Goal: Complete application form

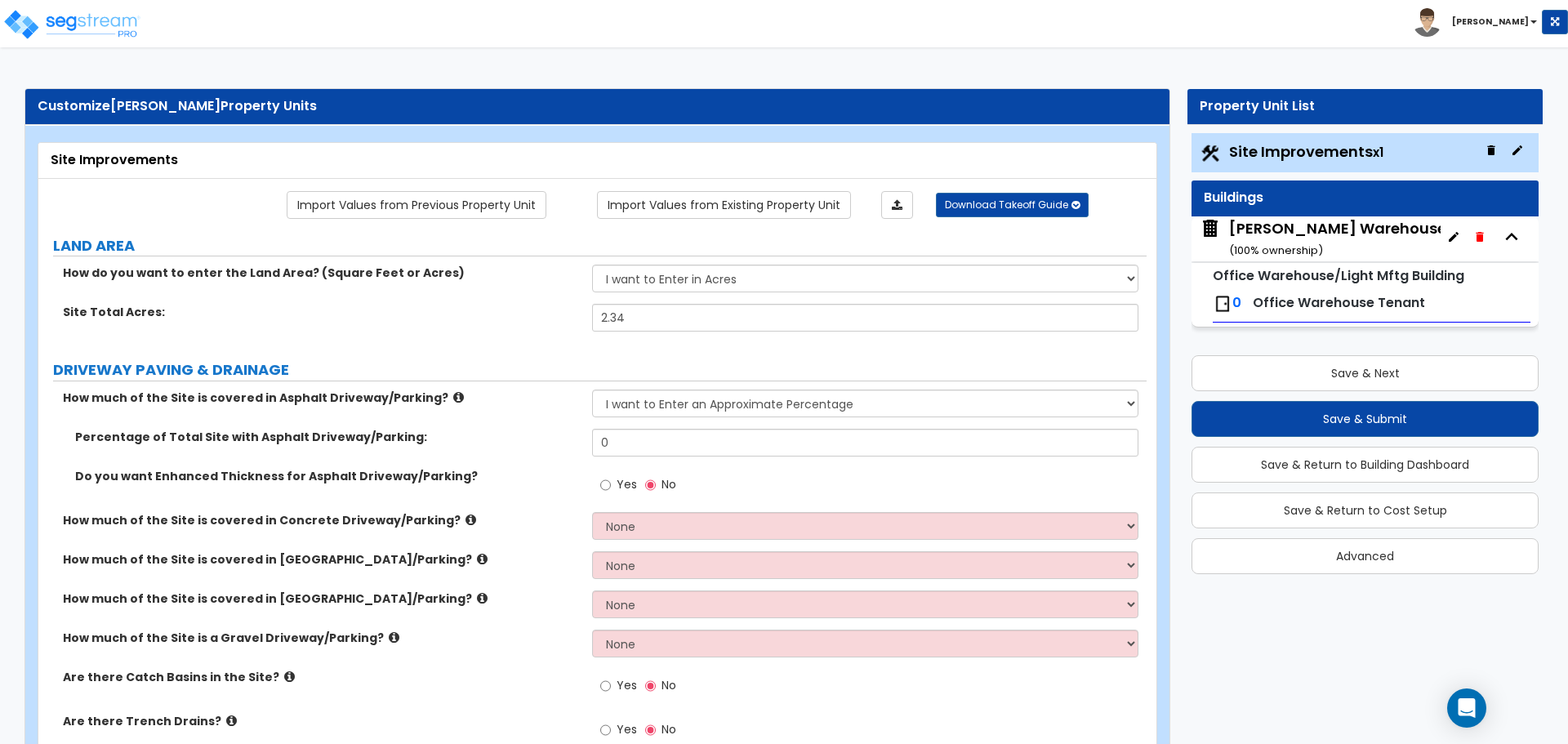
select select "1"
click at [110, 33] on img at bounding box center [71, 24] width 138 height 33
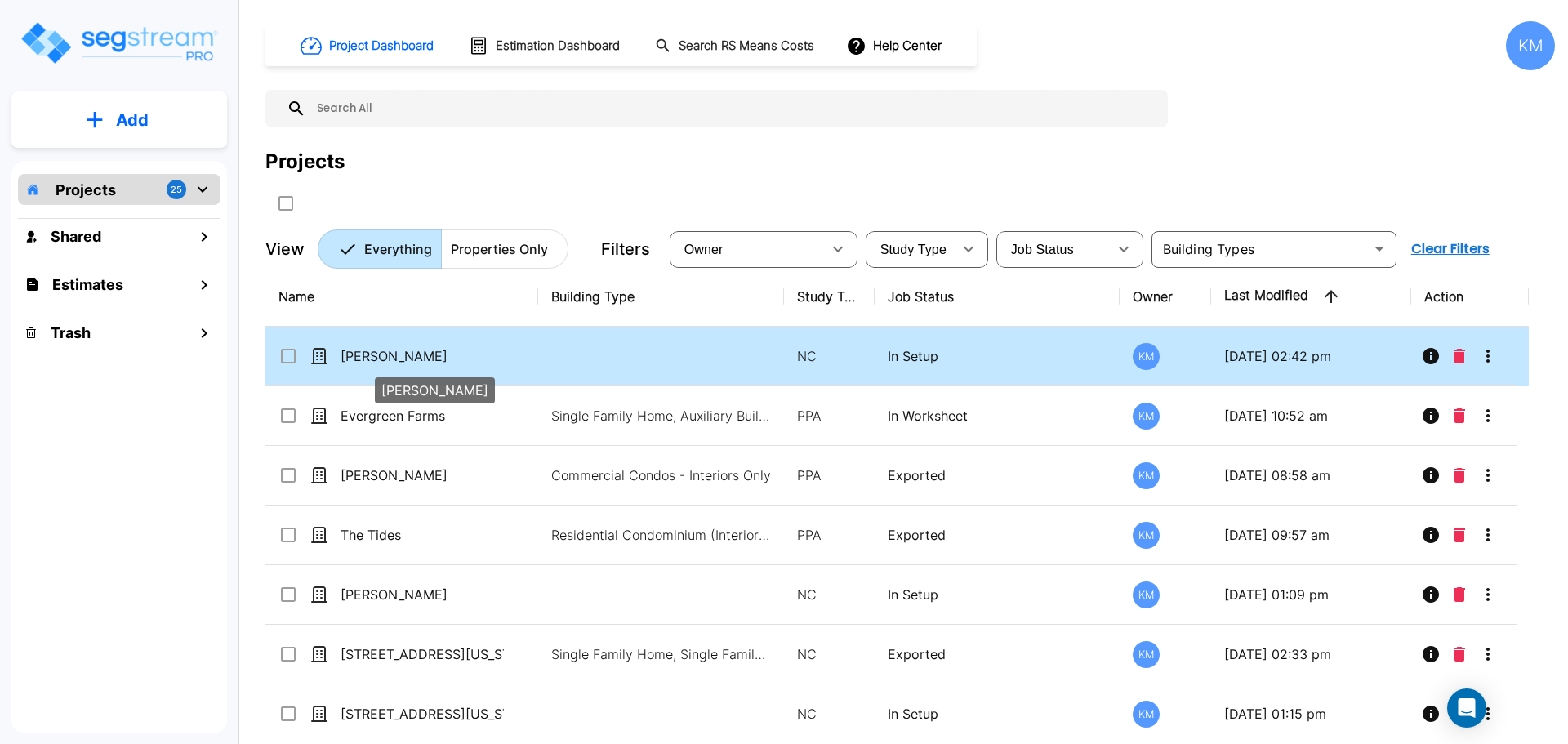
click at [500, 352] on p "[PERSON_NAME]" at bounding box center [422, 356] width 163 height 19
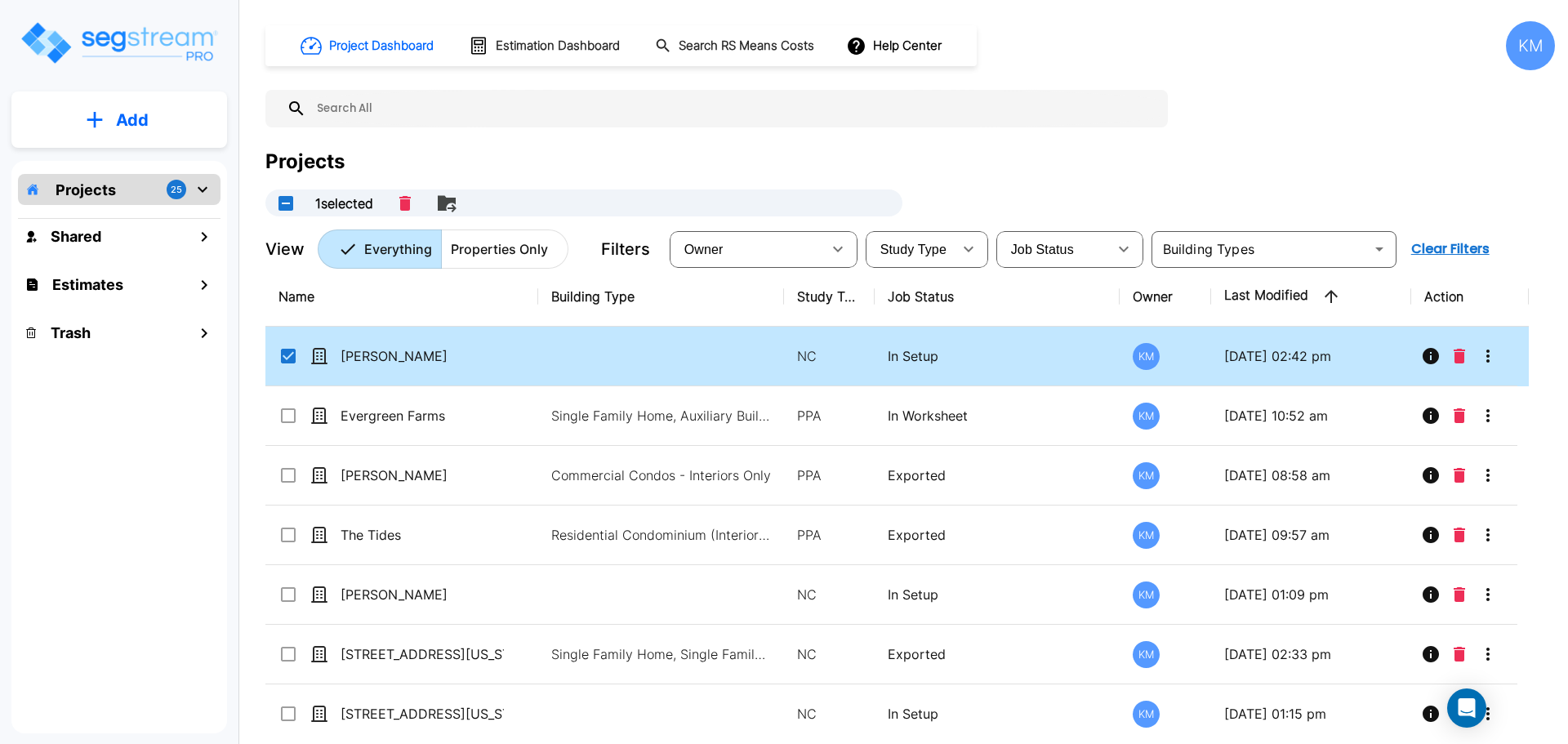
click at [558, 359] on td at bounding box center [661, 356] width 246 height 60
checkbox input "false"
click at [558, 359] on td at bounding box center [661, 356] width 246 height 60
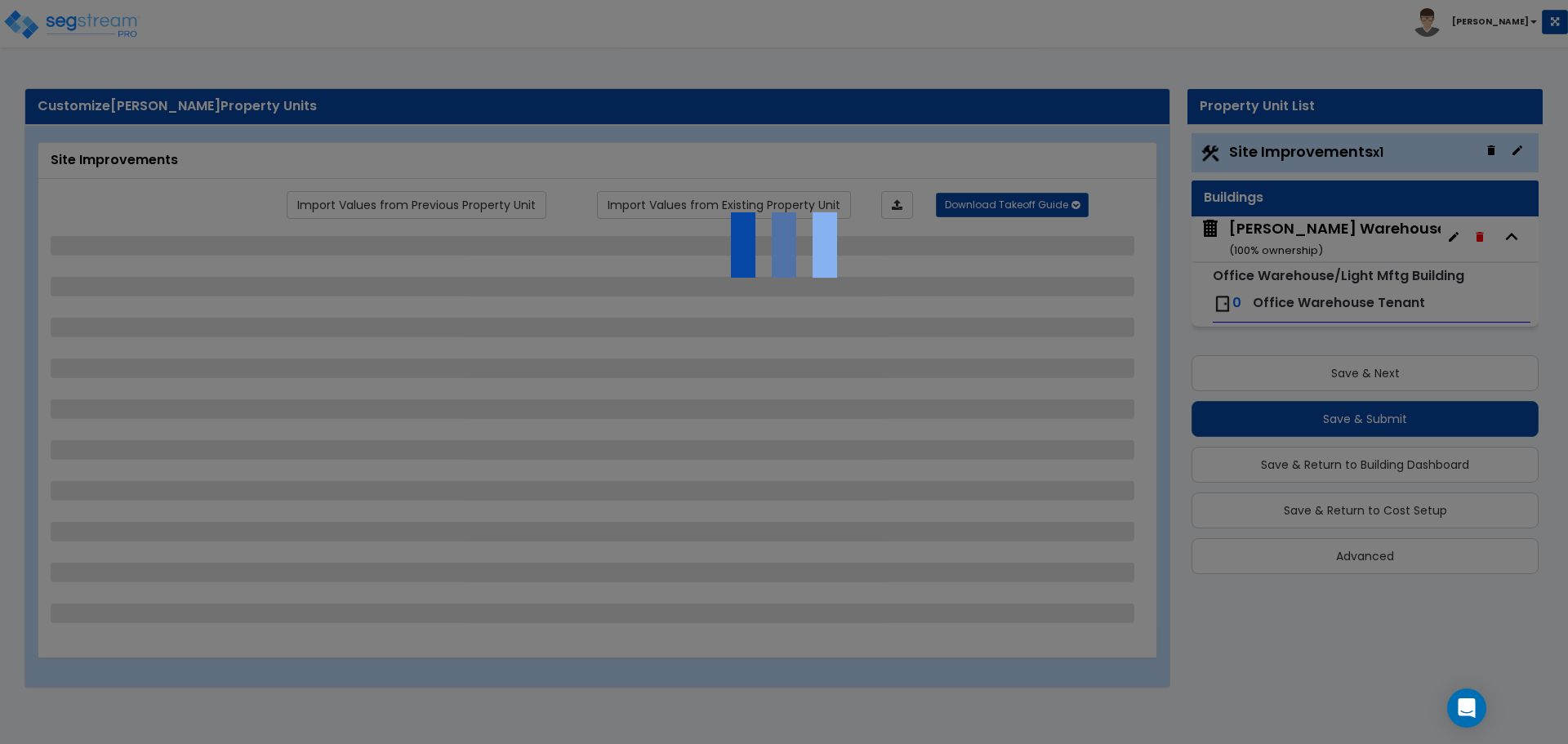
select select "1"
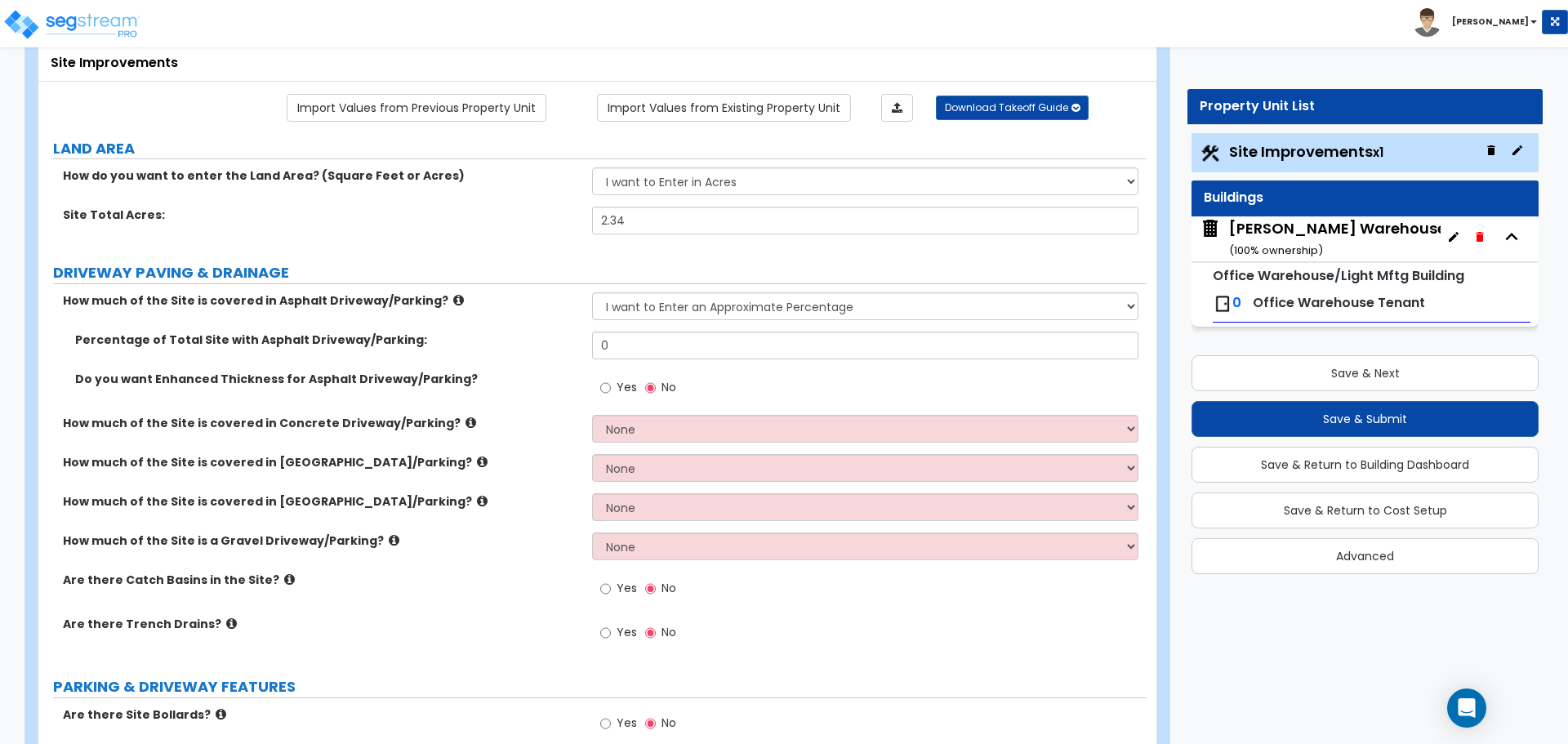
scroll to position [137, 0]
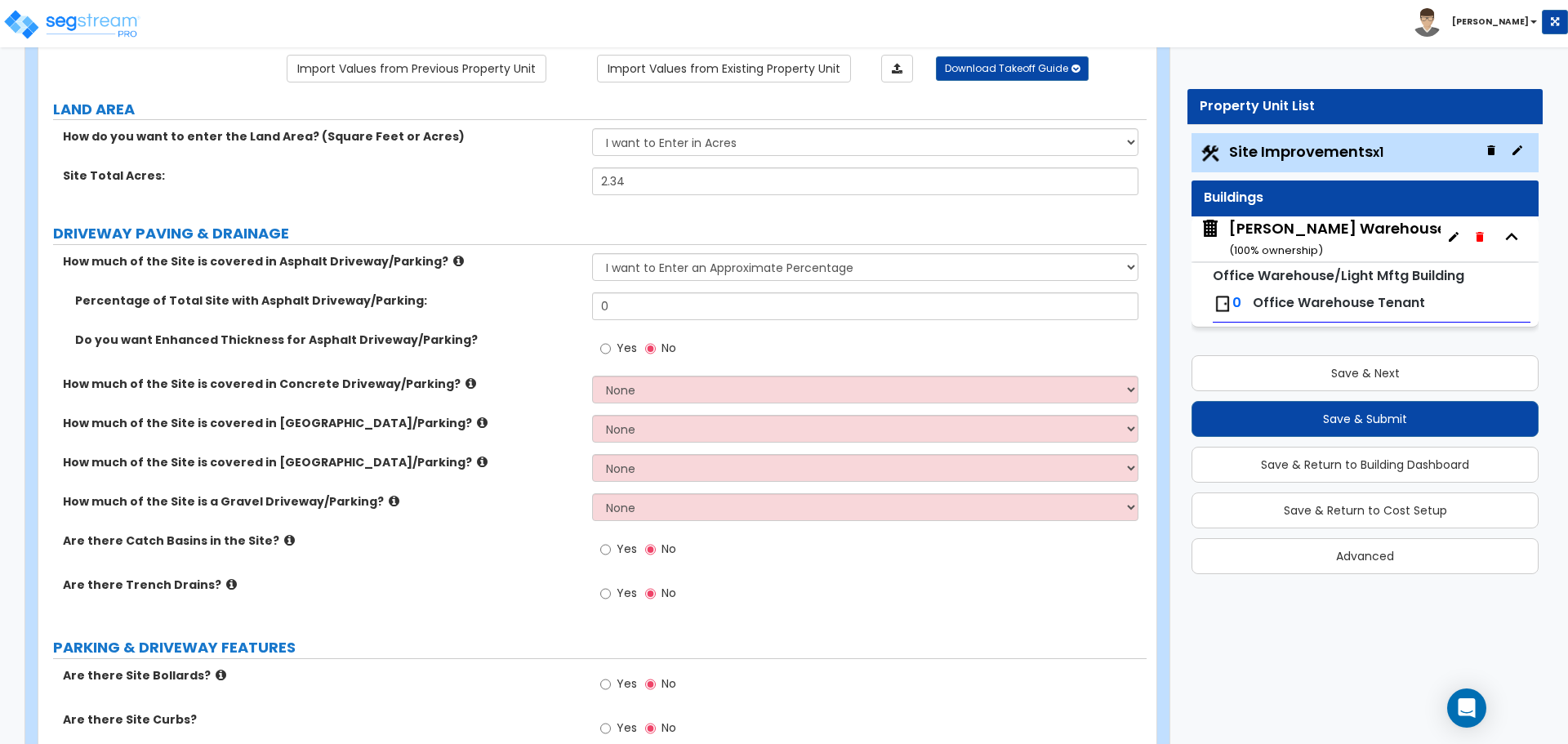
click at [453, 258] on icon at bounding box center [459, 261] width 11 height 12
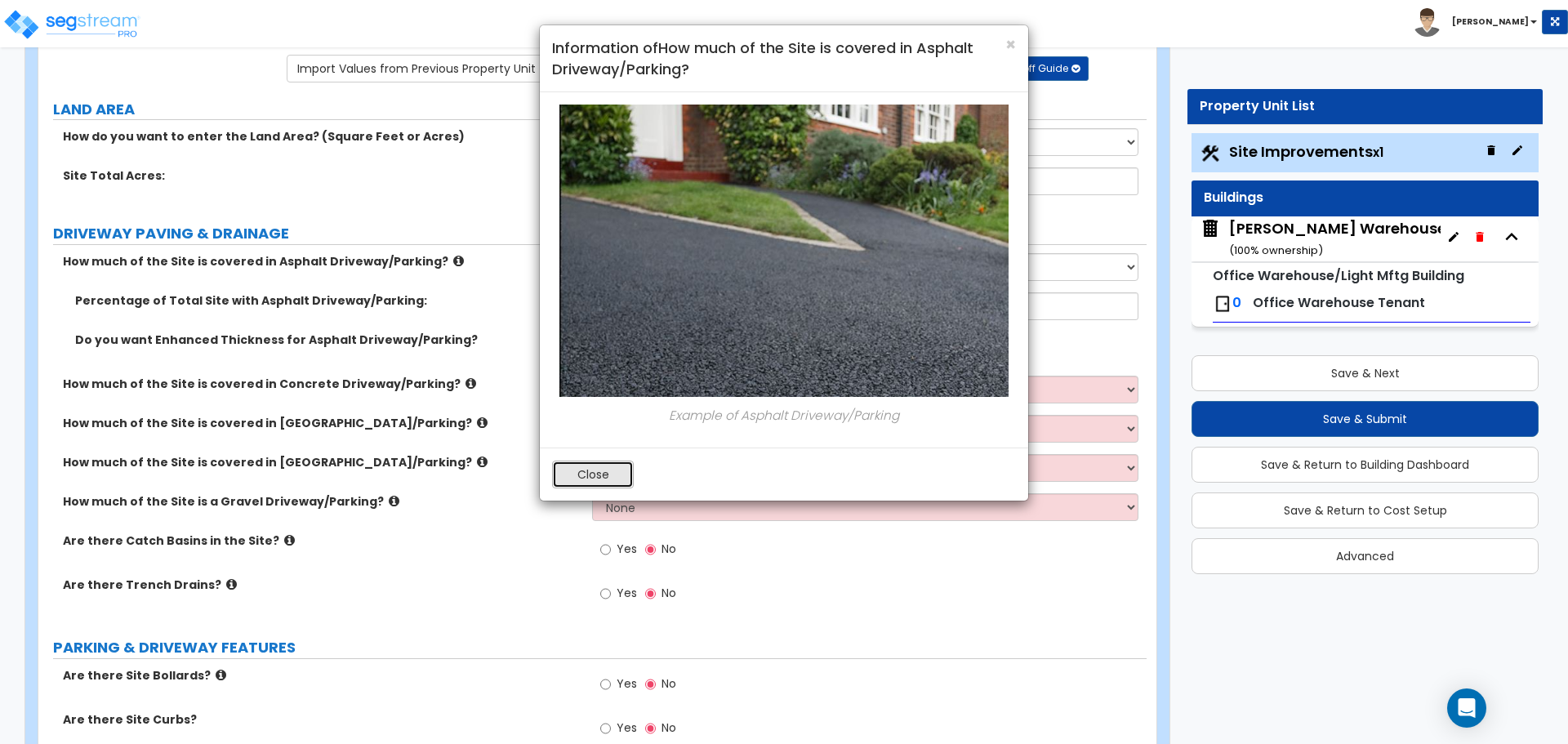
click at [578, 472] on button "Close" at bounding box center [593, 473] width 82 height 27
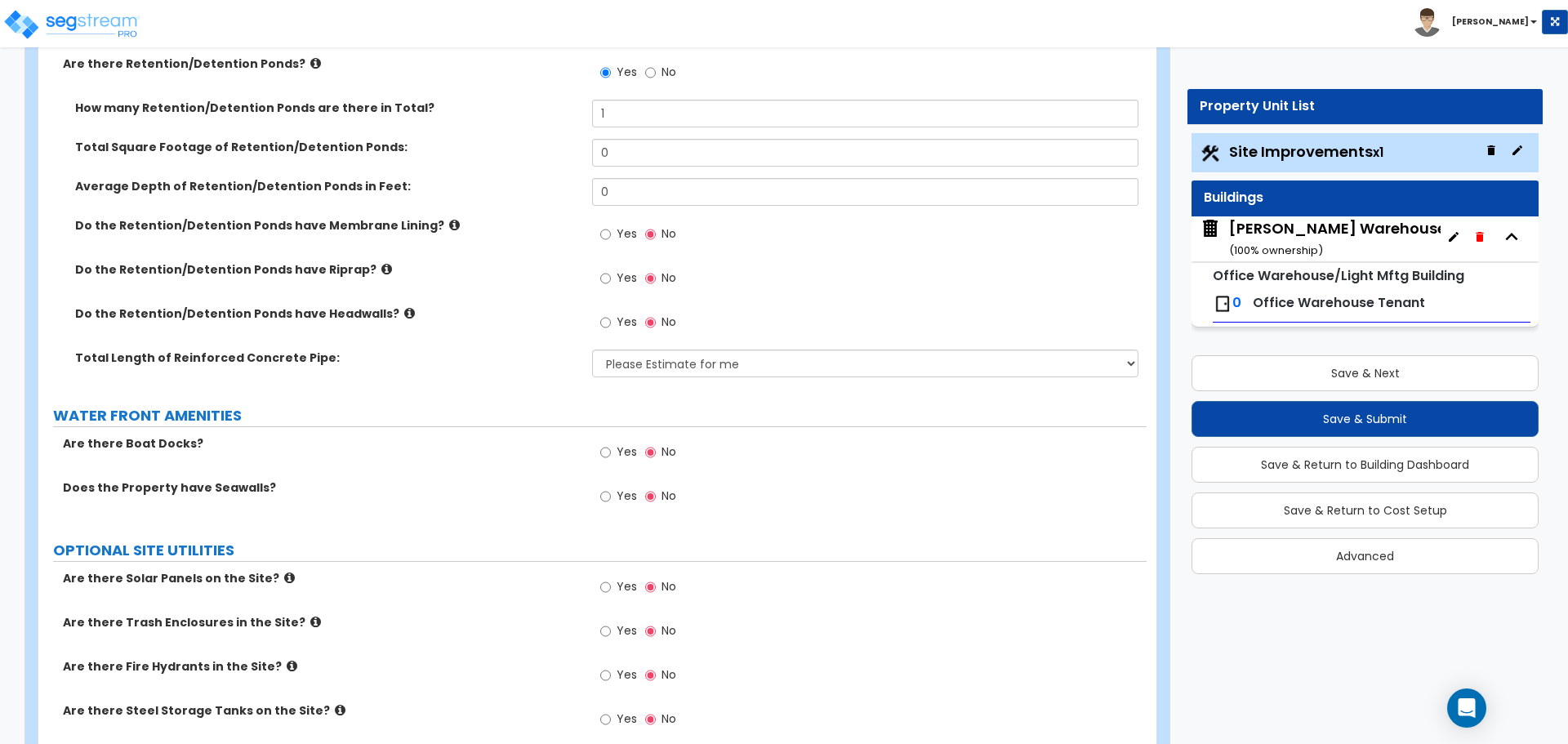
scroll to position [2645, 0]
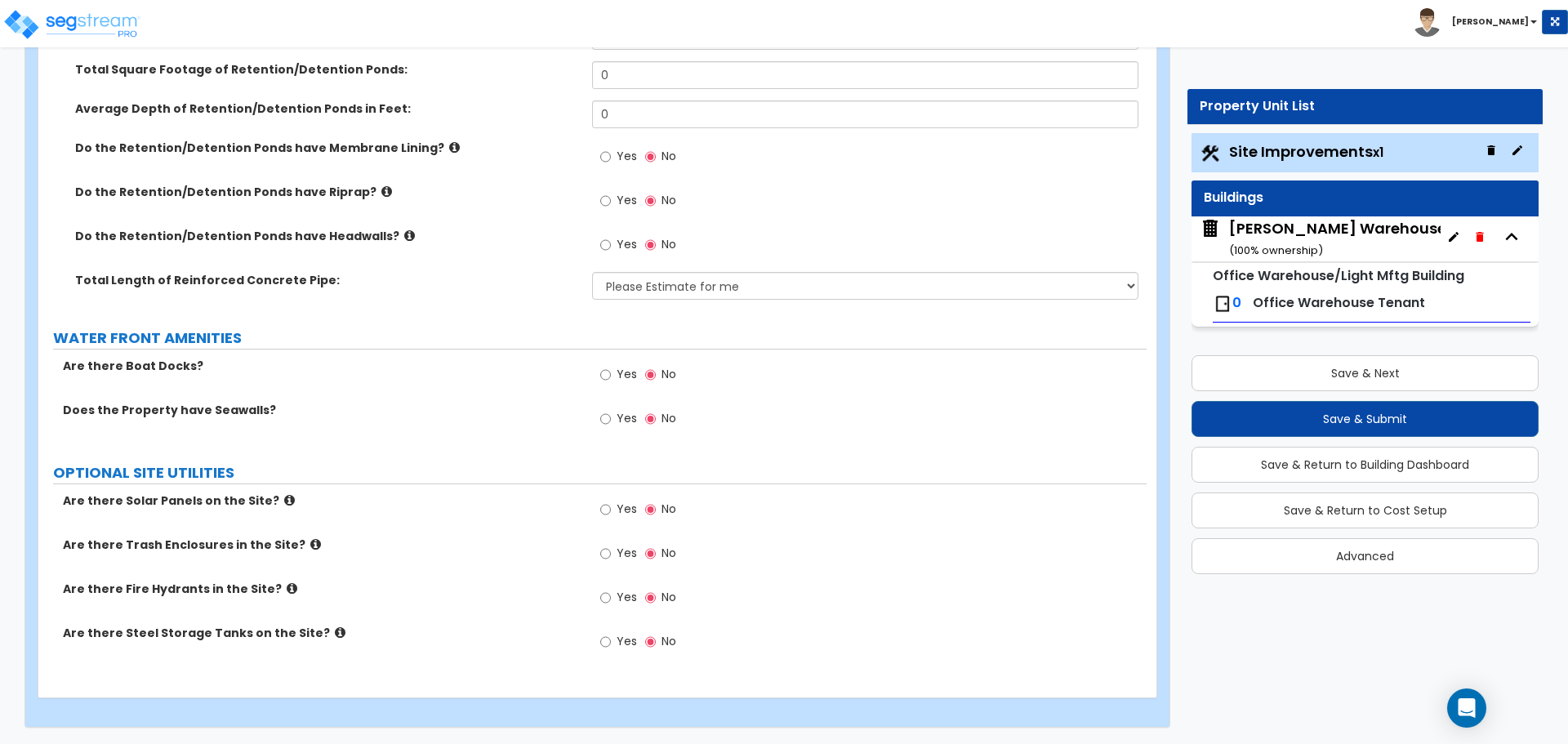
click at [310, 546] on icon at bounding box center [316, 544] width 11 height 12
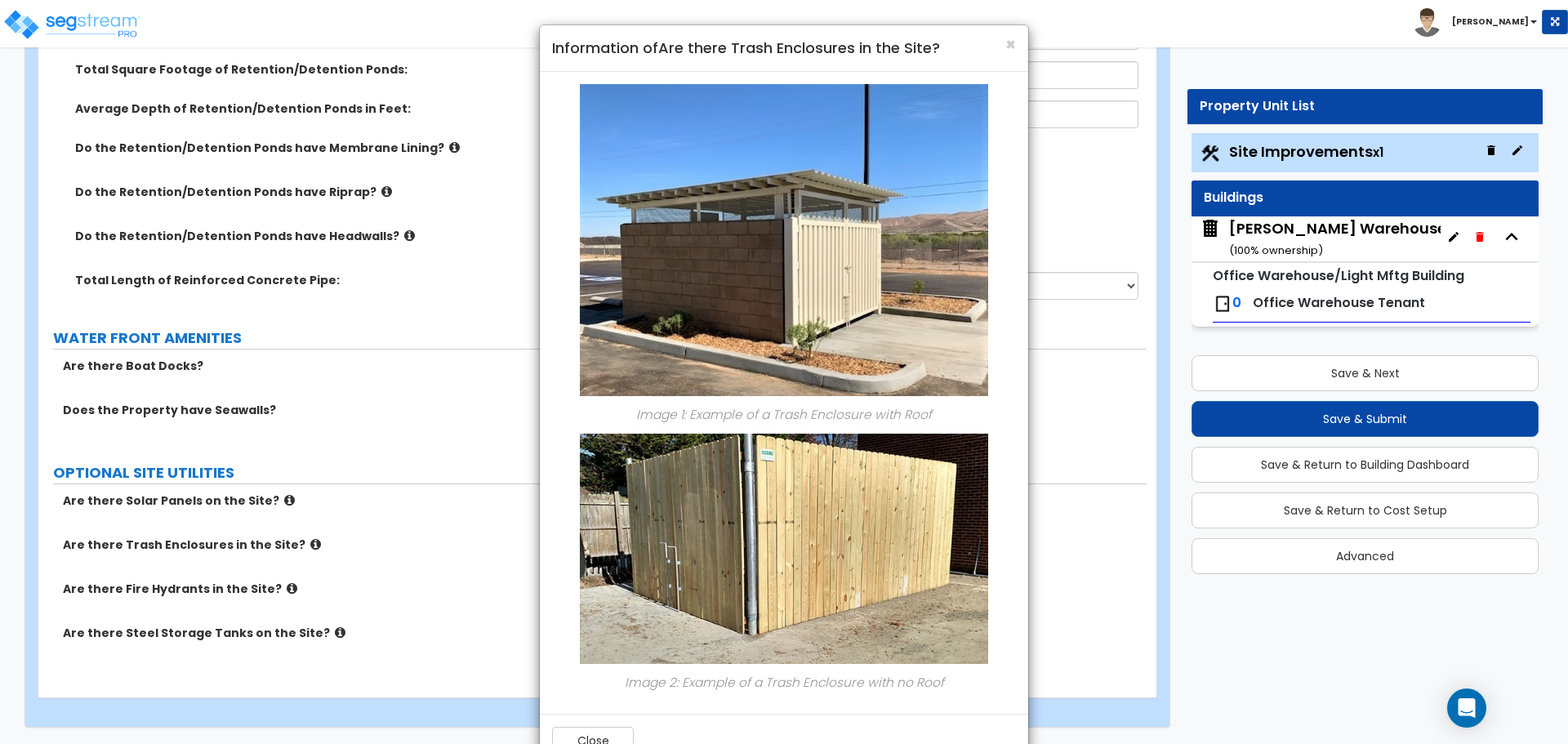
click at [294, 546] on div "× Information of Are there Trash Enclosures in the Site? Image 1: Example of a …" at bounding box center [784, 372] width 1568 height 744
click at [1010, 48] on span "×" at bounding box center [1011, 44] width 11 height 24
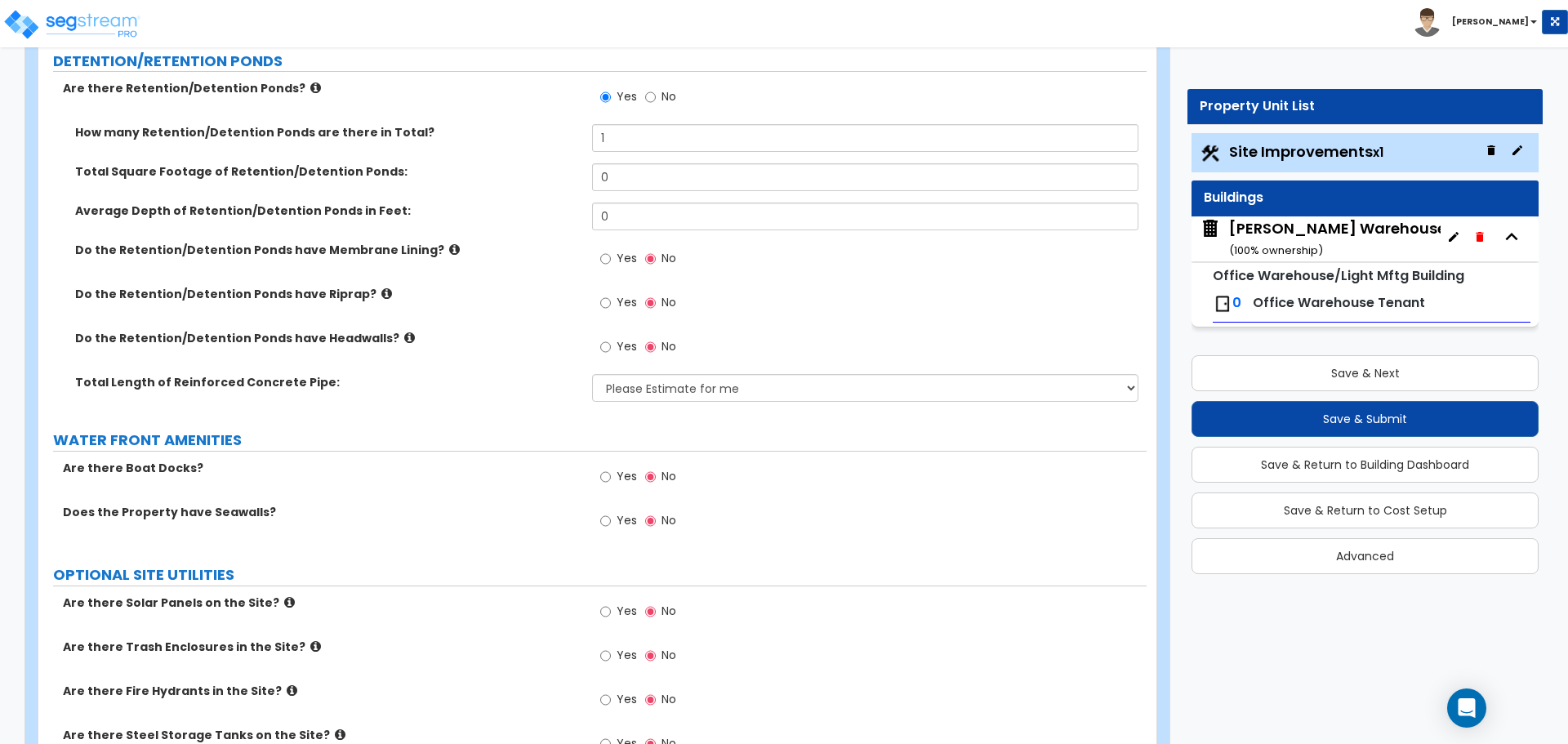
scroll to position [2509, 0]
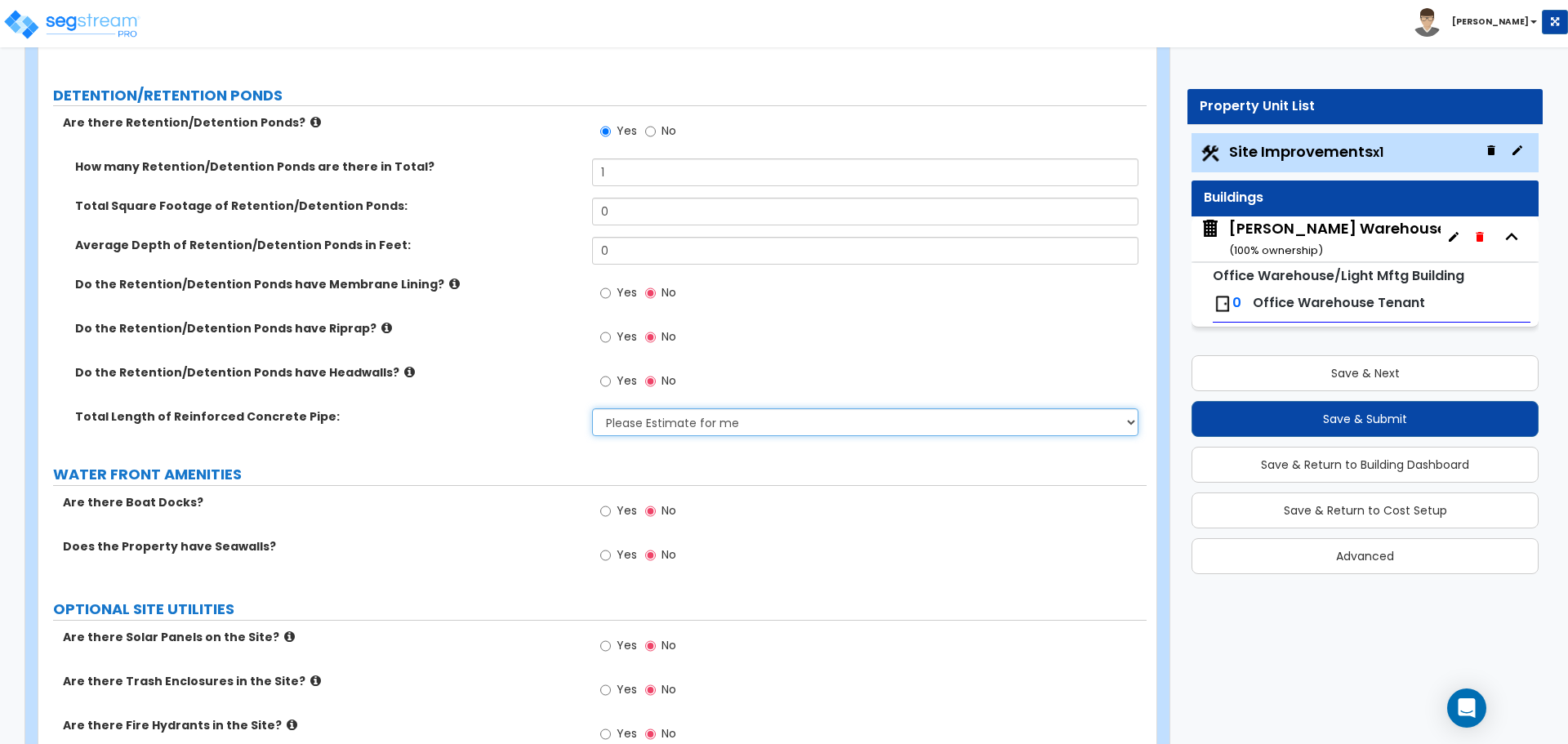
click at [735, 428] on select "Please Estimate for me I want to Enter Linear Footage" at bounding box center [864, 421] width 546 height 27
click at [735, 419] on select "Please Estimate for me I want to Enter Linear Footage" at bounding box center [864, 421] width 546 height 27
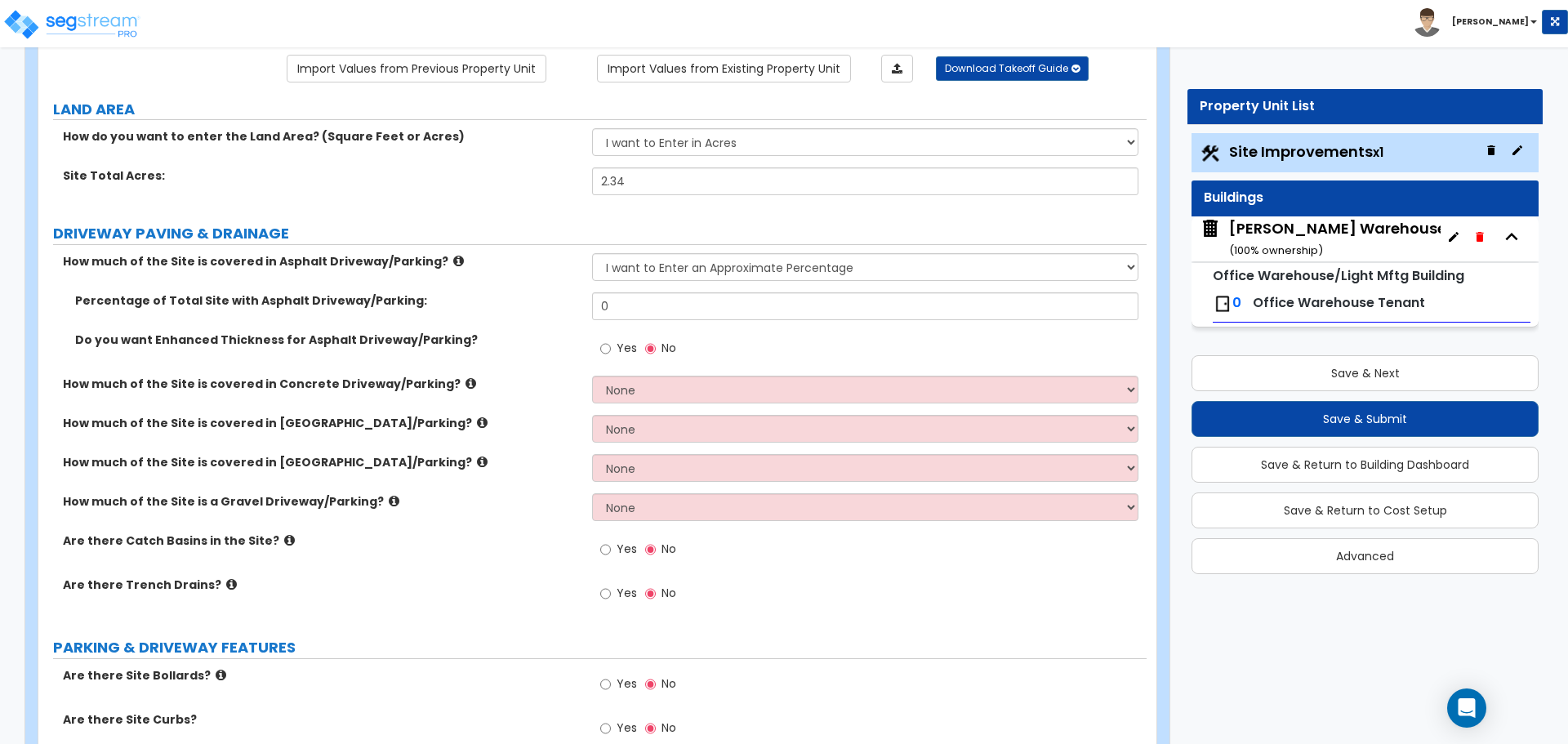
scroll to position [0, 0]
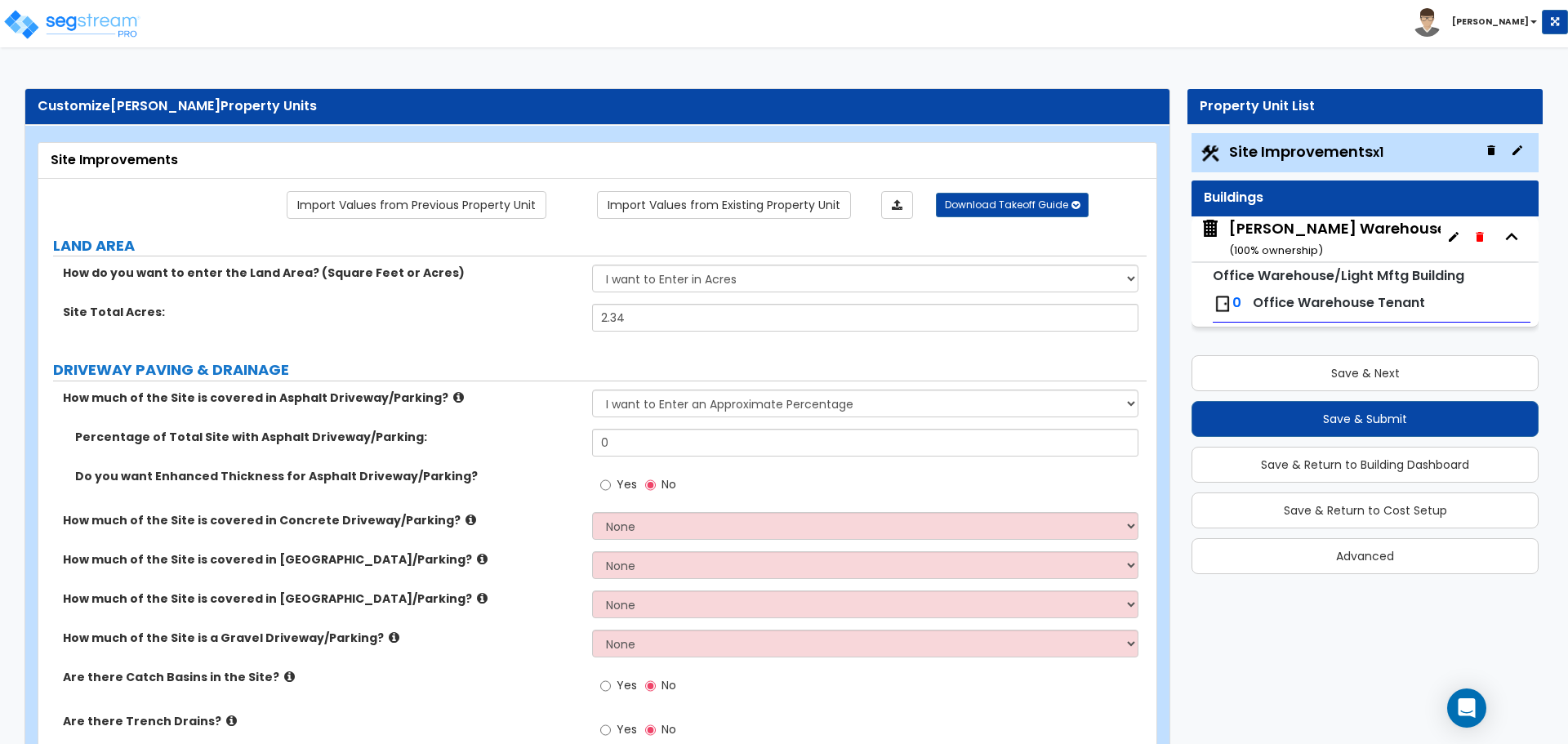
click at [1300, 226] on div "[PERSON_NAME] Warehouse ( 100 % ownership)" at bounding box center [1338, 238] width 217 height 41
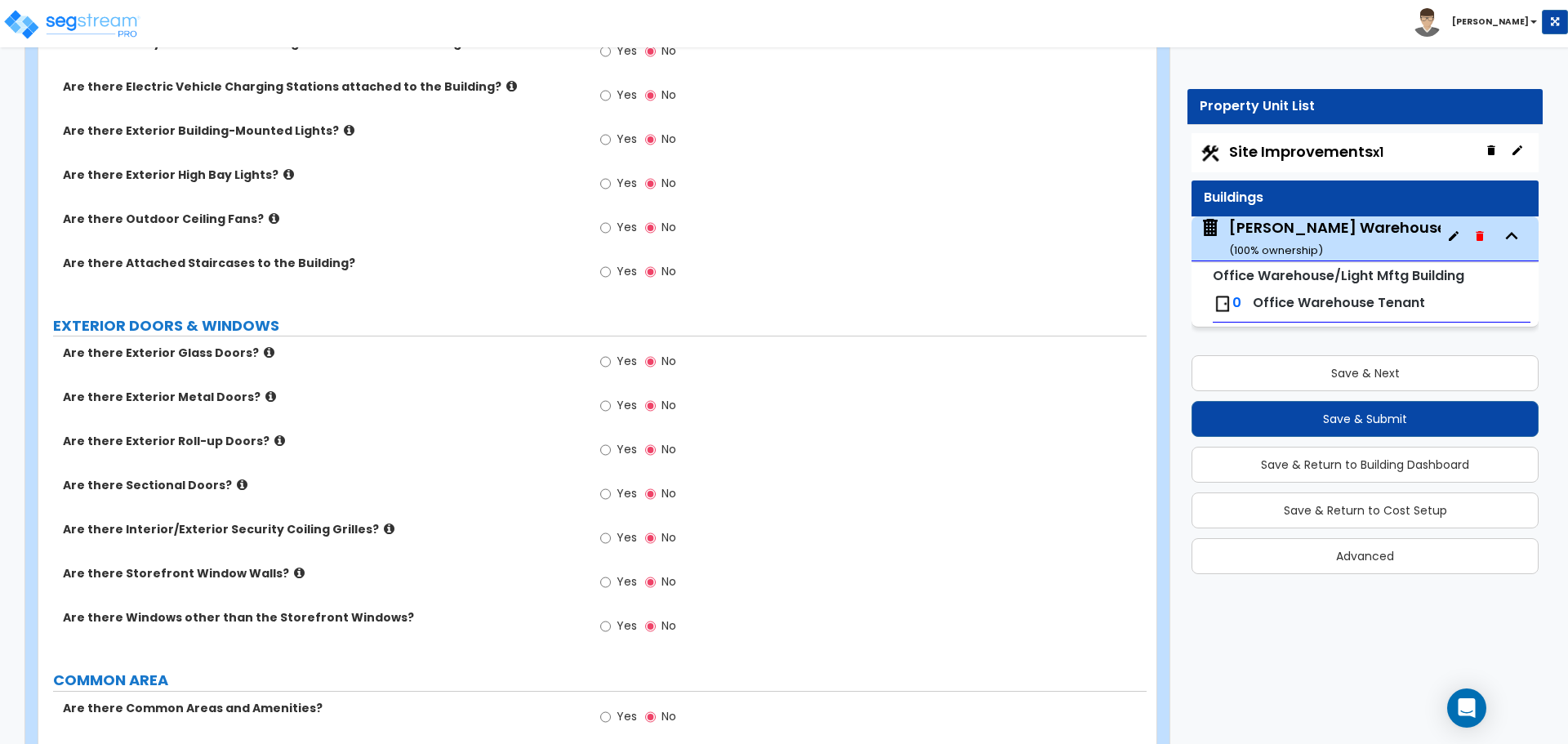
scroll to position [1056, 0]
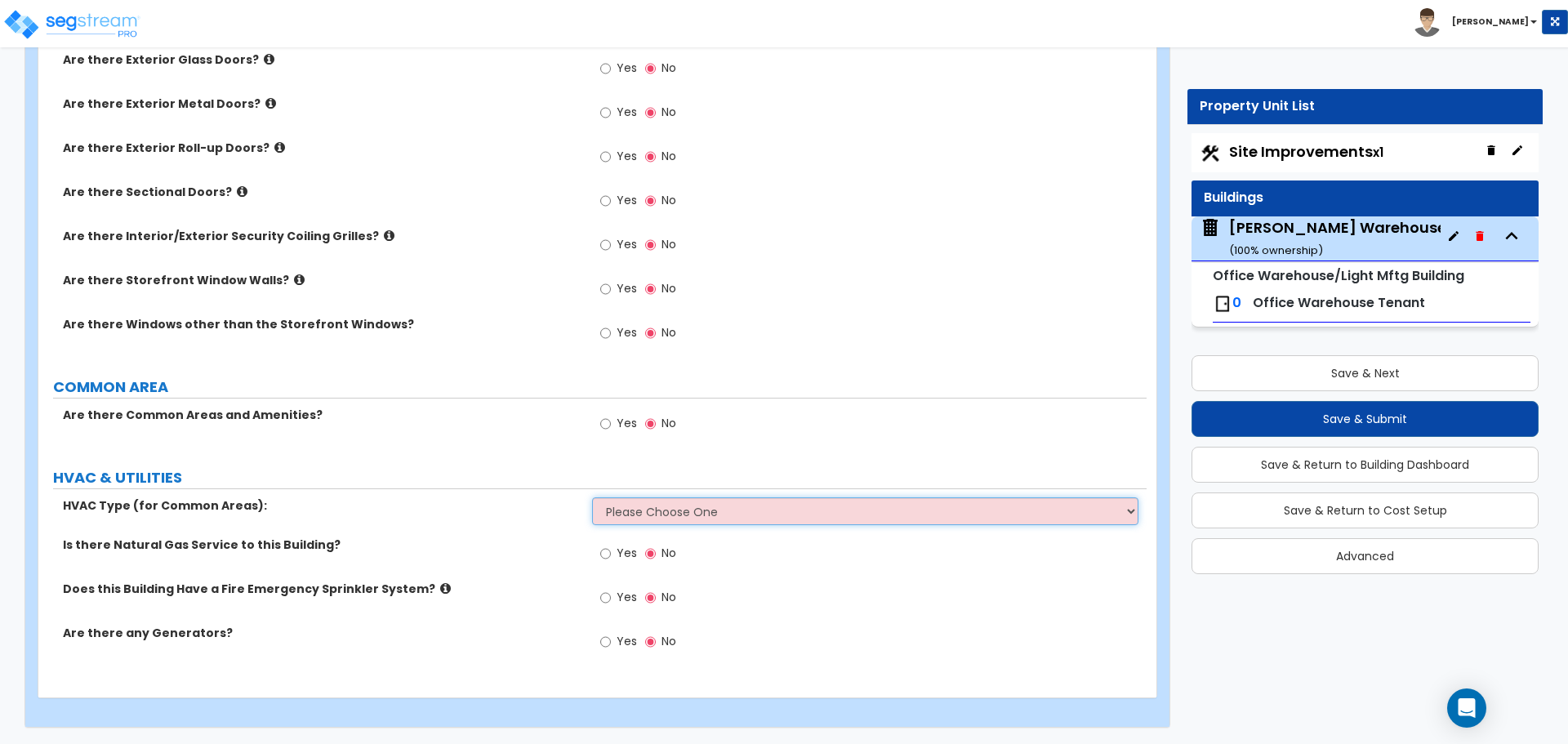
click at [685, 516] on select "Please Choose One Rooftop Unit Furnace-Condenser Forced Air Split Heating/Cooli…" at bounding box center [864, 510] width 546 height 27
click at [681, 505] on select "Please Choose One Rooftop Unit Furnace-Condenser Forced Air Split Heating/Cooli…" at bounding box center [864, 510] width 546 height 27
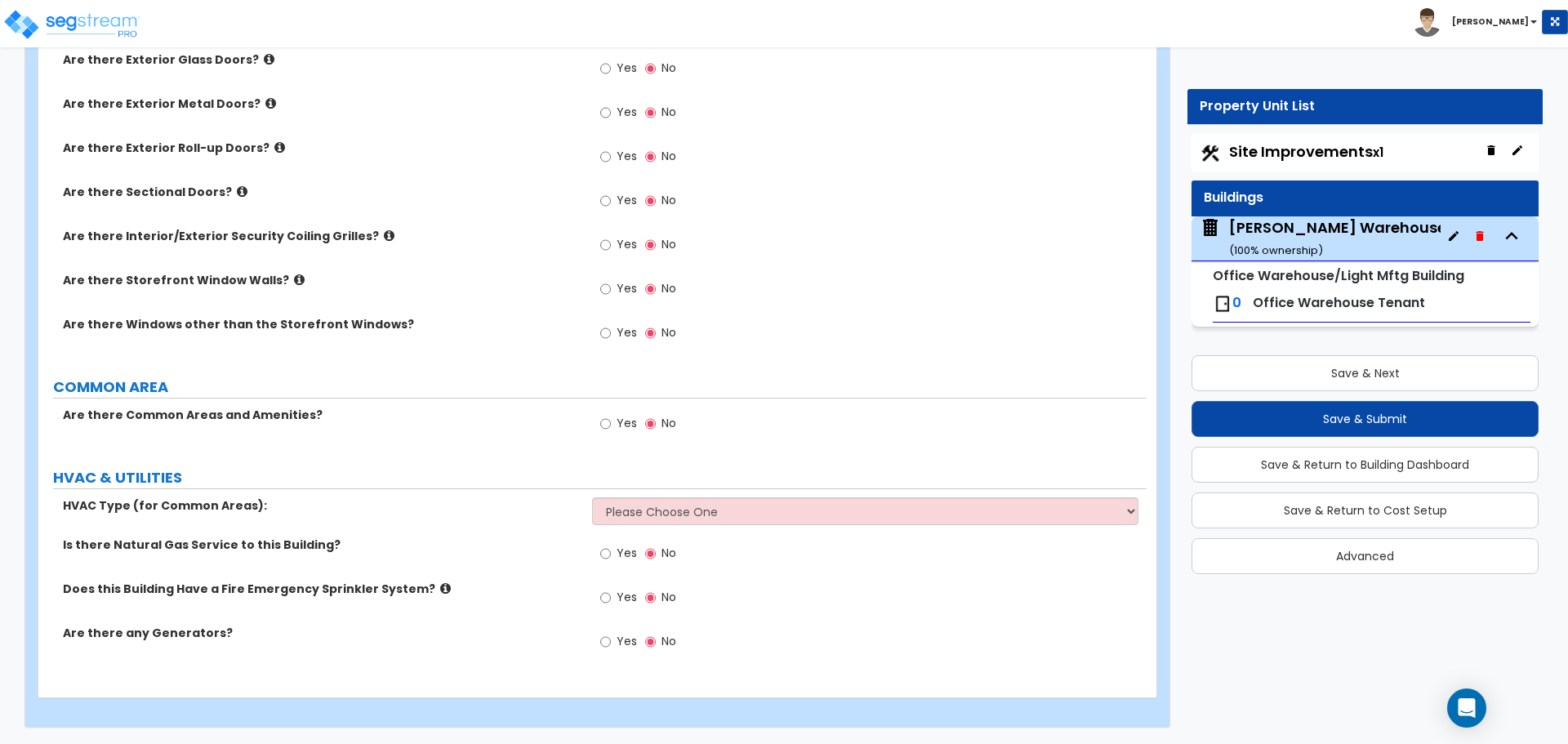
click at [440, 583] on icon at bounding box center [445, 588] width 11 height 12
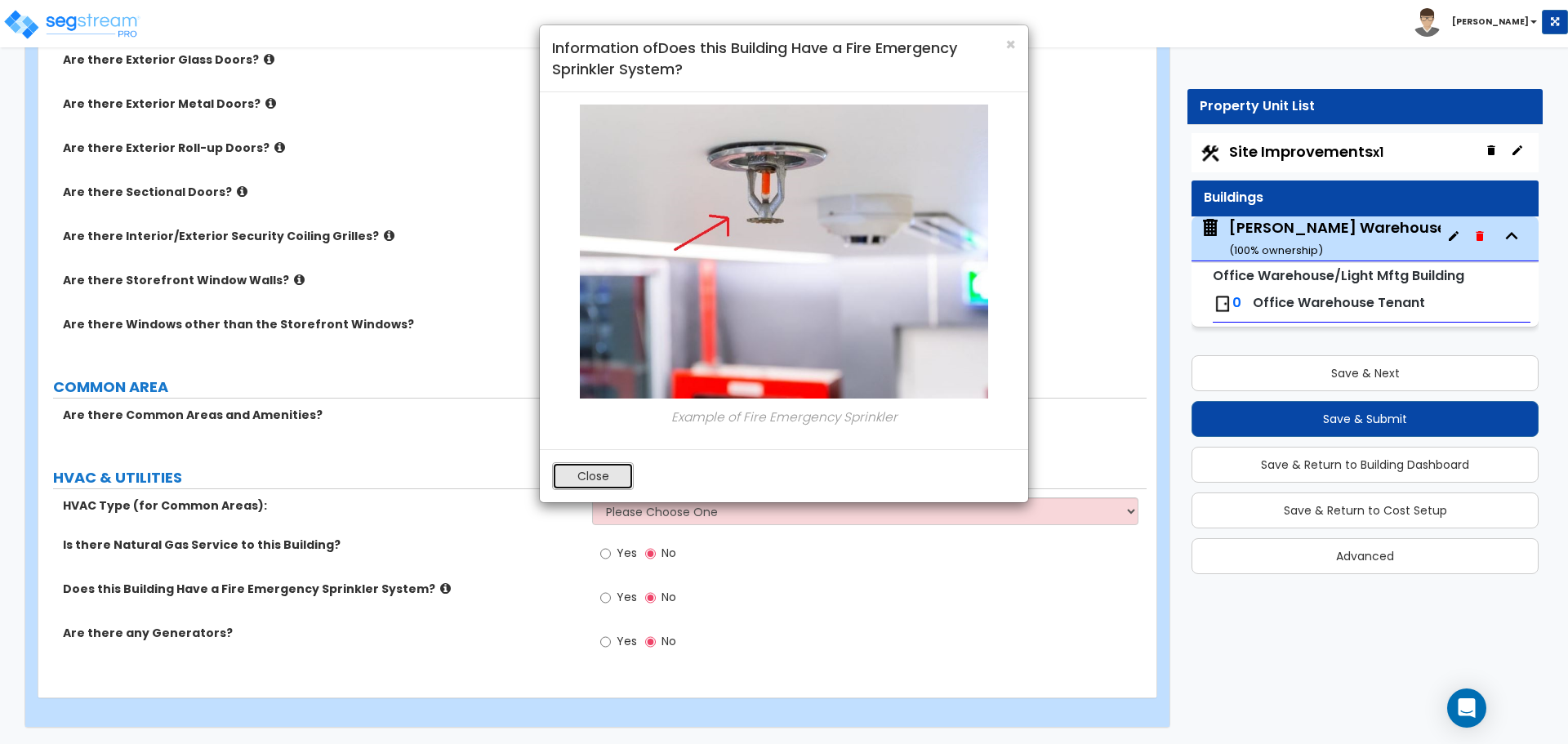
click at [592, 481] on button "Close" at bounding box center [593, 475] width 82 height 27
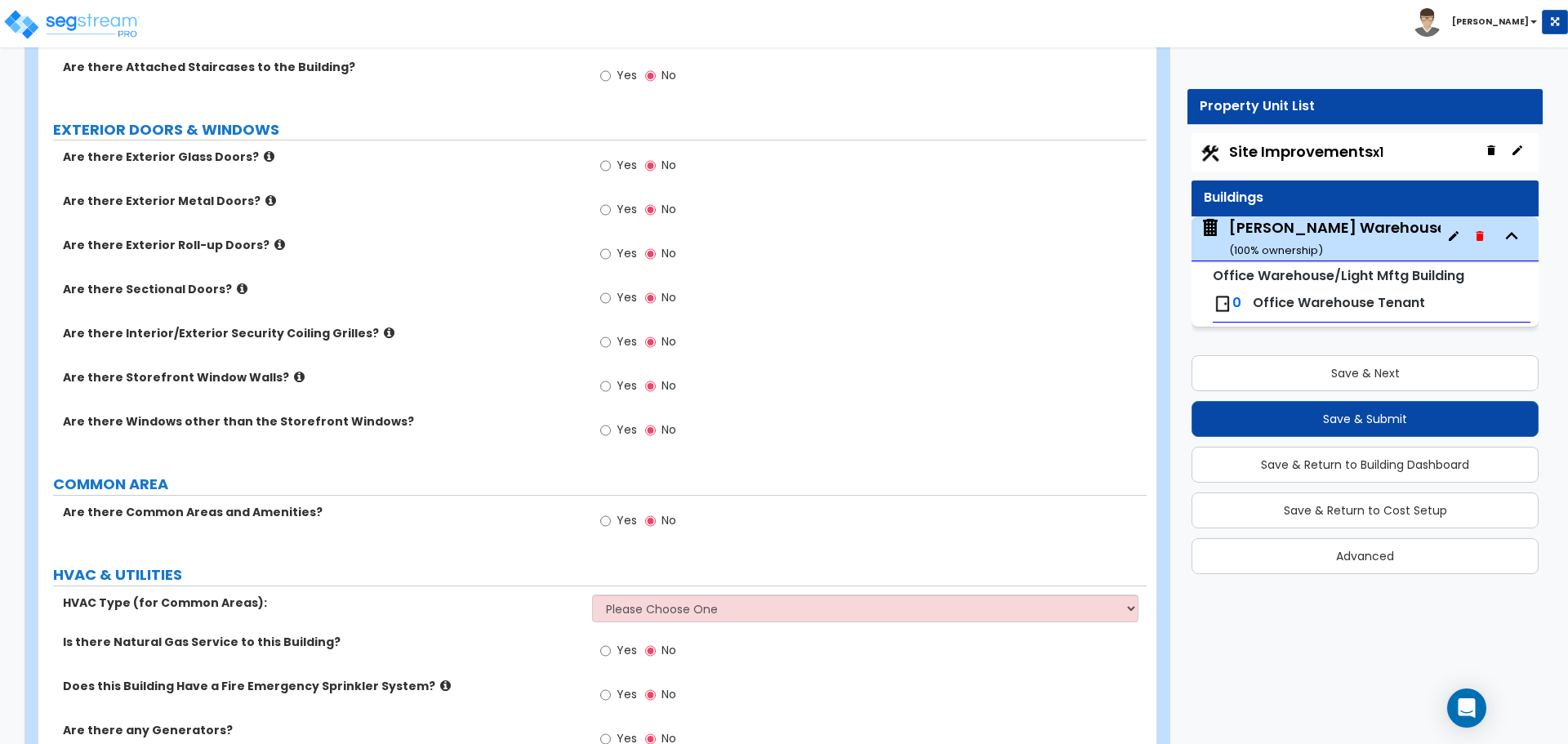
scroll to position [920, 0]
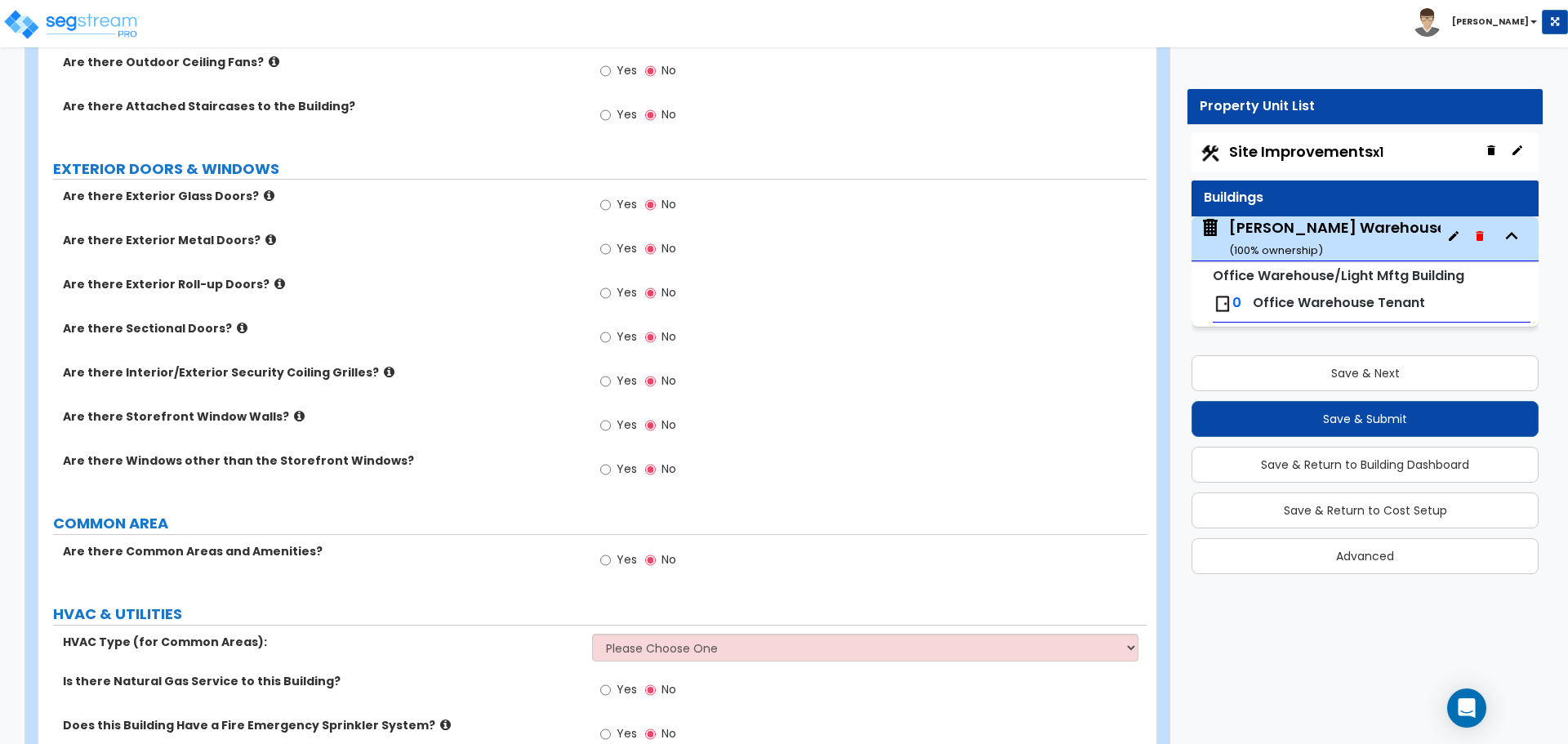
click at [294, 412] on icon at bounding box center [299, 416] width 11 height 12
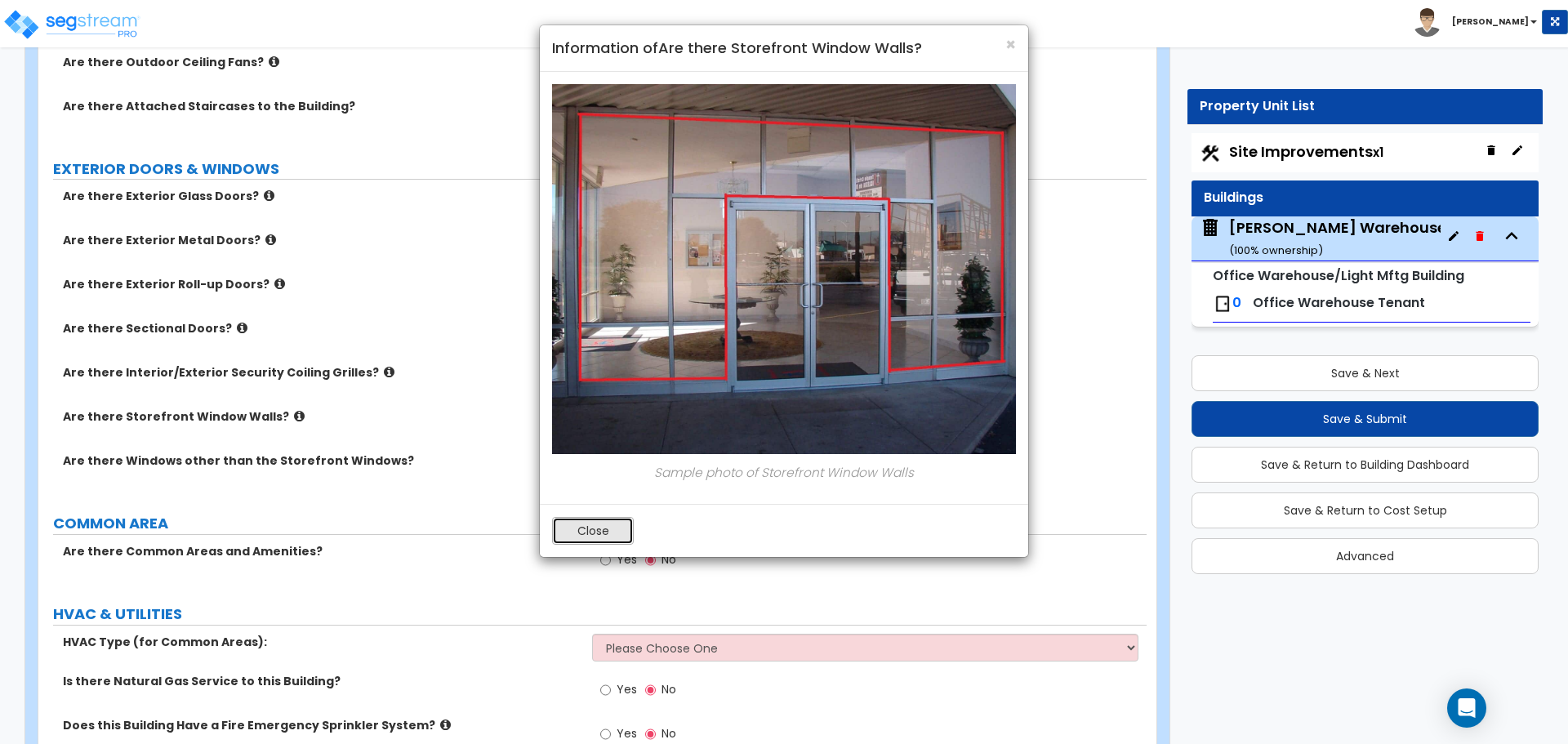
click at [570, 535] on button "Close" at bounding box center [593, 530] width 82 height 27
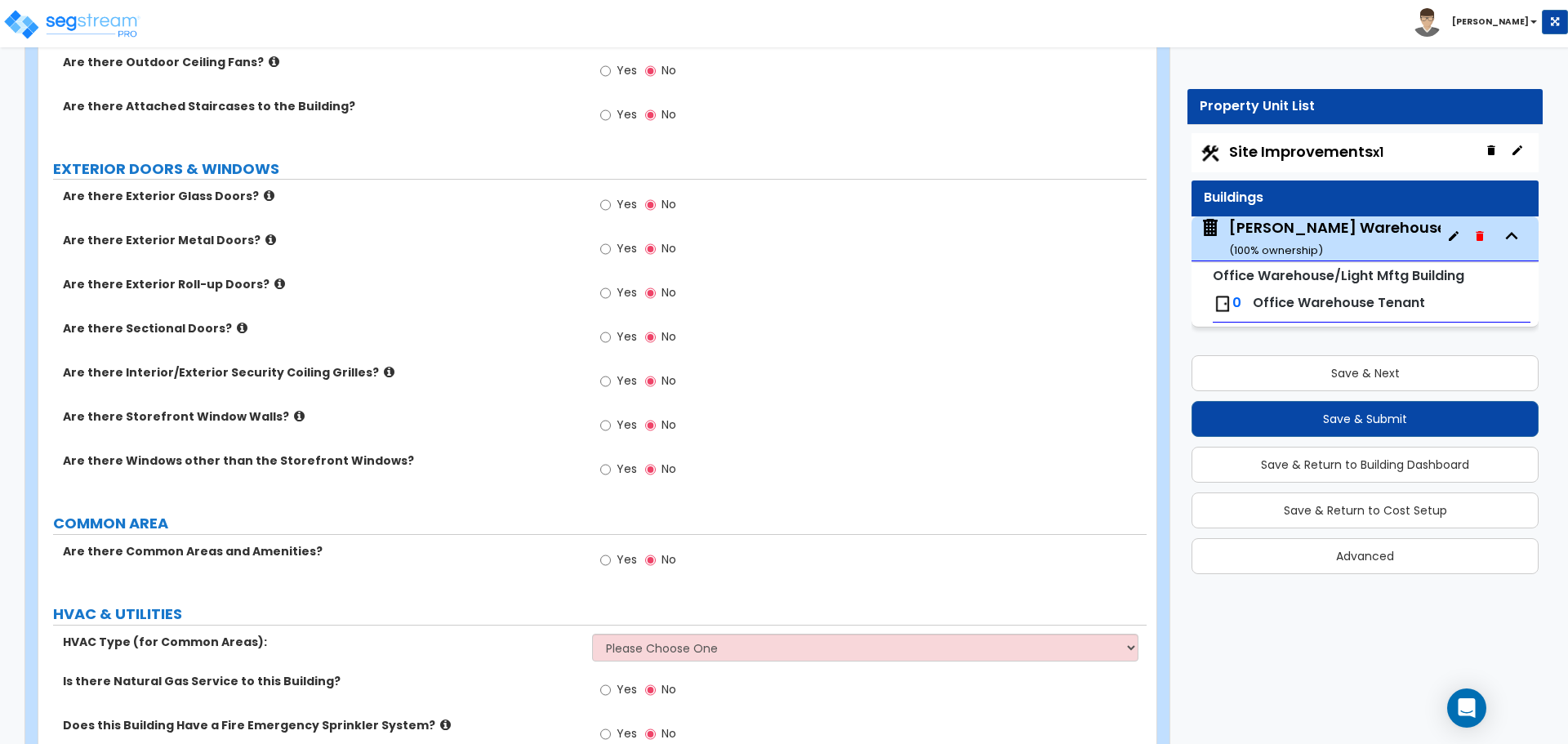
click at [370, 370] on label "Are there Interior/Exterior Security Coiling Grilles?" at bounding box center [321, 372] width 517 height 17
click at [384, 370] on icon at bounding box center [389, 372] width 11 height 12
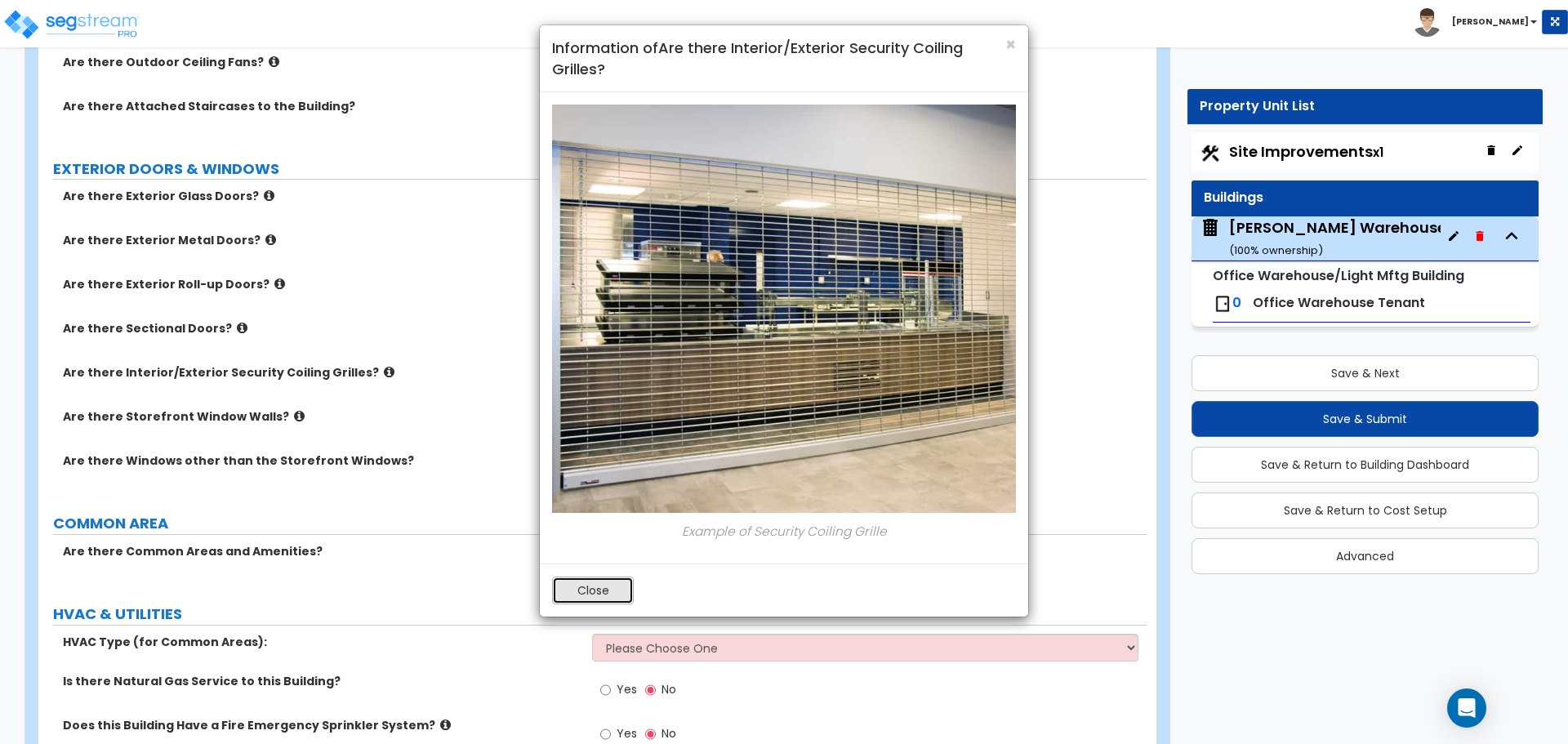
click at [602, 590] on button "Close" at bounding box center [593, 590] width 82 height 27
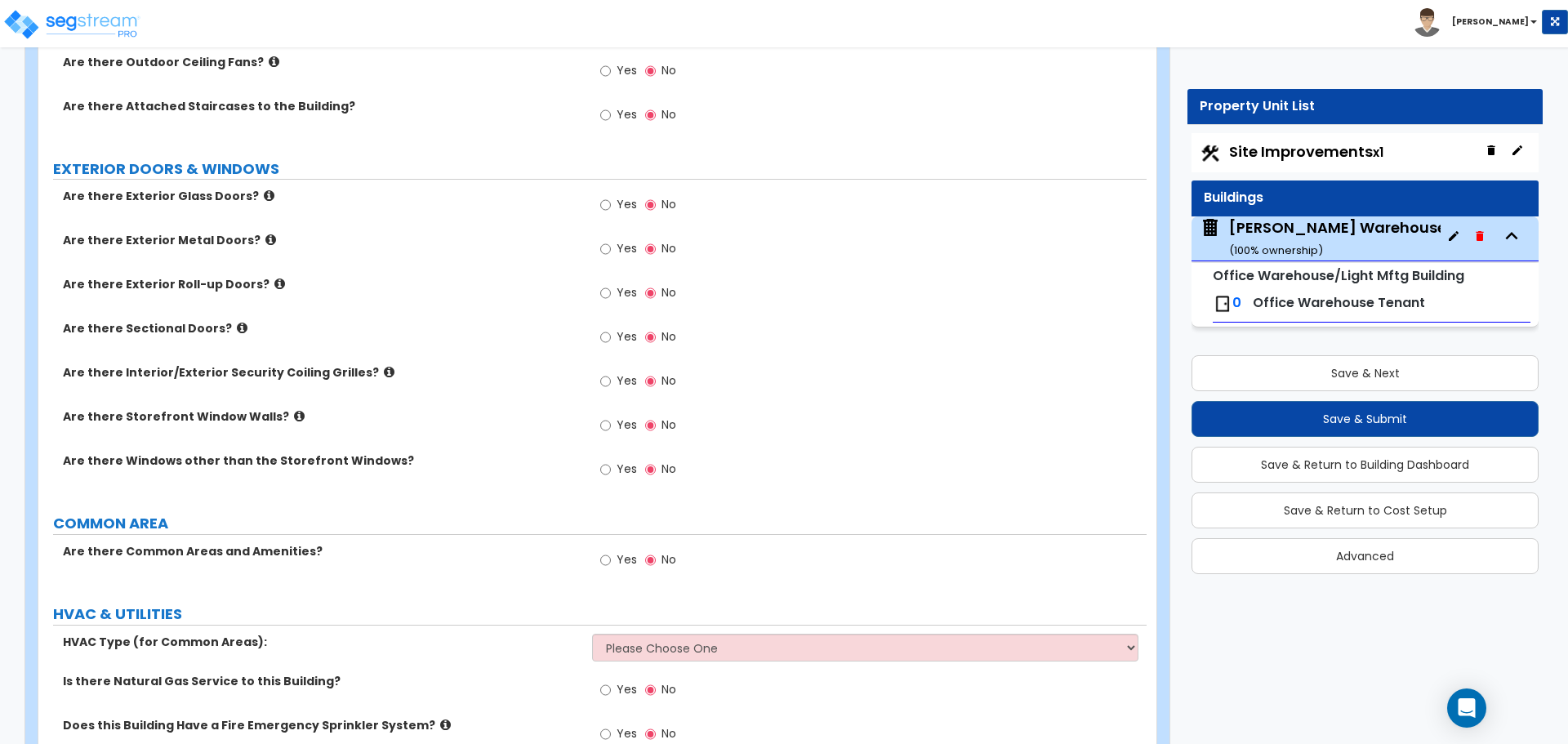
drag, startPoint x: 236, startPoint y: 329, endPoint x: 227, endPoint y: 329, distance: 9.0
click at [229, 329] on label "Are there Sectional Doors?" at bounding box center [321, 328] width 517 height 17
click at [237, 329] on icon at bounding box center [243, 328] width 11 height 12
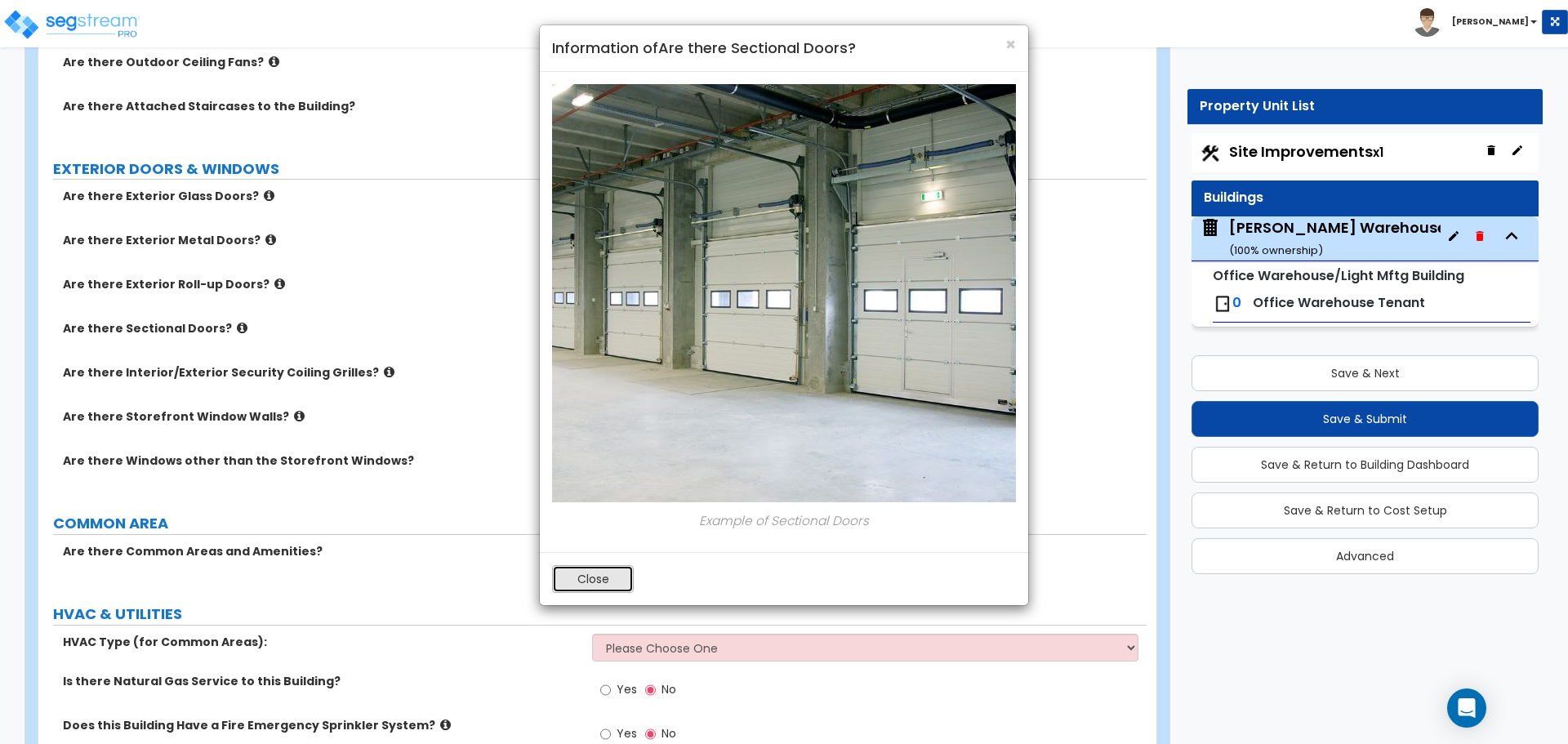
click at [588, 586] on button "Close" at bounding box center [593, 578] width 82 height 27
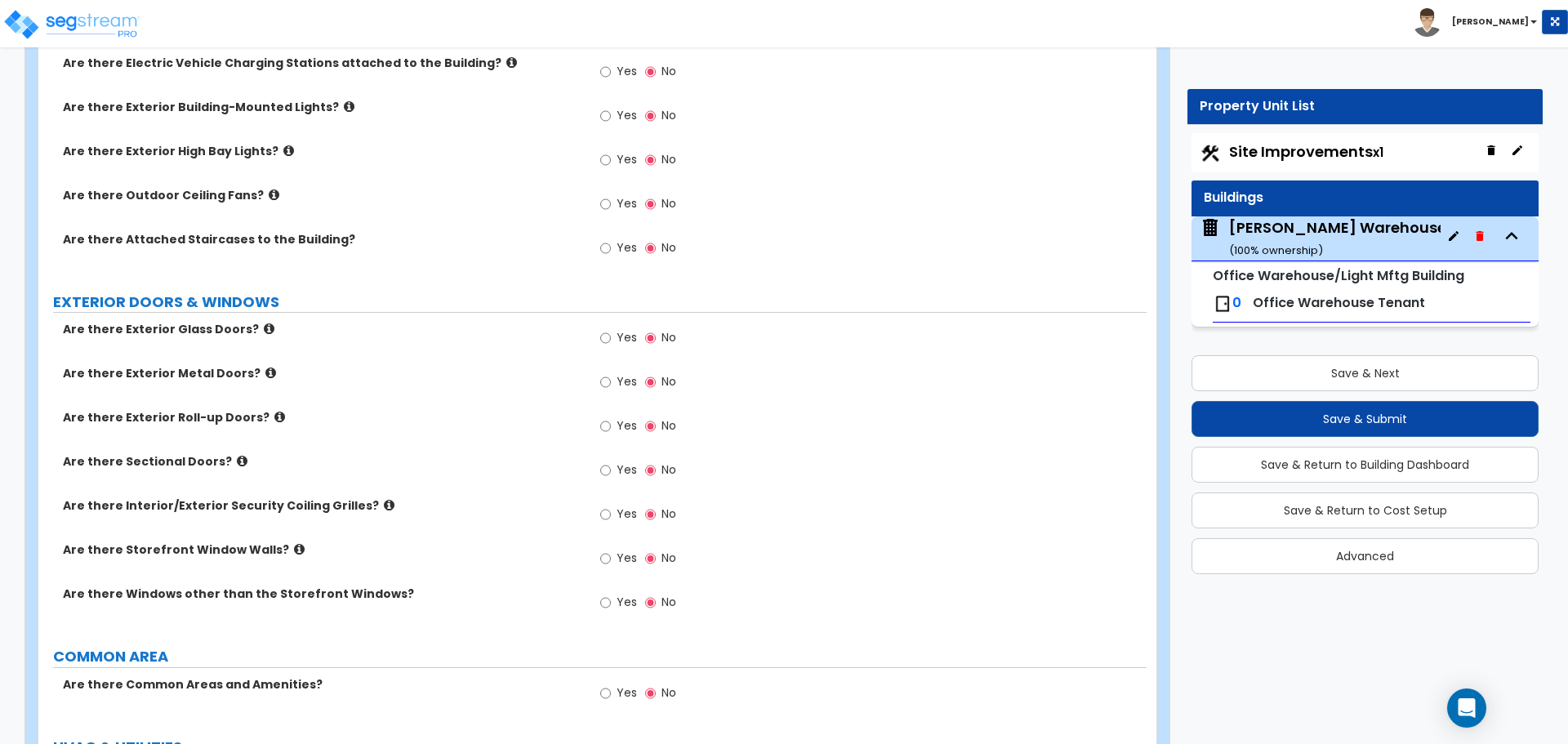
scroll to position [785, 0]
click at [625, 468] on span "Yes" at bounding box center [626, 472] width 20 height 17
click at [611, 468] on input "Yes" at bounding box center [606, 472] width 11 height 18
radio input "true"
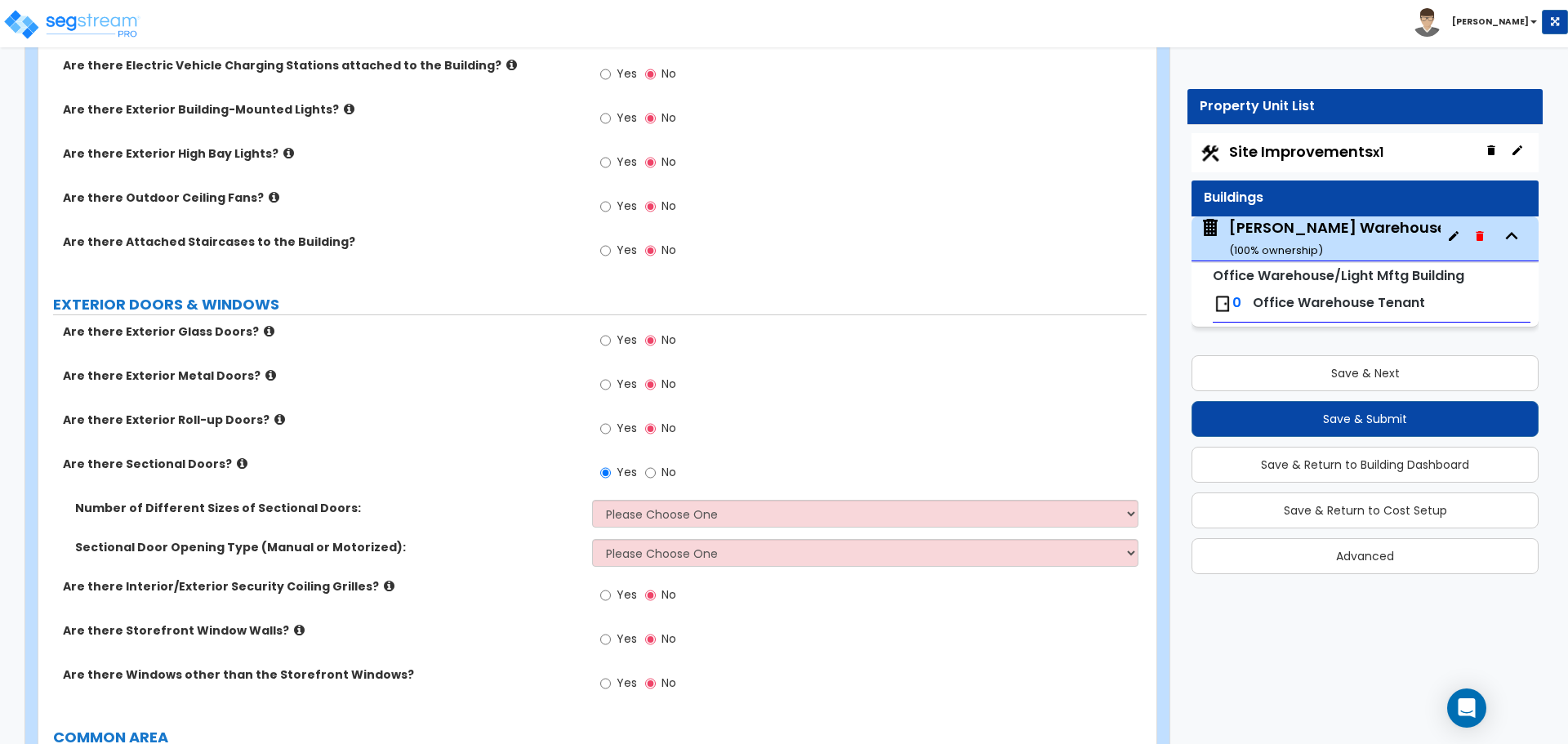
click at [237, 458] on icon at bounding box center [243, 464] width 11 height 12
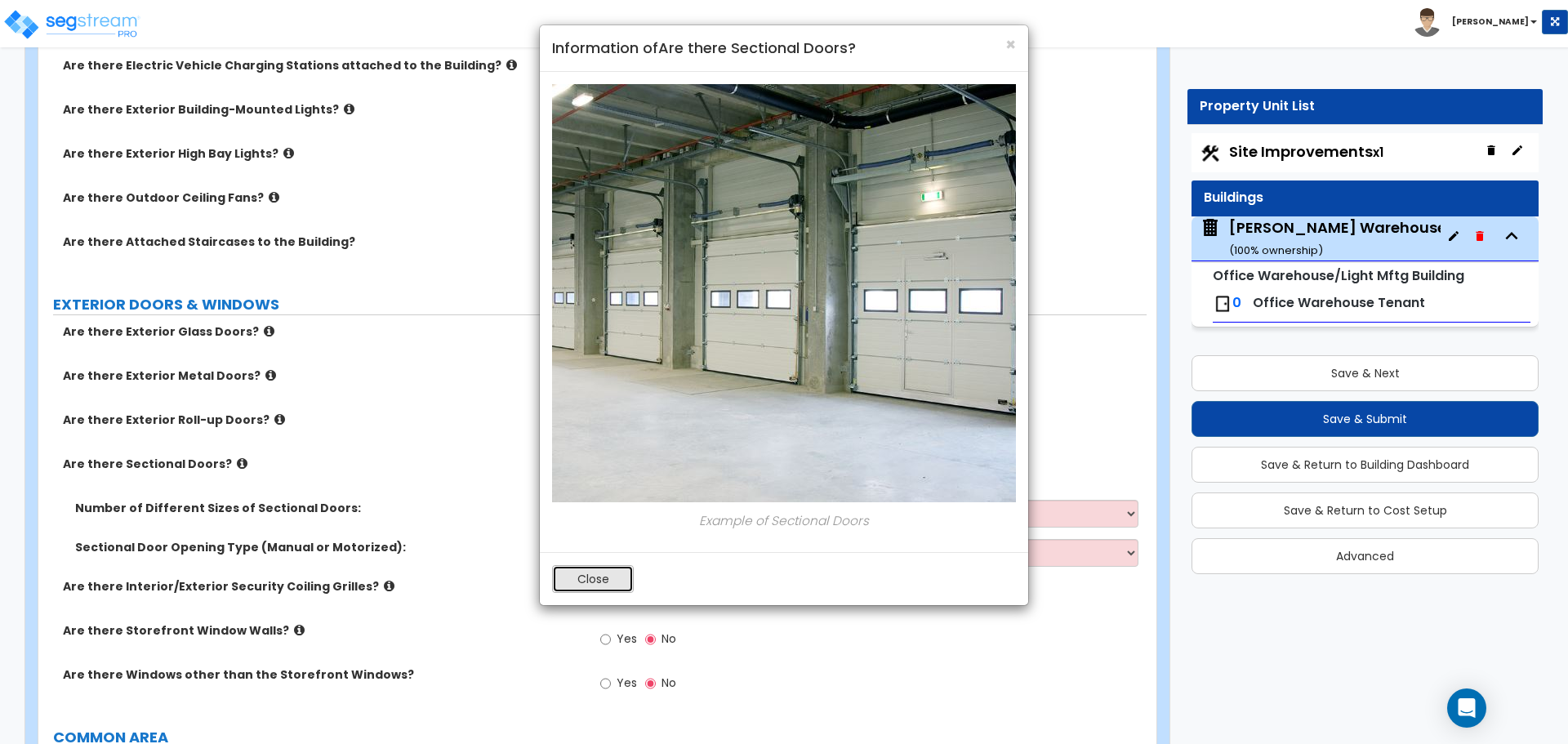
click at [583, 586] on button "Close" at bounding box center [593, 578] width 82 height 27
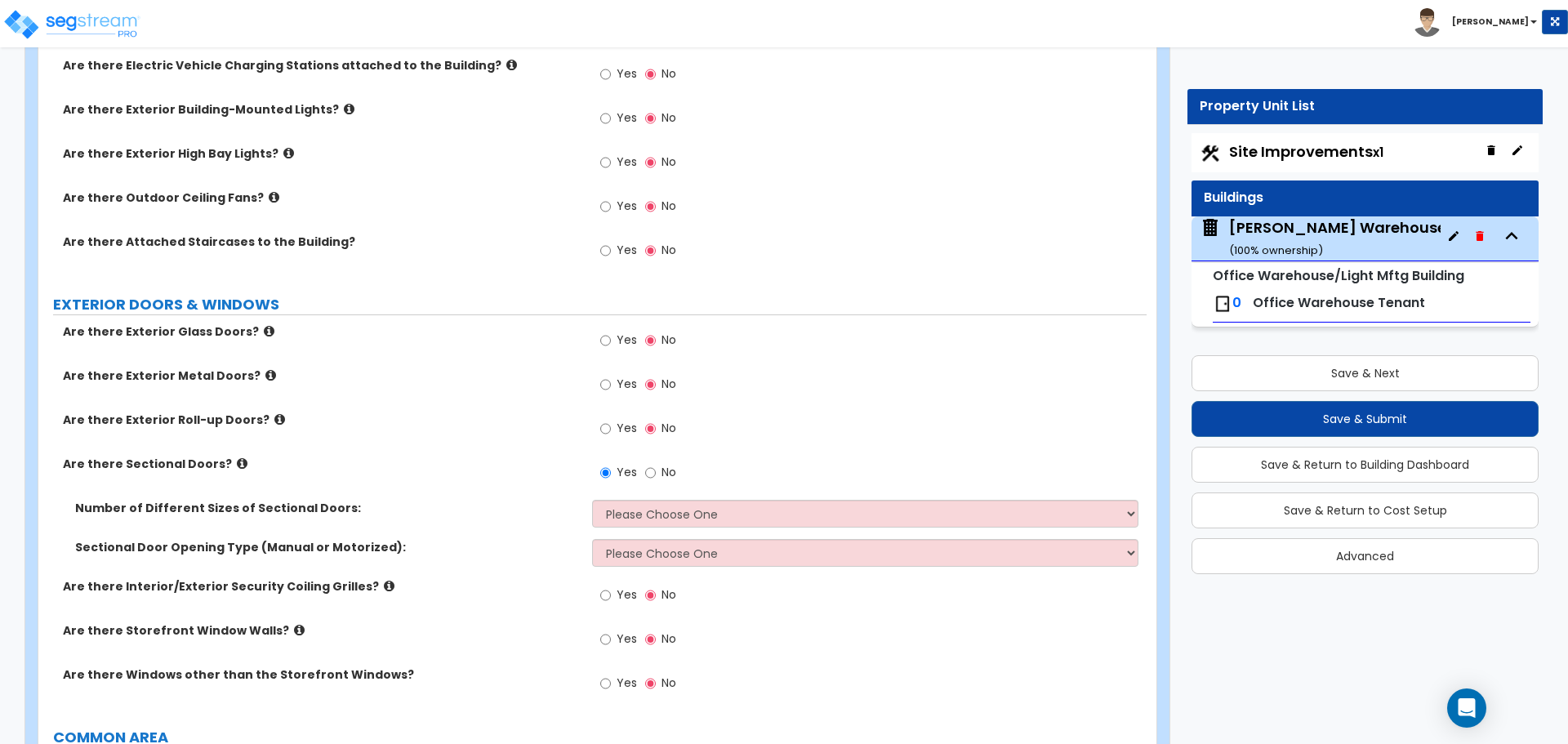
click at [274, 413] on icon at bounding box center [280, 420] width 11 height 12
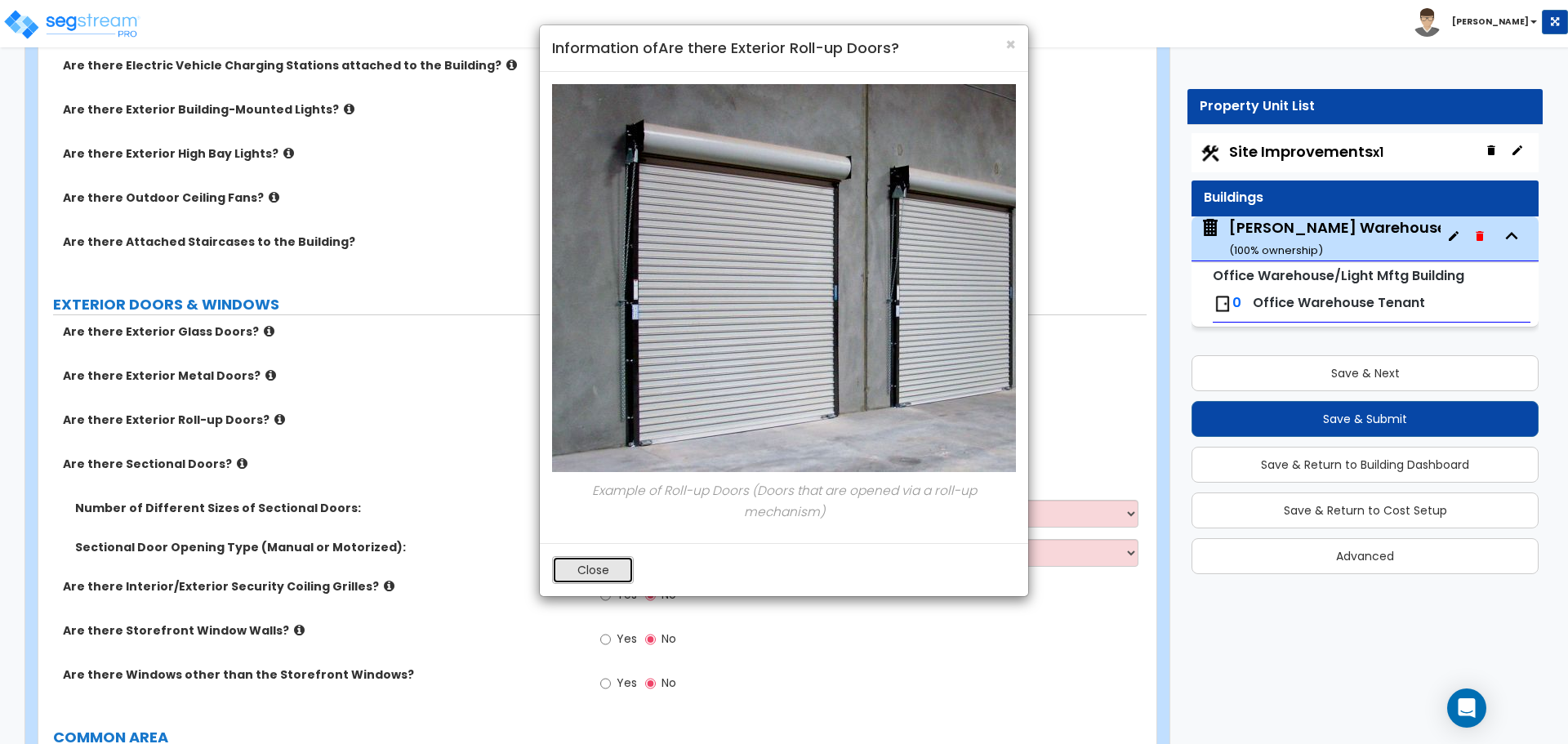
click at [592, 564] on button "Close" at bounding box center [593, 569] width 82 height 27
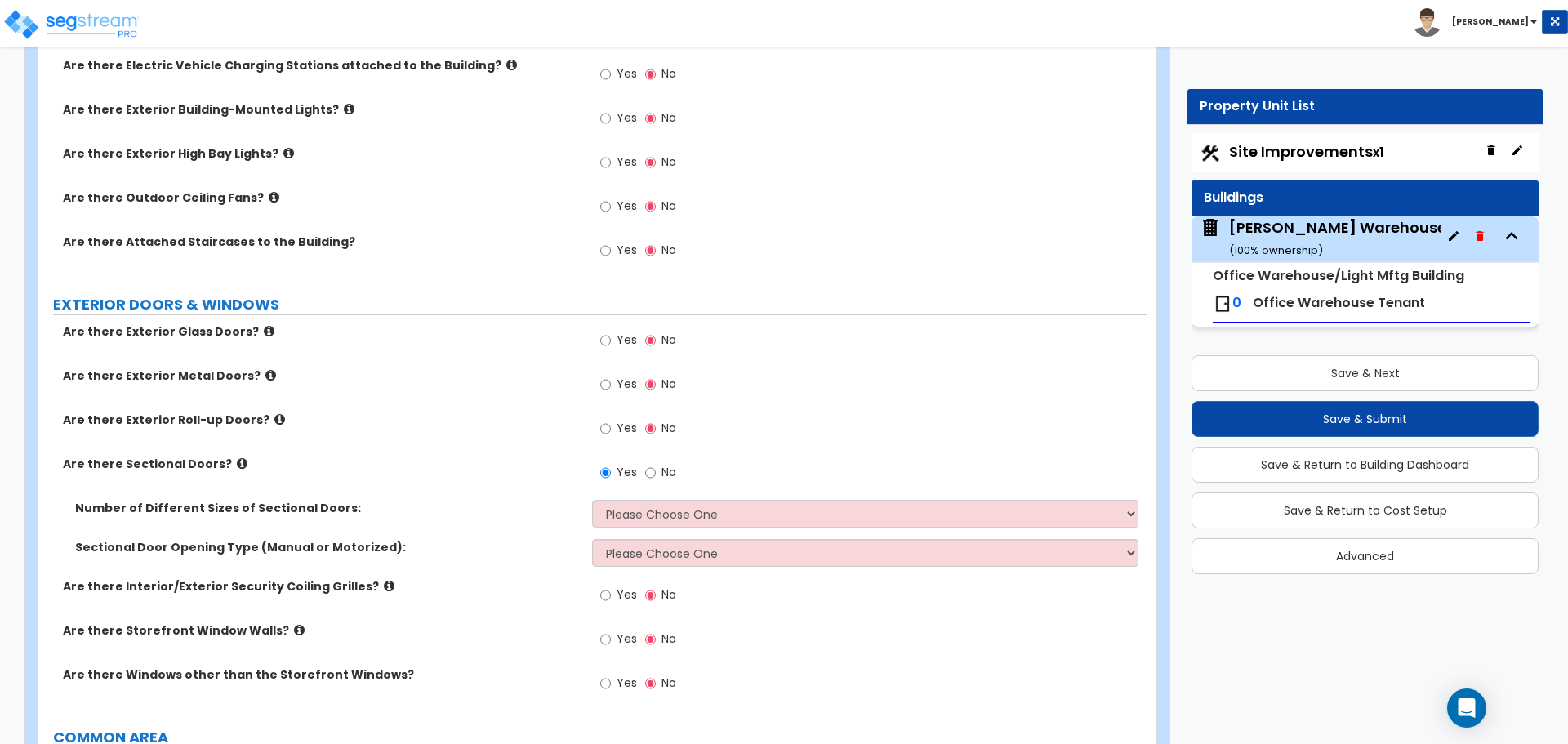
click at [260, 371] on label "Are there Exterior Metal Doors?" at bounding box center [321, 376] width 517 height 17
click at [265, 369] on icon at bounding box center [271, 376] width 11 height 12
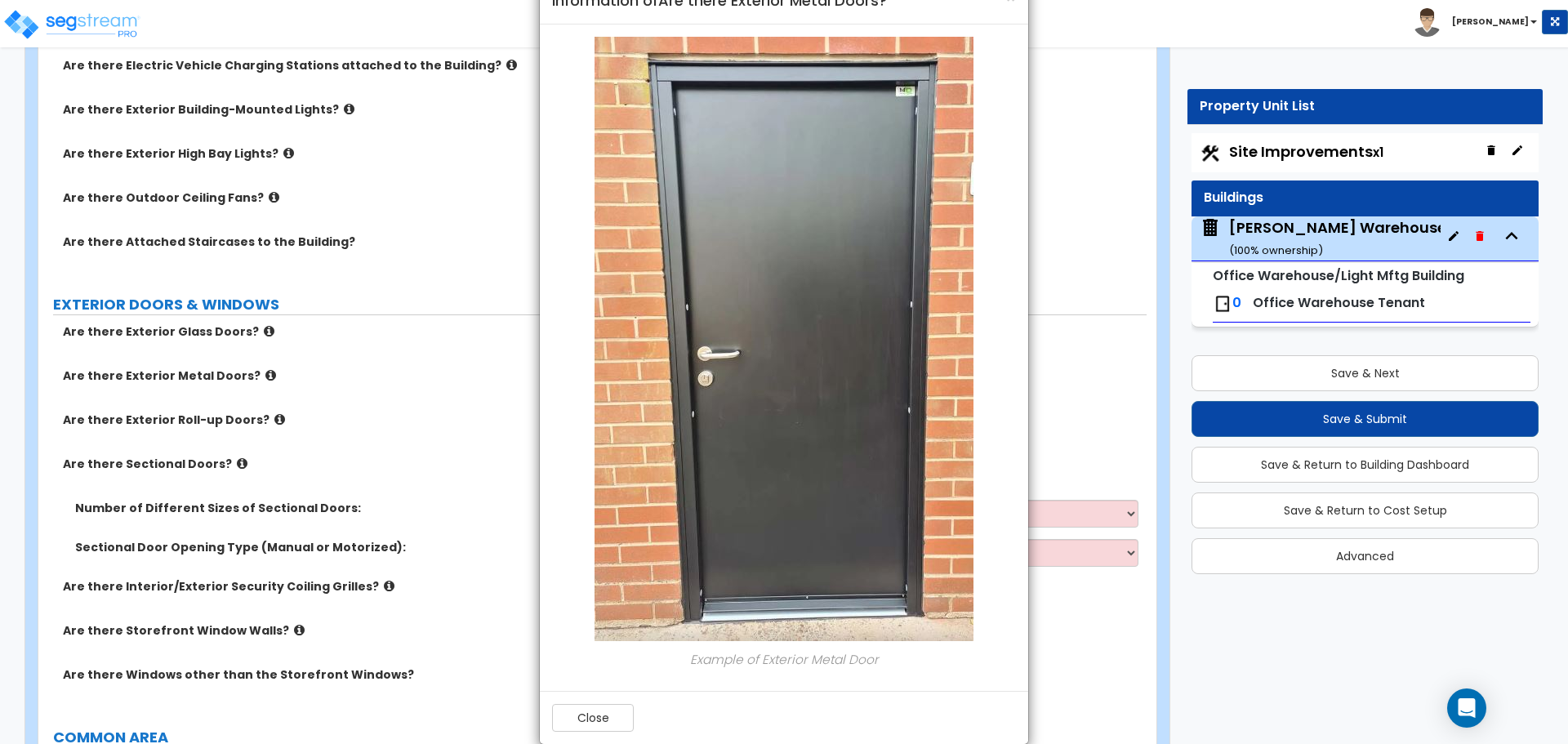
scroll to position [72, 0]
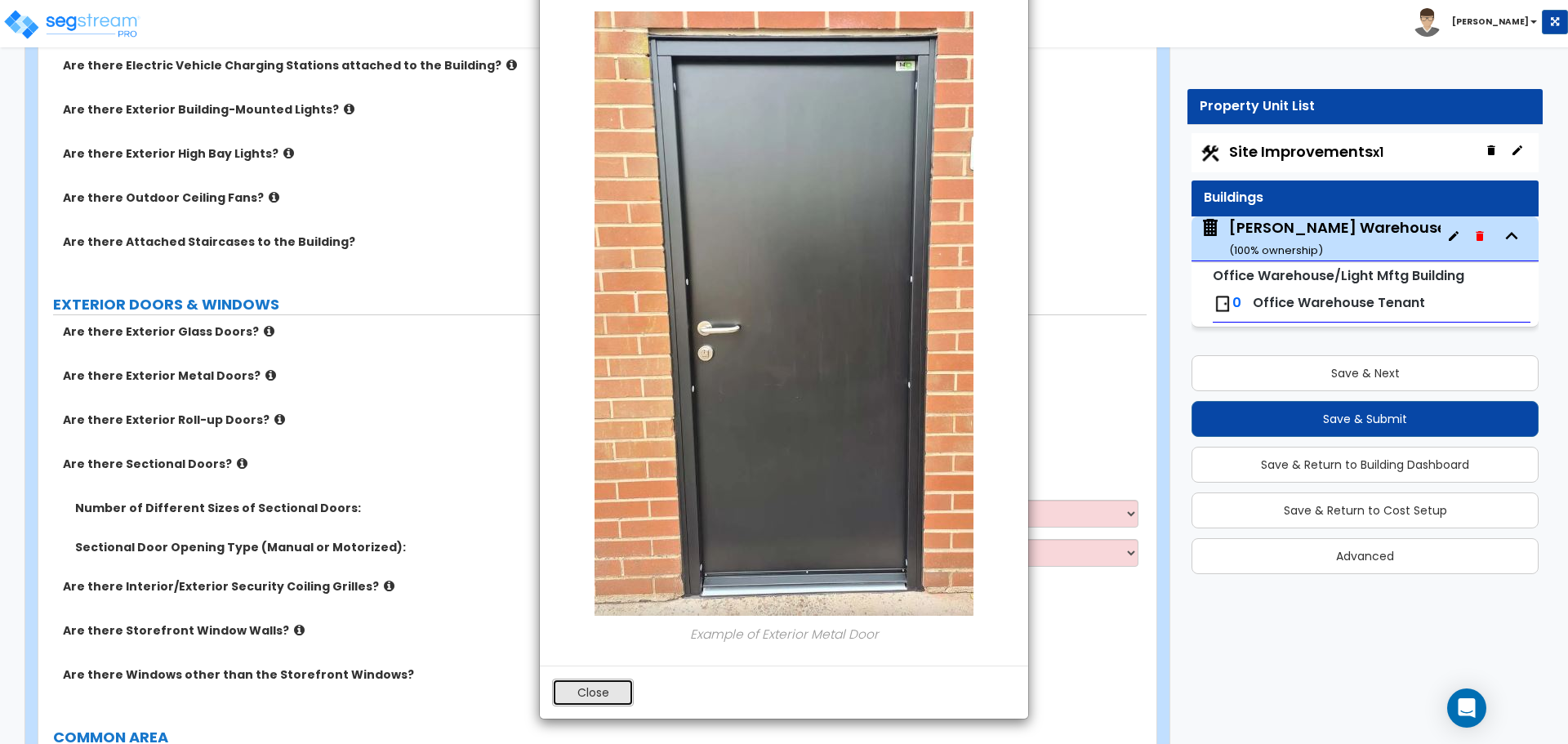
click at [603, 681] on button "Close" at bounding box center [593, 692] width 82 height 27
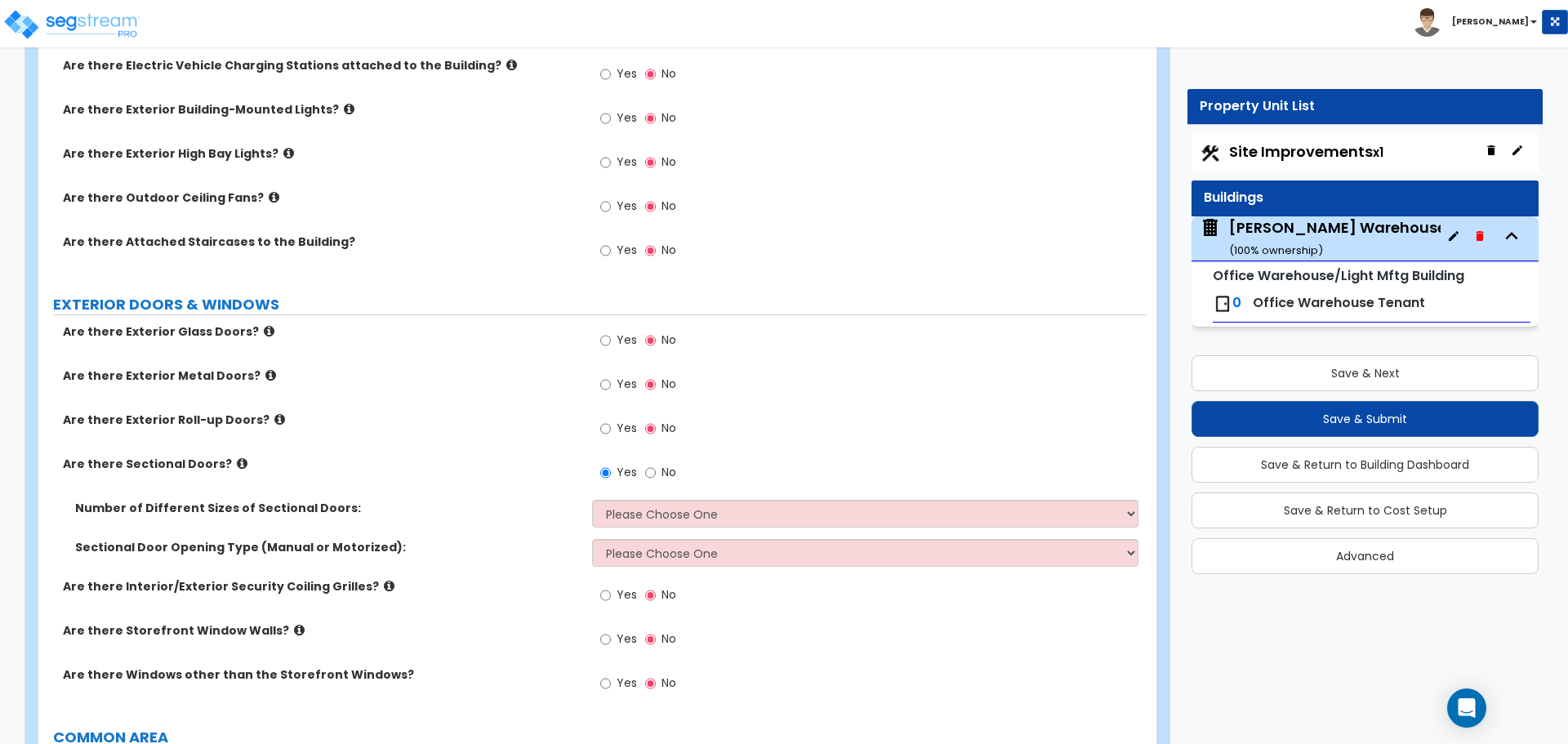
click at [616, 382] on label "Yes" at bounding box center [619, 385] width 37 height 27
click at [611, 382] on input "Yes" at bounding box center [606, 384] width 11 height 18
radio input "true"
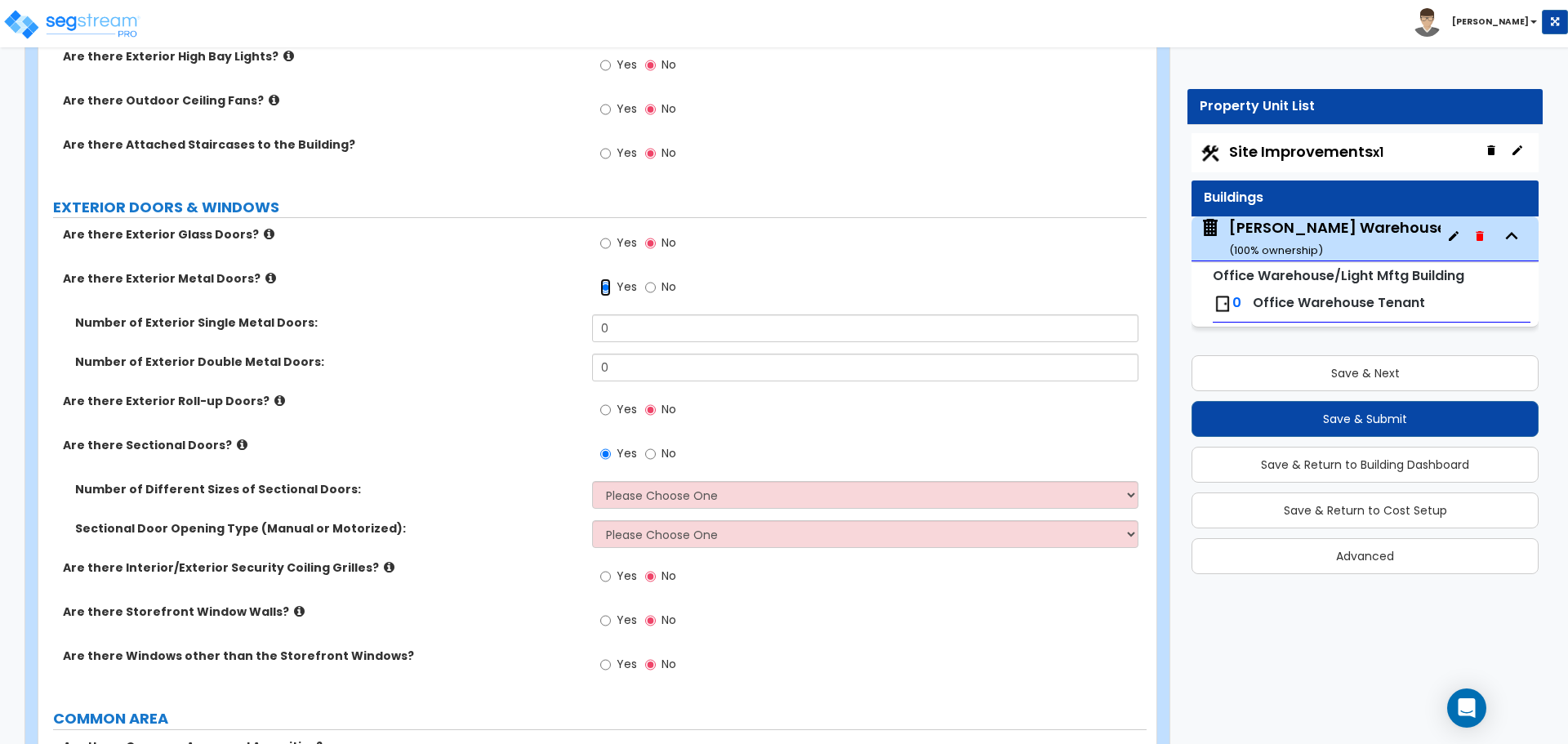
scroll to position [920, 0]
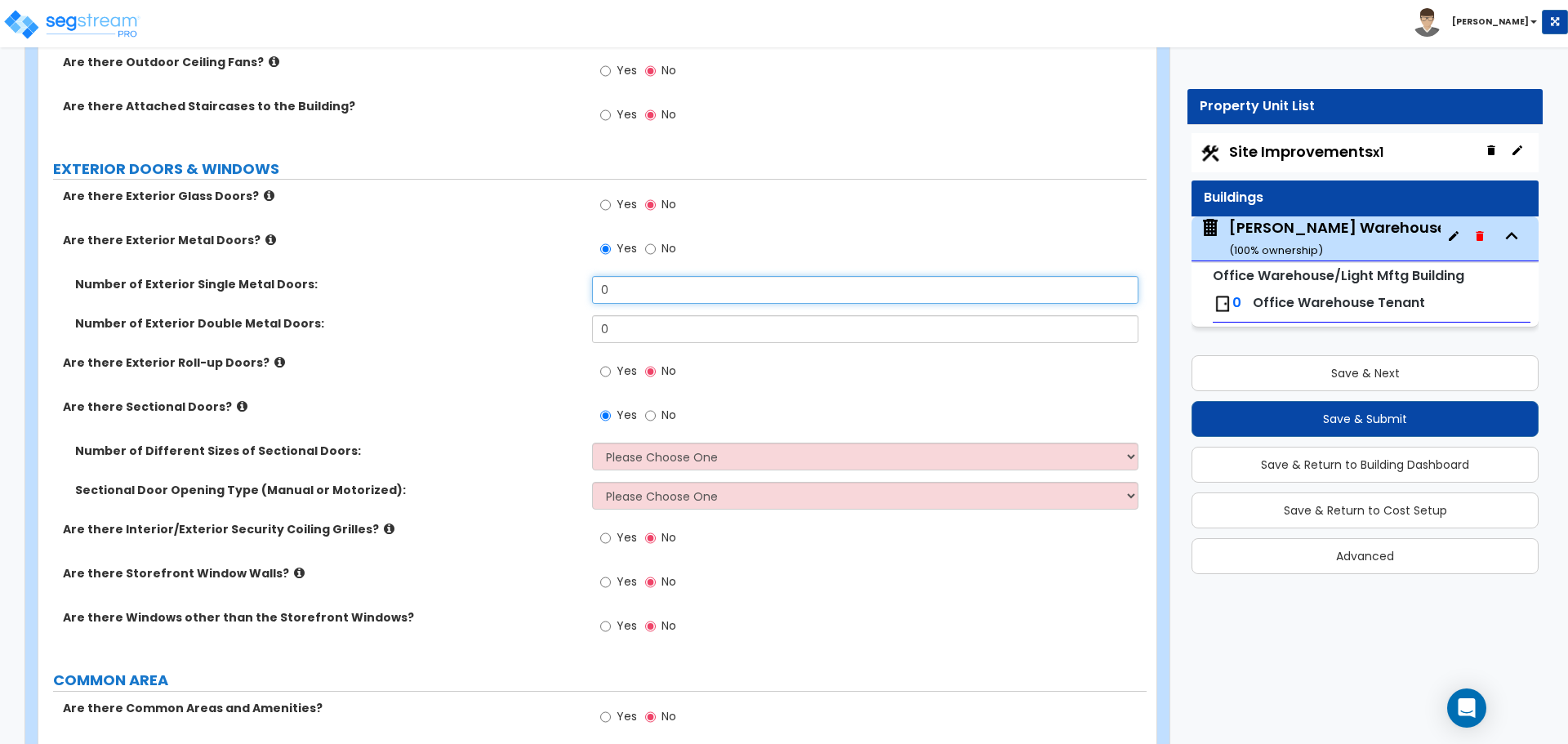
click at [639, 281] on input "0" at bounding box center [864, 289] width 546 height 27
drag, startPoint x: 613, startPoint y: 291, endPoint x: 564, endPoint y: 291, distance: 49.0
click at [564, 291] on div "Number of Exterior Single Metal Doors: 0" at bounding box center [593, 295] width 1109 height 39
type input "13"
click at [240, 404] on label "Are there Sectional Doors?" at bounding box center [321, 406] width 517 height 17
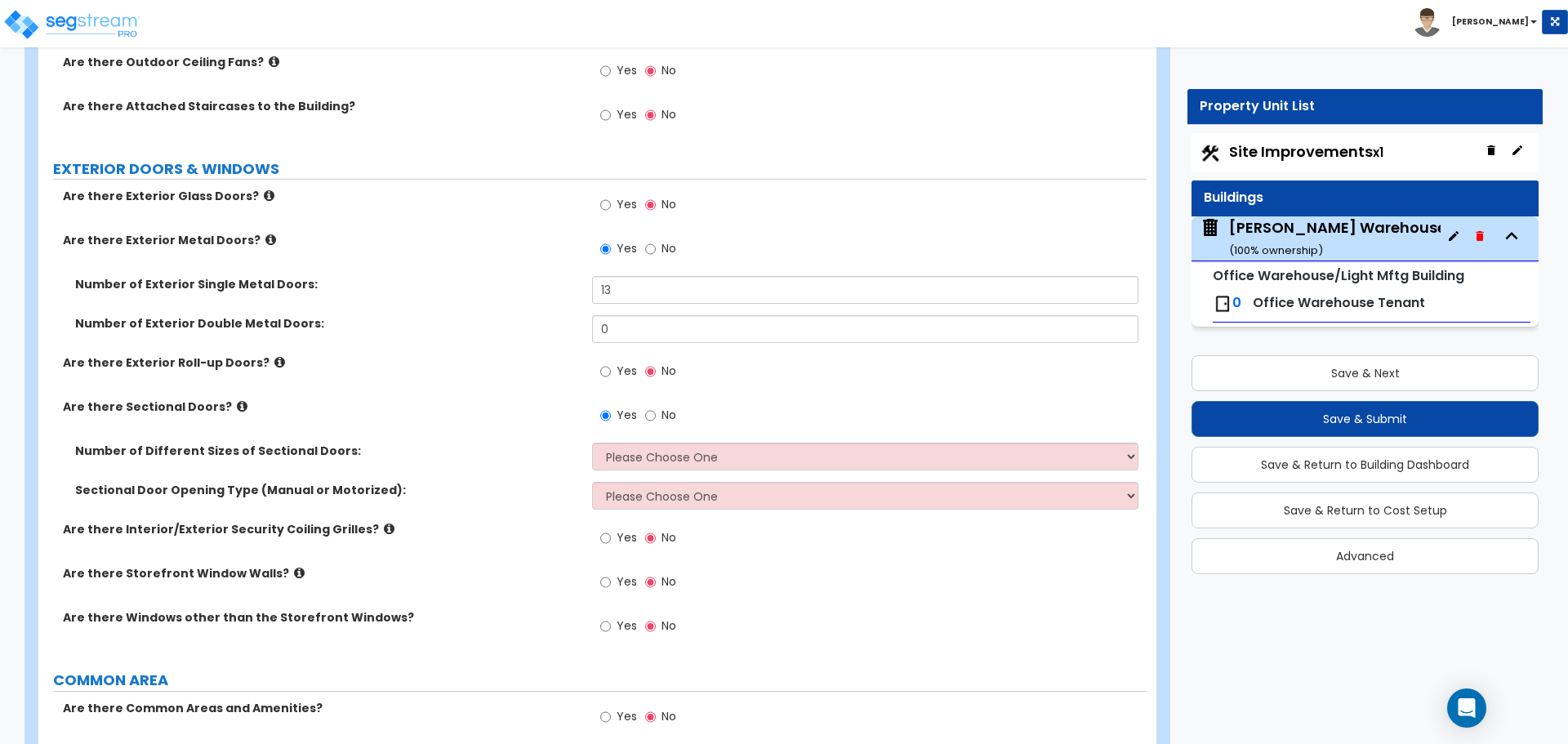
click at [237, 406] on icon at bounding box center [243, 406] width 11 height 12
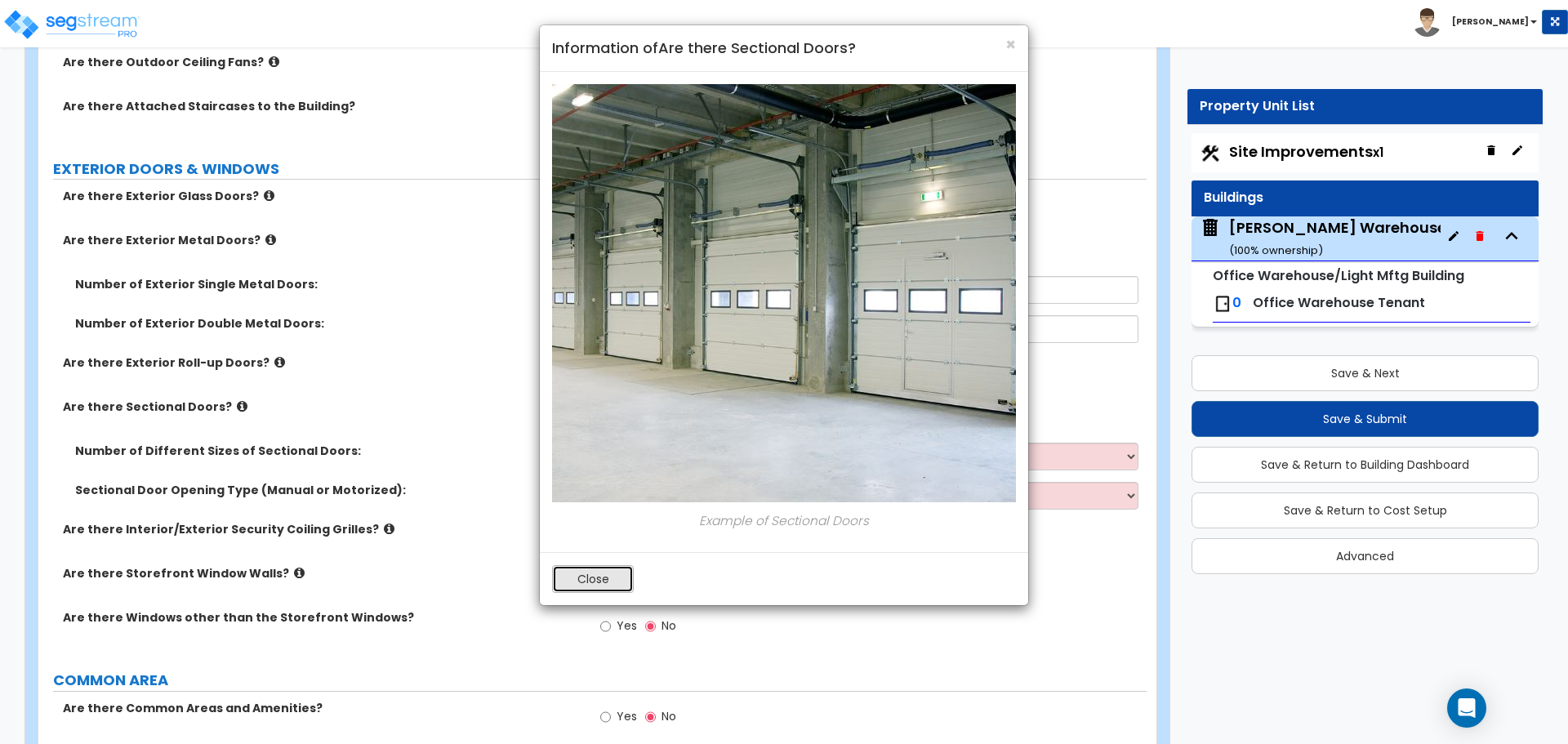
click at [619, 587] on button "Close" at bounding box center [593, 578] width 82 height 27
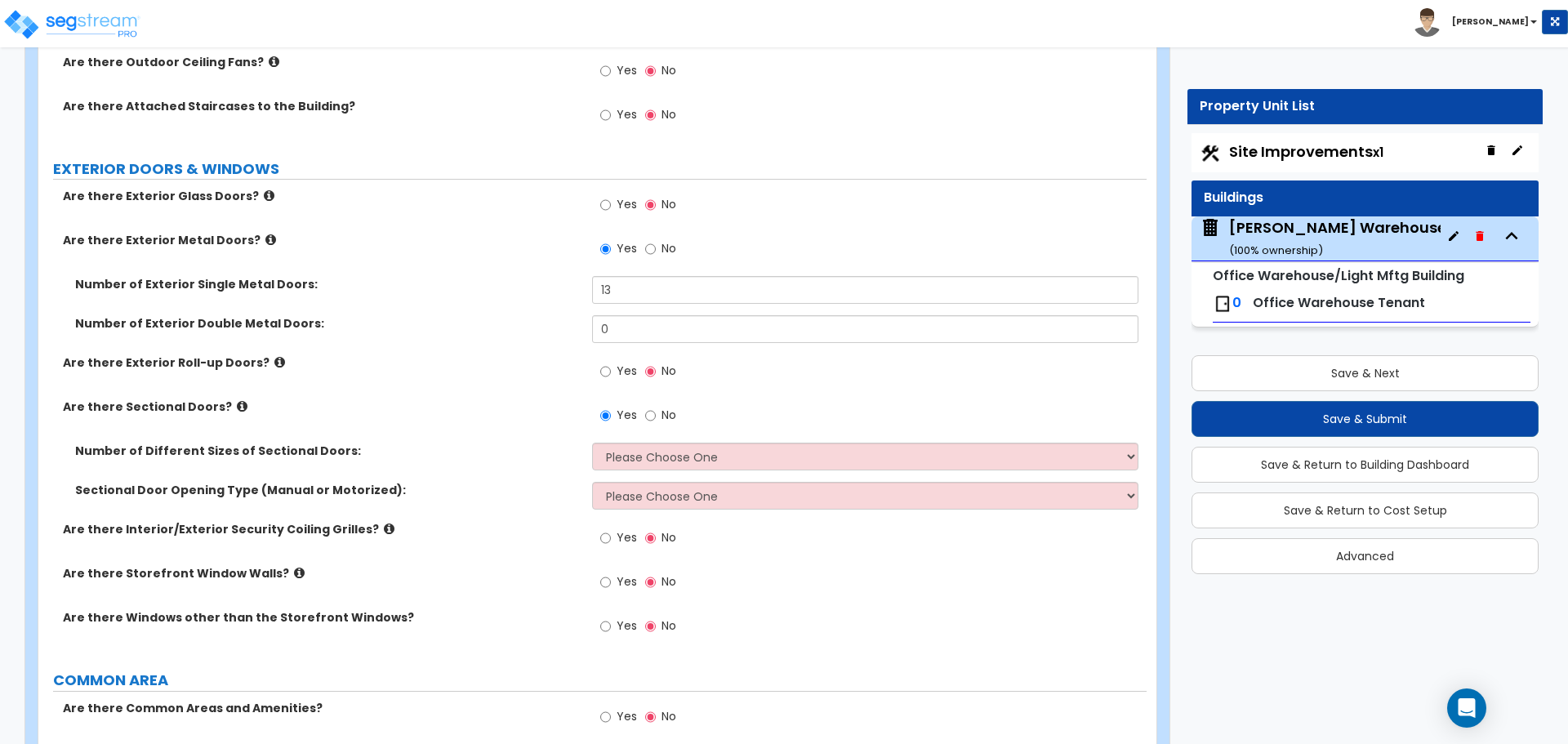
click at [274, 360] on icon at bounding box center [280, 362] width 11 height 12
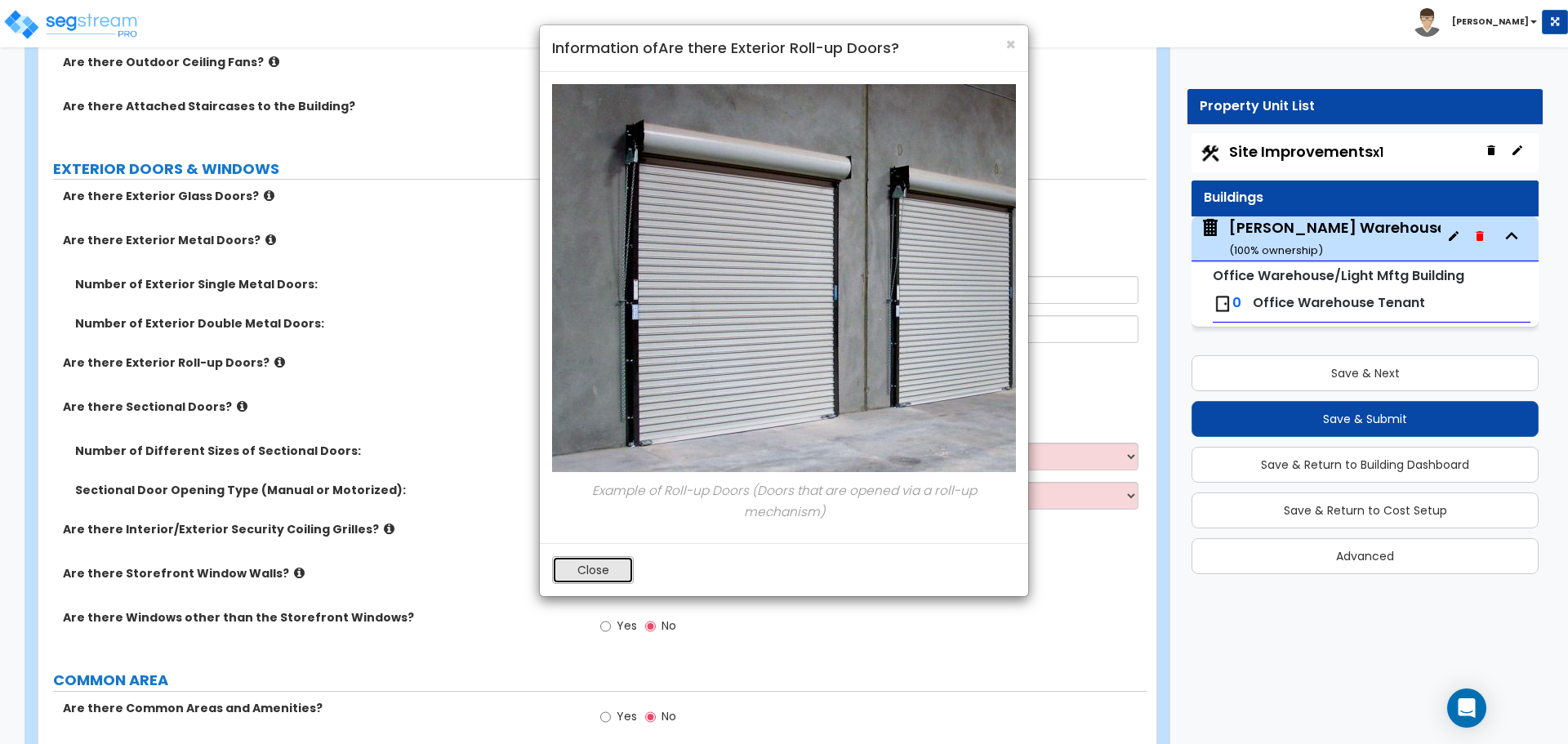
click at [605, 563] on button "Close" at bounding box center [593, 569] width 82 height 27
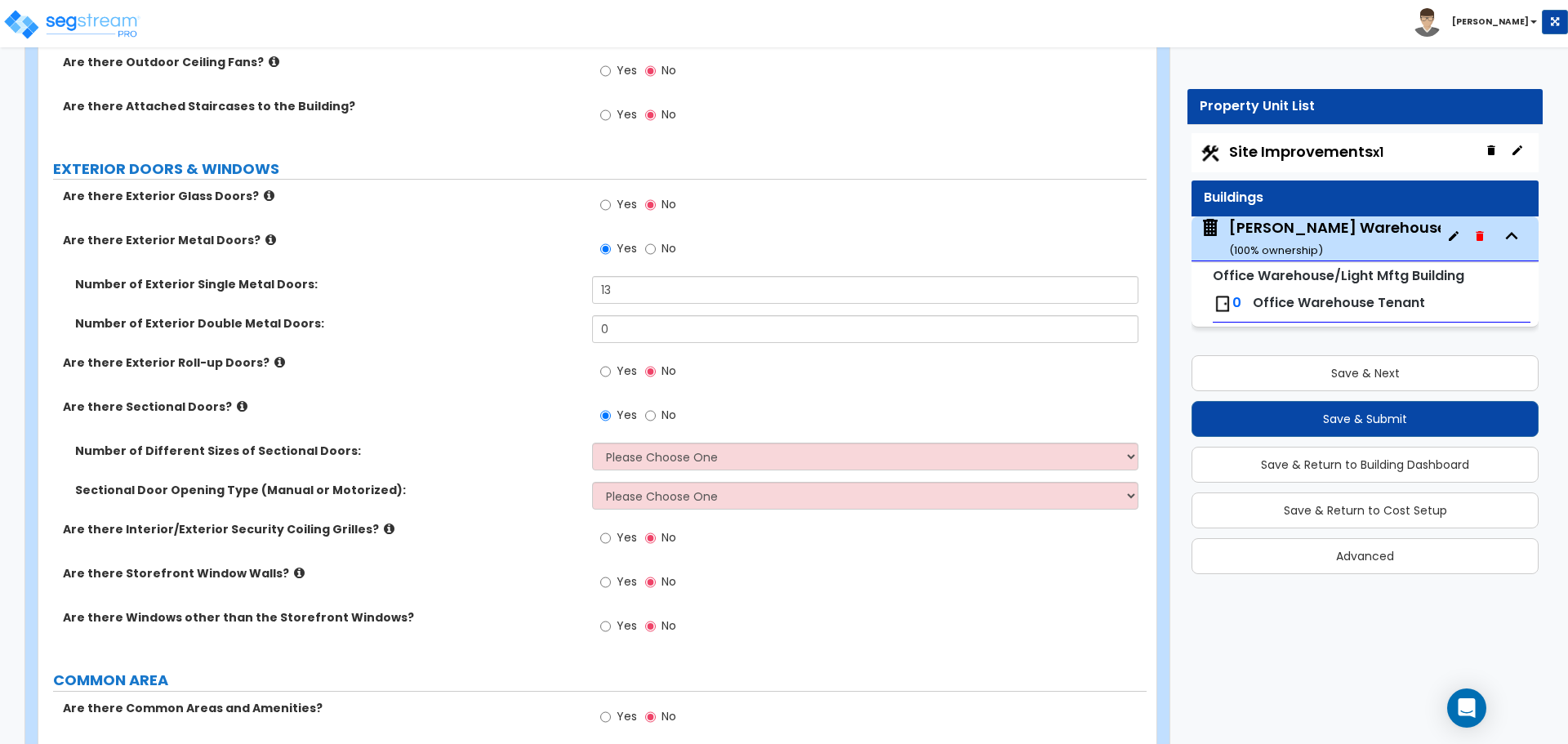
click at [669, 413] on span "No" at bounding box center [668, 414] width 15 height 17
click at [656, 413] on input "No" at bounding box center [651, 415] width 11 height 18
radio input "false"
radio input "true"
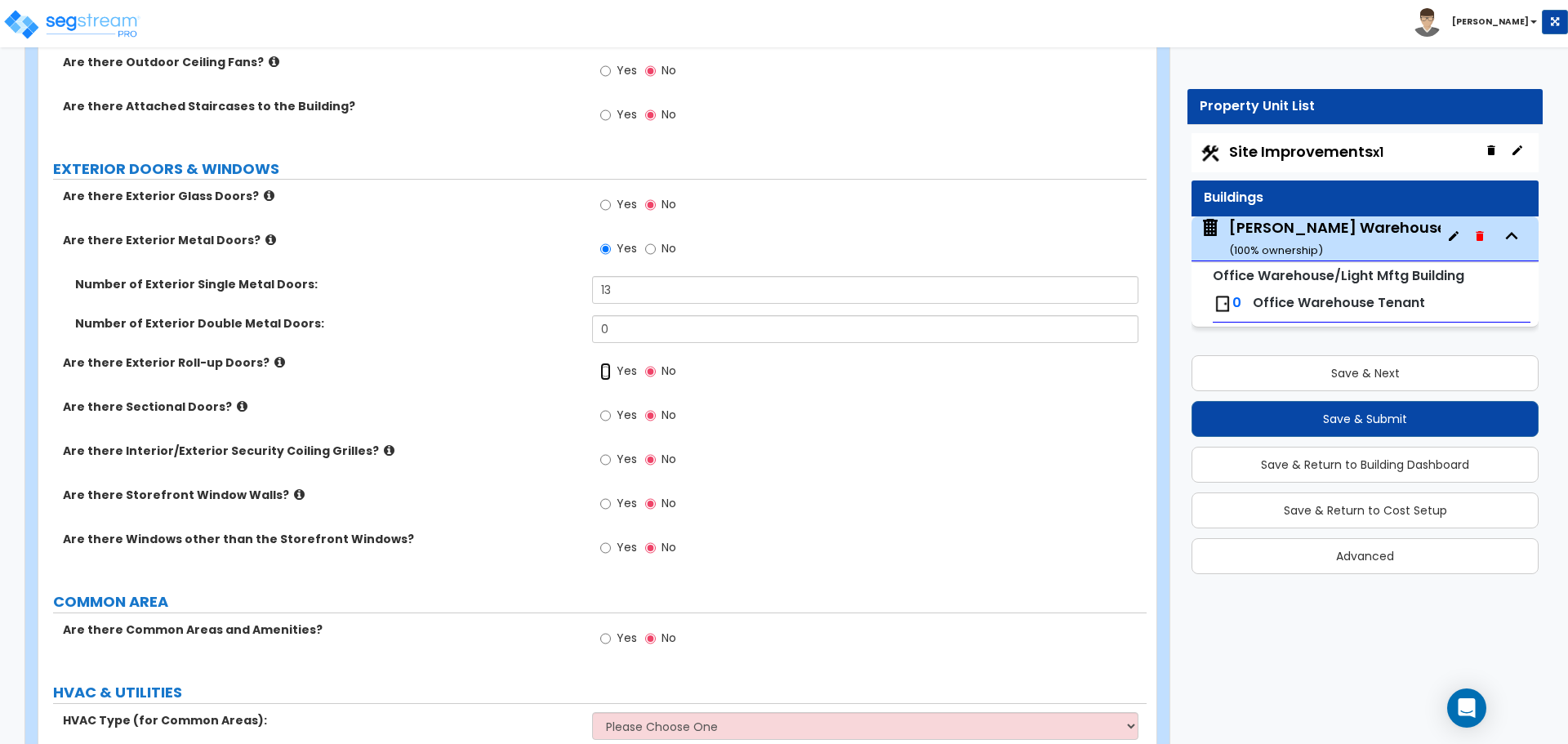
click at [609, 373] on input "Yes" at bounding box center [606, 371] width 11 height 18
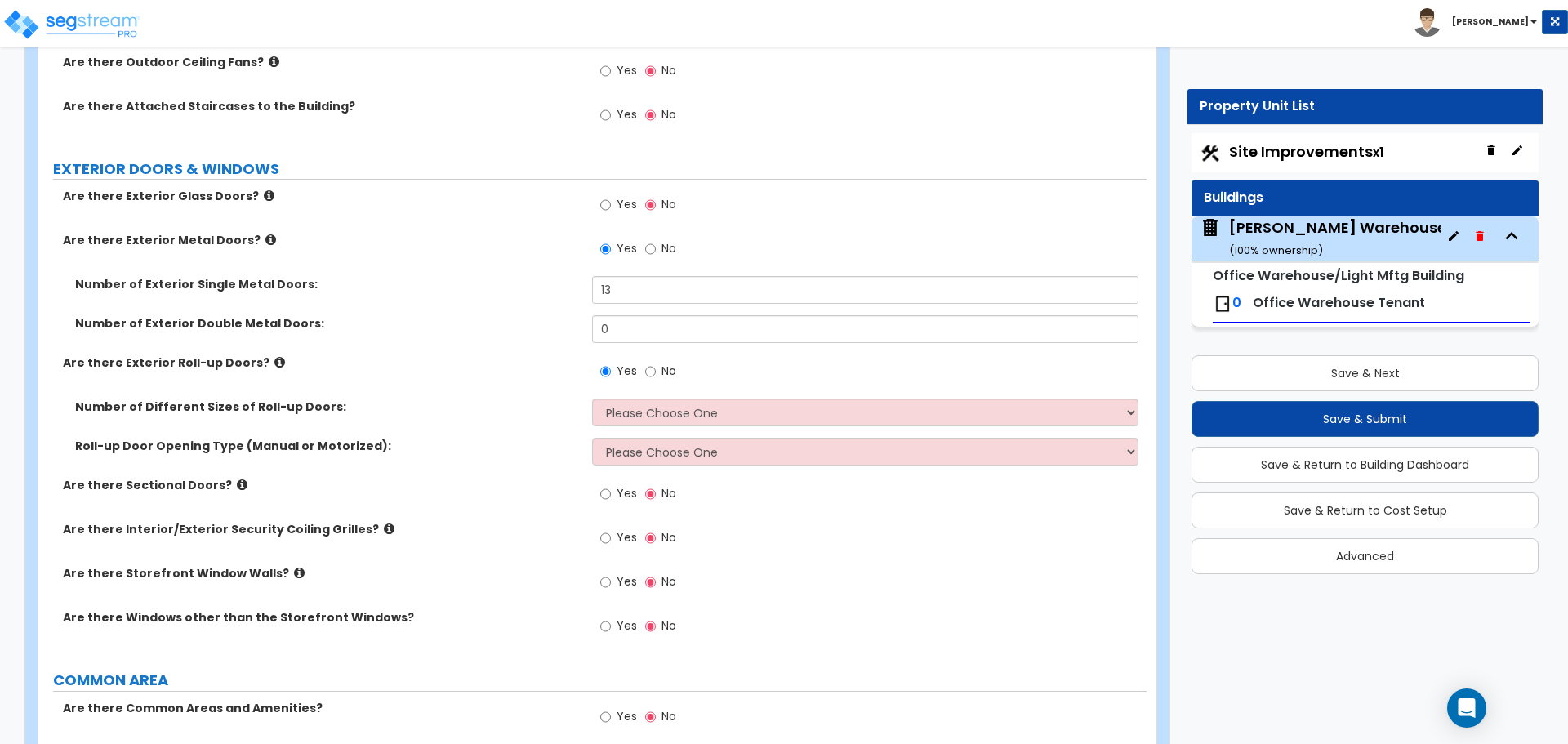
click at [665, 370] on span "No" at bounding box center [668, 370] width 15 height 17
click at [653, 366] on input "No" at bounding box center [651, 371] width 11 height 18
radio input "false"
radio input "true"
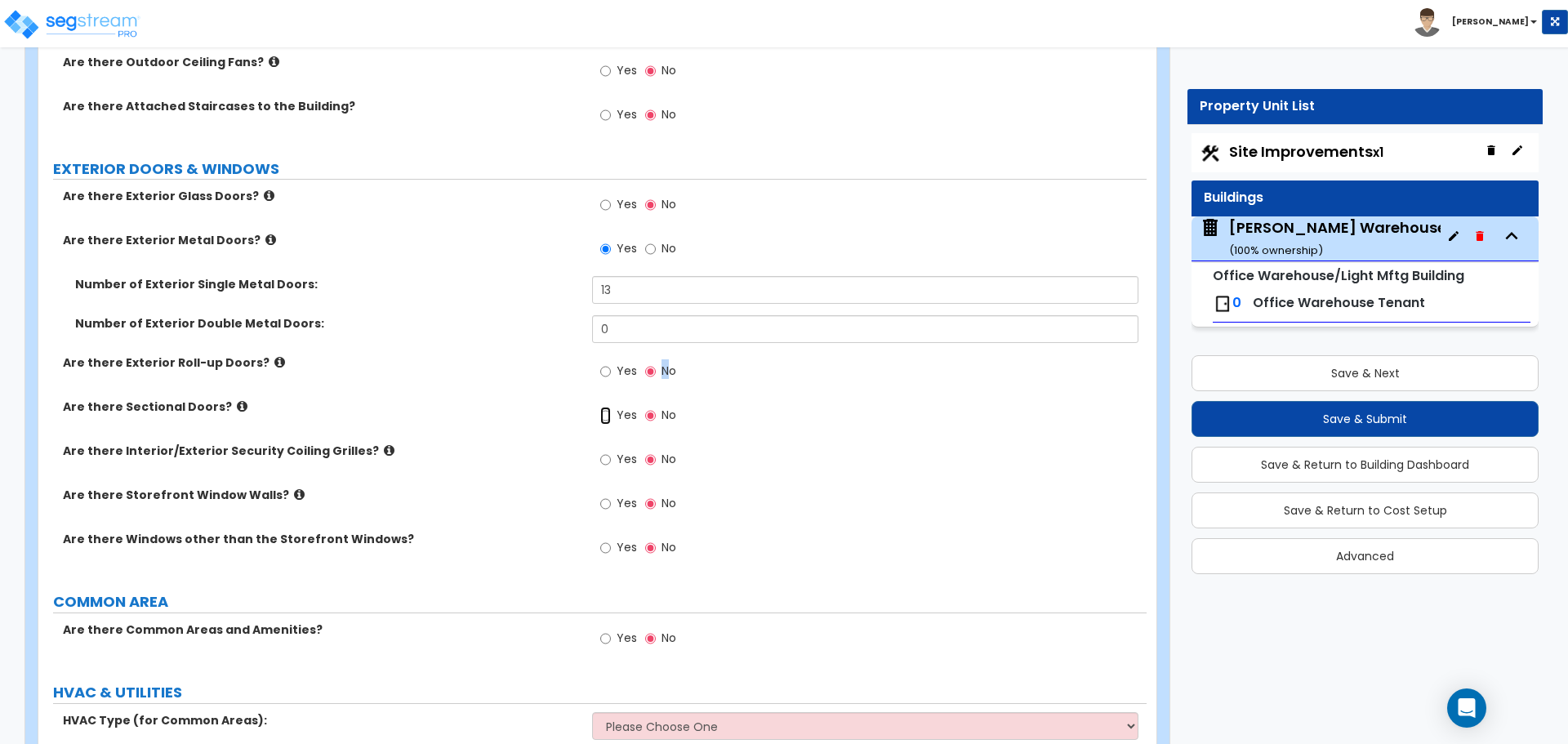
click at [607, 417] on input "Yes" at bounding box center [606, 415] width 11 height 18
radio input "true"
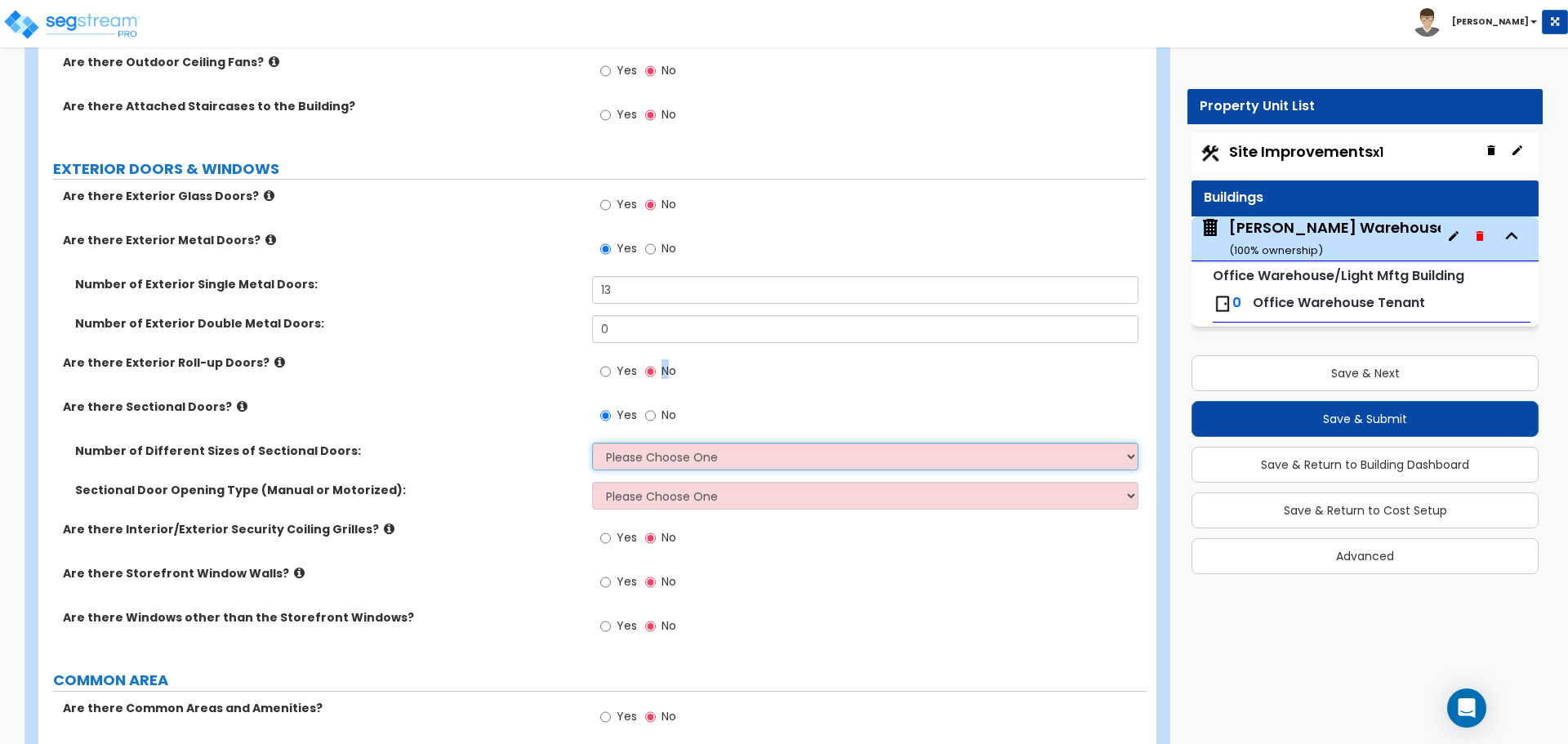
click at [739, 457] on select "Please Choose One 1 2 3" at bounding box center [864, 456] width 546 height 27
select select "1"
click at [592, 443] on select "Please Choose One 1 2 3" at bounding box center [864, 456] width 546 height 27
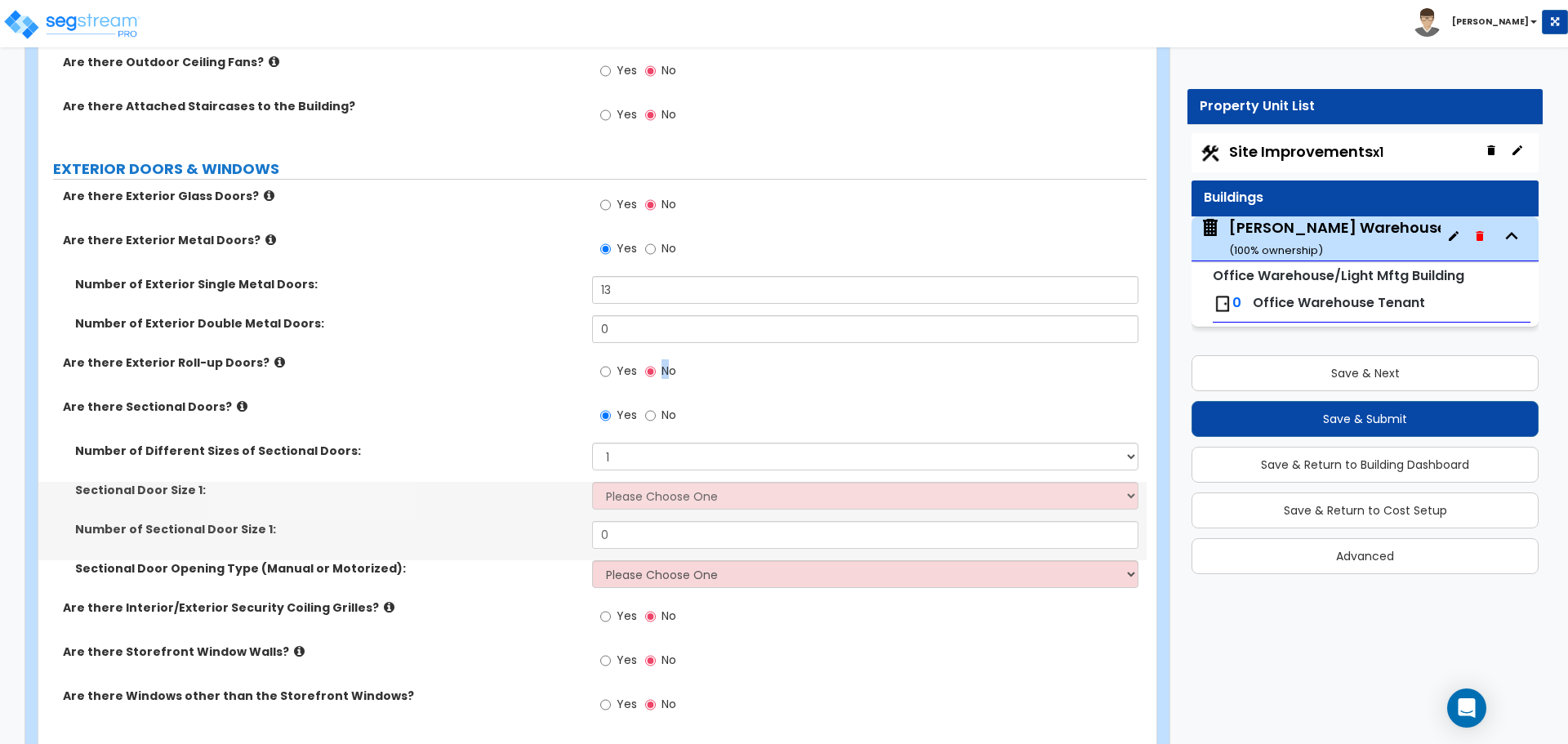
click at [700, 477] on div "Number of Different Sizes of Sectional Doors: Please Choose One 1 2 3" at bounding box center [593, 462] width 1109 height 39
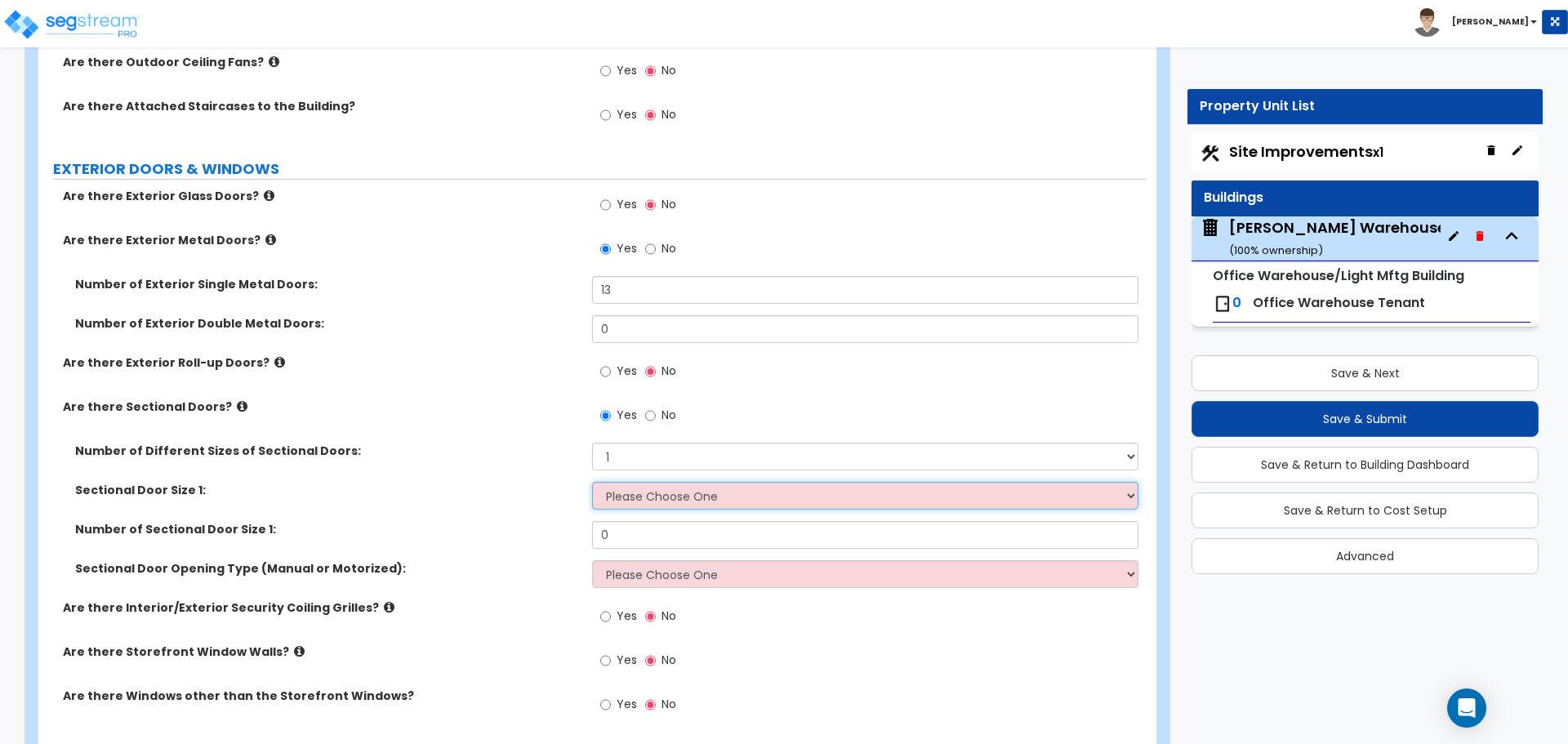
click at [711, 491] on select "Please Choose One 8' x 8' 10' x 10' 12' x 12' 20' x 14'" at bounding box center [864, 495] width 546 height 27
select select "3"
click at [592, 481] on select "Please Choose One 8' x 8' 10' x 10' 12' x 12' 20' x 14'" at bounding box center [864, 495] width 546 height 27
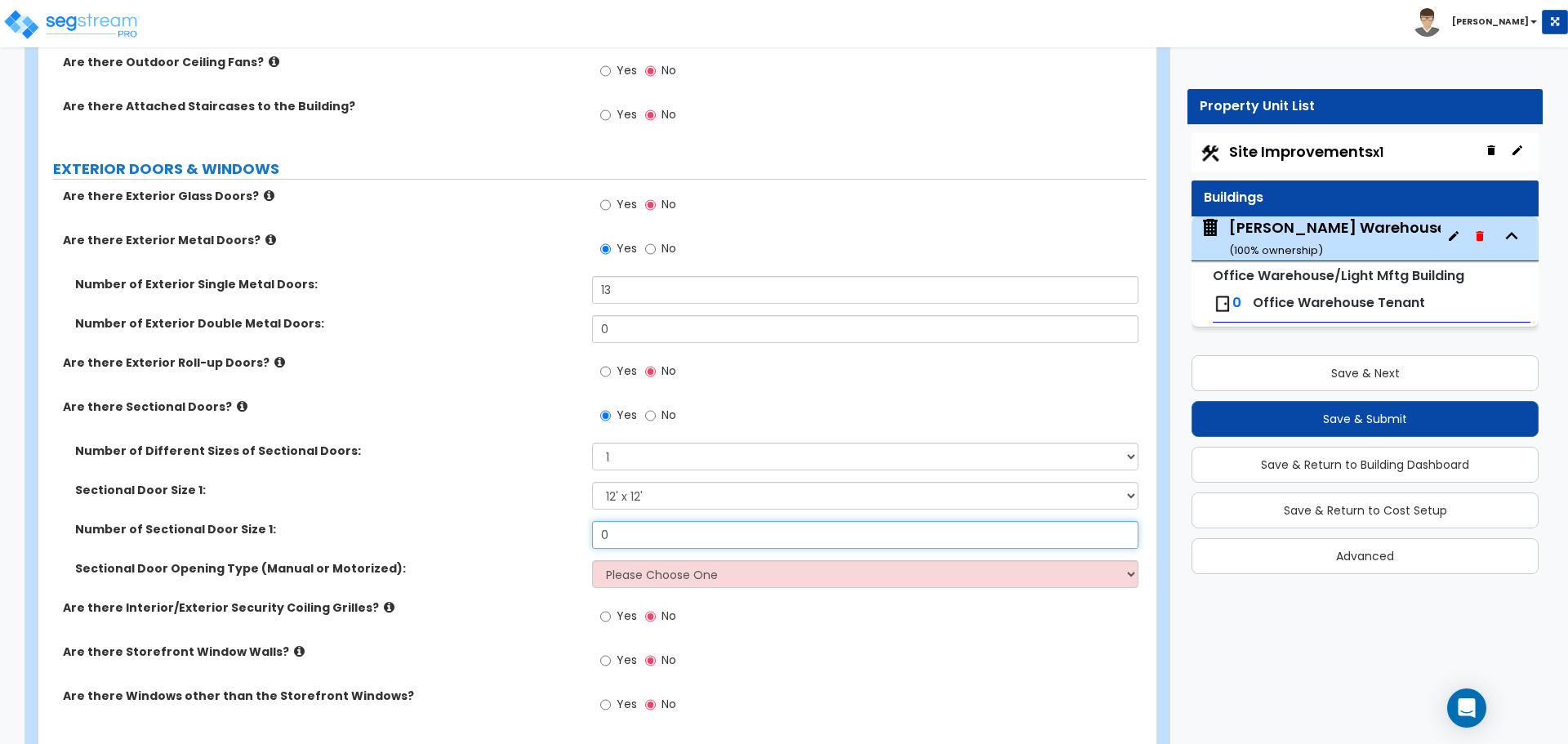
click at [683, 542] on input "0" at bounding box center [864, 534] width 546 height 27
click at [765, 538] on input "0" at bounding box center [864, 534] width 546 height 27
type input "6"
click at [698, 580] on select "Please Choose One All Manual All Motorized Some are Motorized" at bounding box center [864, 573] width 546 height 27
select select "2"
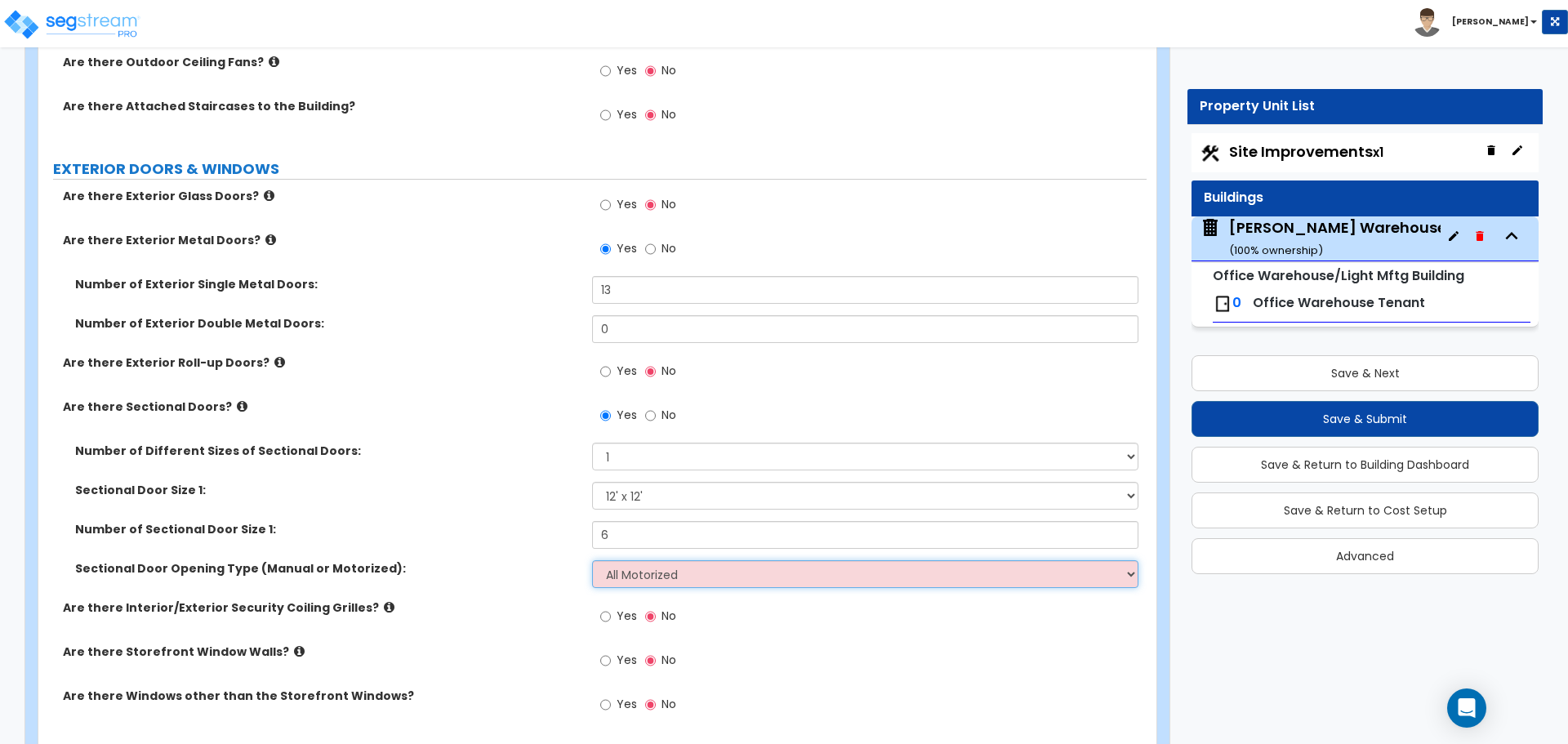
click at [592, 560] on select "Please Choose One All Manual All Motorized Some are Motorized" at bounding box center [864, 573] width 546 height 27
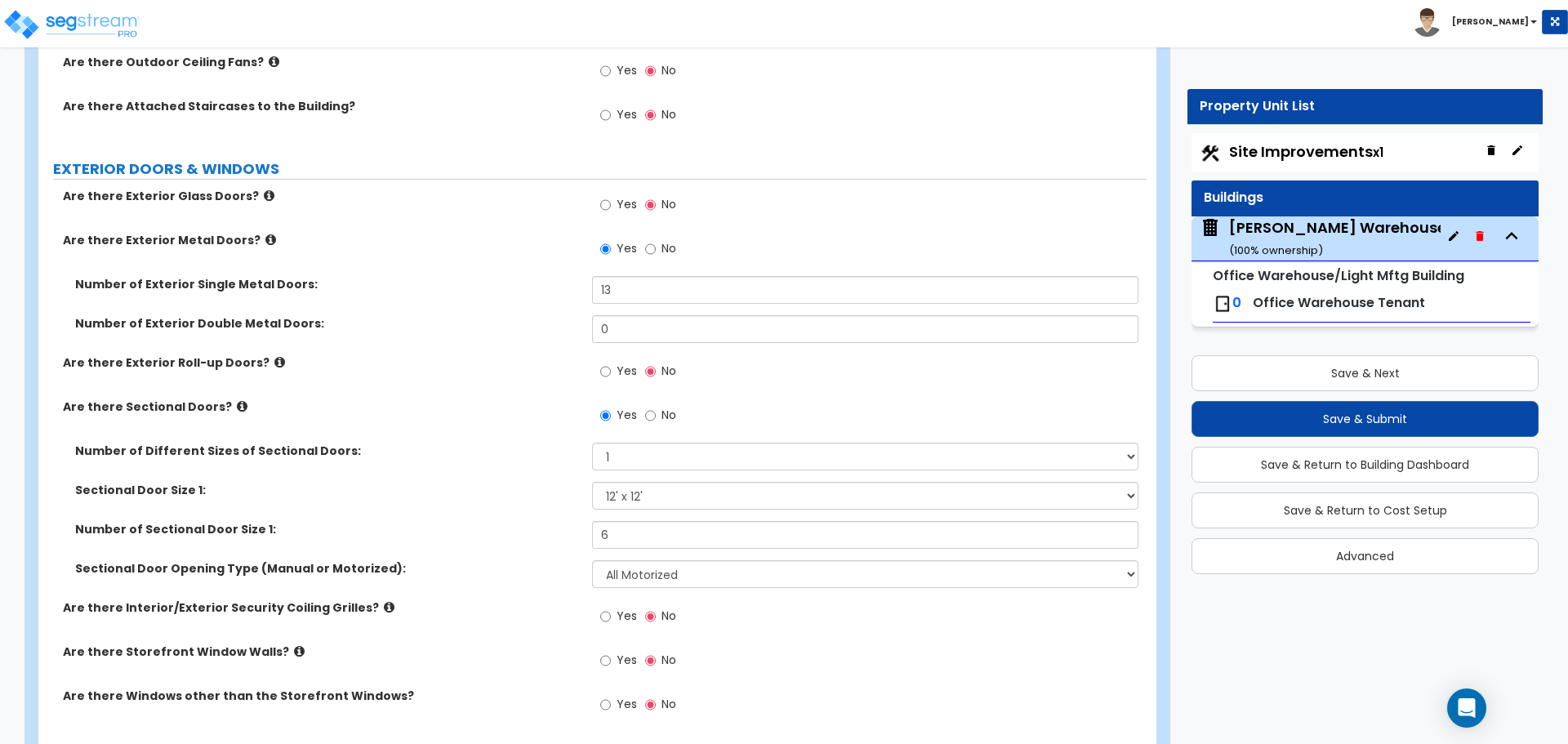
click at [384, 607] on icon at bounding box center [389, 607] width 11 height 12
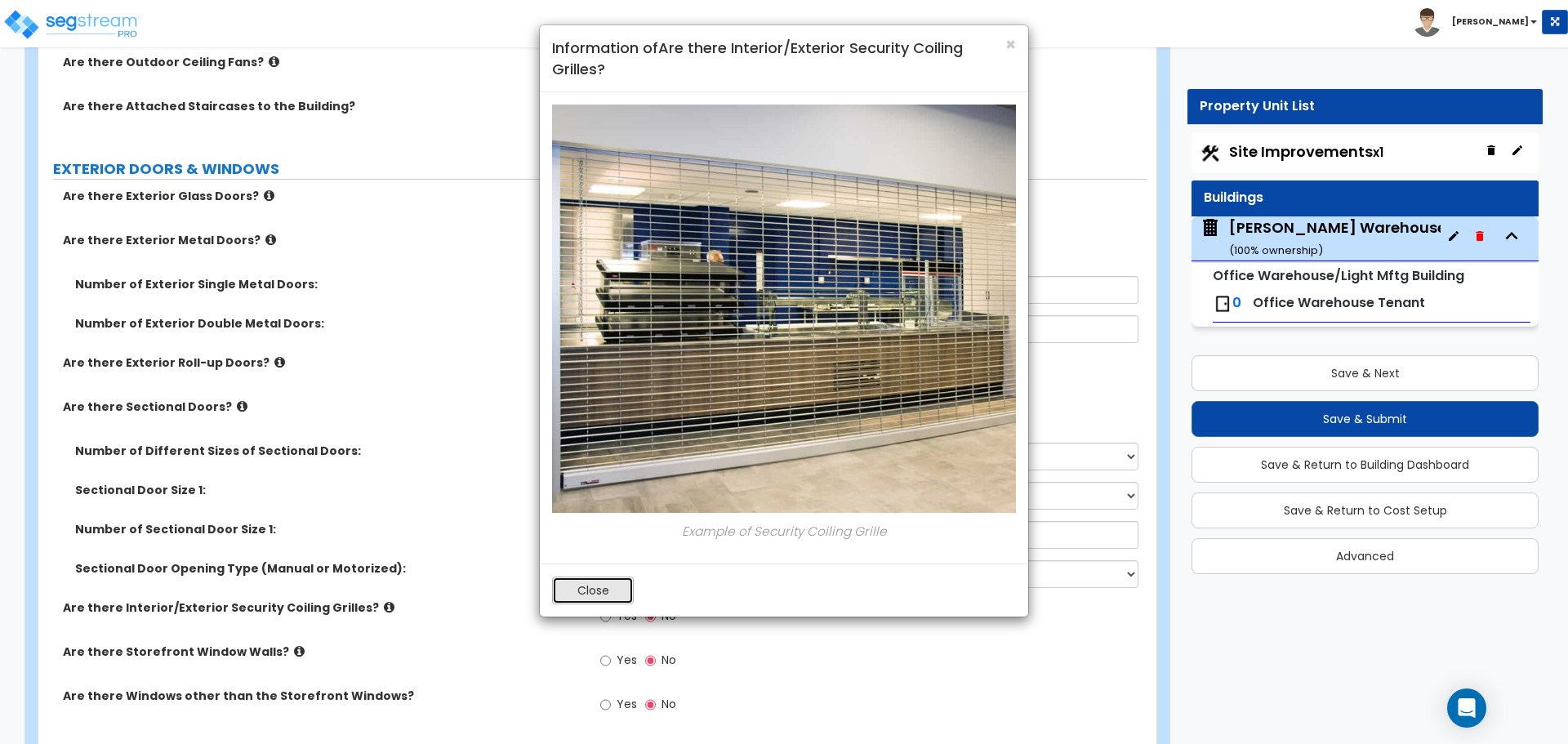
click at [602, 596] on button "Close" at bounding box center [593, 590] width 82 height 27
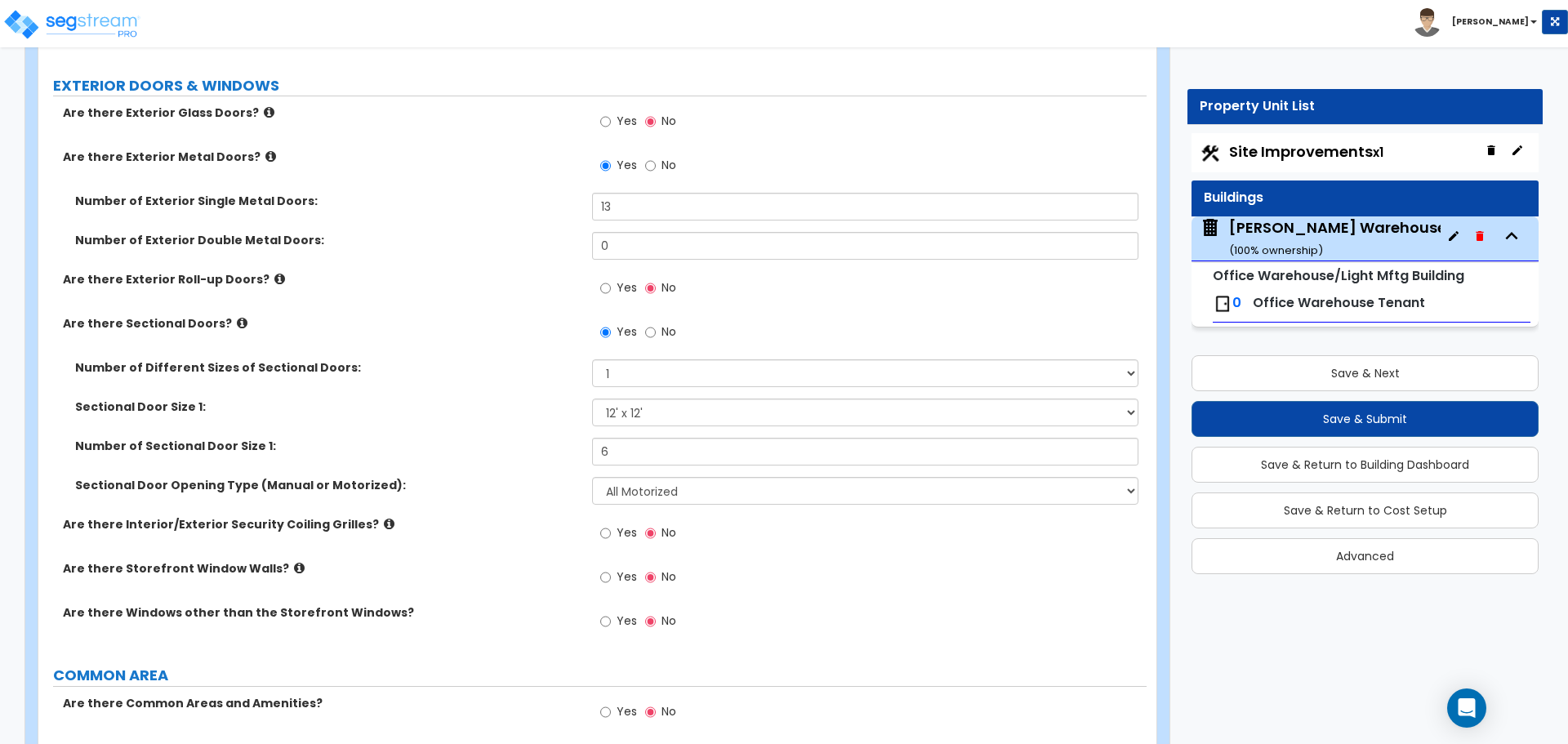
scroll to position [1056, 0]
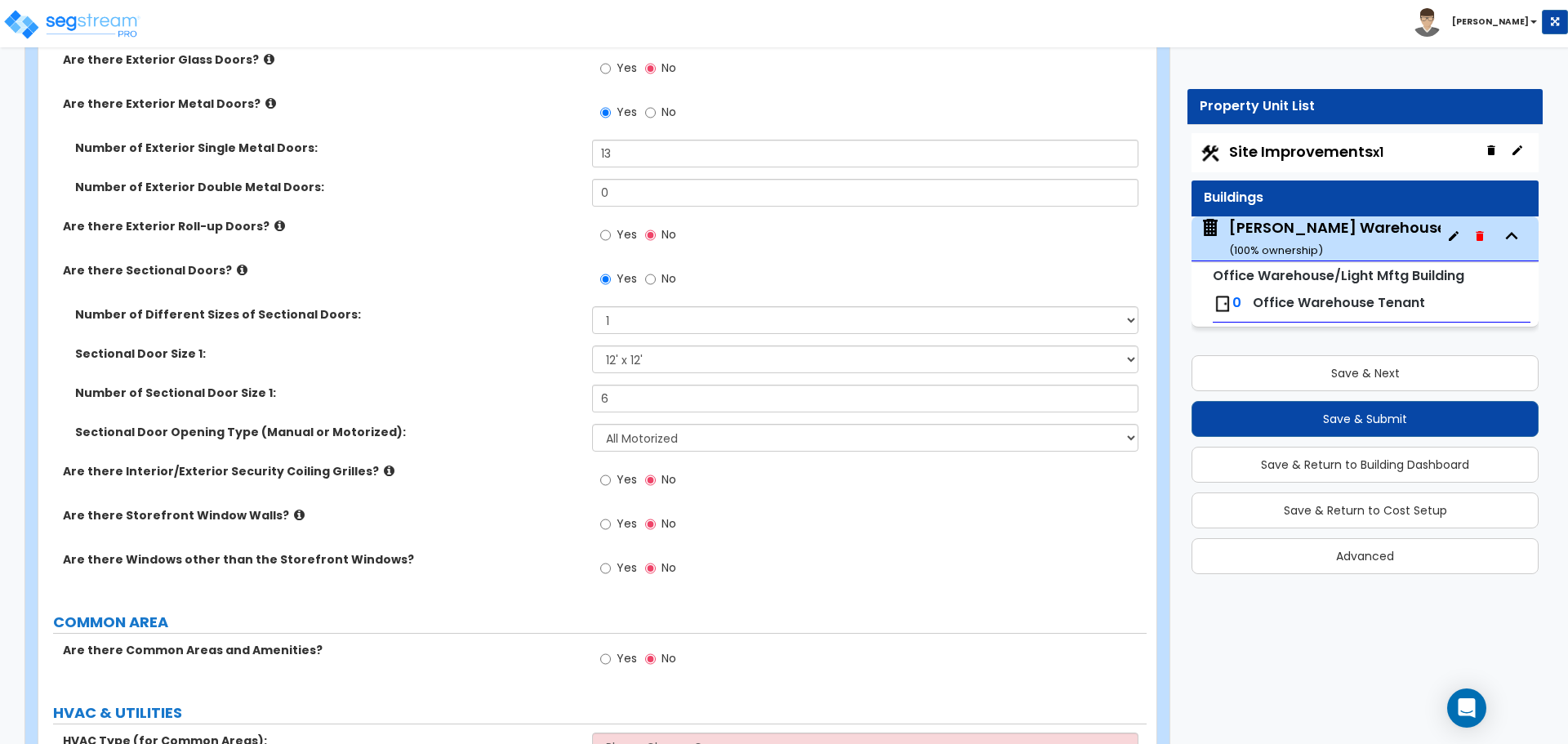
click at [287, 514] on label "Are there Storefront Window Walls?" at bounding box center [321, 515] width 517 height 17
click at [294, 514] on icon at bounding box center [299, 515] width 11 height 12
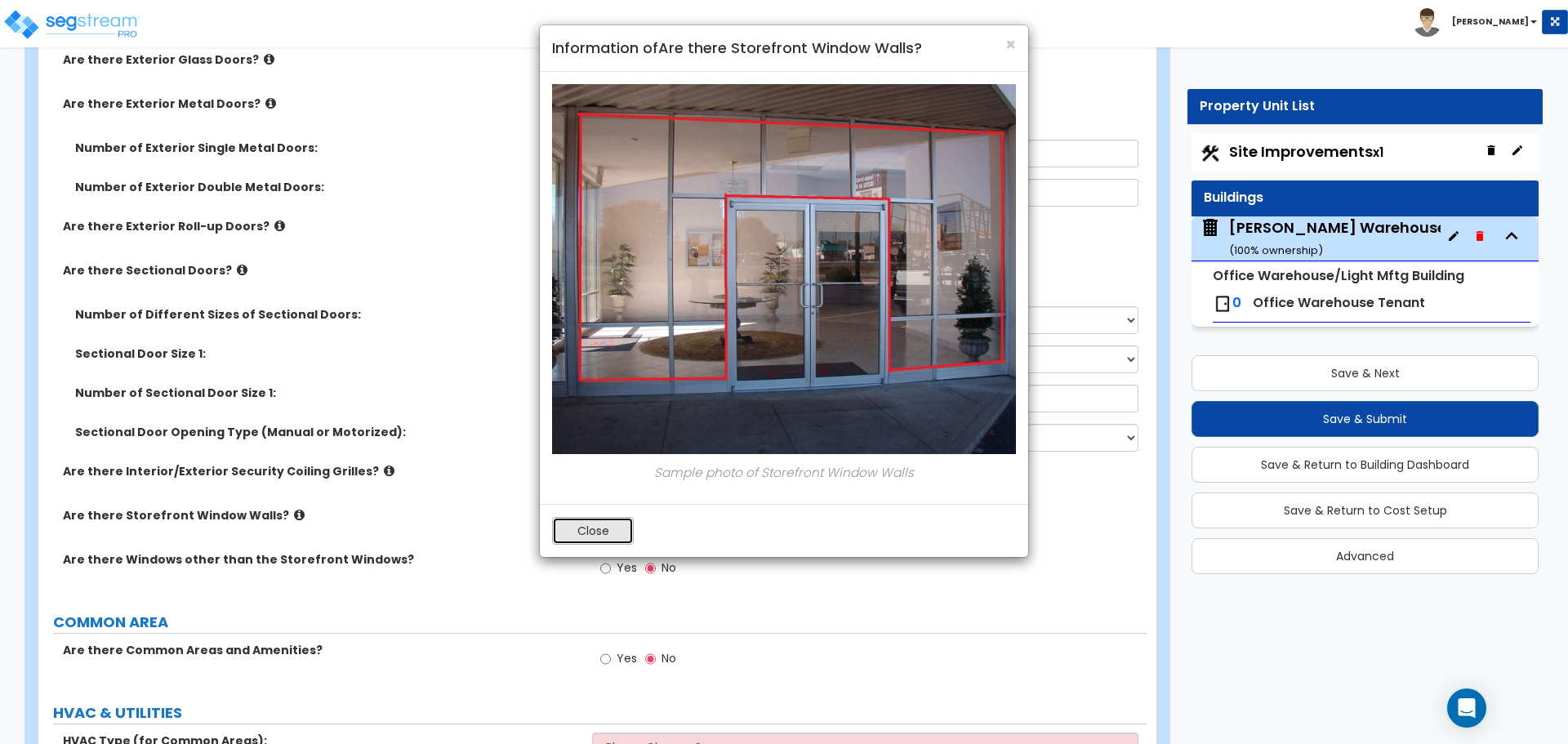
click at [594, 532] on button "Close" at bounding box center [593, 530] width 82 height 27
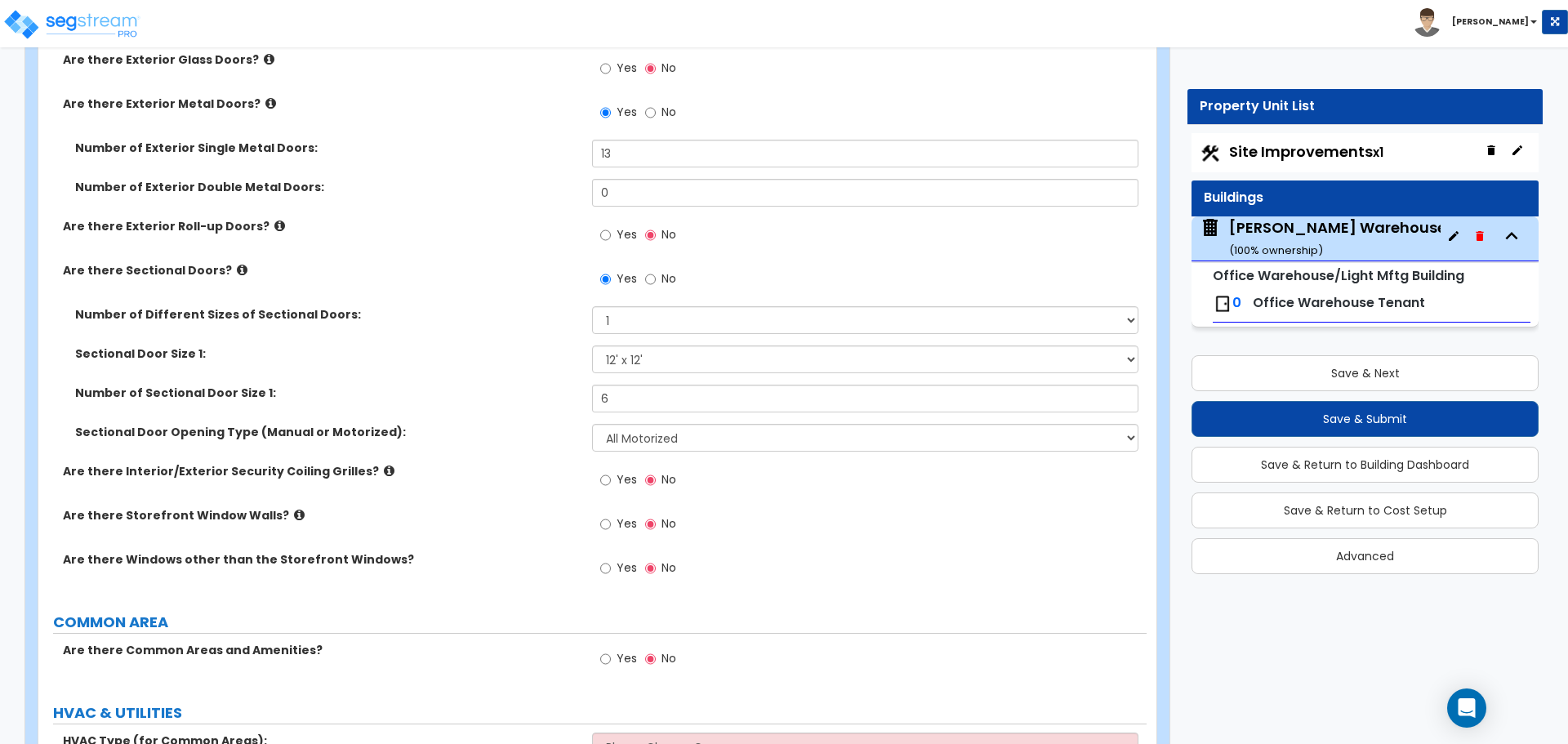
click at [432, 490] on div "Are there Interior/Exterior Security Coiling Grilles? Yes No" at bounding box center [593, 485] width 1109 height 44
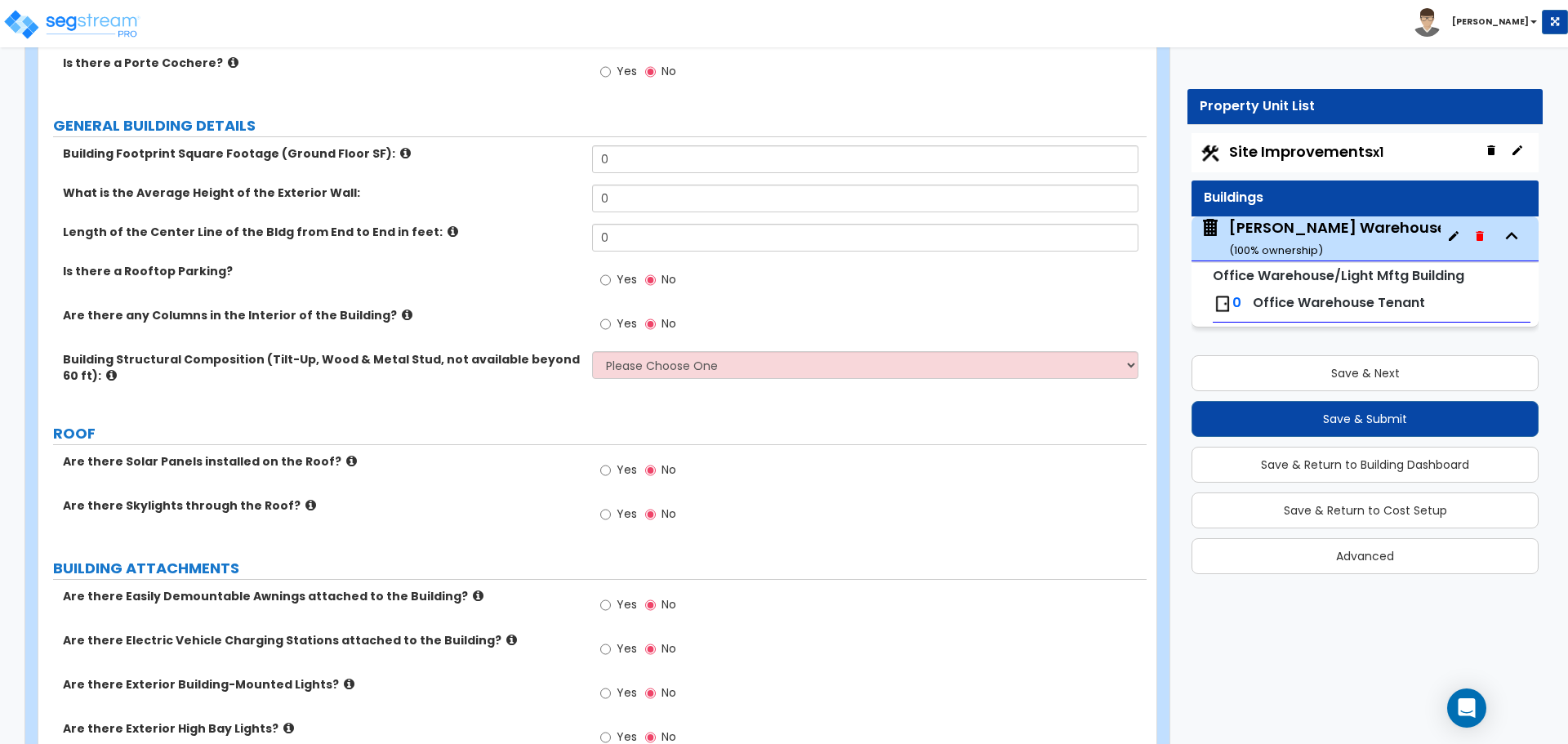
scroll to position [0, 0]
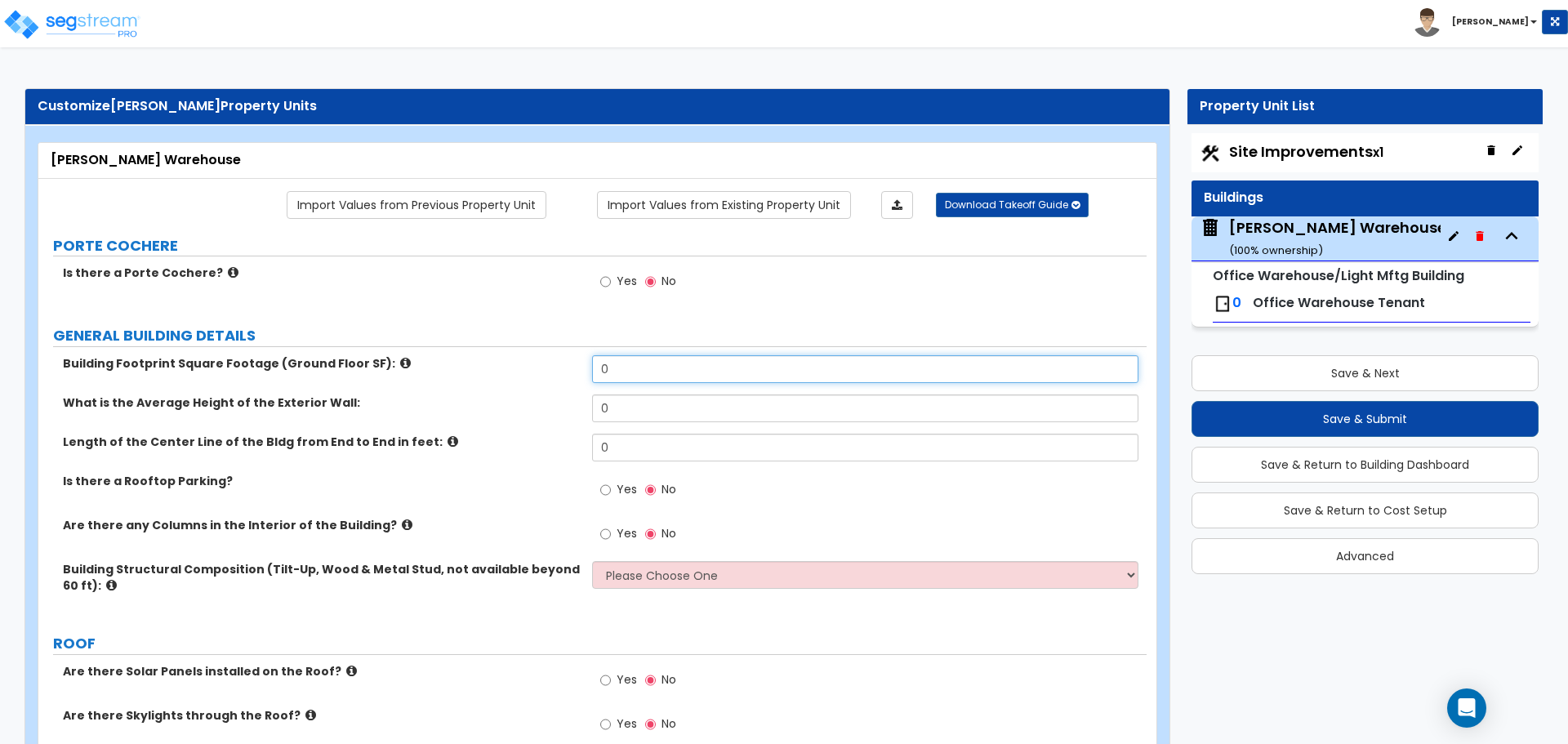
click at [632, 382] on input "0" at bounding box center [864, 368] width 546 height 27
drag, startPoint x: 645, startPoint y: 383, endPoint x: 526, endPoint y: 383, distance: 119.0
click at [526, 383] on div "Building Footprint Square Footage (Ground Floor SF): 0" at bounding box center [593, 375] width 1109 height 39
type input "17400."
click at [743, 494] on div "Yes No" at bounding box center [869, 495] width 554 height 44
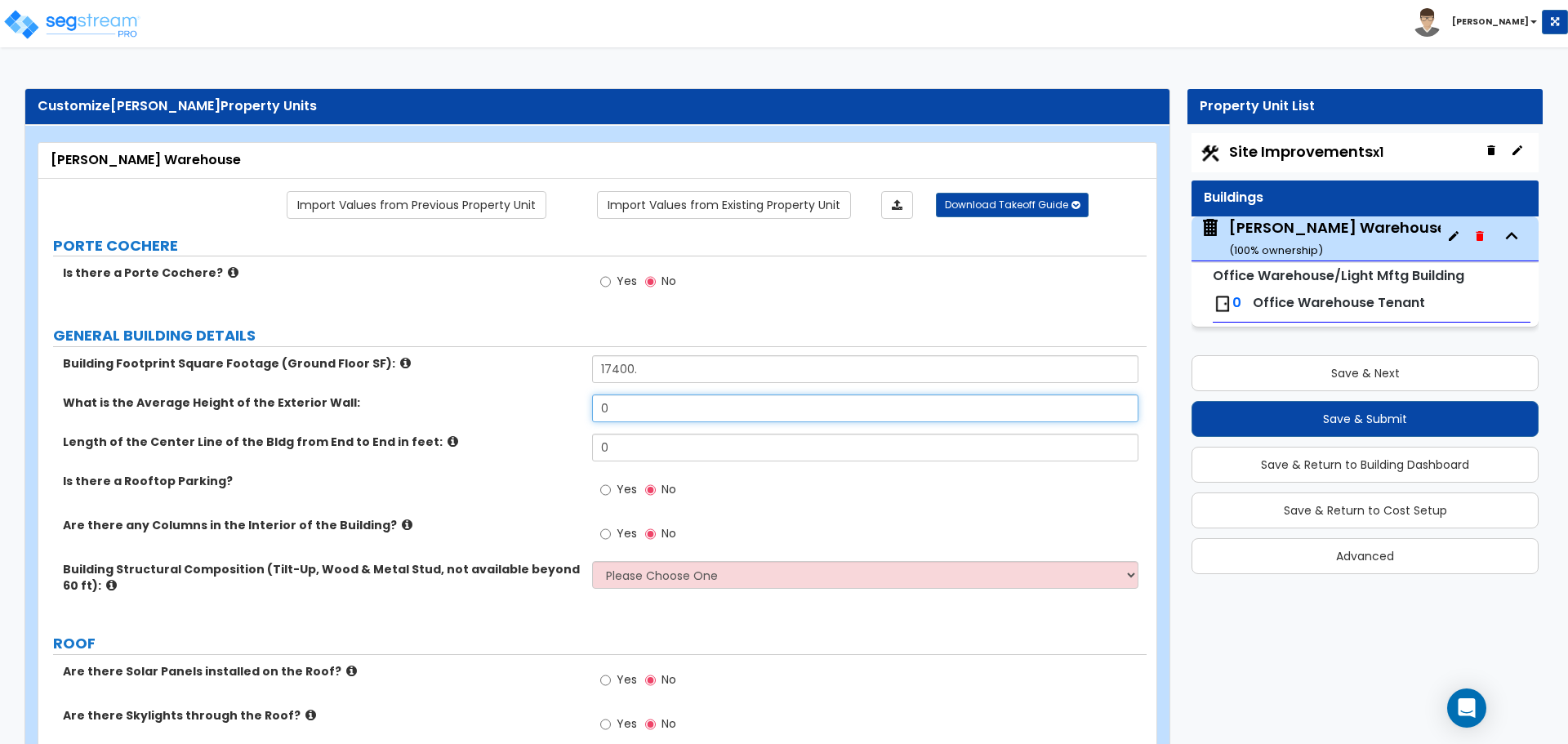
click at [673, 406] on input "0" at bounding box center [864, 407] width 546 height 27
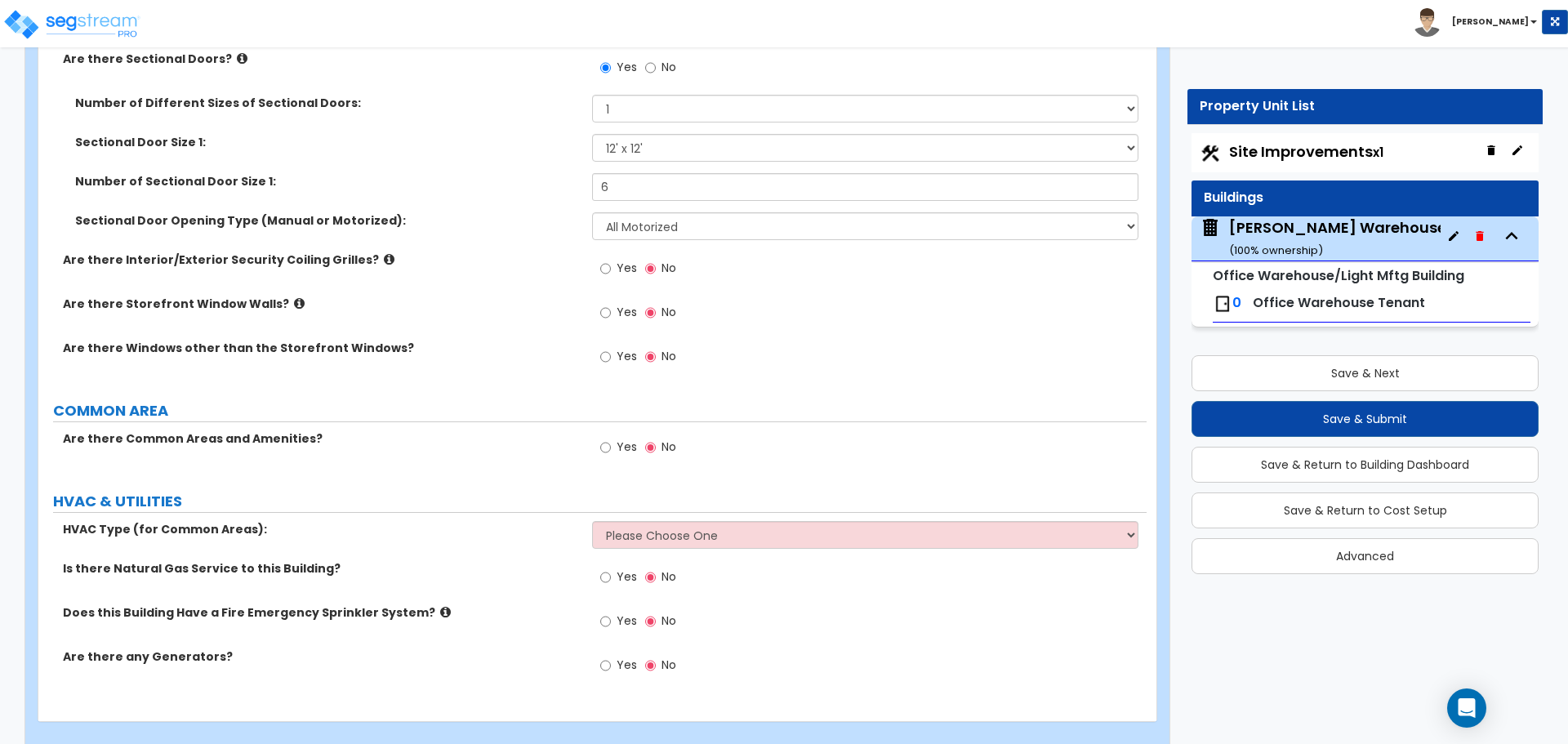
scroll to position [1291, 0]
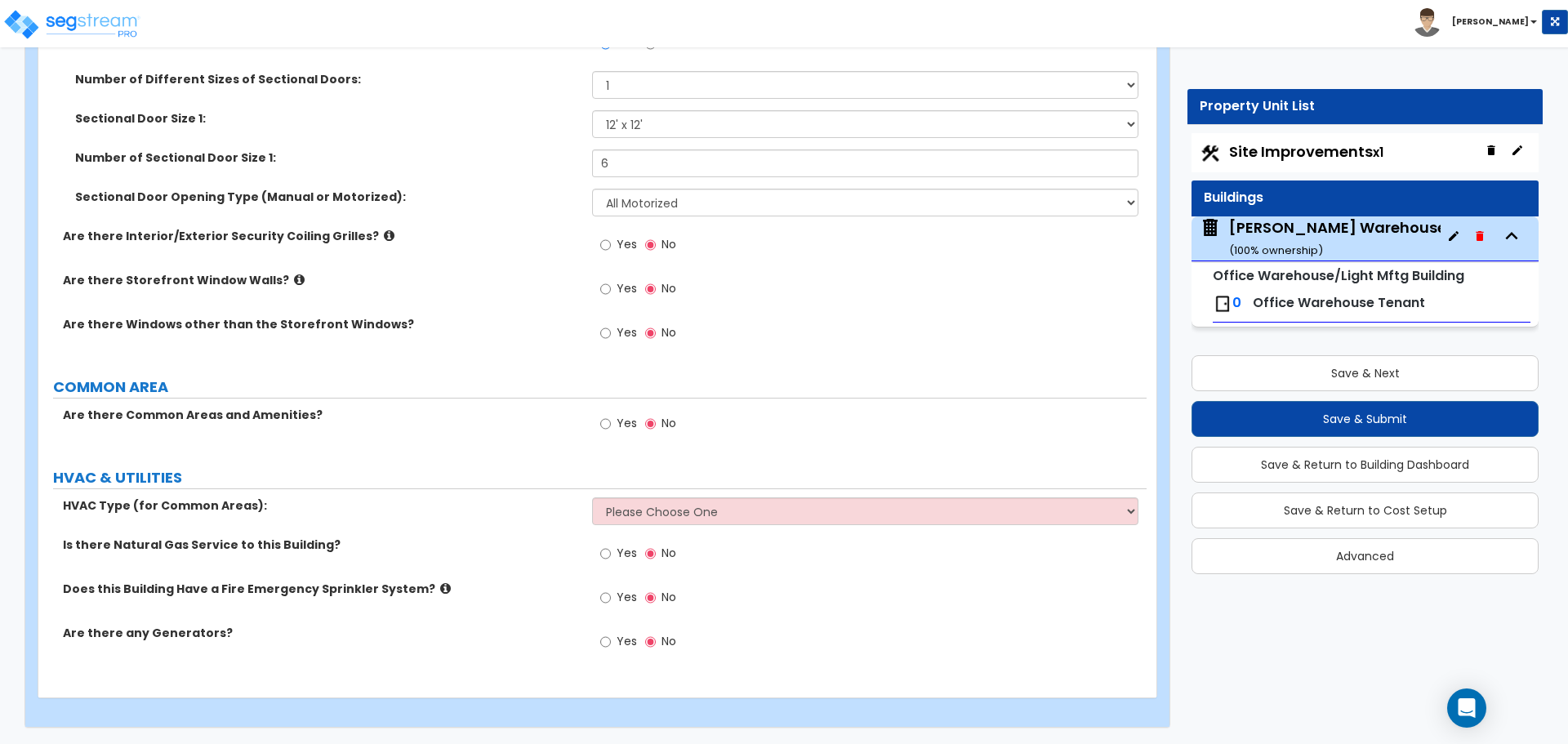
click at [613, 599] on label "Yes" at bounding box center [619, 599] width 37 height 27
click at [611, 599] on input "Yes" at bounding box center [606, 598] width 11 height 18
radio input "true"
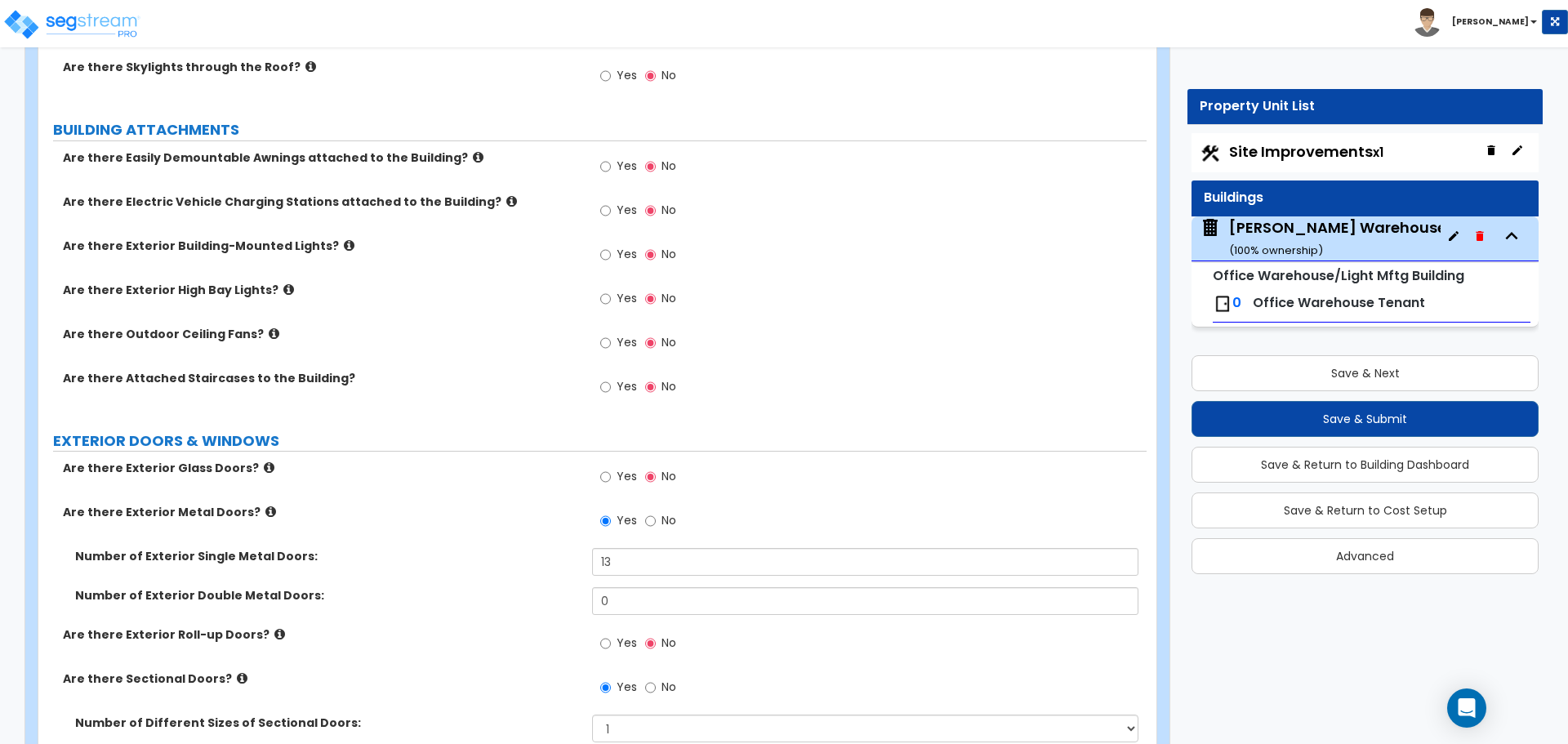
scroll to position [612, 0]
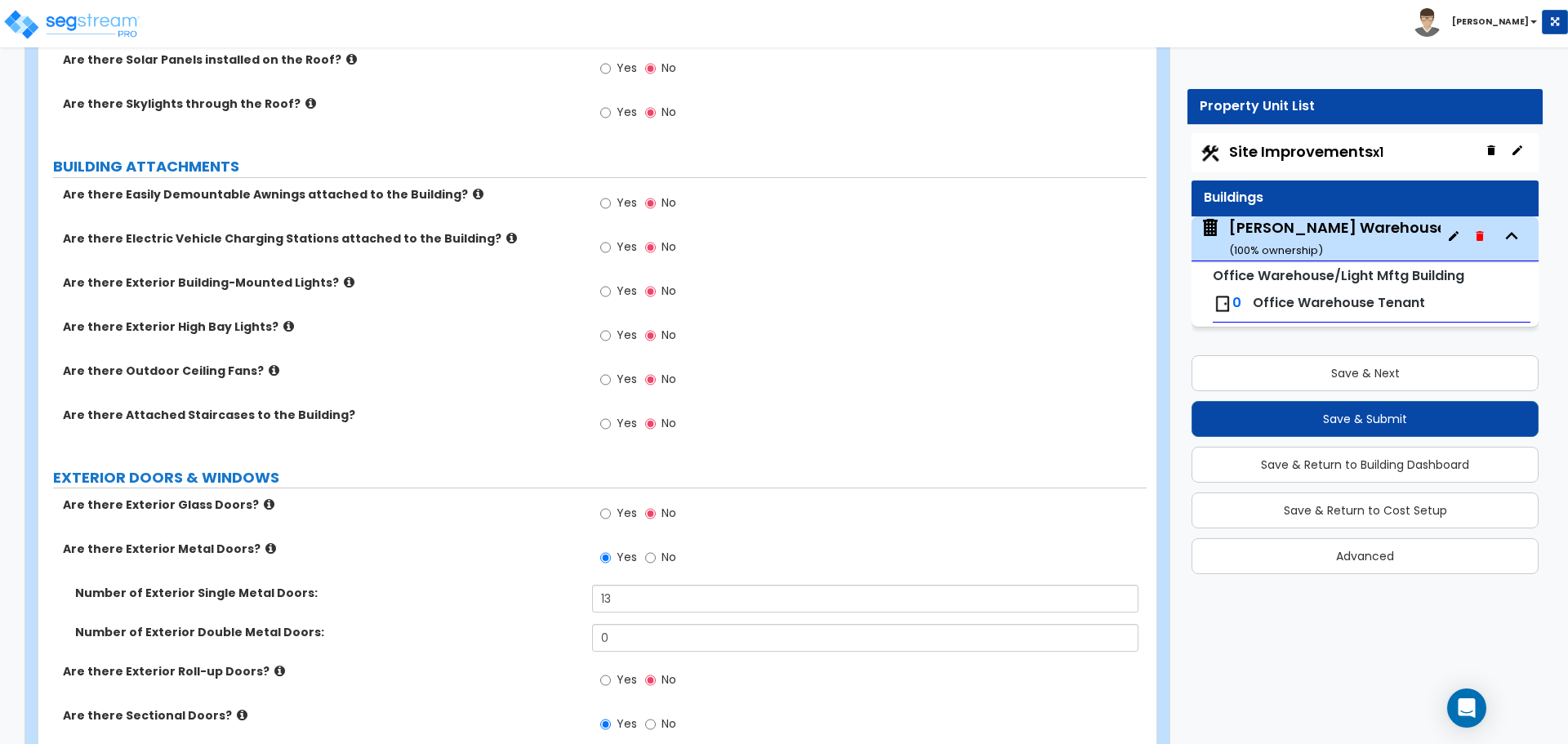
click at [283, 326] on icon at bounding box center [288, 326] width 11 height 12
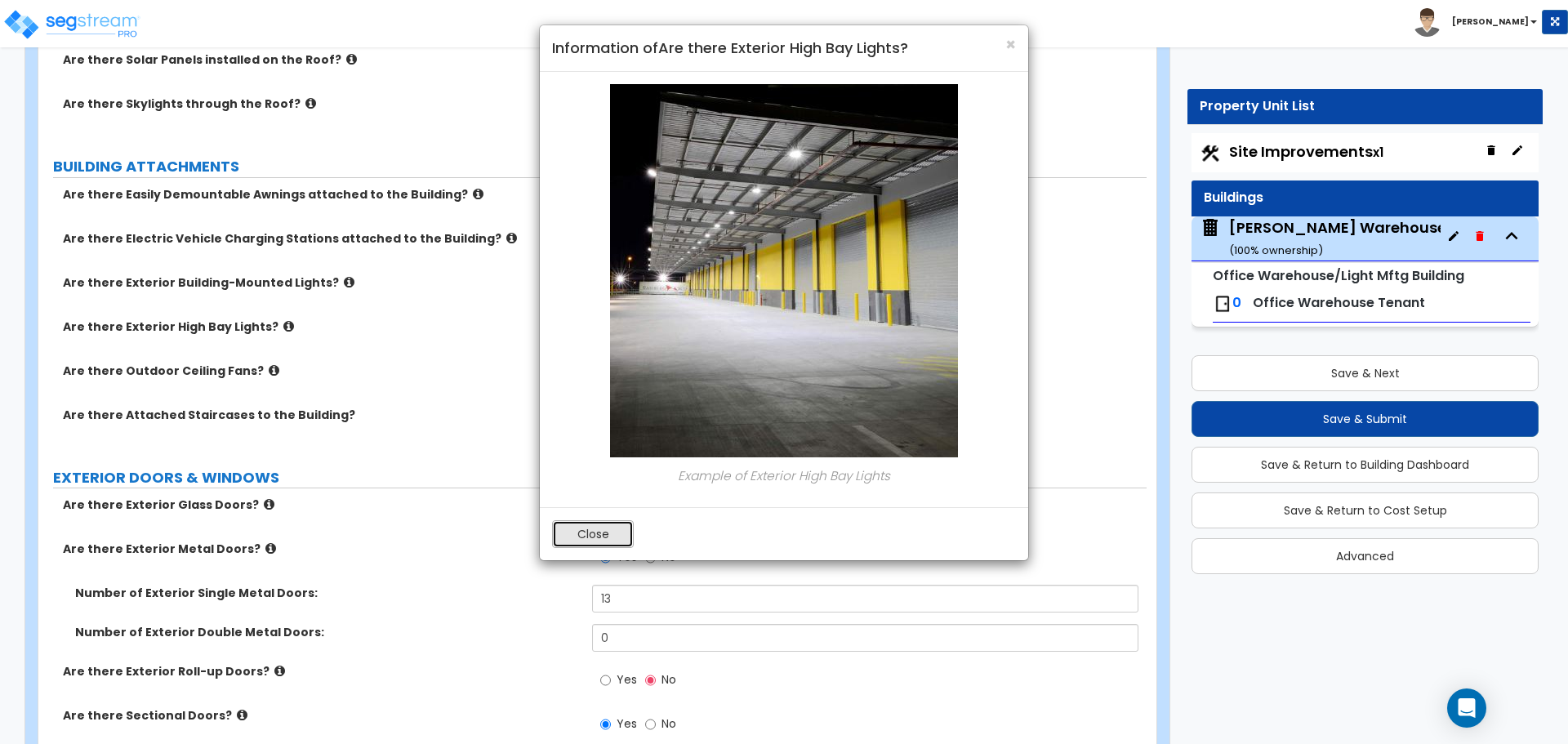
click at [606, 525] on button "Close" at bounding box center [593, 533] width 82 height 27
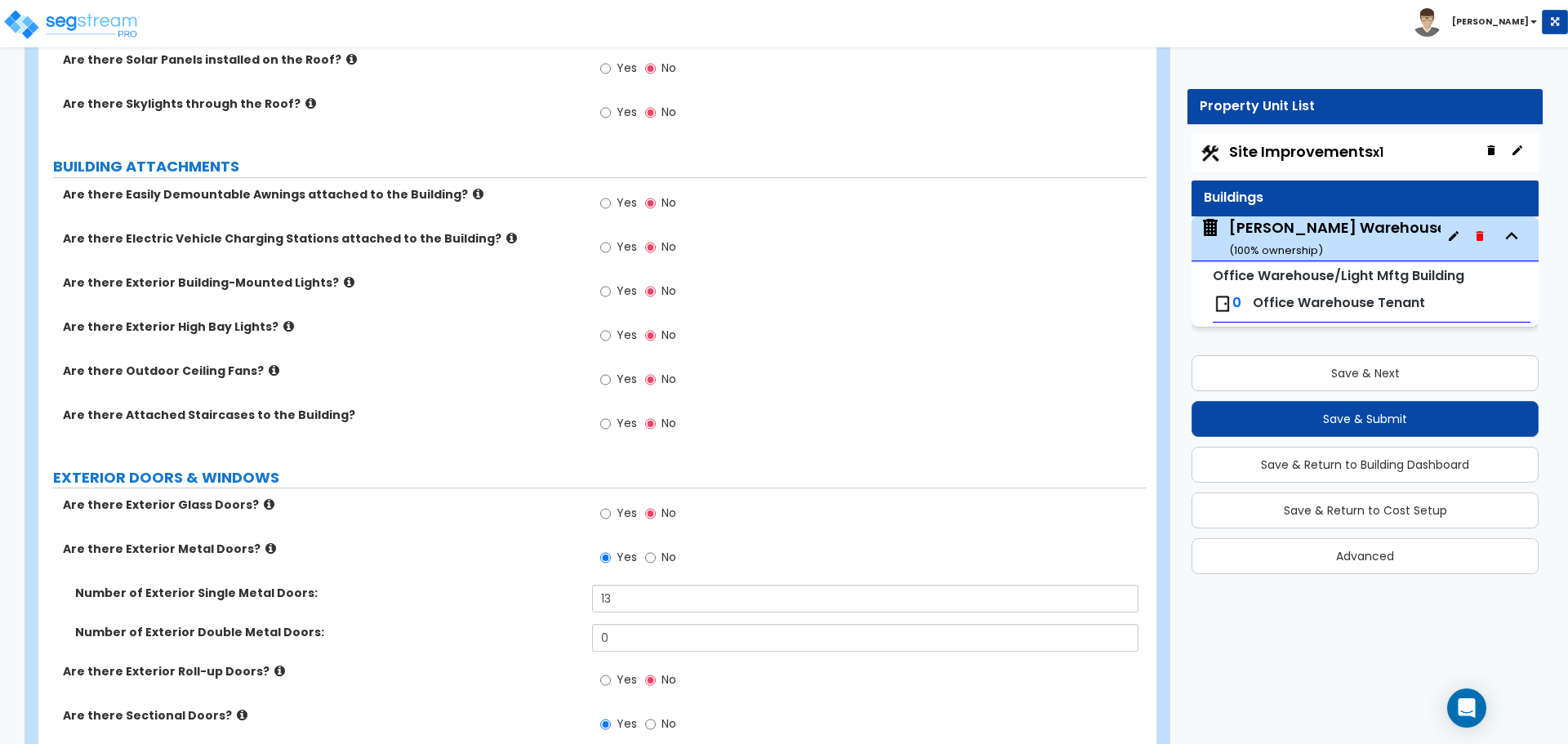
click at [344, 286] on icon at bounding box center [349, 282] width 11 height 12
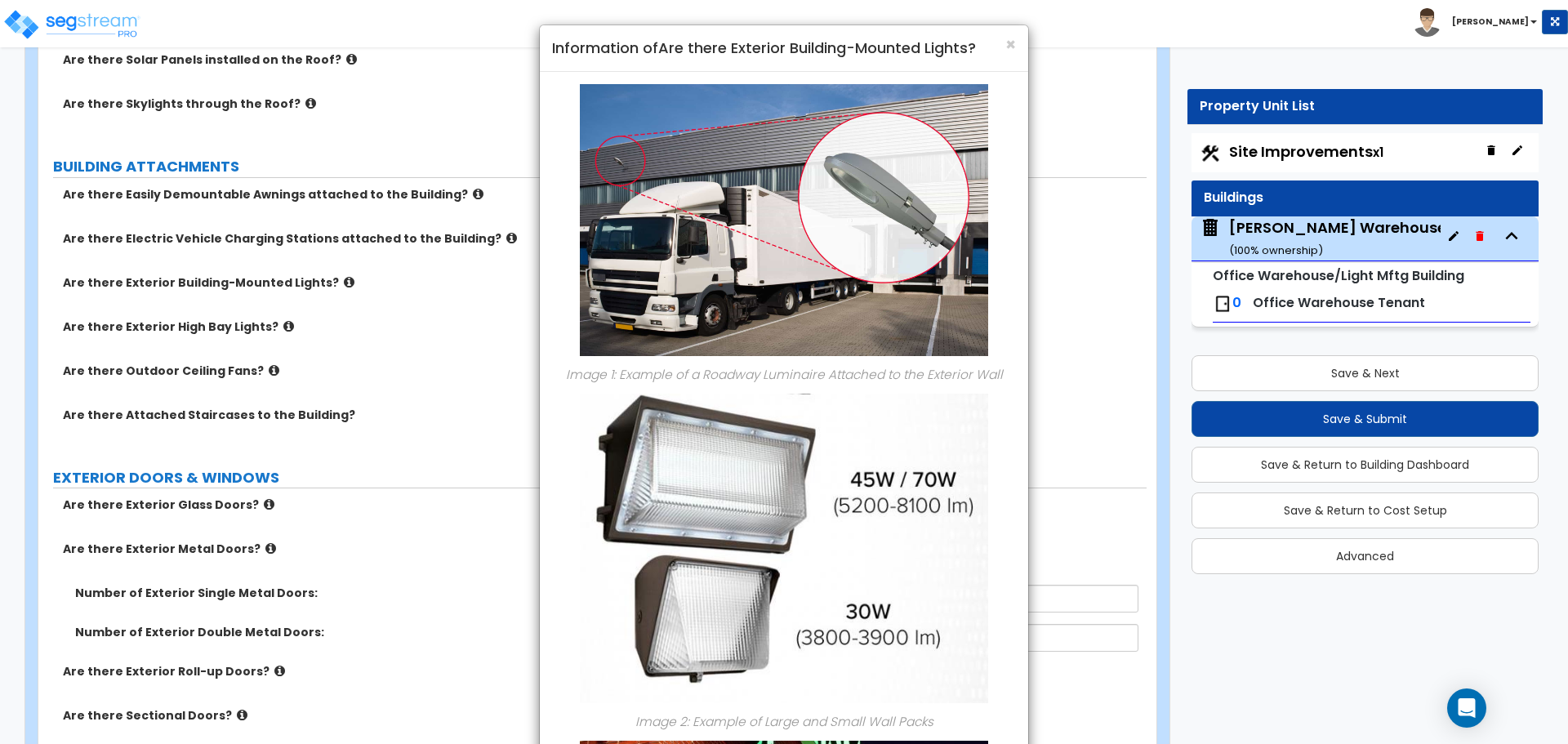
click at [1004, 43] on h4 "Information of Are there Exterior Building-Mounted Lights?" at bounding box center [784, 48] width 464 height 21
drag, startPoint x: 1005, startPoint y: 63, endPoint x: 1015, endPoint y: 47, distance: 18.9
click at [1007, 59] on div "× Information of Are there Exterior Building-Mounted Lights?" at bounding box center [784, 48] width 489 height 47
click at [1019, 38] on div "× Information of Are there Exterior Building-Mounted Lights?" at bounding box center [784, 48] width 489 height 47
drag, startPoint x: 1013, startPoint y: 44, endPoint x: 934, endPoint y: 138, distance: 122.8
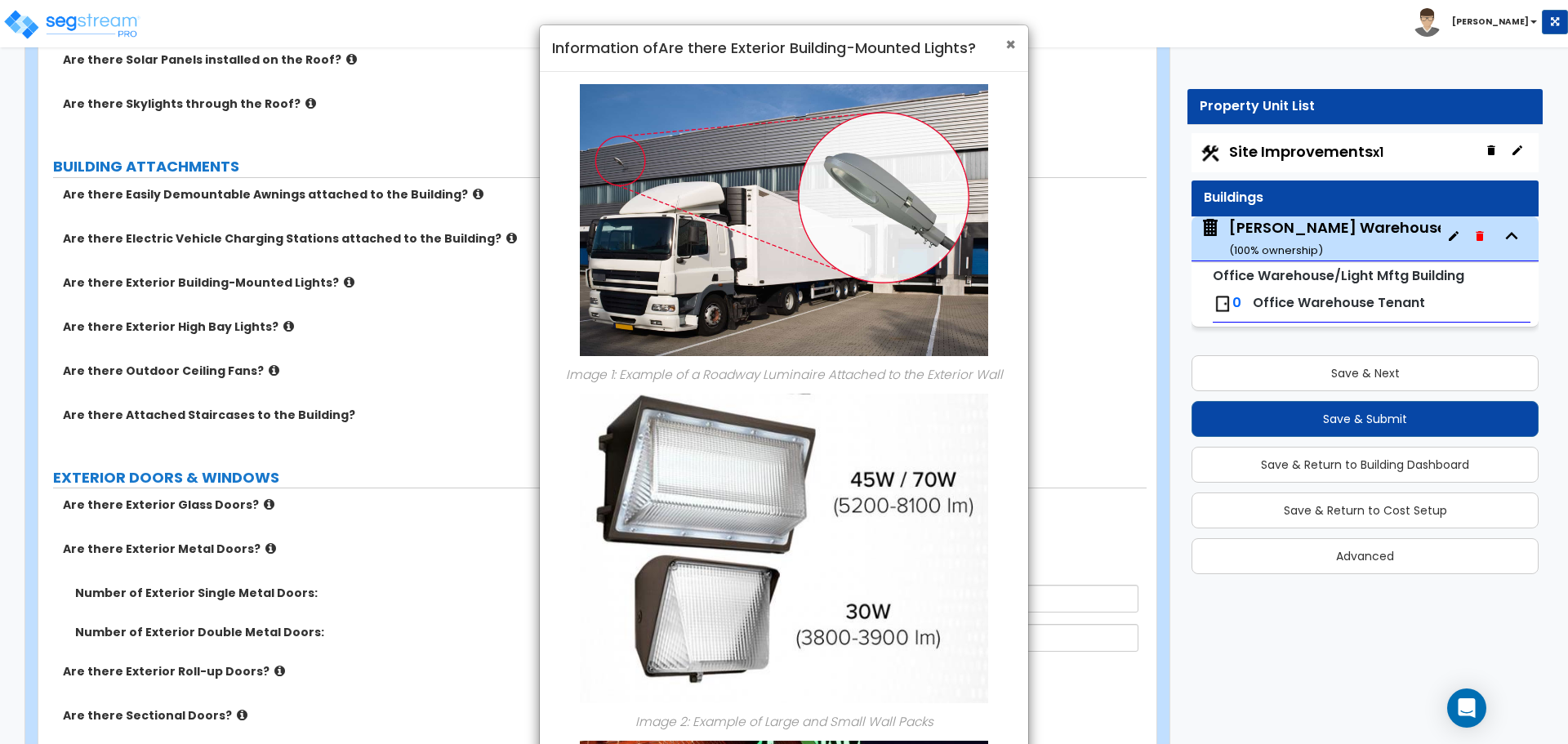
click at [1012, 44] on span "×" at bounding box center [1011, 44] width 11 height 24
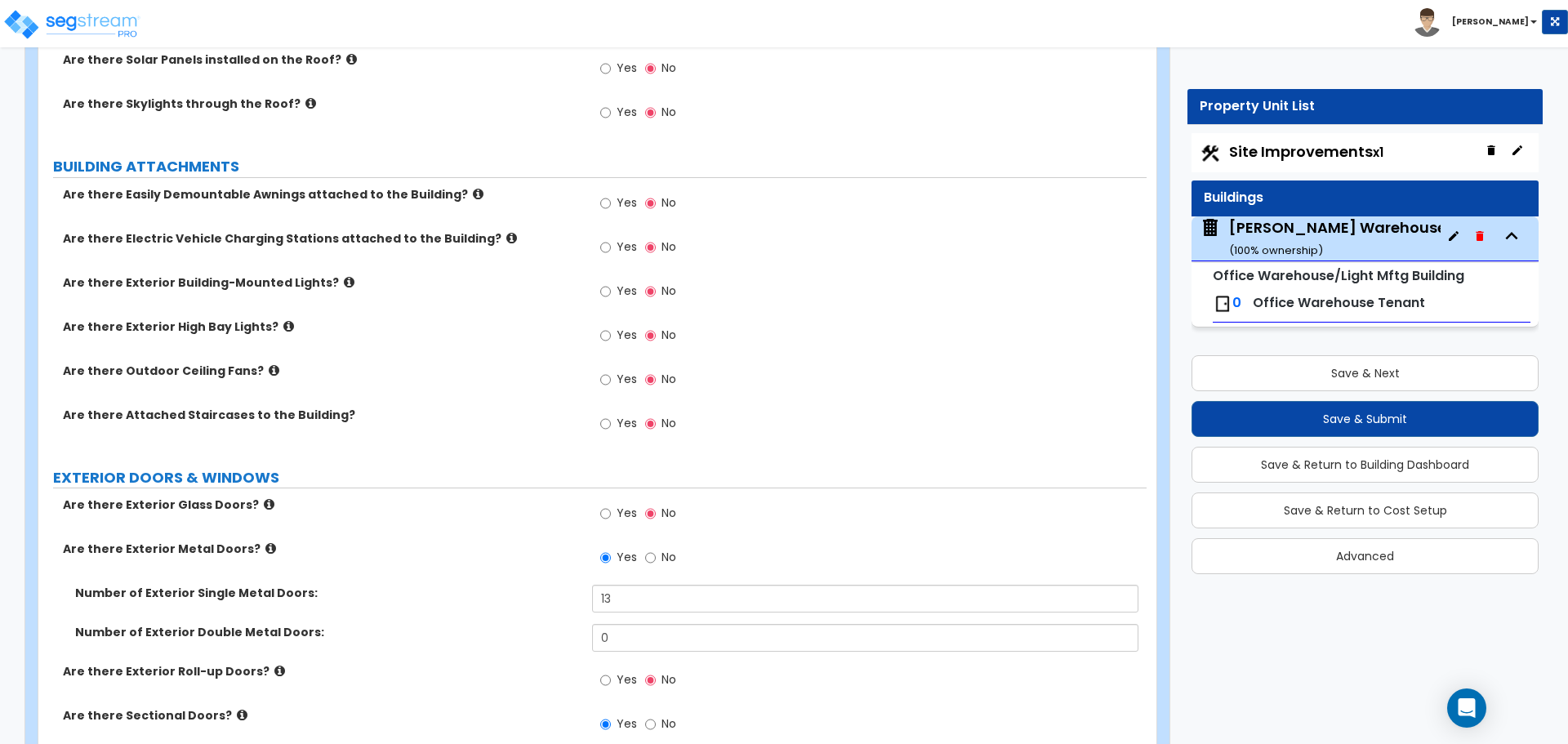
click at [614, 291] on label "Yes" at bounding box center [619, 293] width 37 height 27
click at [611, 291] on input "Yes" at bounding box center [606, 291] width 11 height 18
radio input "true"
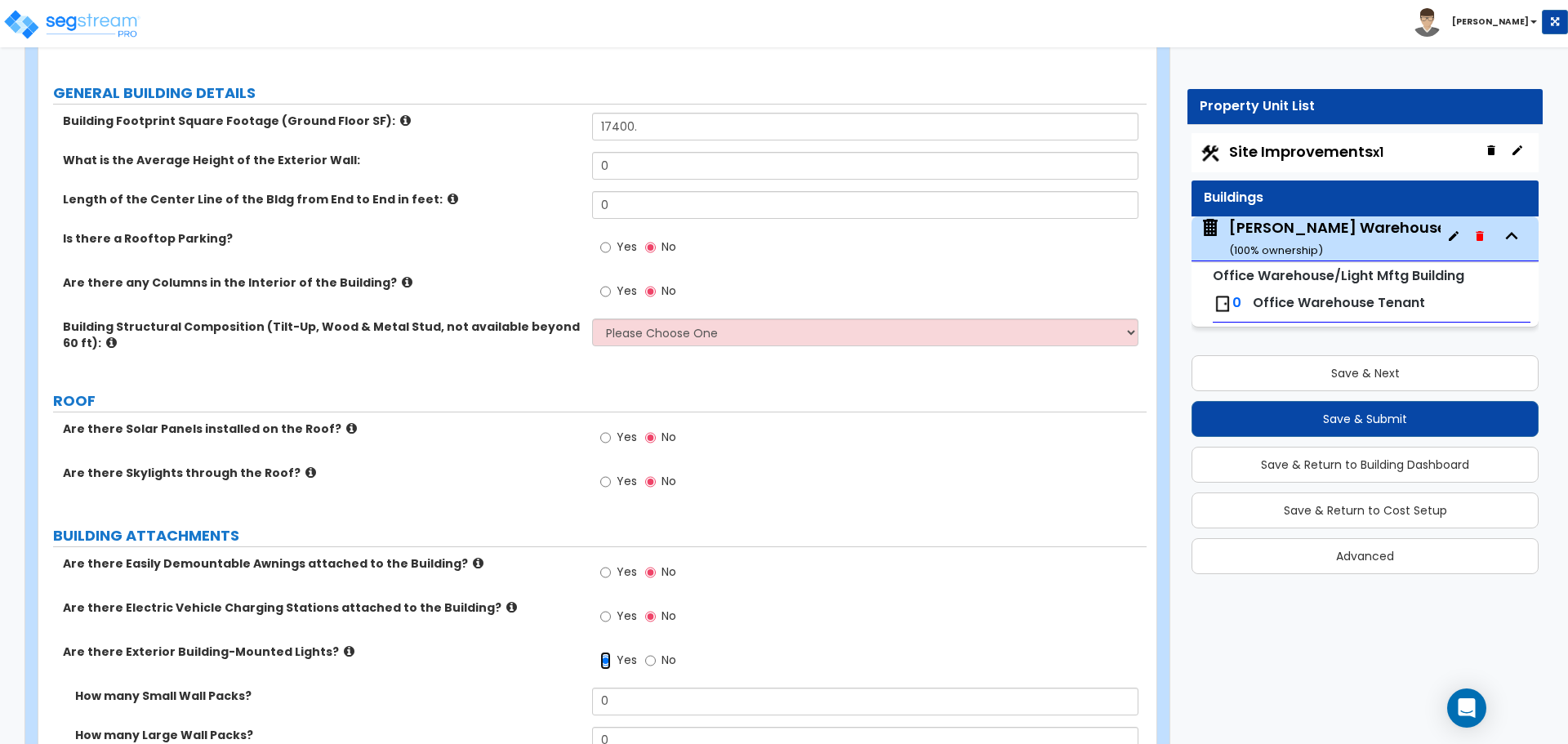
scroll to position [204, 0]
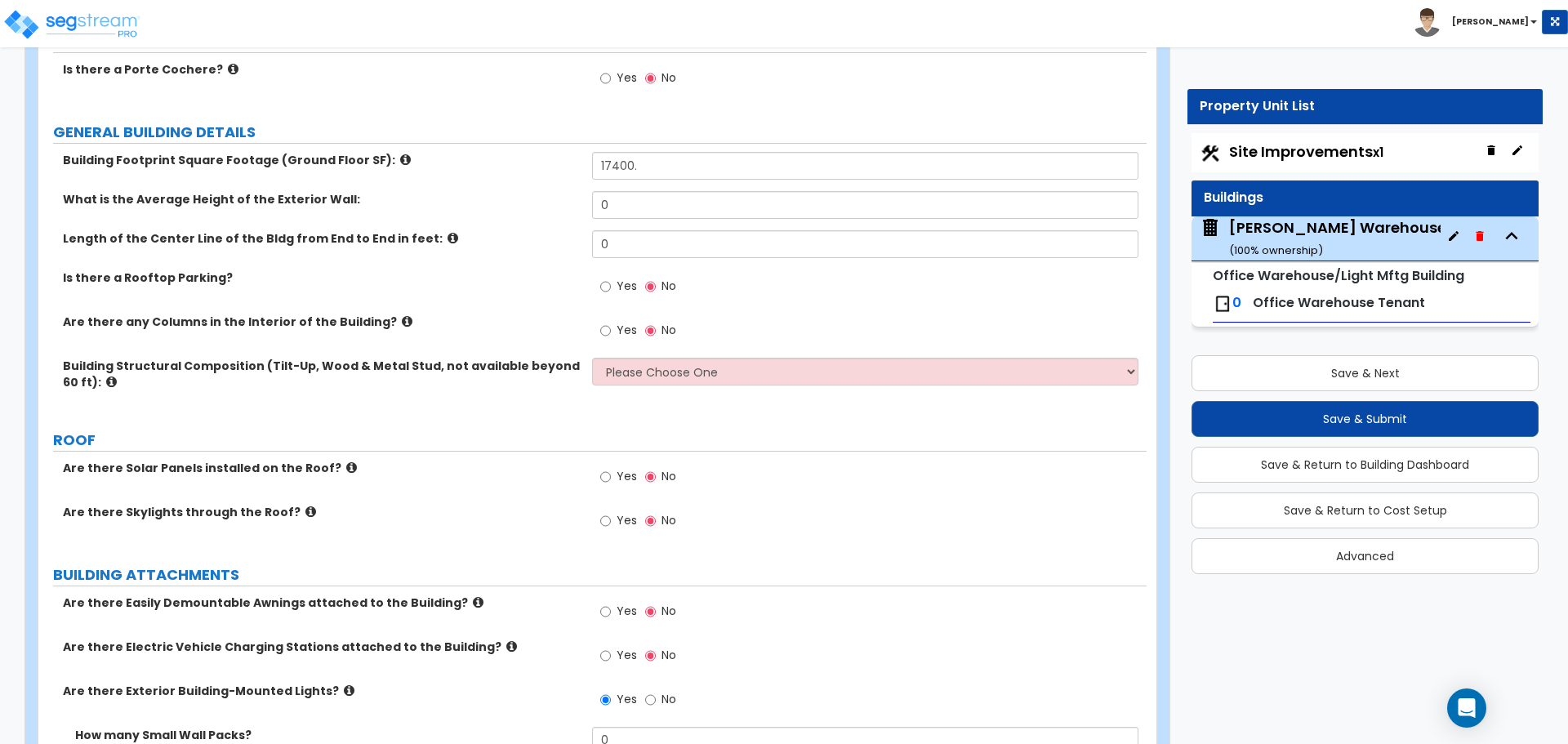
click at [402, 321] on icon at bounding box center [407, 322] width 11 height 12
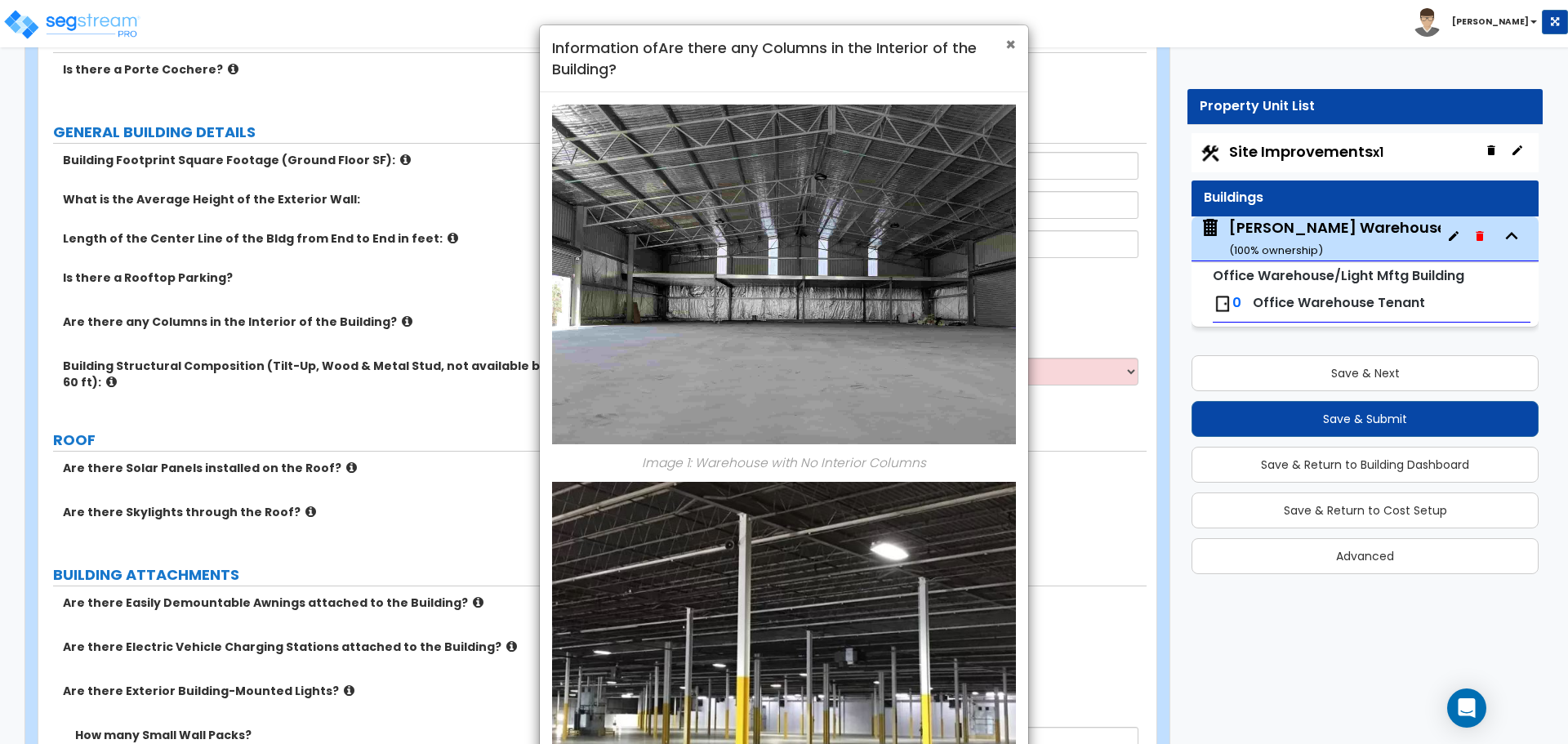
click at [1007, 48] on span "×" at bounding box center [1011, 44] width 11 height 24
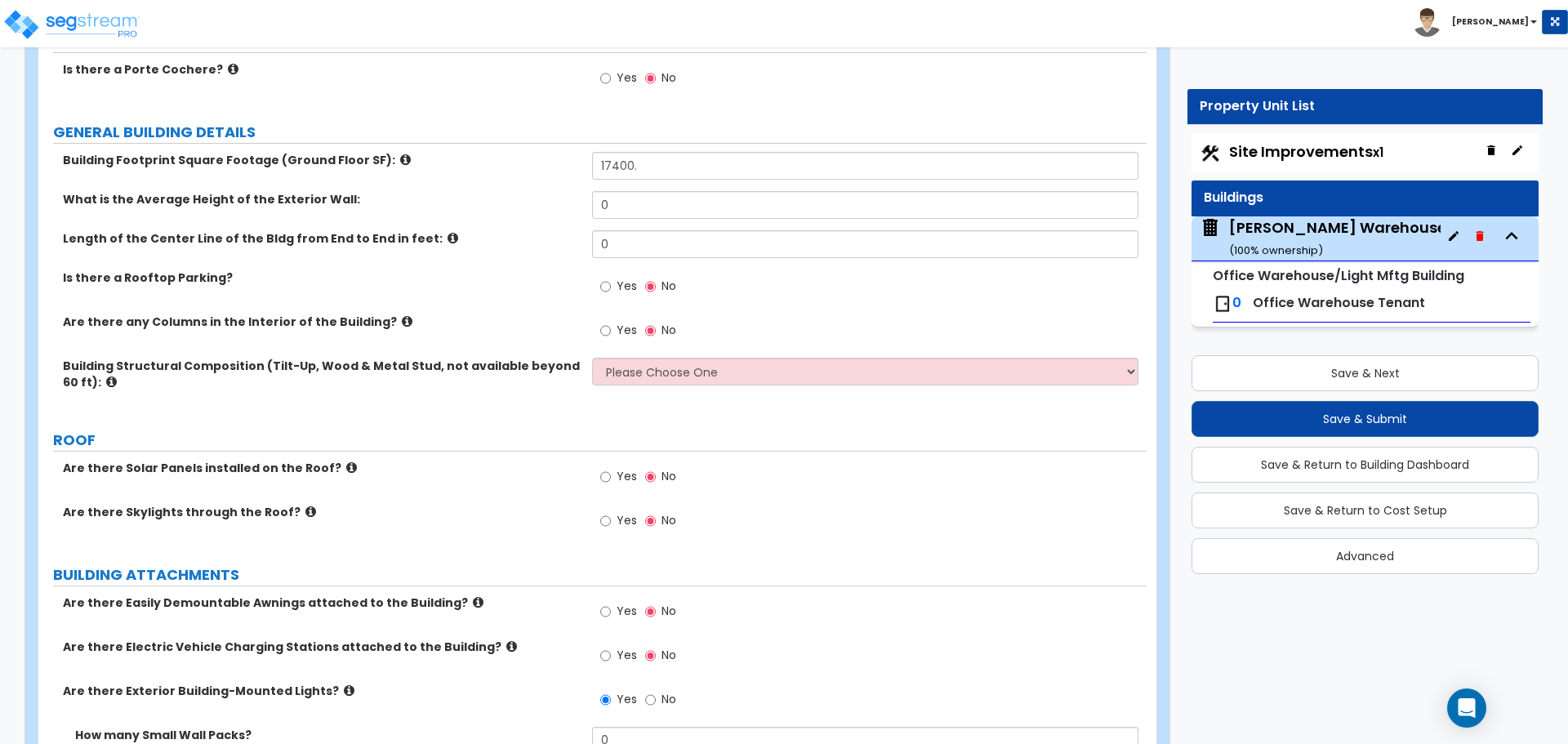
click at [743, 222] on div "What is the Average Height of the Exterior Wall: 0" at bounding box center [593, 211] width 1109 height 39
click at [735, 242] on input "0" at bounding box center [864, 243] width 546 height 27
type input "240"
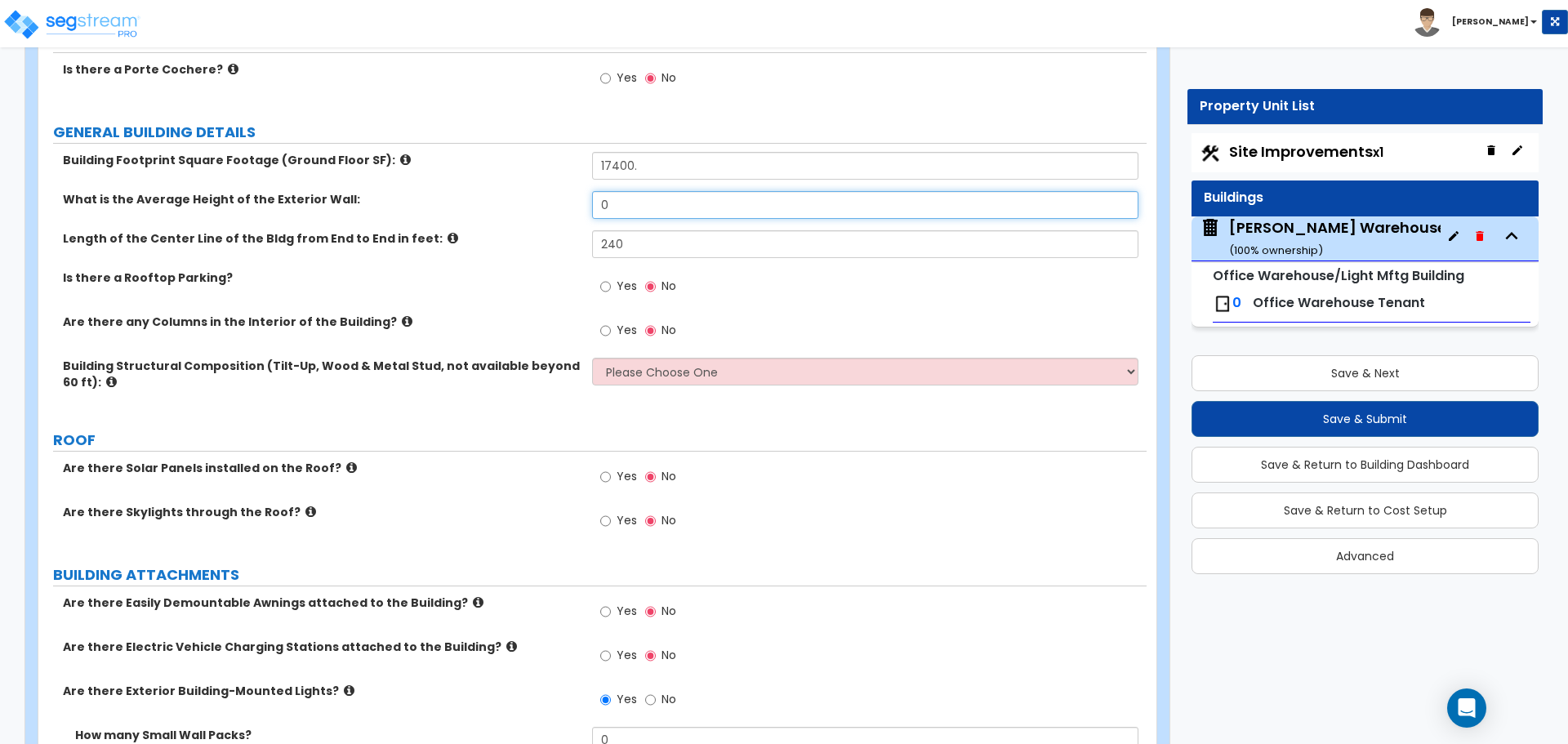
click at [657, 211] on input "0" at bounding box center [864, 205] width 546 height 27
click at [666, 197] on input "0" at bounding box center [864, 205] width 546 height 27
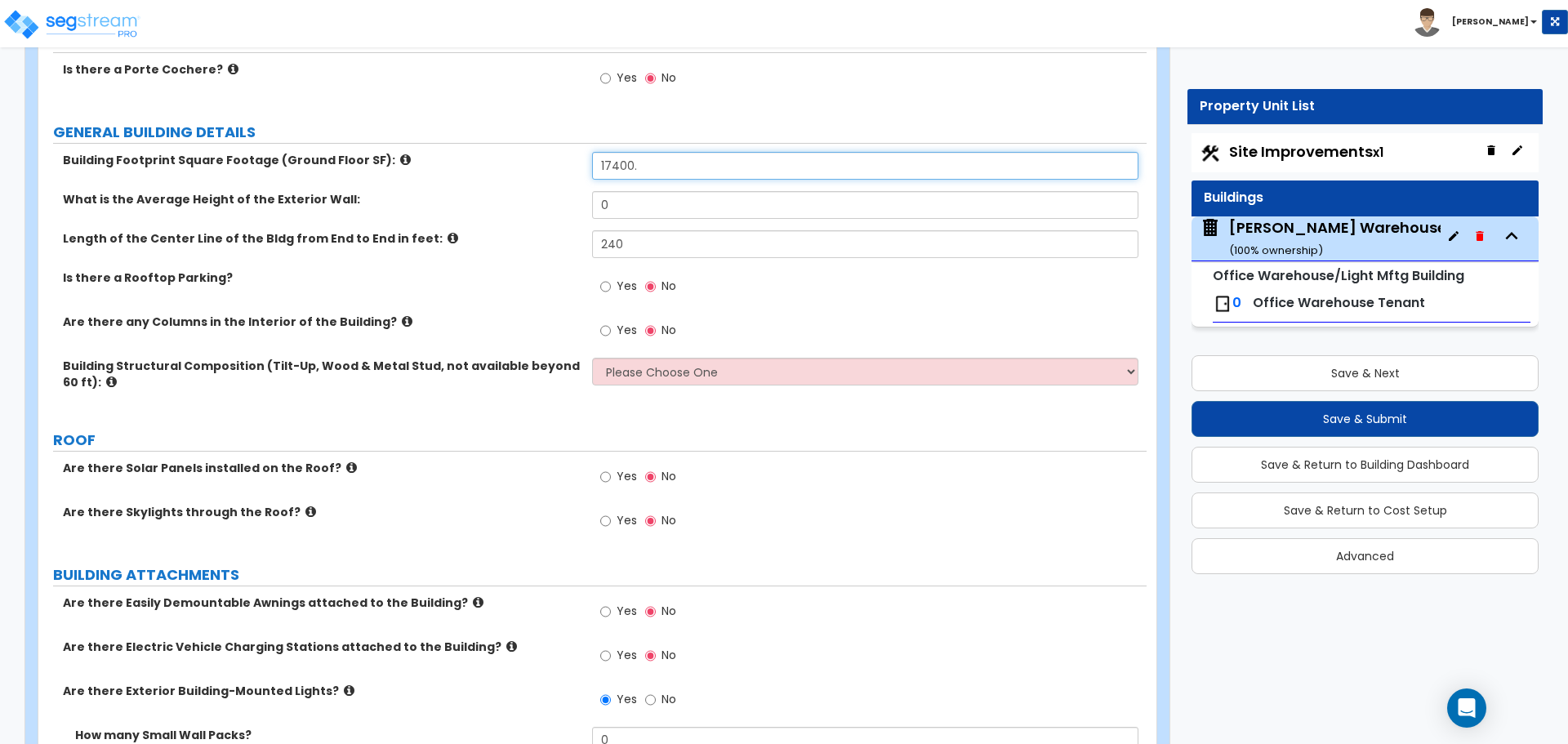
click at [659, 167] on input "17400." at bounding box center [864, 165] width 546 height 27
click at [400, 158] on icon at bounding box center [406, 160] width 11 height 12
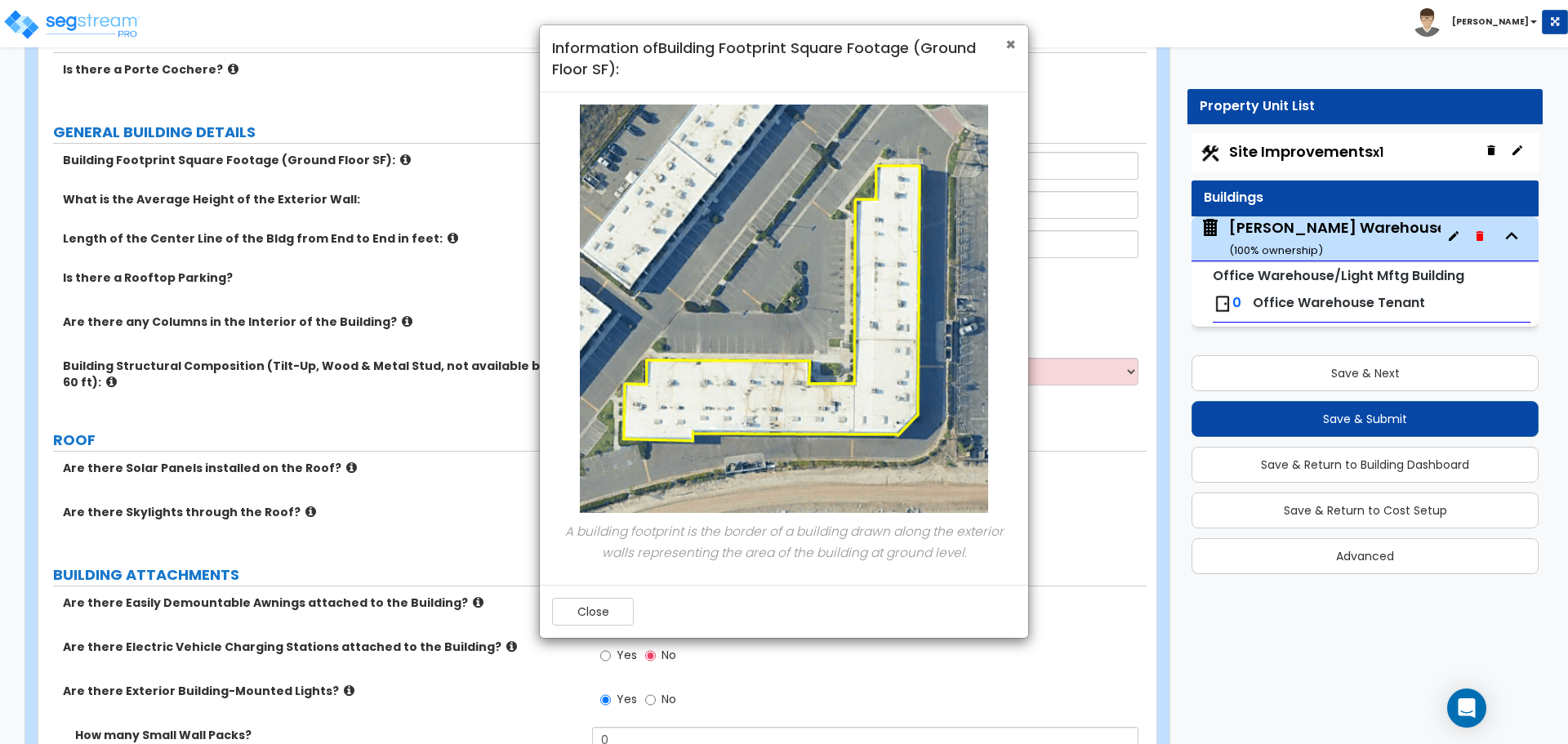
click at [1008, 44] on span "×" at bounding box center [1011, 44] width 11 height 24
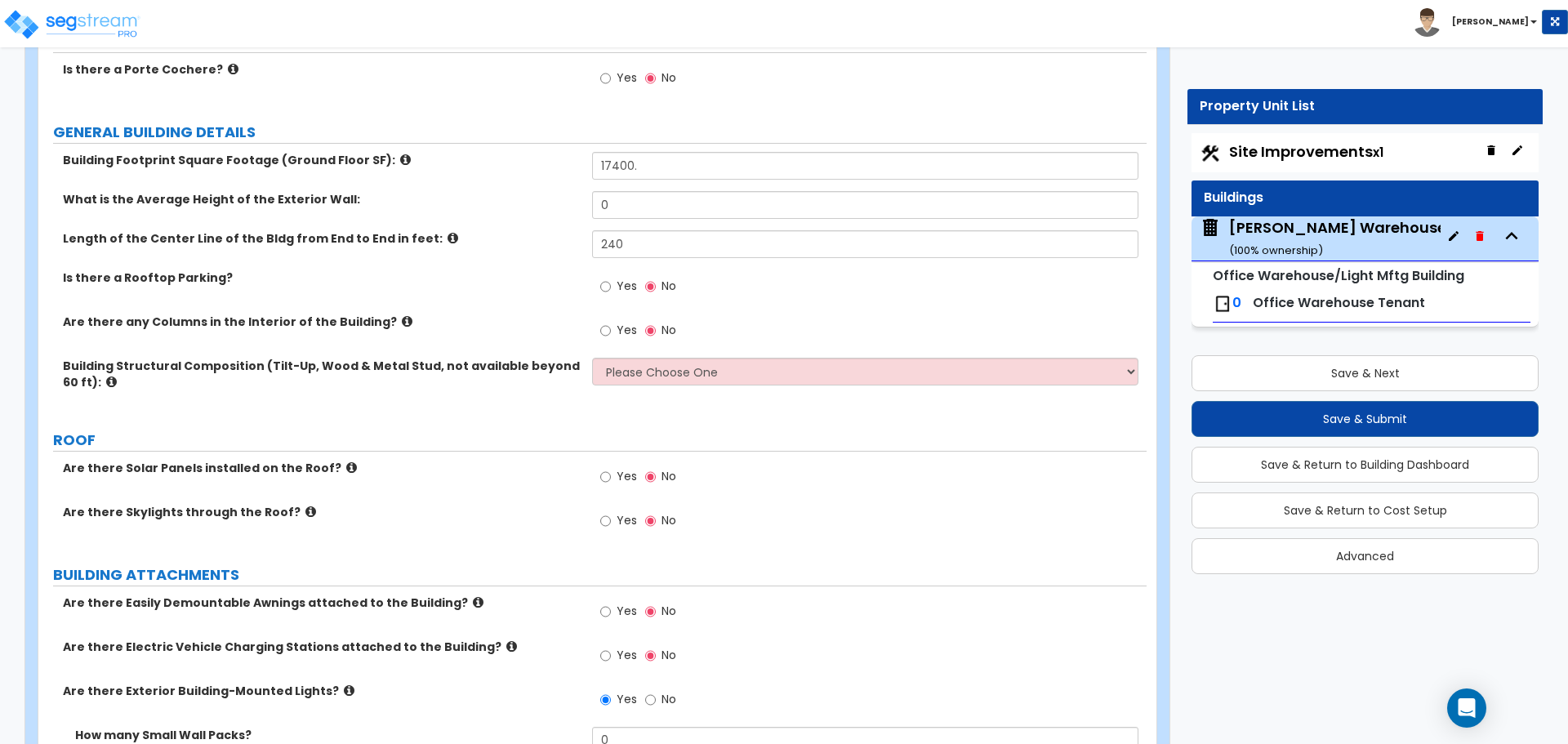
click at [430, 234] on label "Length of the Center Line of the Bldg from End to End in feet:" at bounding box center [321, 238] width 517 height 17
click at [448, 238] on icon at bounding box center [453, 238] width 11 height 12
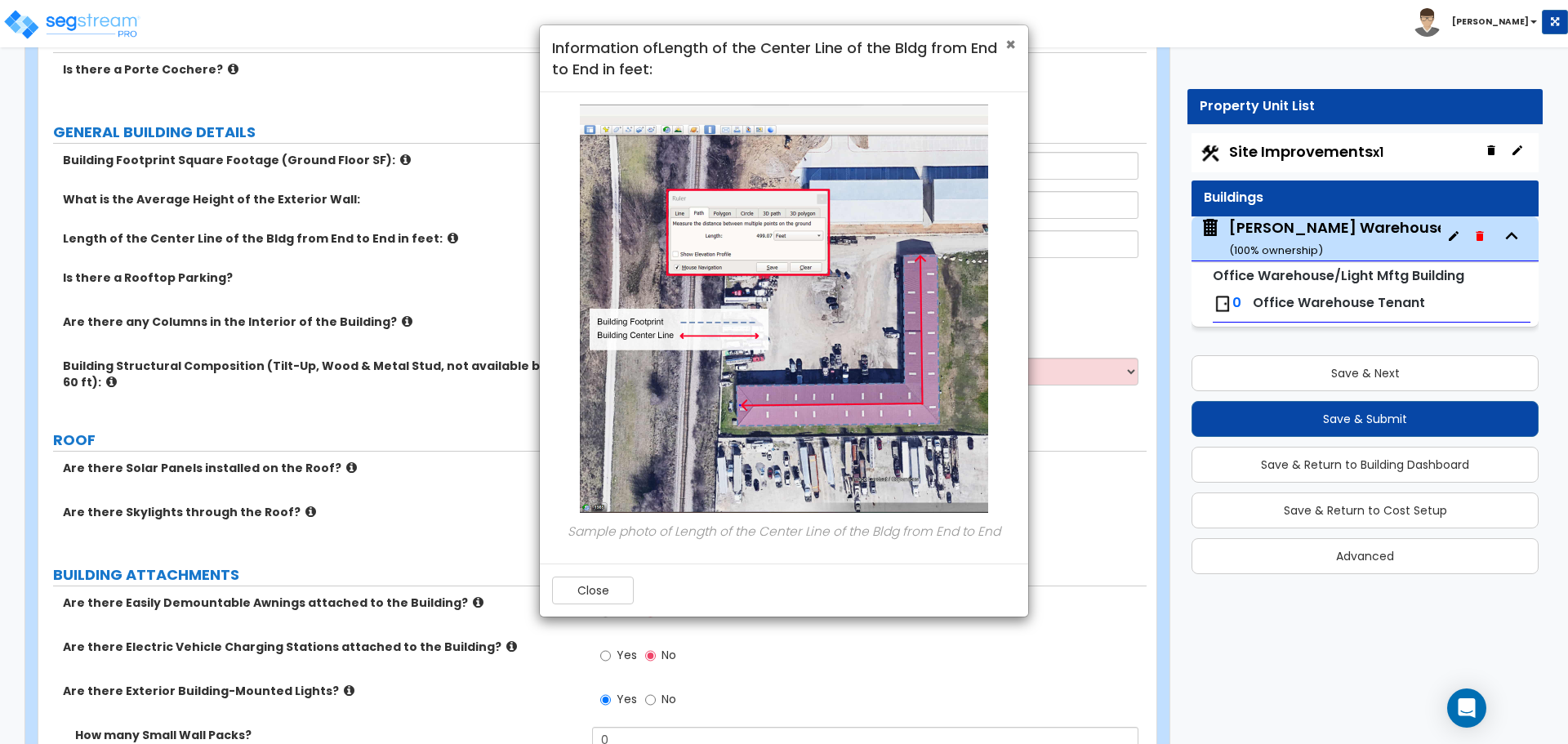
click at [1011, 47] on span "×" at bounding box center [1011, 44] width 11 height 24
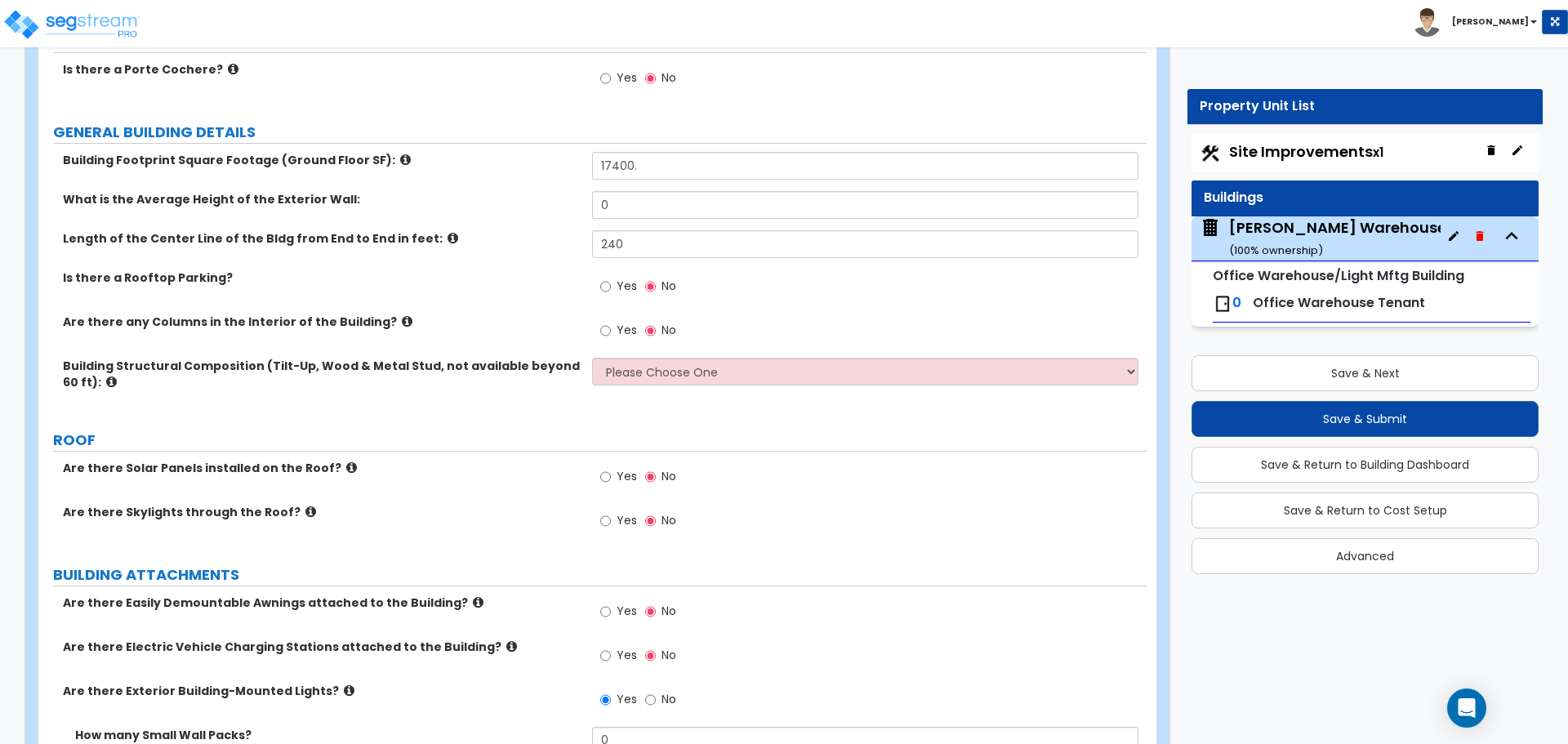
click at [347, 468] on icon at bounding box center [352, 467] width 11 height 12
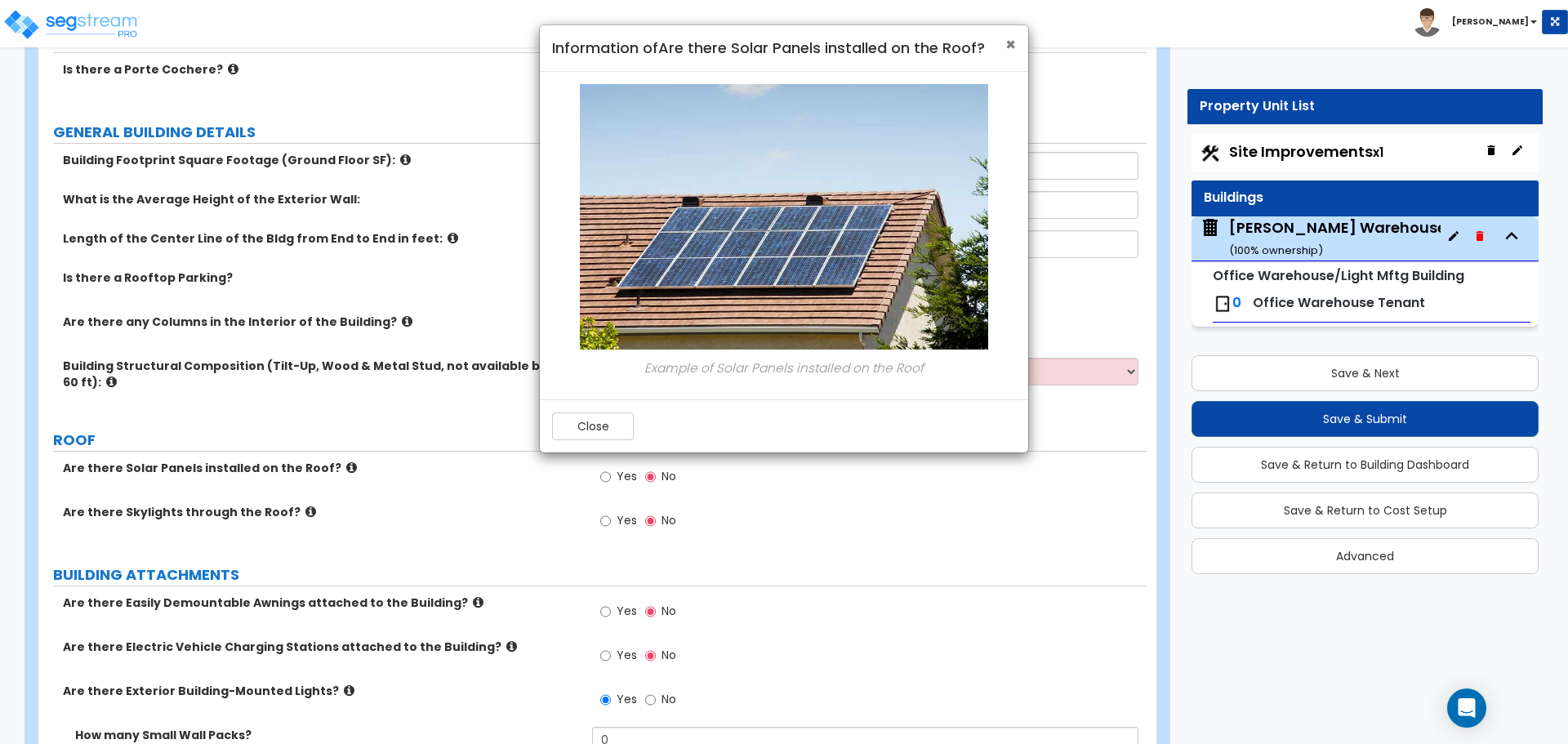
click at [1012, 45] on span "×" at bounding box center [1011, 44] width 11 height 24
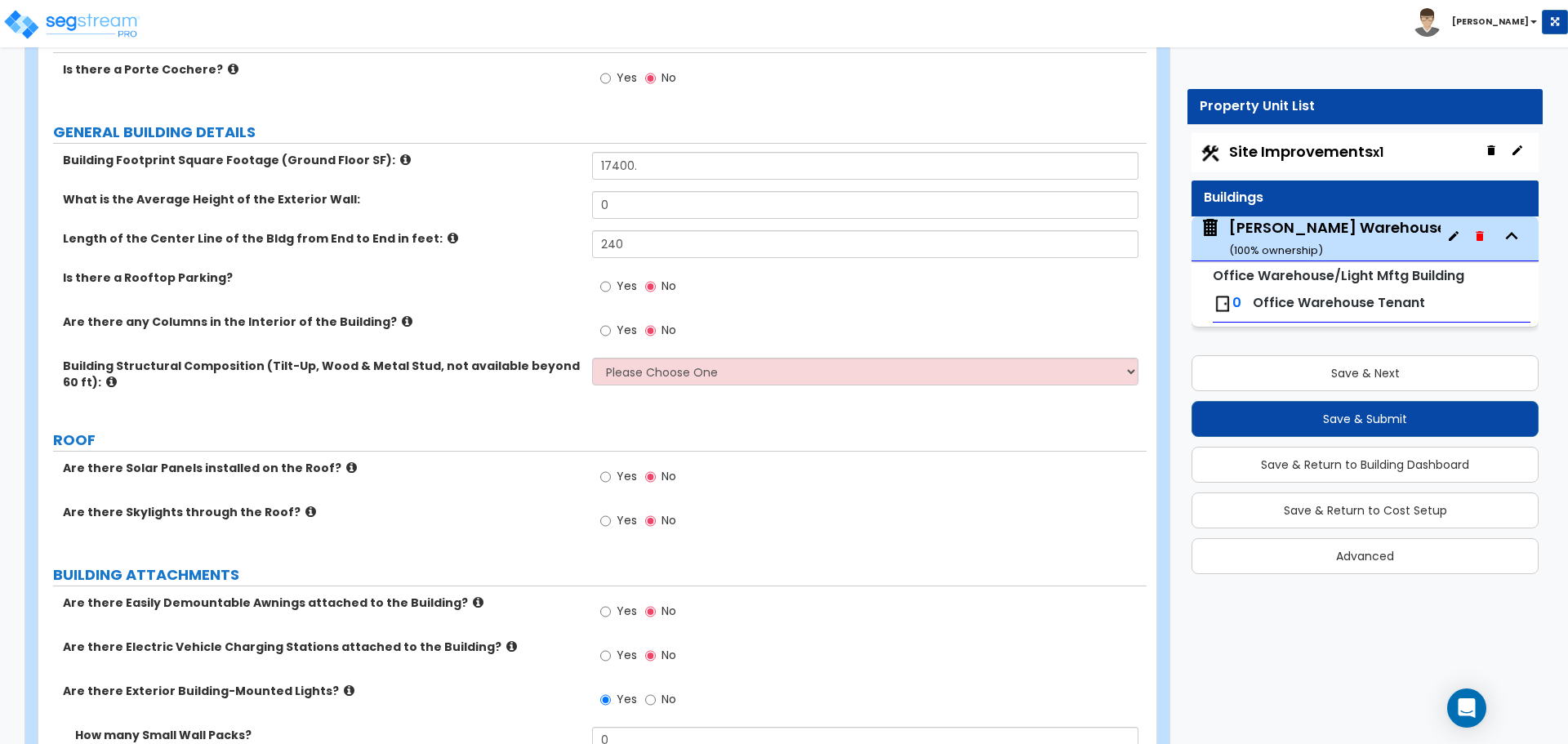
click at [305, 510] on icon at bounding box center [310, 511] width 11 height 12
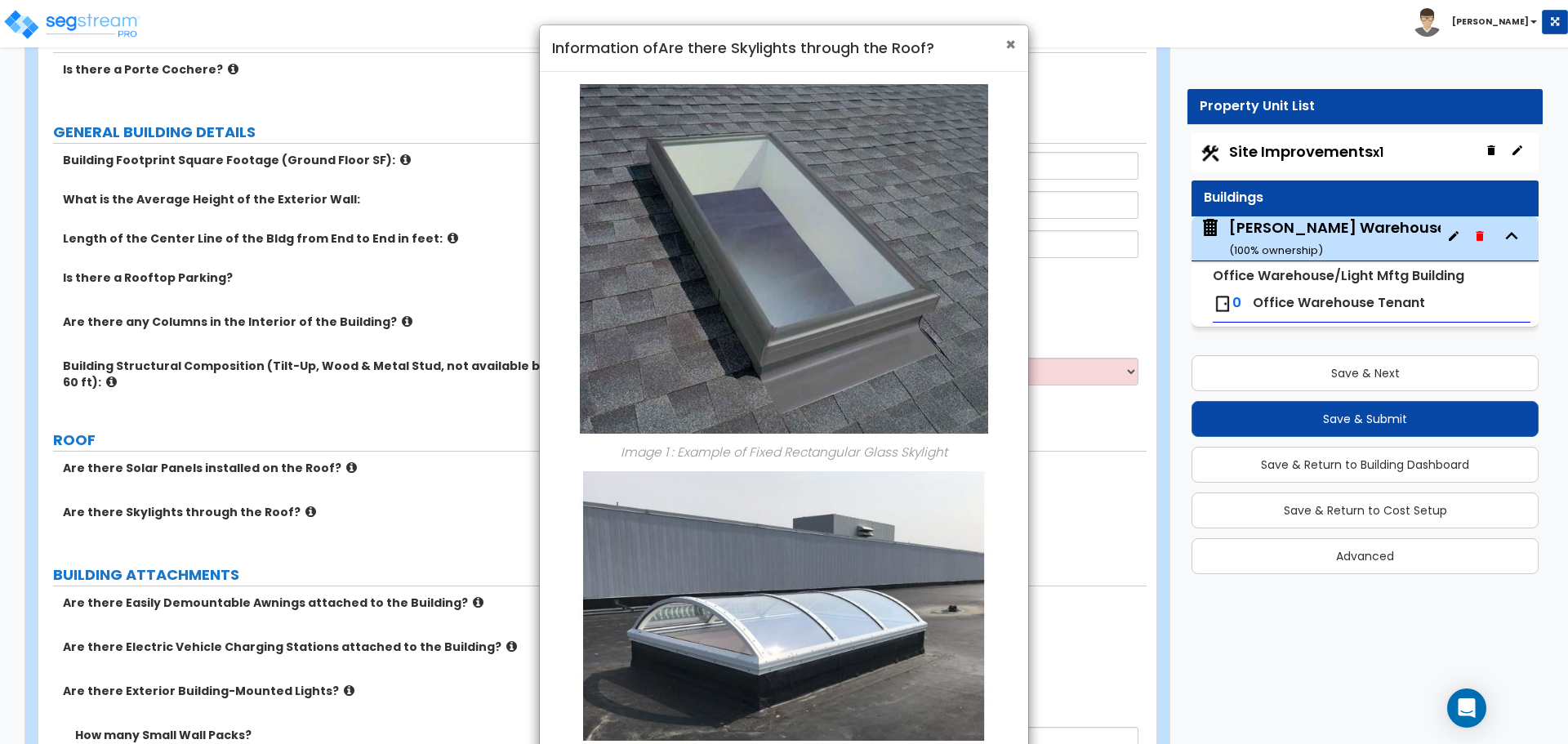
click at [1008, 47] on span "×" at bounding box center [1011, 44] width 11 height 24
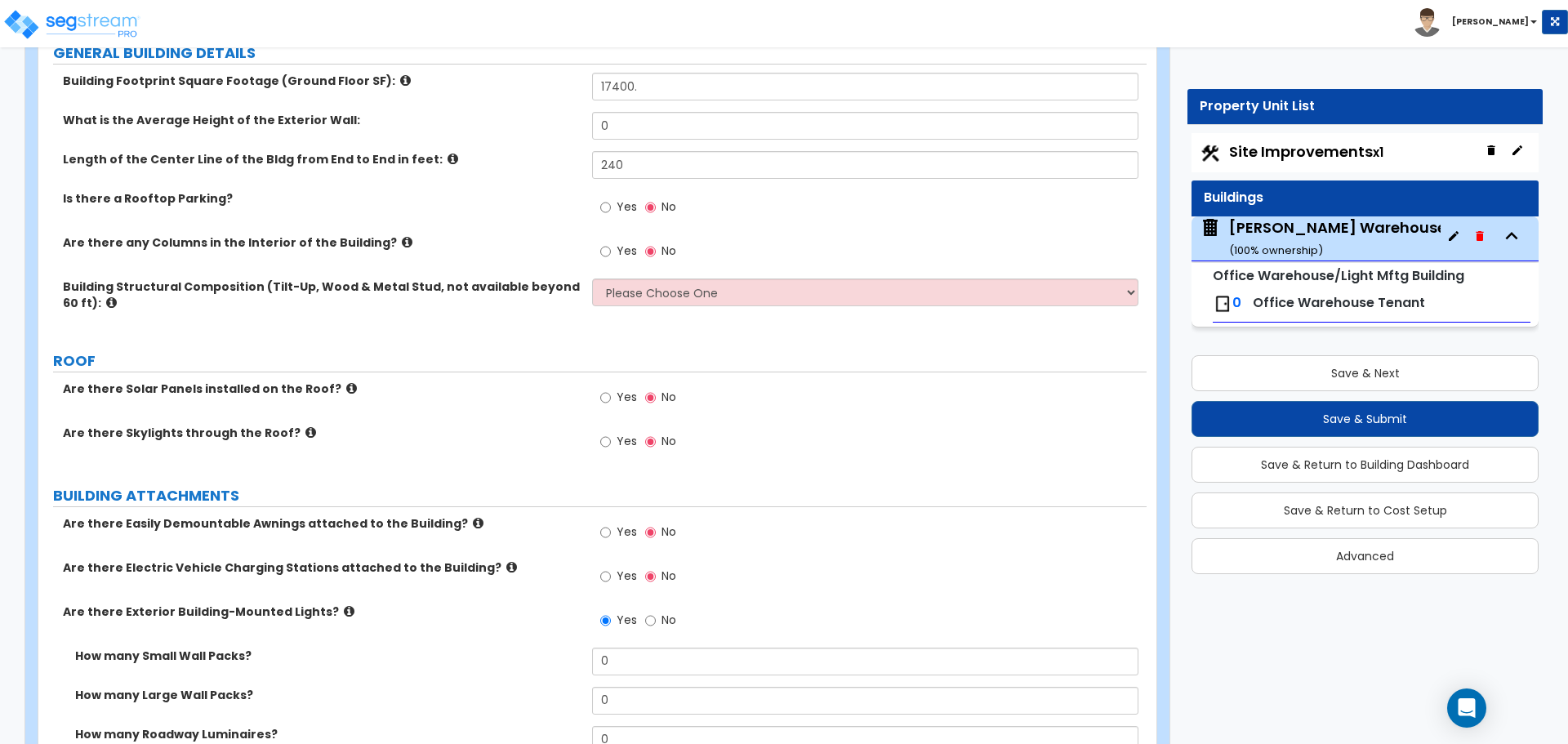
scroll to position [339, 0]
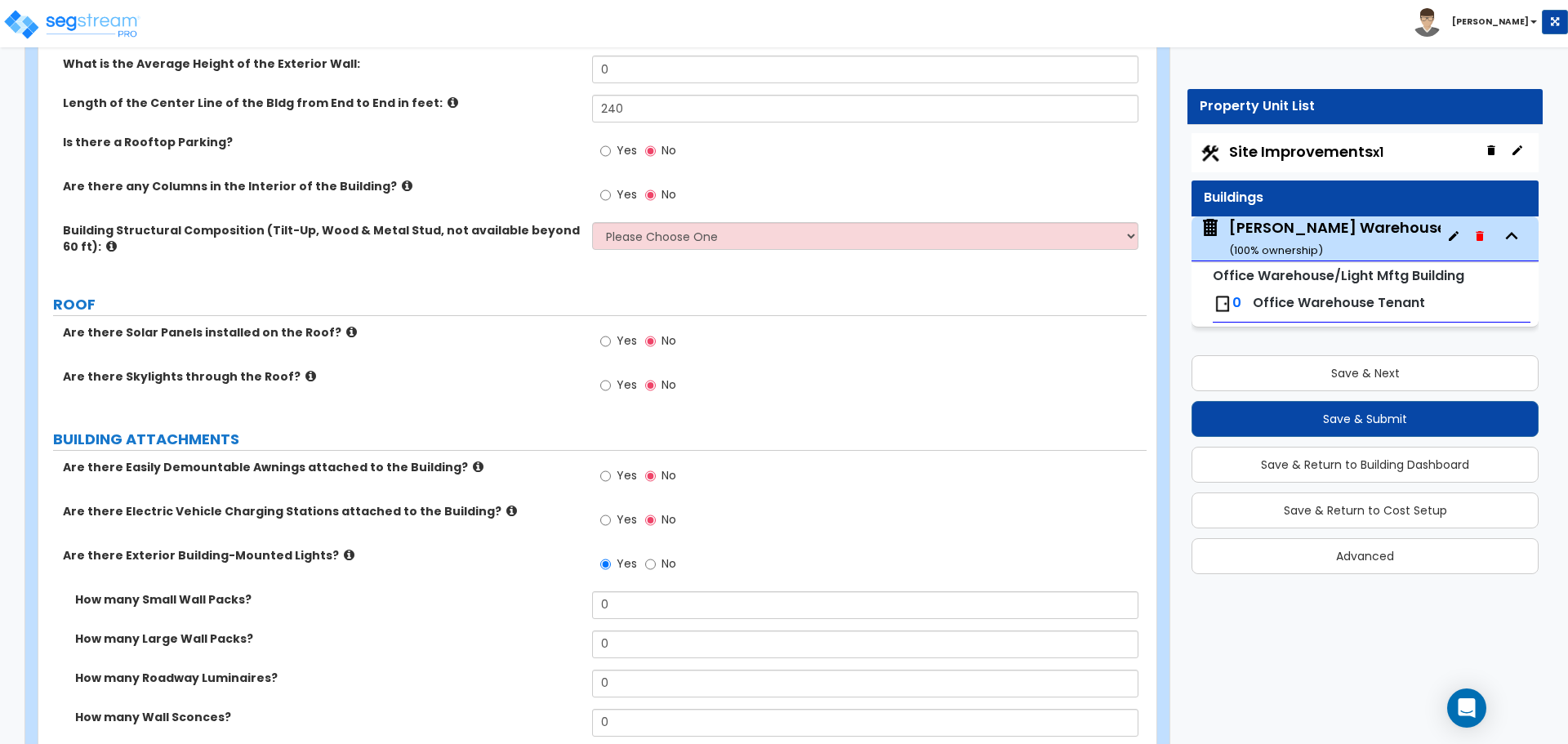
click at [457, 470] on label "Are there Easily Demountable Awnings attached to the Building?" at bounding box center [321, 467] width 517 height 17
click at [458, 470] on label "Are there Easily Demountable Awnings attached to the Building?" at bounding box center [321, 467] width 517 height 17
click at [458, 466] on label "Are there Easily Demountable Awnings attached to the Building?" at bounding box center [321, 467] width 517 height 17
click at [473, 463] on icon at bounding box center [478, 466] width 11 height 12
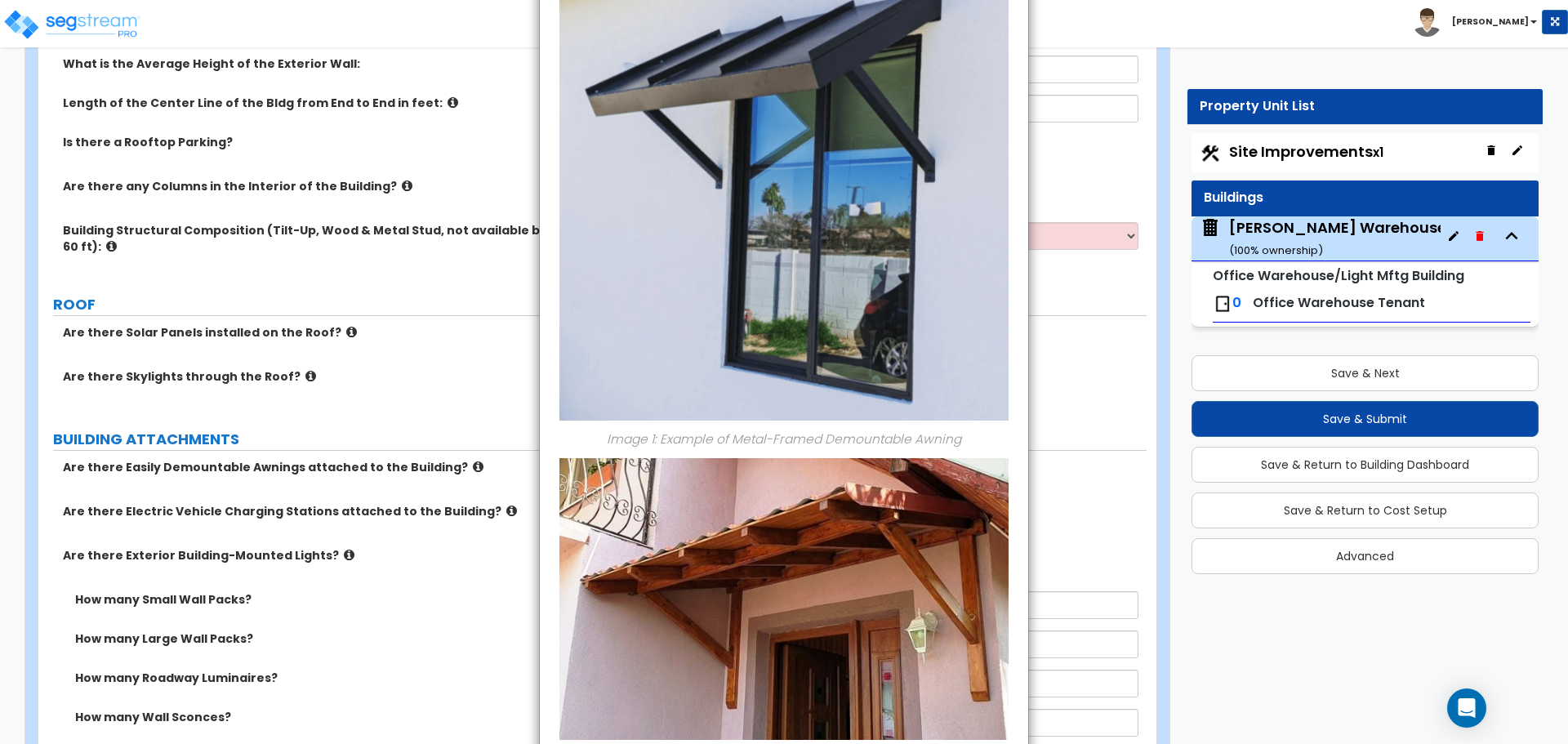
scroll to position [0, 0]
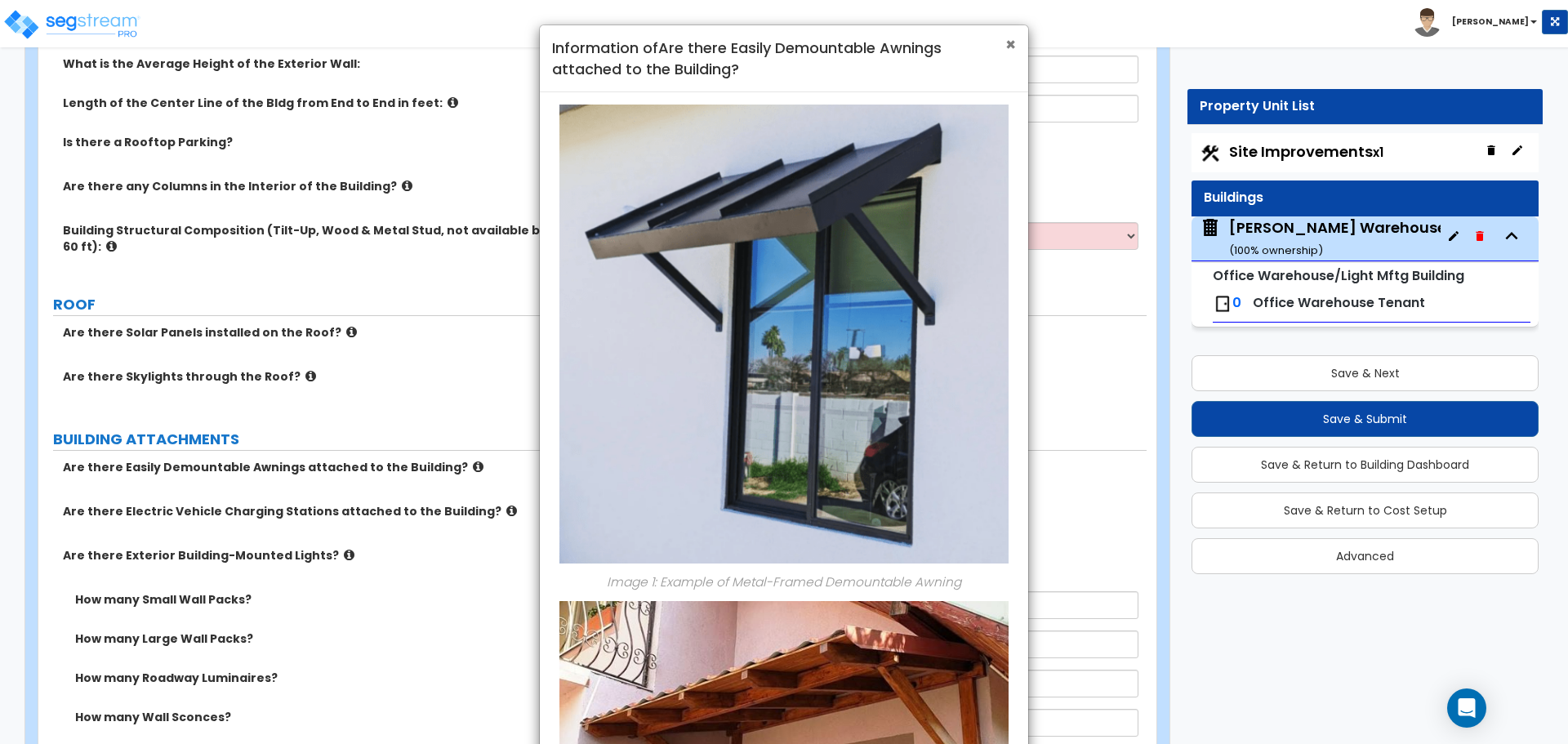
click at [1010, 37] on span "×" at bounding box center [1011, 44] width 11 height 24
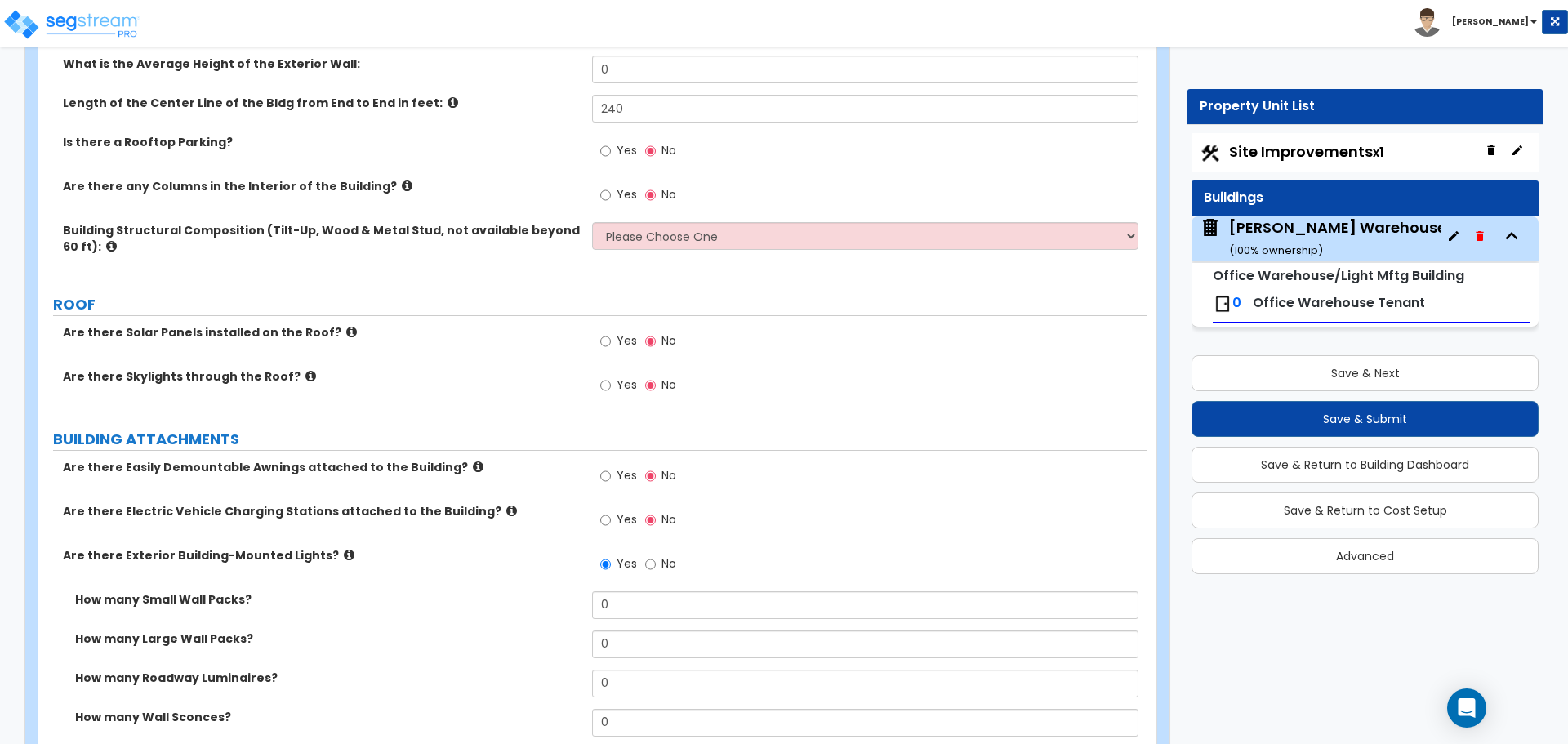
click at [471, 505] on label "Are there Electric Vehicle Charging Stations attached to the Building?" at bounding box center [321, 511] width 517 height 17
click at [506, 511] on icon at bounding box center [511, 510] width 11 height 12
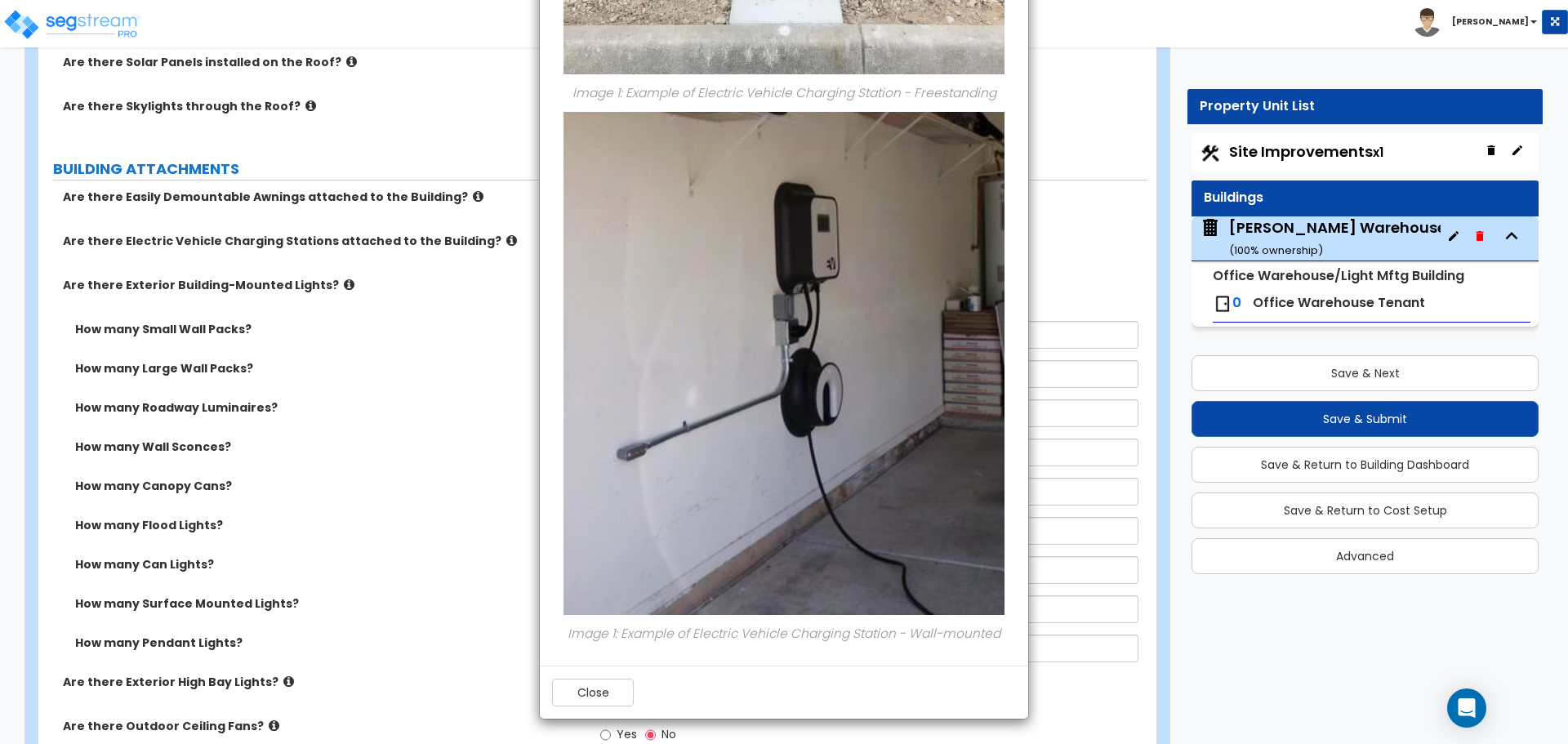
scroll to position [612, 0]
click at [593, 697] on button "Close" at bounding box center [593, 692] width 82 height 27
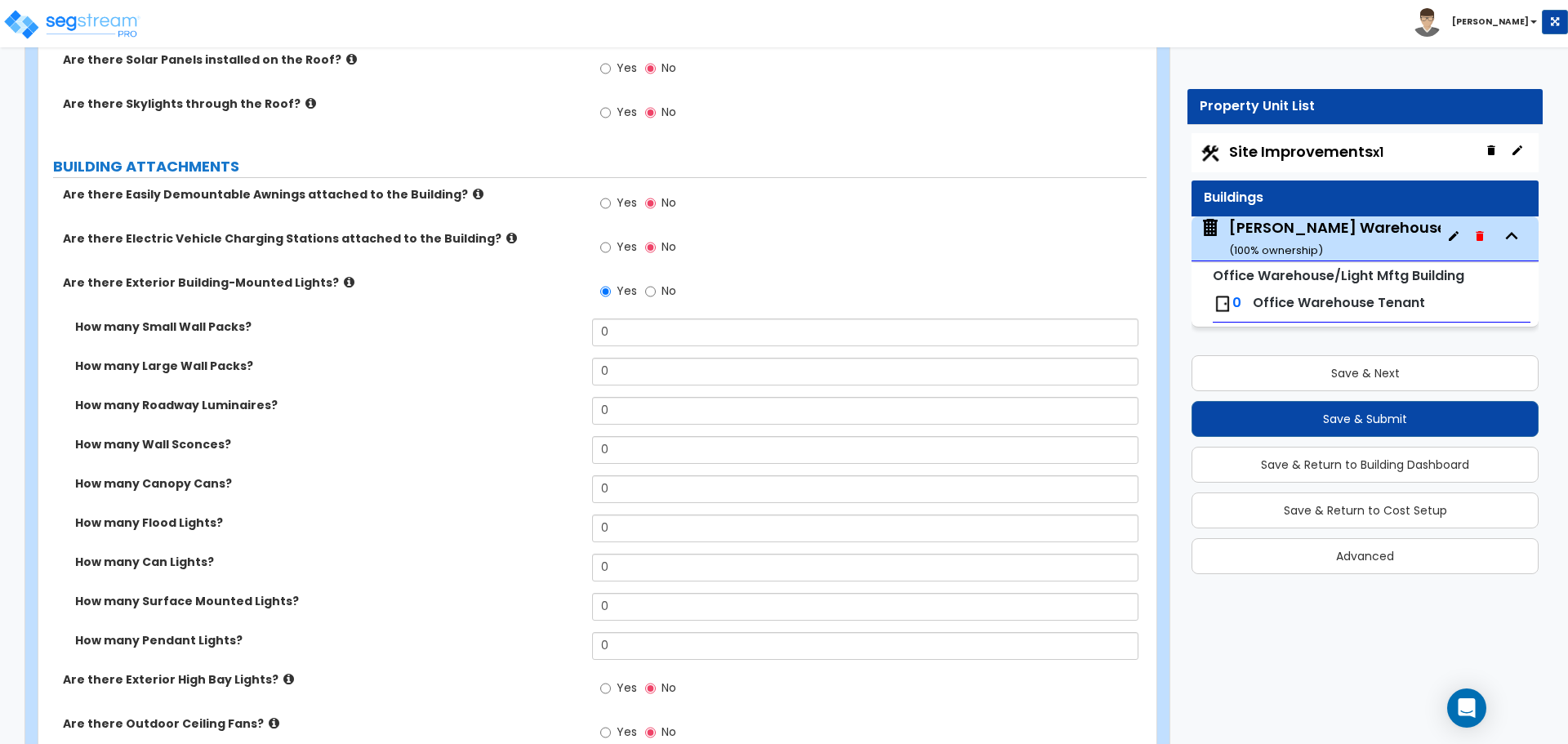
scroll to position [747, 0]
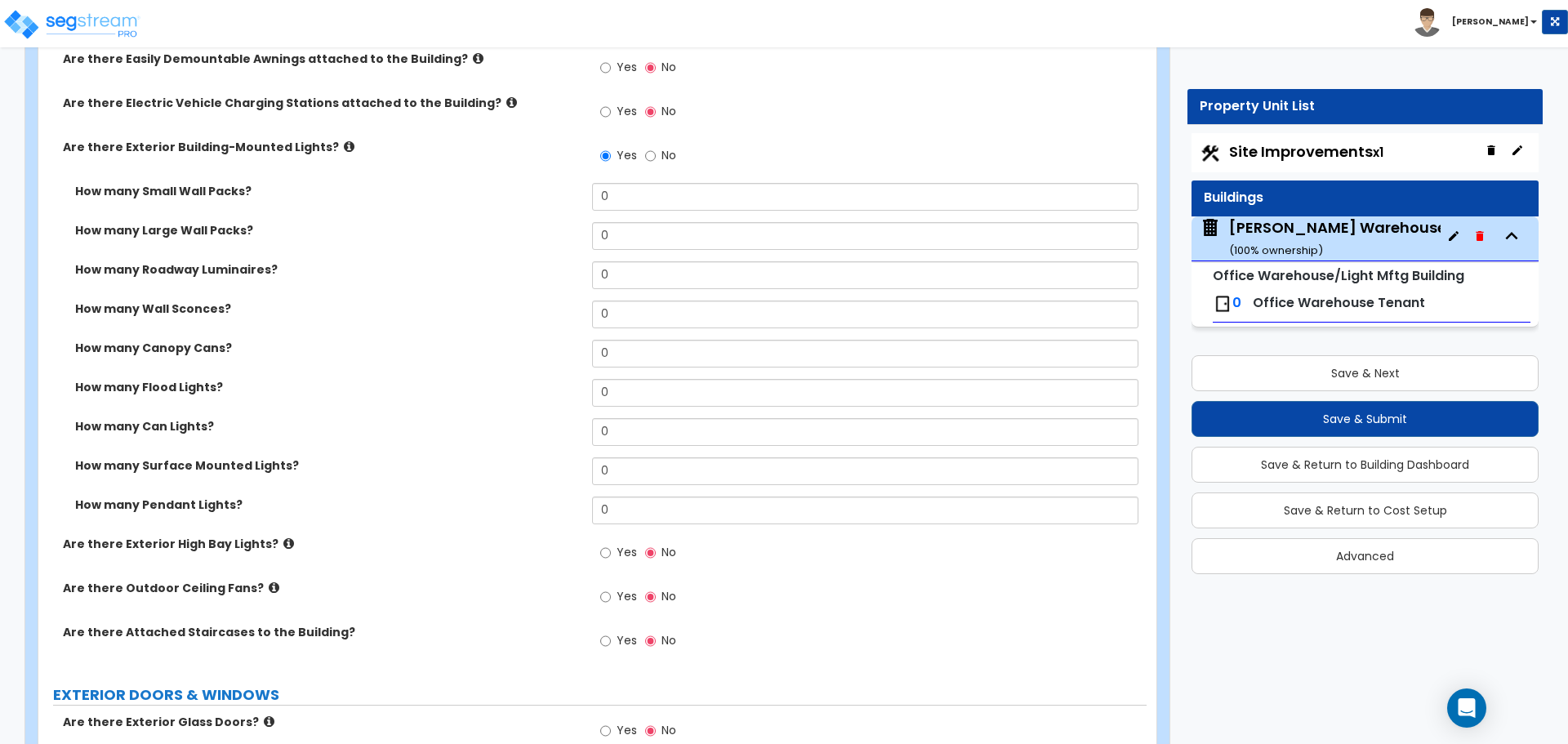
click at [269, 583] on icon at bounding box center [274, 587] width 11 height 12
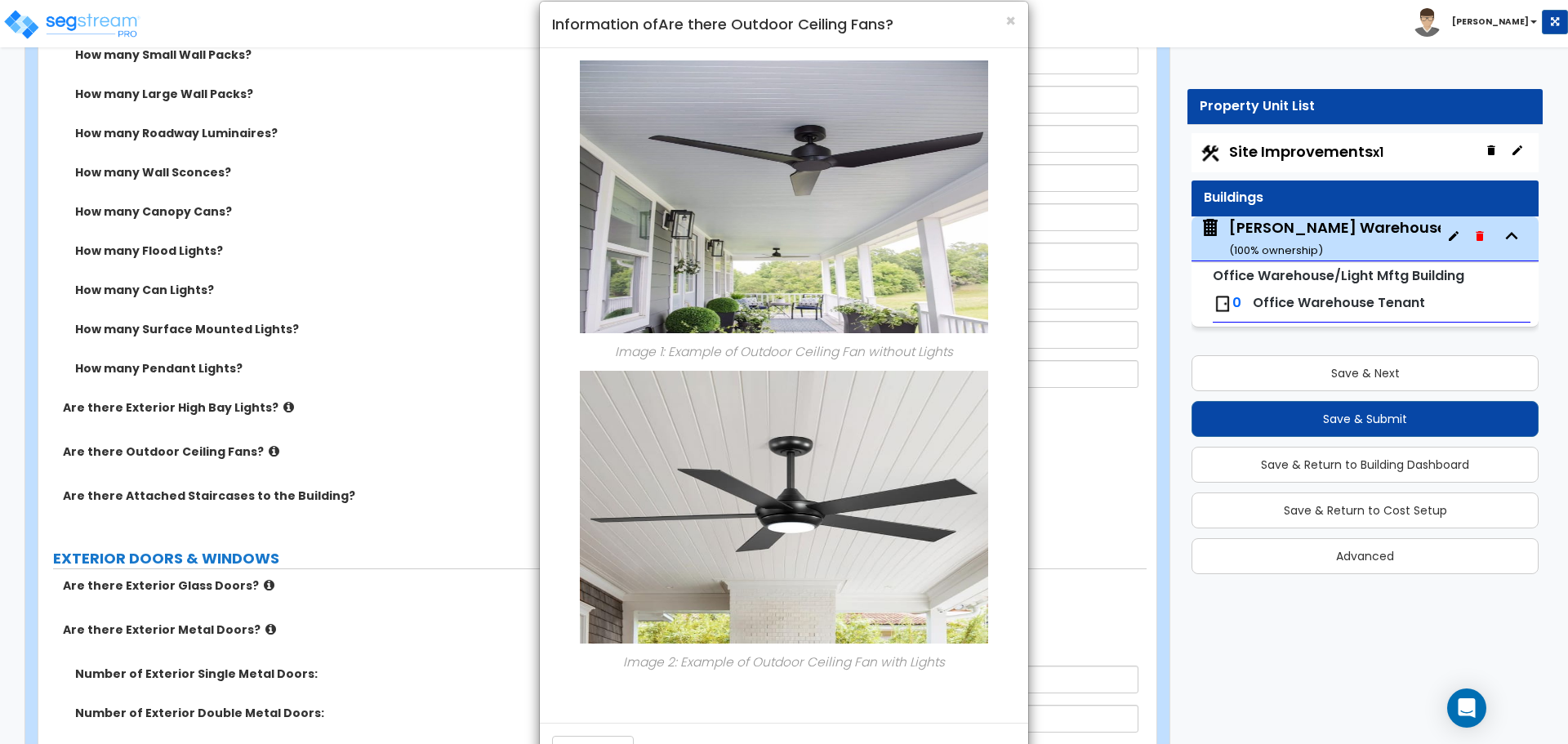
scroll to position [0, 0]
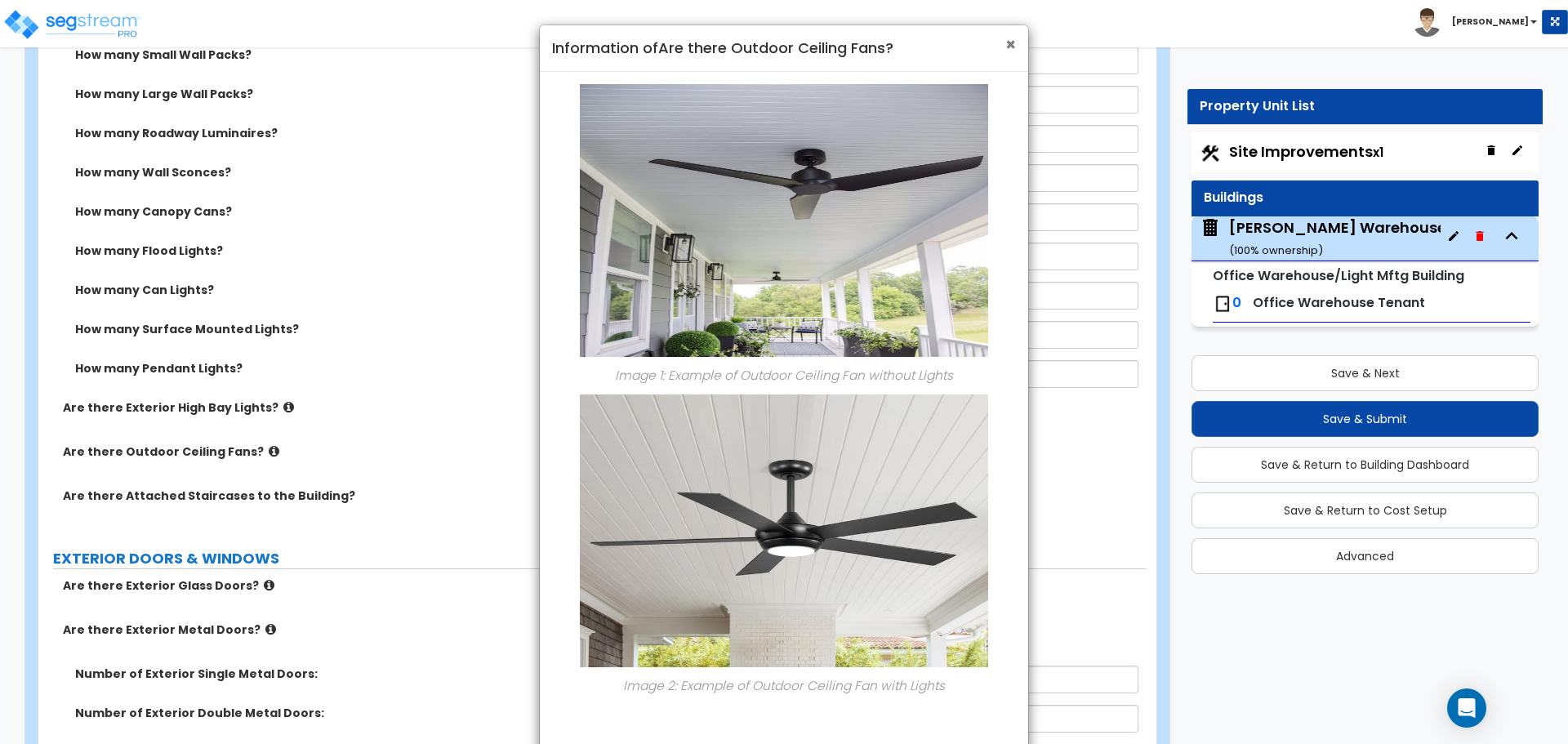
click at [1009, 47] on span "×" at bounding box center [1011, 44] width 11 height 24
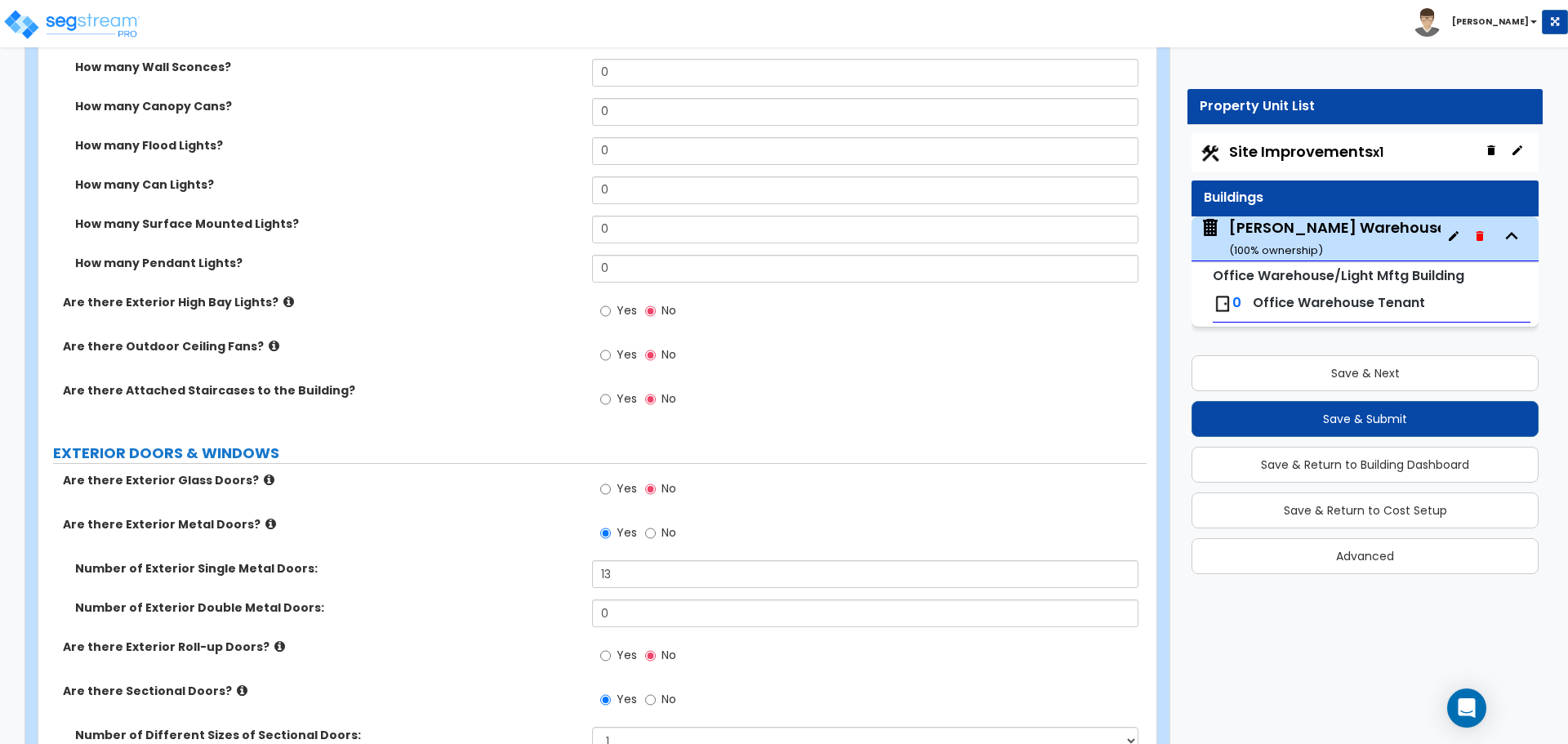
scroll to position [1156, 0]
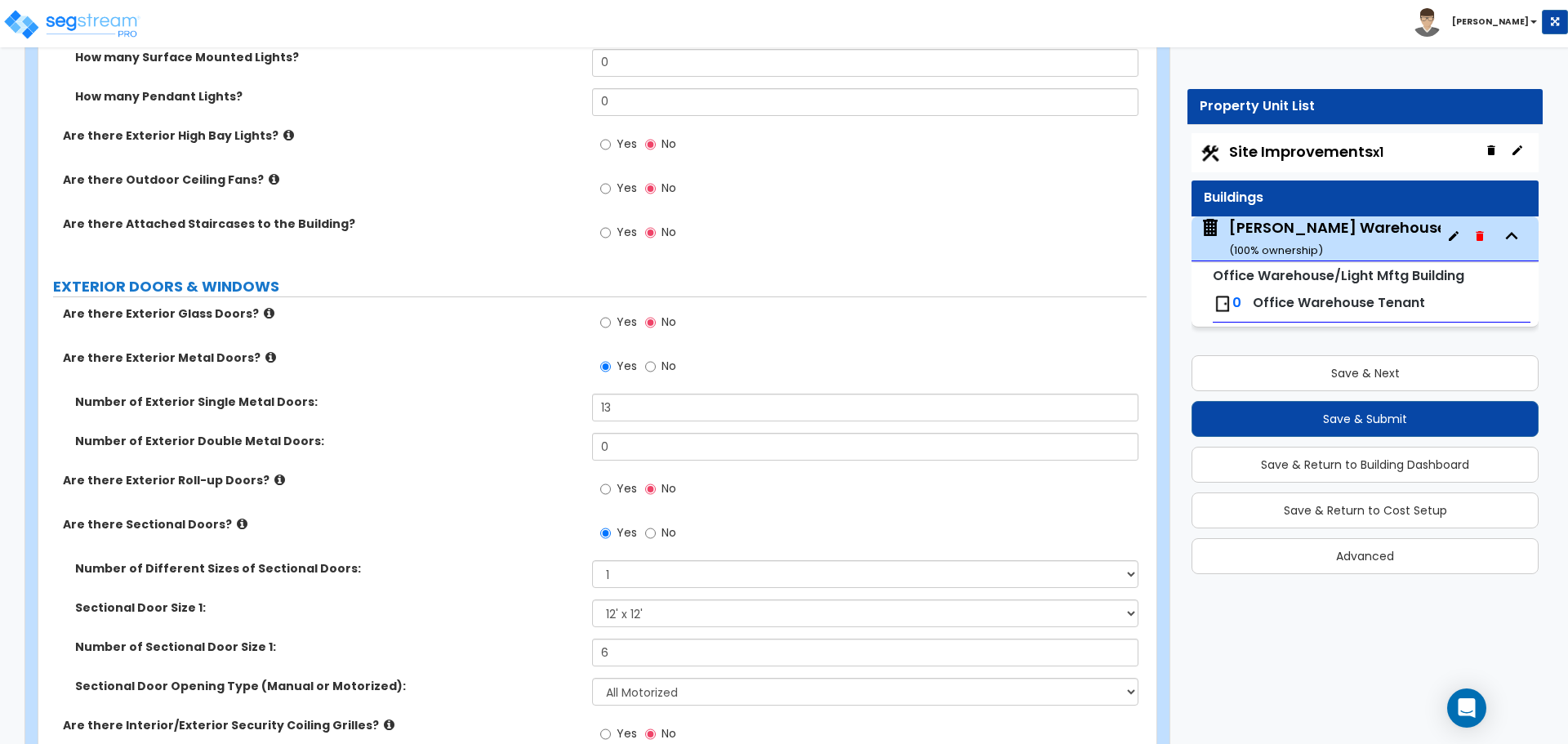
click at [264, 309] on icon at bounding box center [269, 313] width 11 height 12
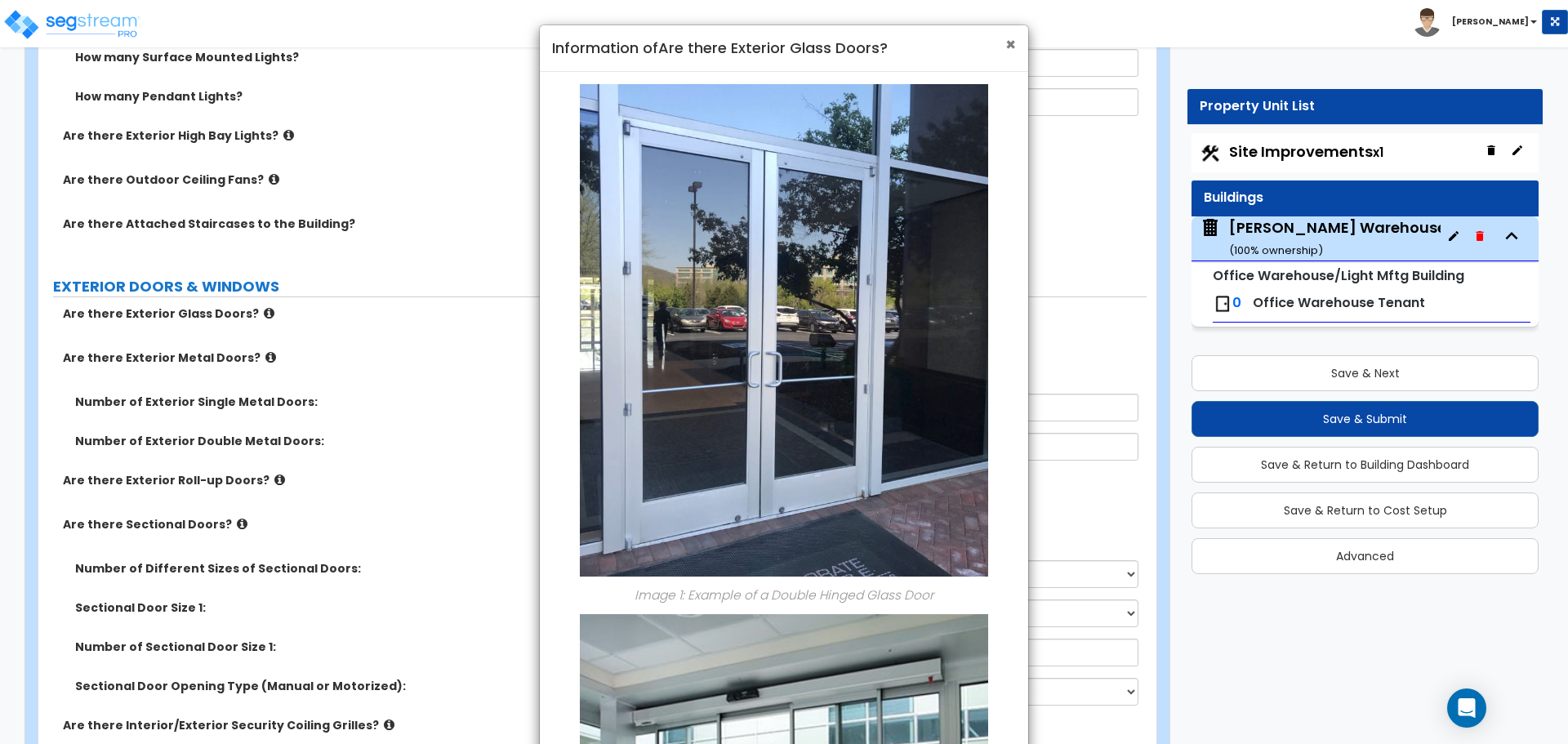
click at [1010, 47] on span "×" at bounding box center [1011, 44] width 11 height 24
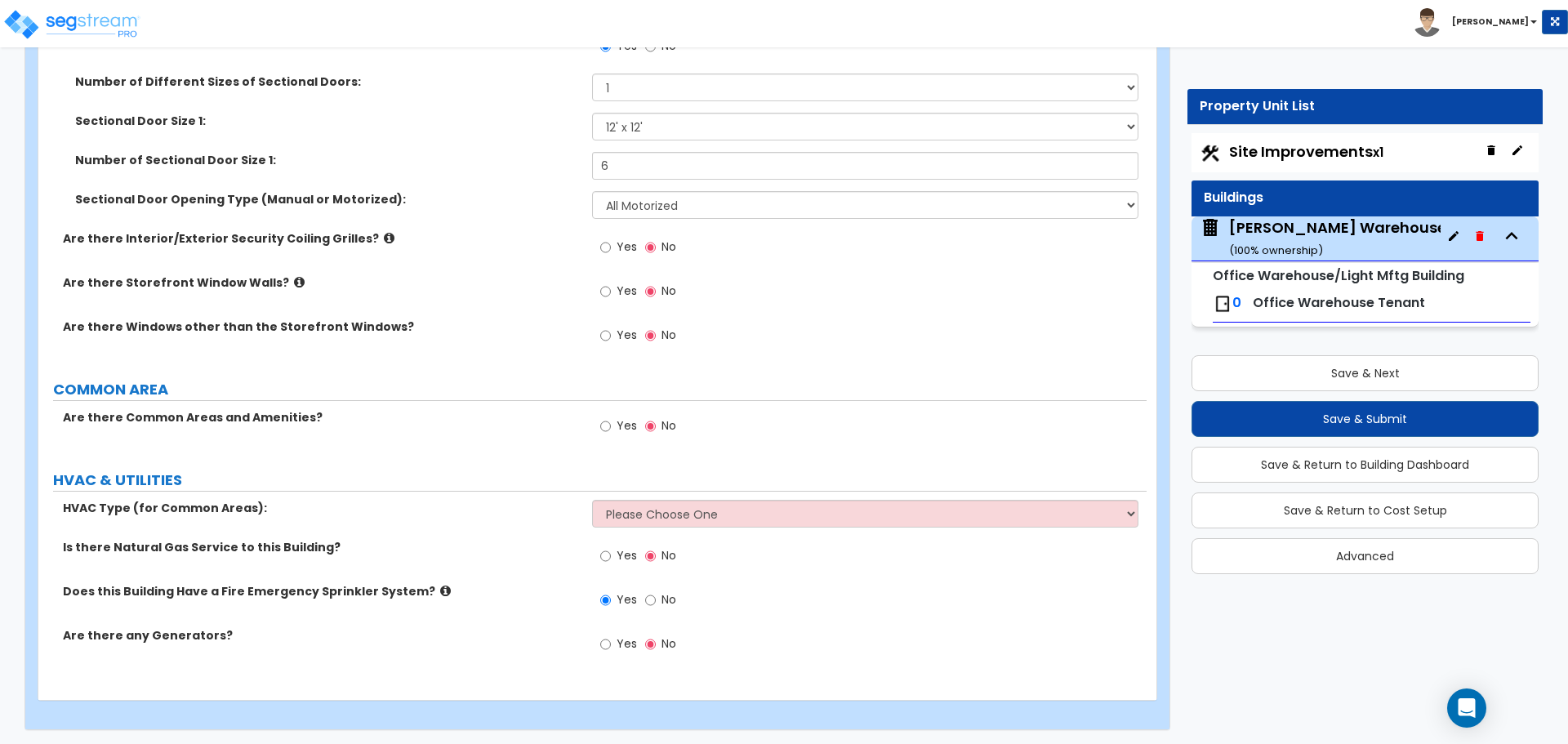
scroll to position [1644, 0]
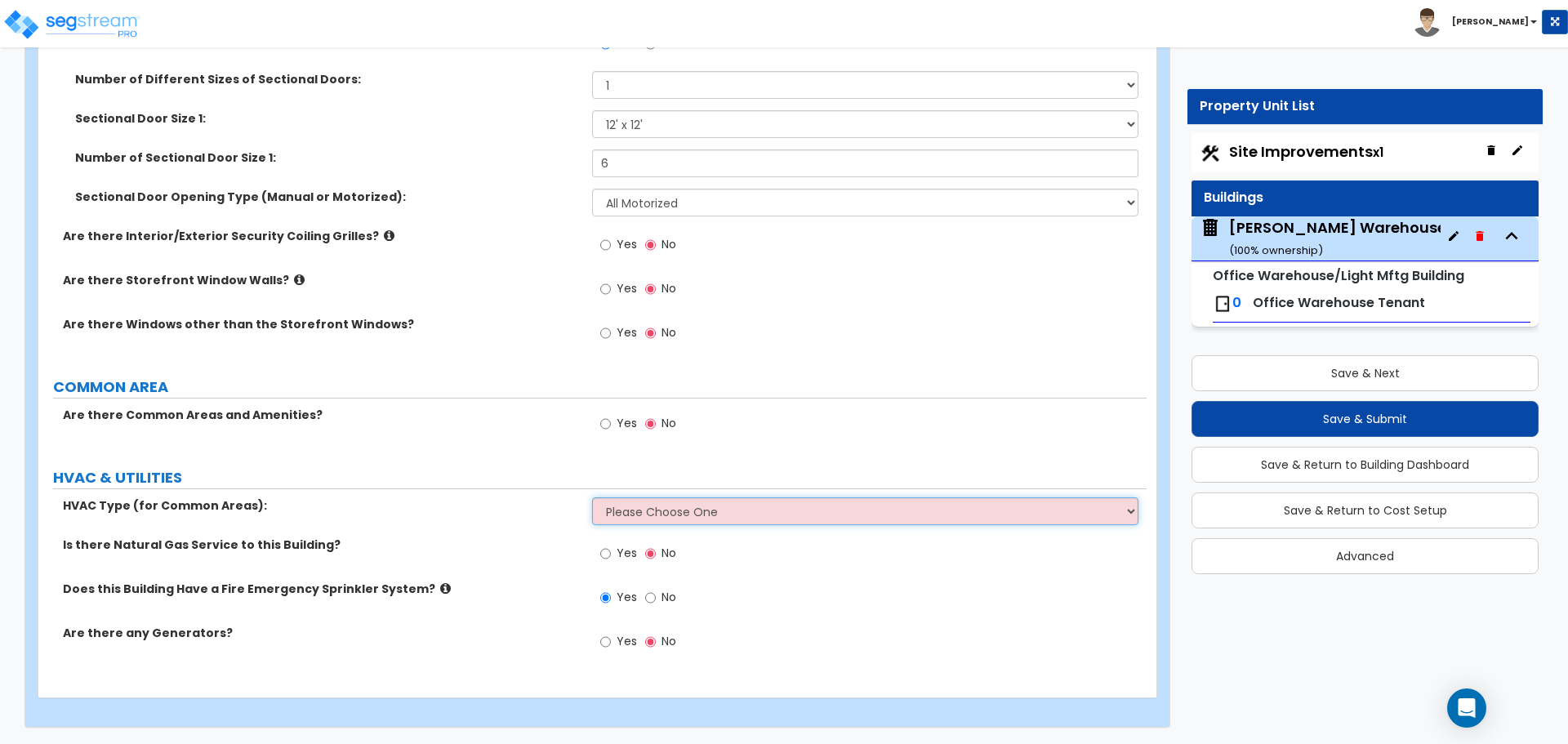
click at [741, 507] on select "Please Choose One Rooftop Unit Furnace-Condenser Forced Air Split Heating/Cooli…" at bounding box center [864, 510] width 546 height 27
click at [709, 510] on select "Please Choose One Rooftop Unit Furnace-Condenser Forced Air Split Heating/Cooli…" at bounding box center [864, 510] width 546 height 27
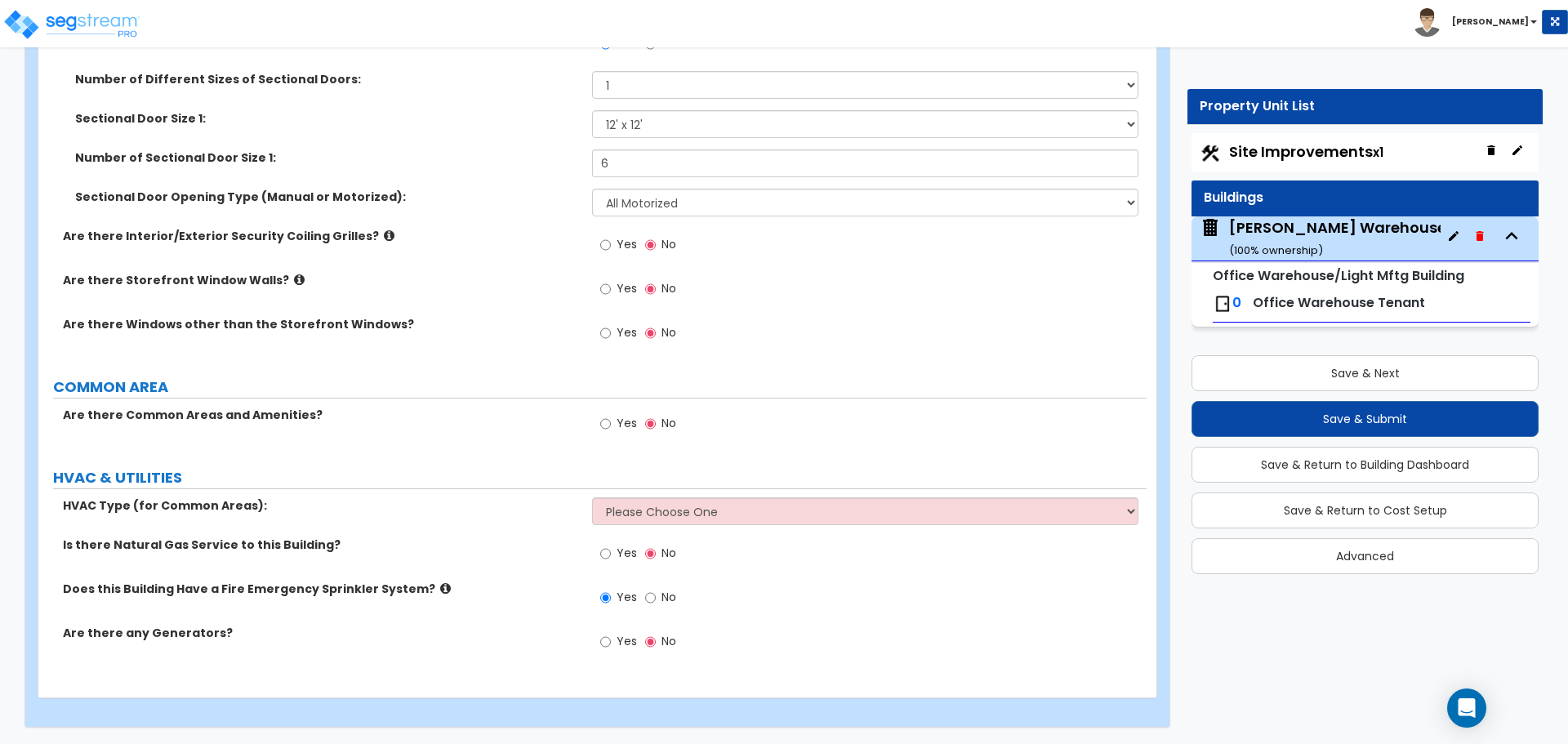
click at [656, 424] on label "No" at bounding box center [661, 425] width 31 height 27
click at [656, 424] on input "No" at bounding box center [651, 424] width 11 height 18
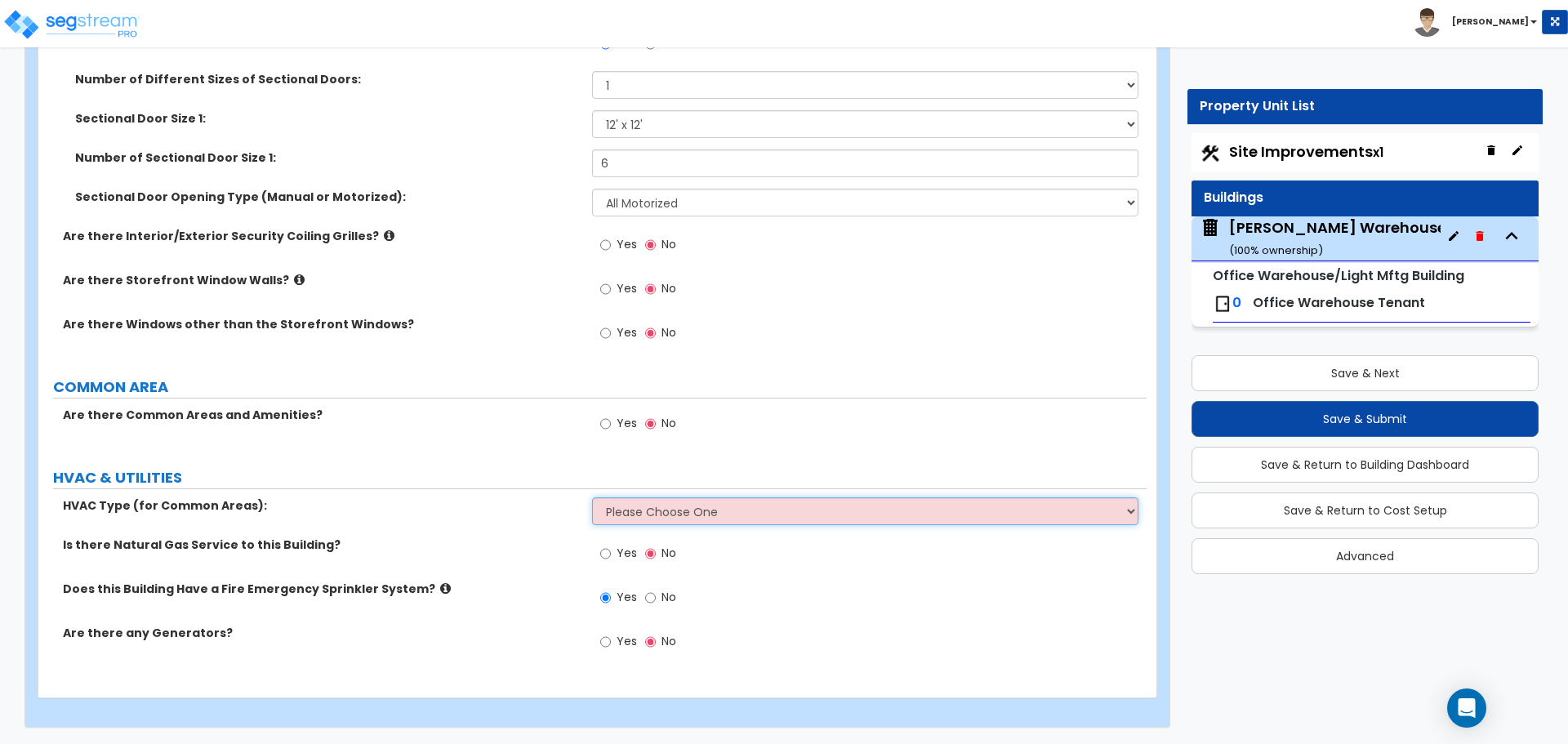
click at [692, 512] on select "Please Choose One Rooftop Unit Furnace-Condenser Forced Air Split Heating/Cooli…" at bounding box center [864, 510] width 546 height 27
click at [592, 497] on select "Please Choose One Rooftop Unit Furnace-Condenser Forced Air Split Heating/Cooli…" at bounding box center [864, 510] width 546 height 27
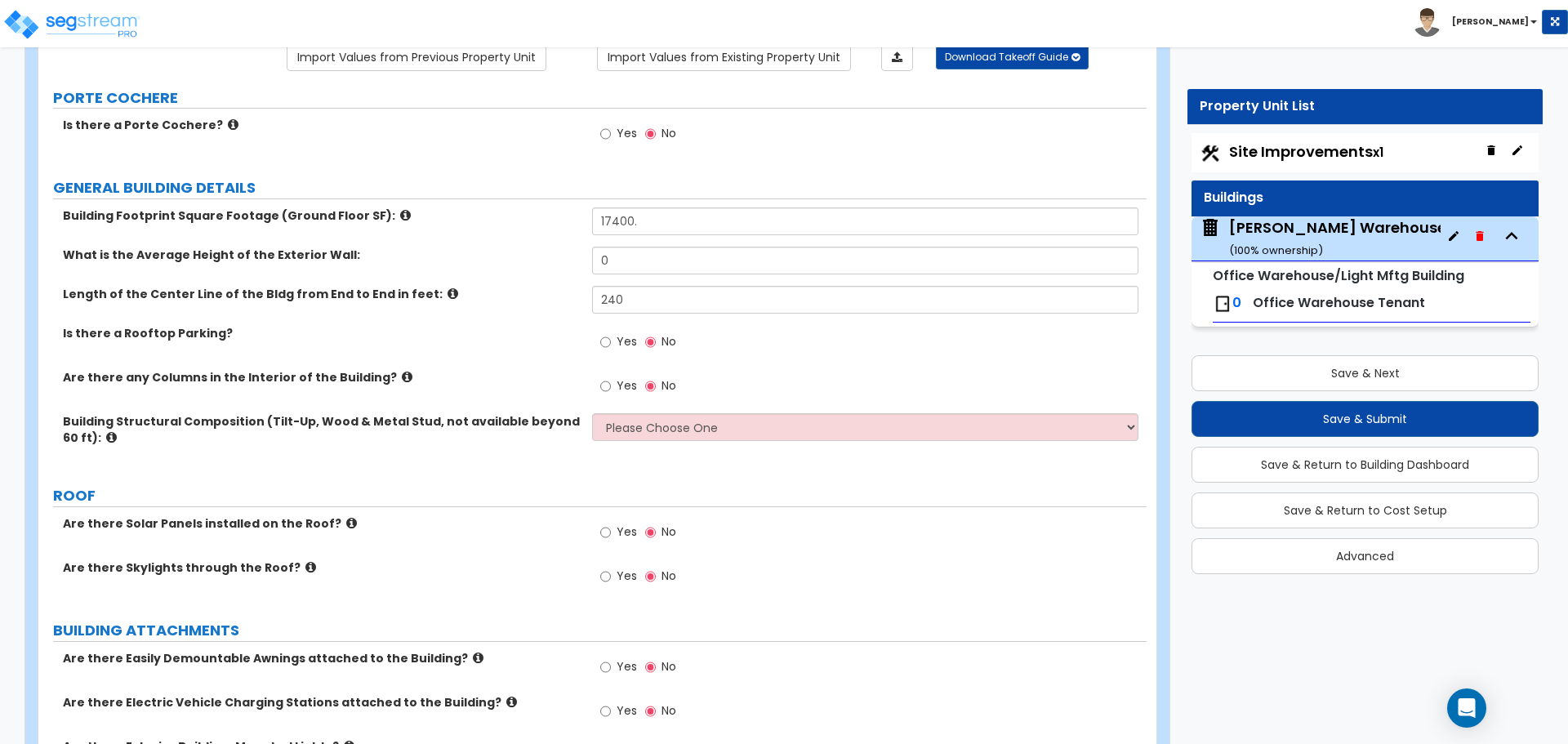
scroll to position [0, 0]
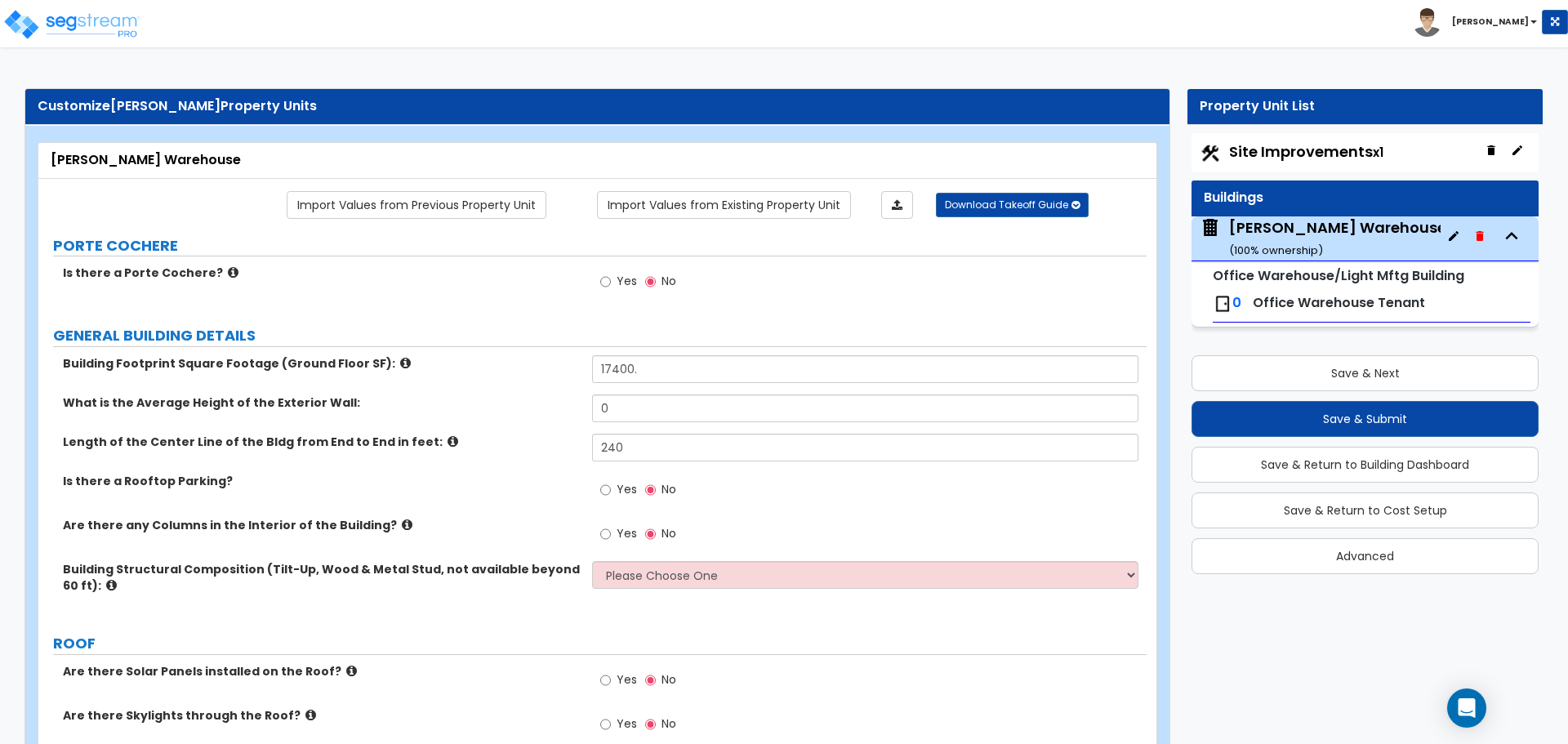
click at [1292, 152] on span "Site Improvements x1" at bounding box center [1306, 151] width 154 height 20
select select "1"
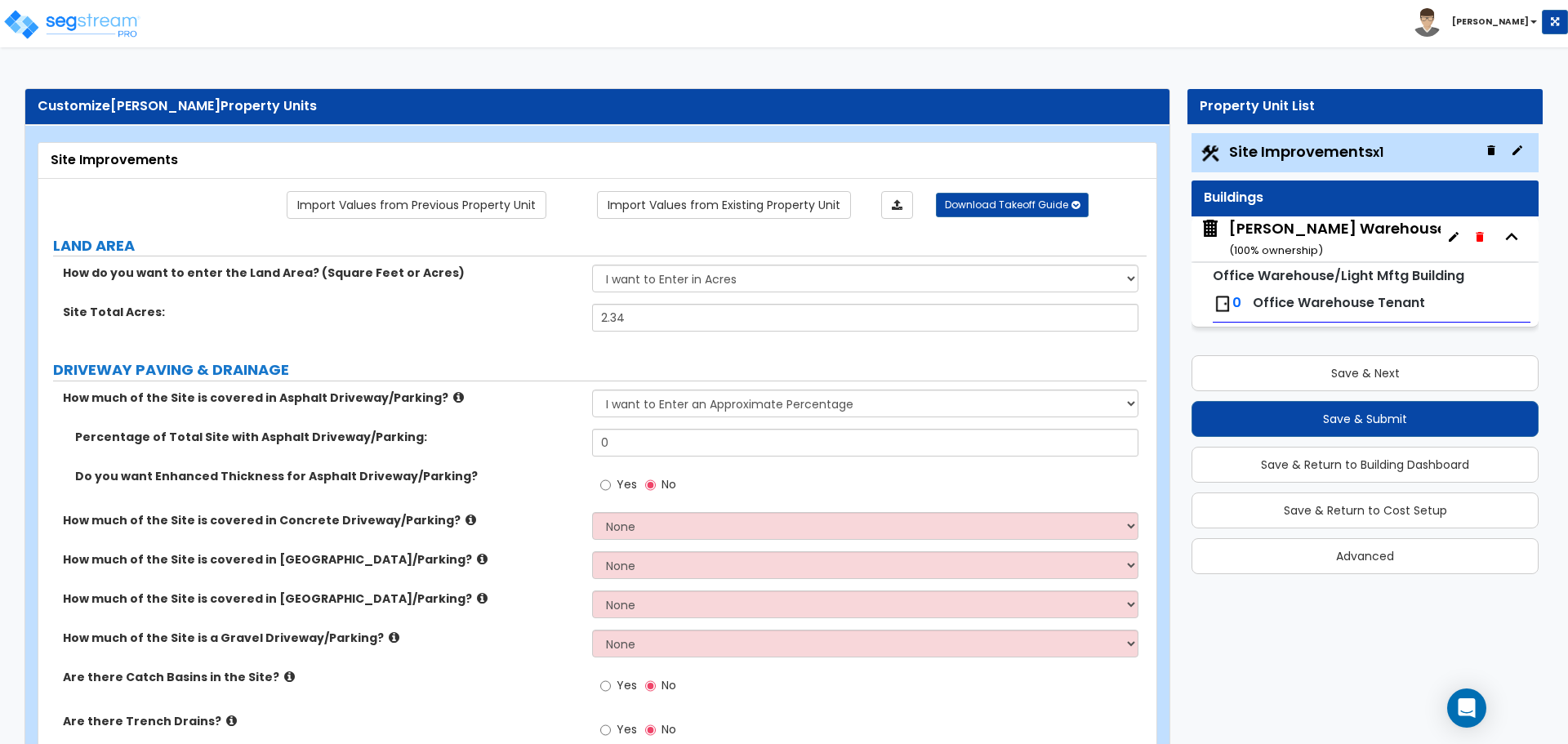
scroll to position [137, 0]
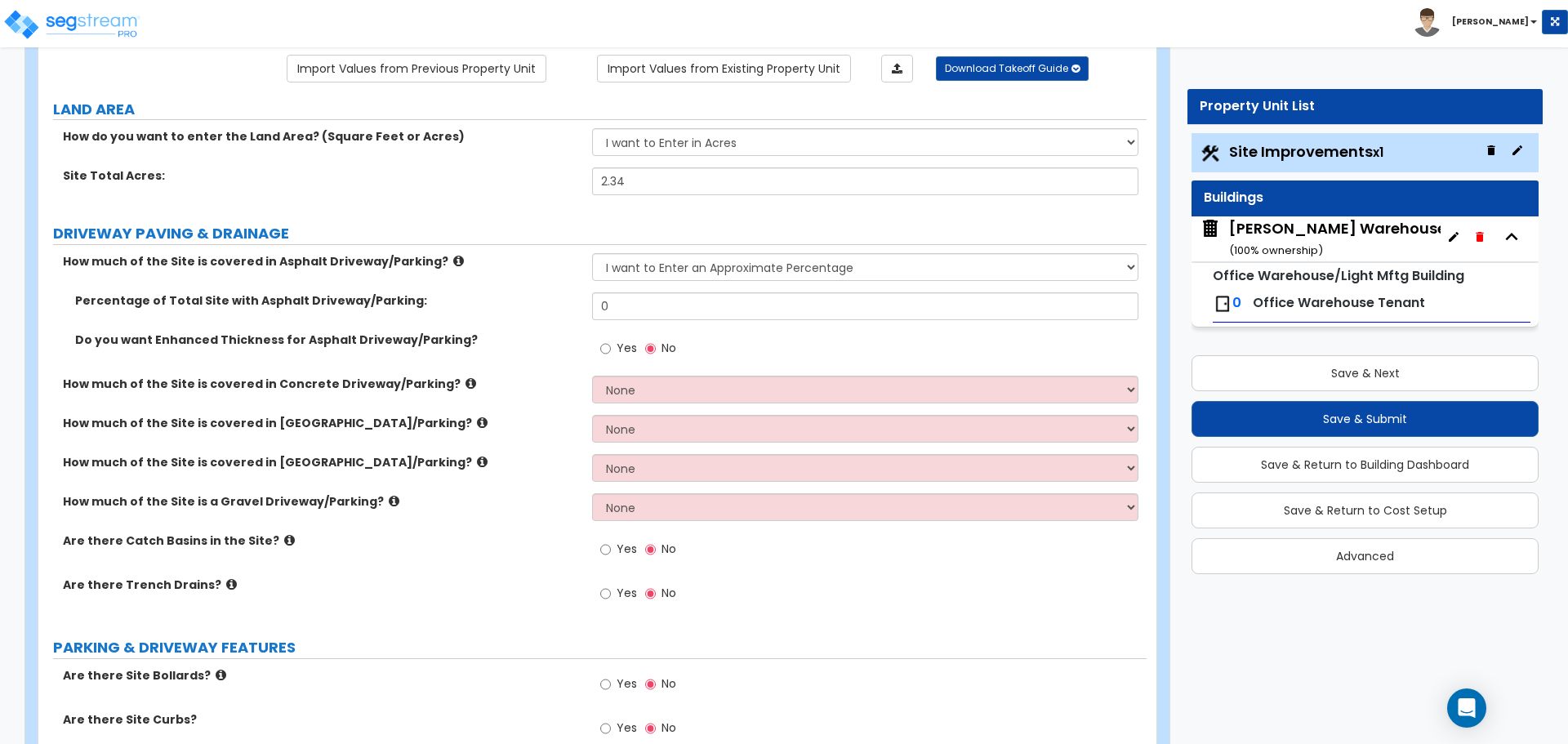
click at [284, 537] on icon at bounding box center [289, 540] width 11 height 12
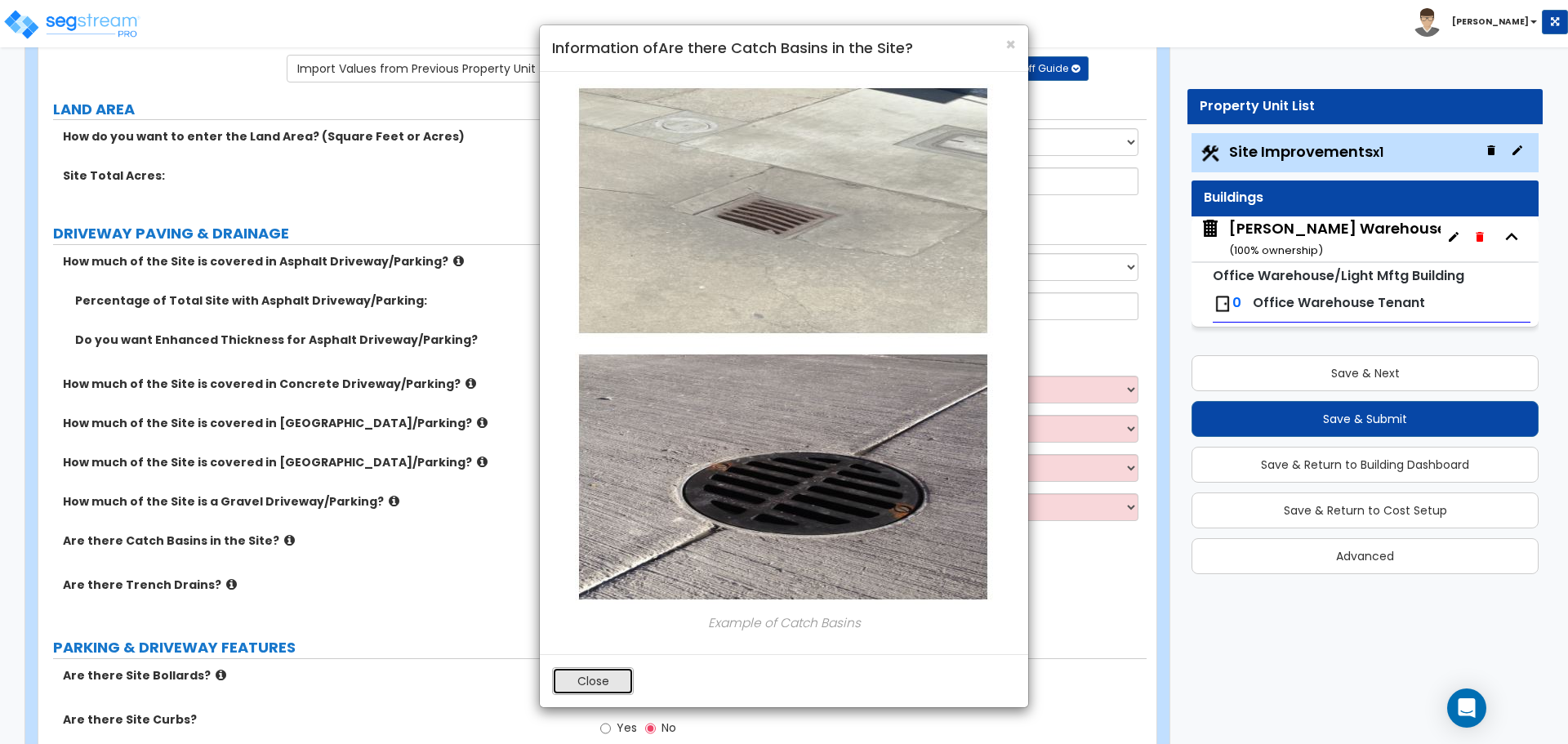
click at [593, 681] on button "Close" at bounding box center [593, 681] width 82 height 27
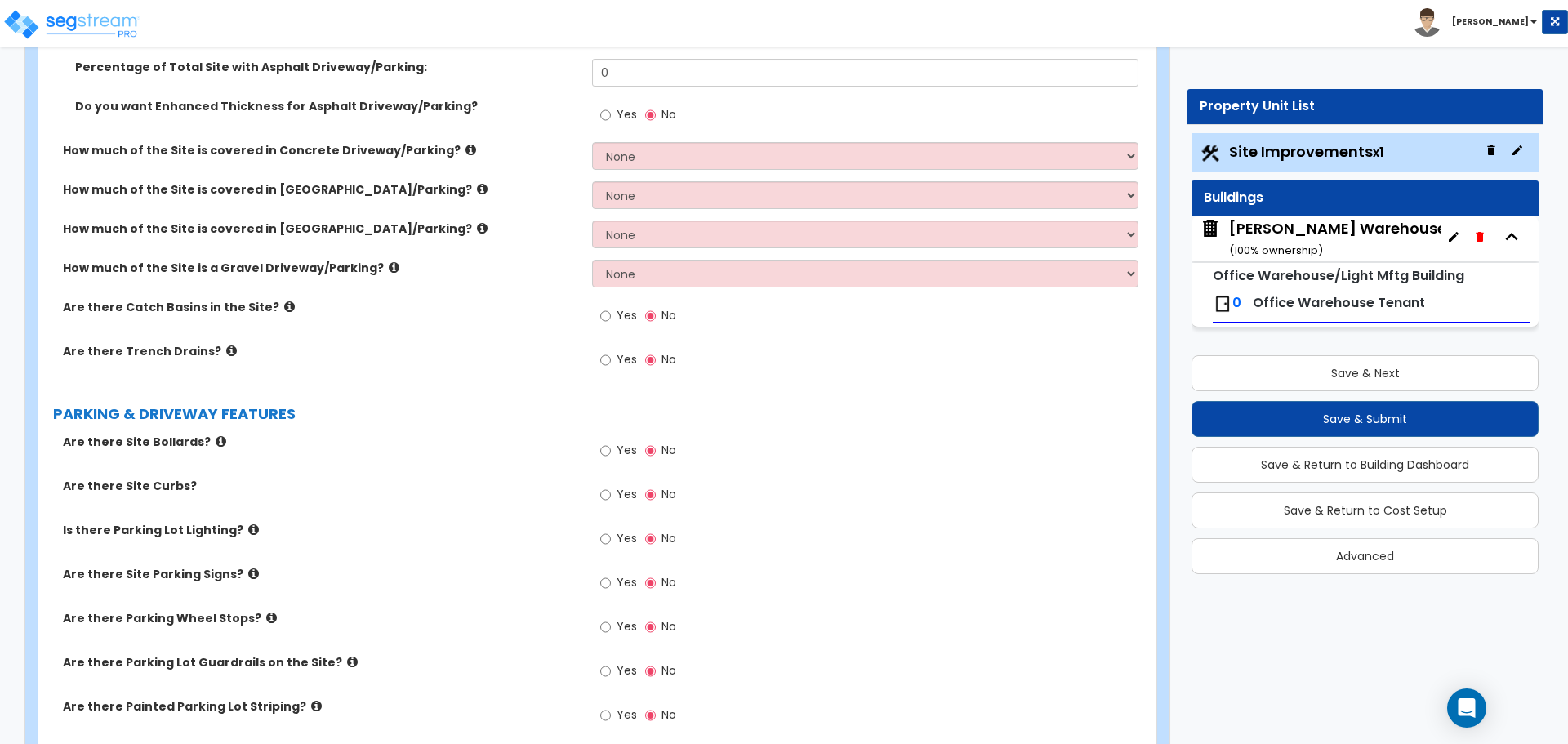
scroll to position [408, 0]
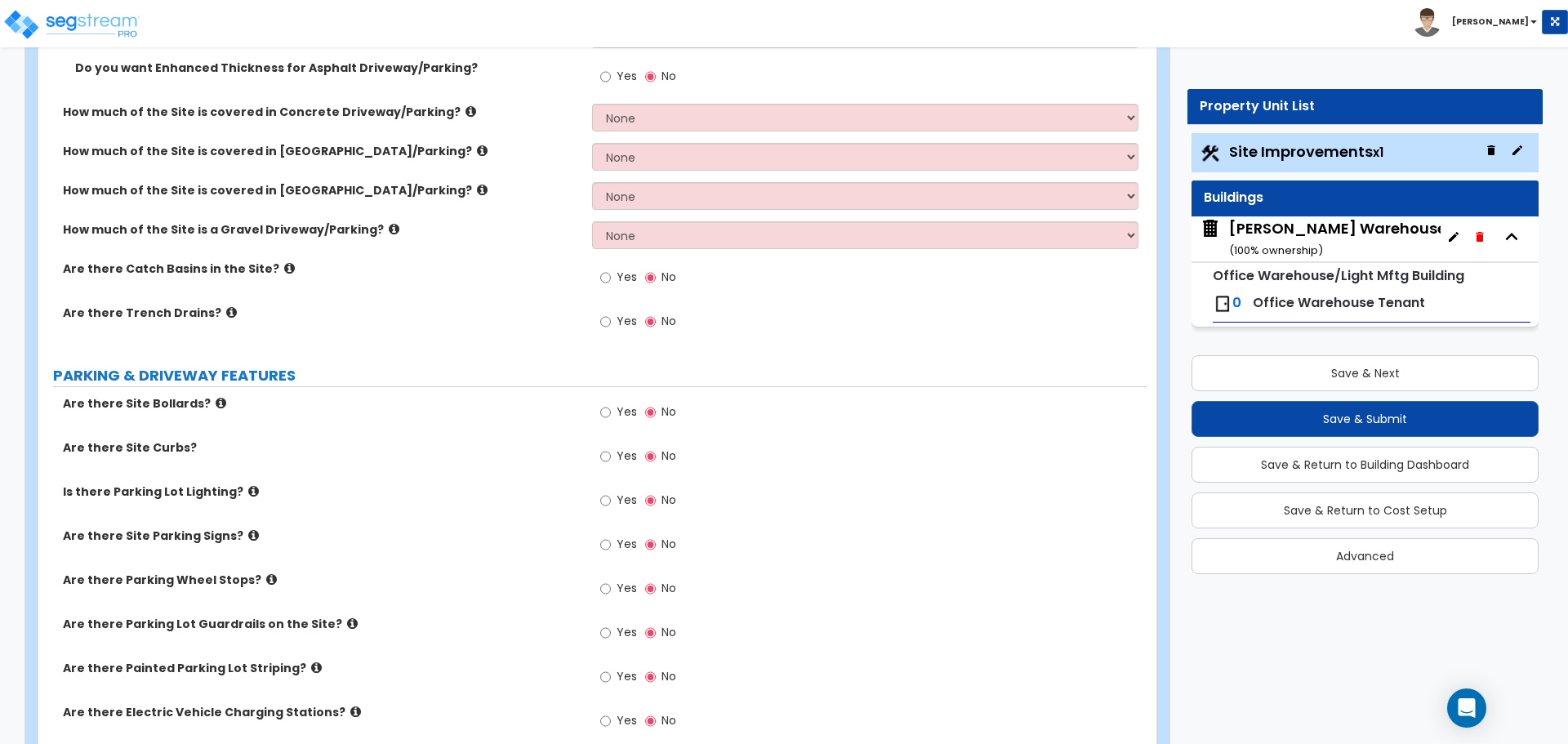
click at [622, 412] on span "Yes" at bounding box center [626, 412] width 20 height 17
click at [611, 412] on input "Yes" at bounding box center [606, 413] width 11 height 18
radio input "true"
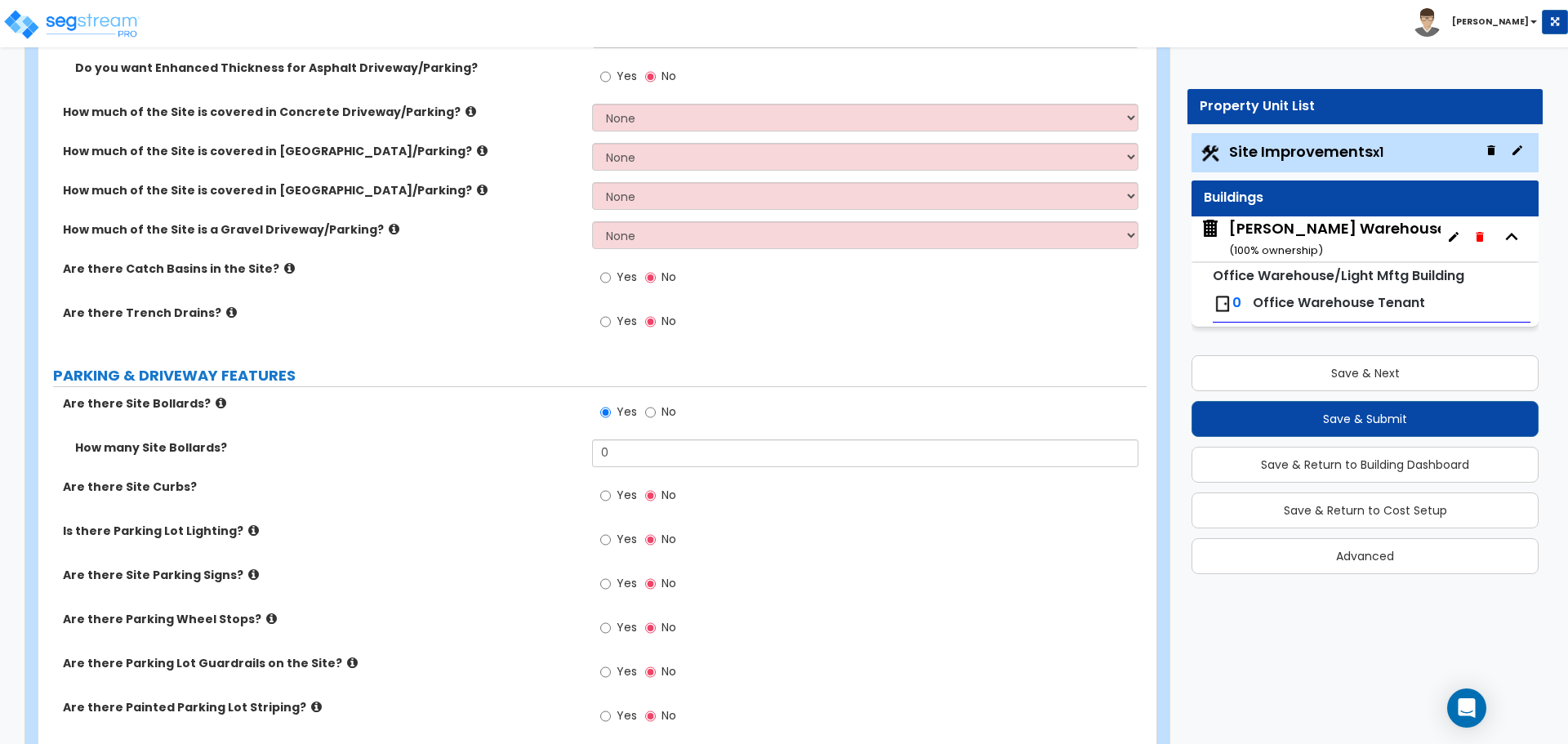
click at [171, 494] on label "Are there Site Curbs?" at bounding box center [321, 487] width 517 height 17
click at [171, 495] on div "Are there Site Curbs? Yes No" at bounding box center [593, 501] width 1109 height 44
click at [616, 493] on span "Yes" at bounding box center [626, 495] width 20 height 17
click at [611, 493] on input "Yes" at bounding box center [606, 495] width 11 height 18
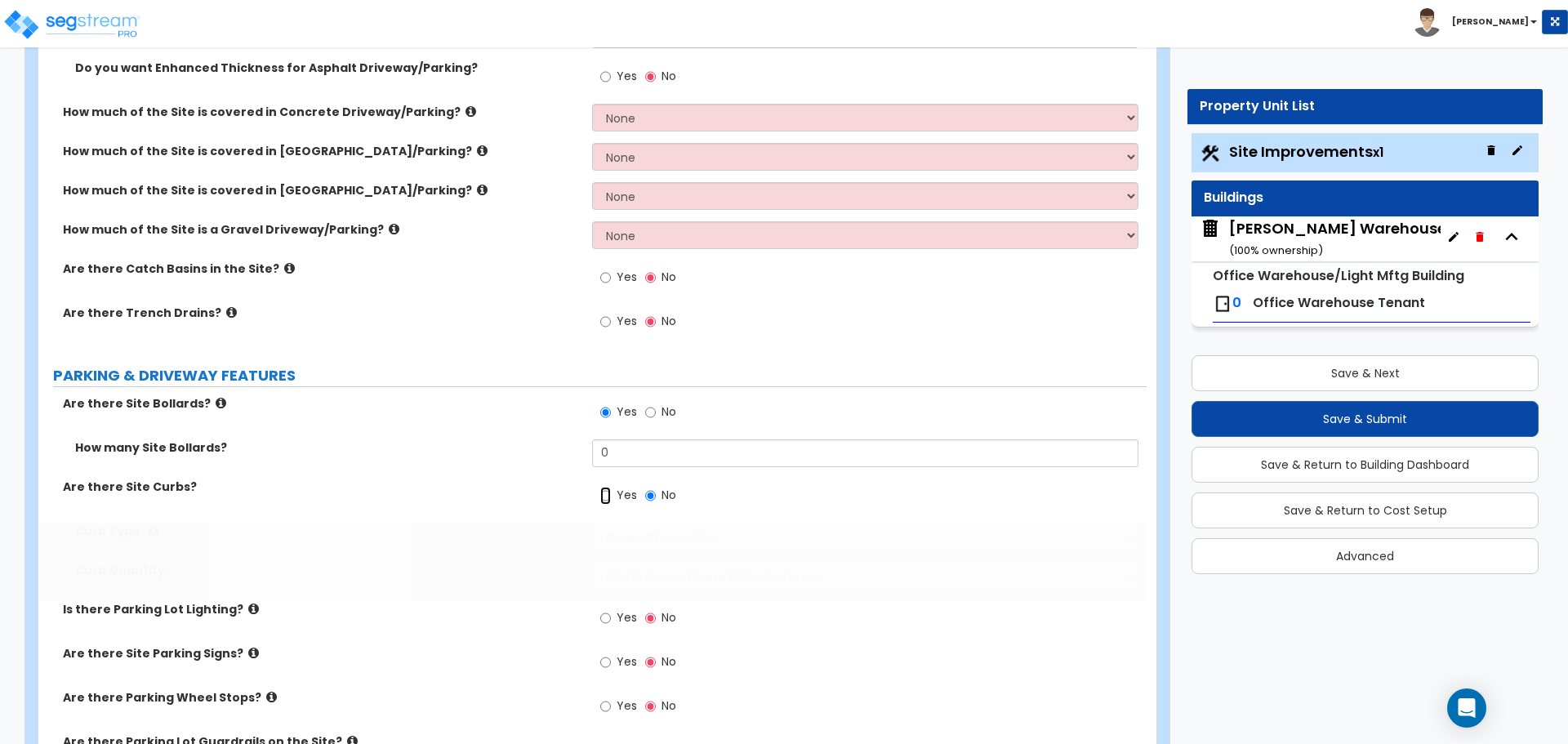
radio input "true"
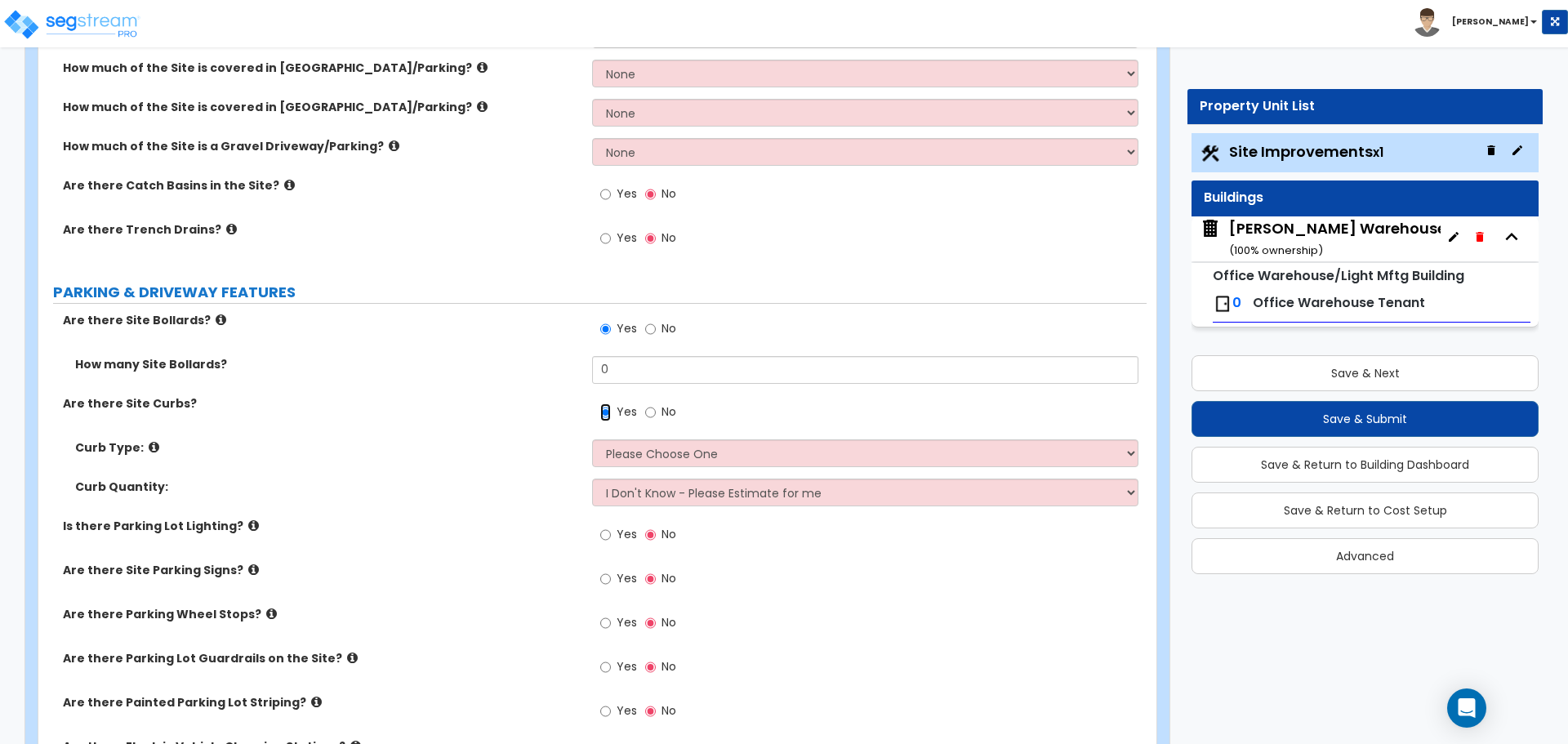
scroll to position [545, 0]
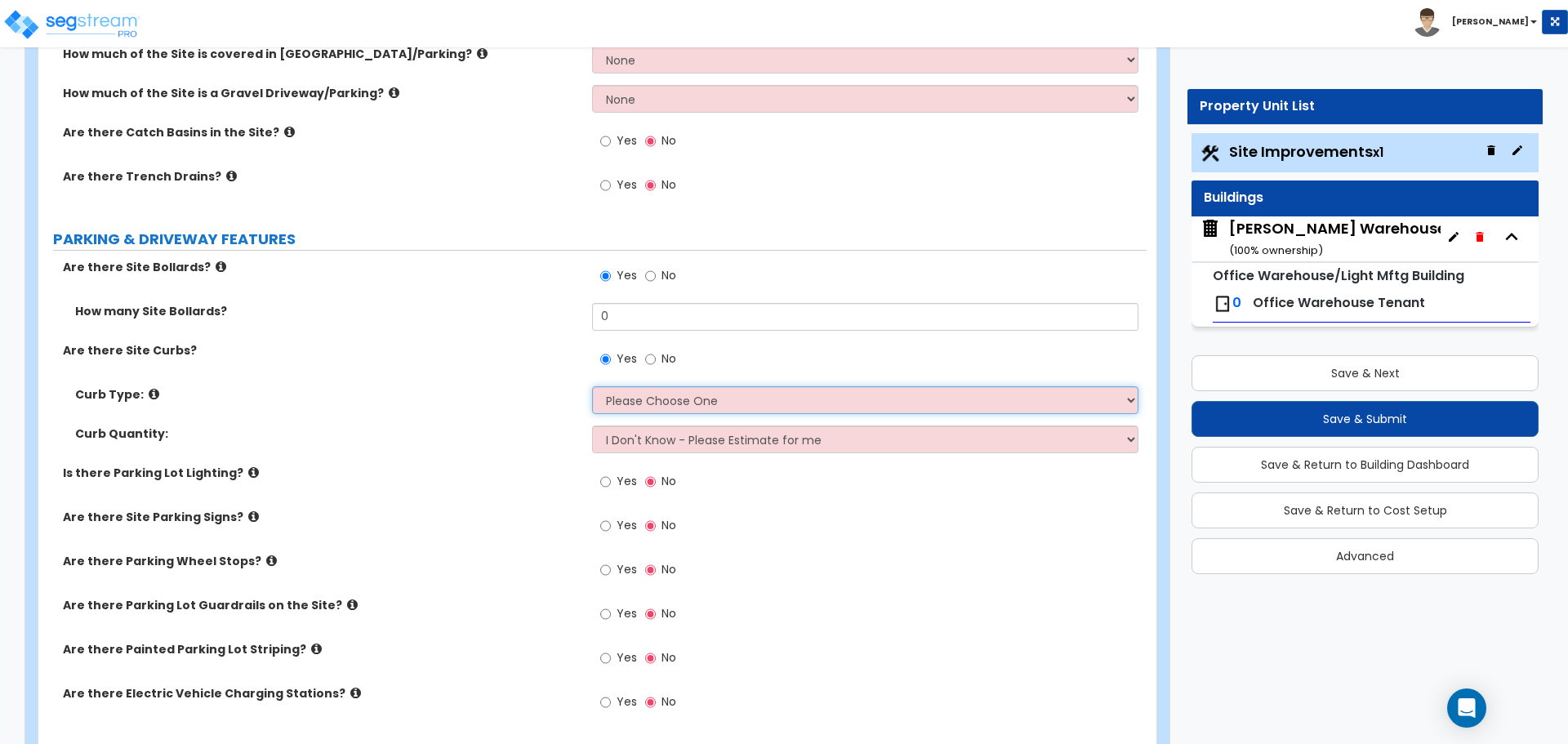
click at [687, 400] on select "Please Choose One Curb (Only) Curb & Gutter Asphalt Berm" at bounding box center [864, 399] width 546 height 27
click at [249, 477] on icon at bounding box center [254, 472] width 11 height 12
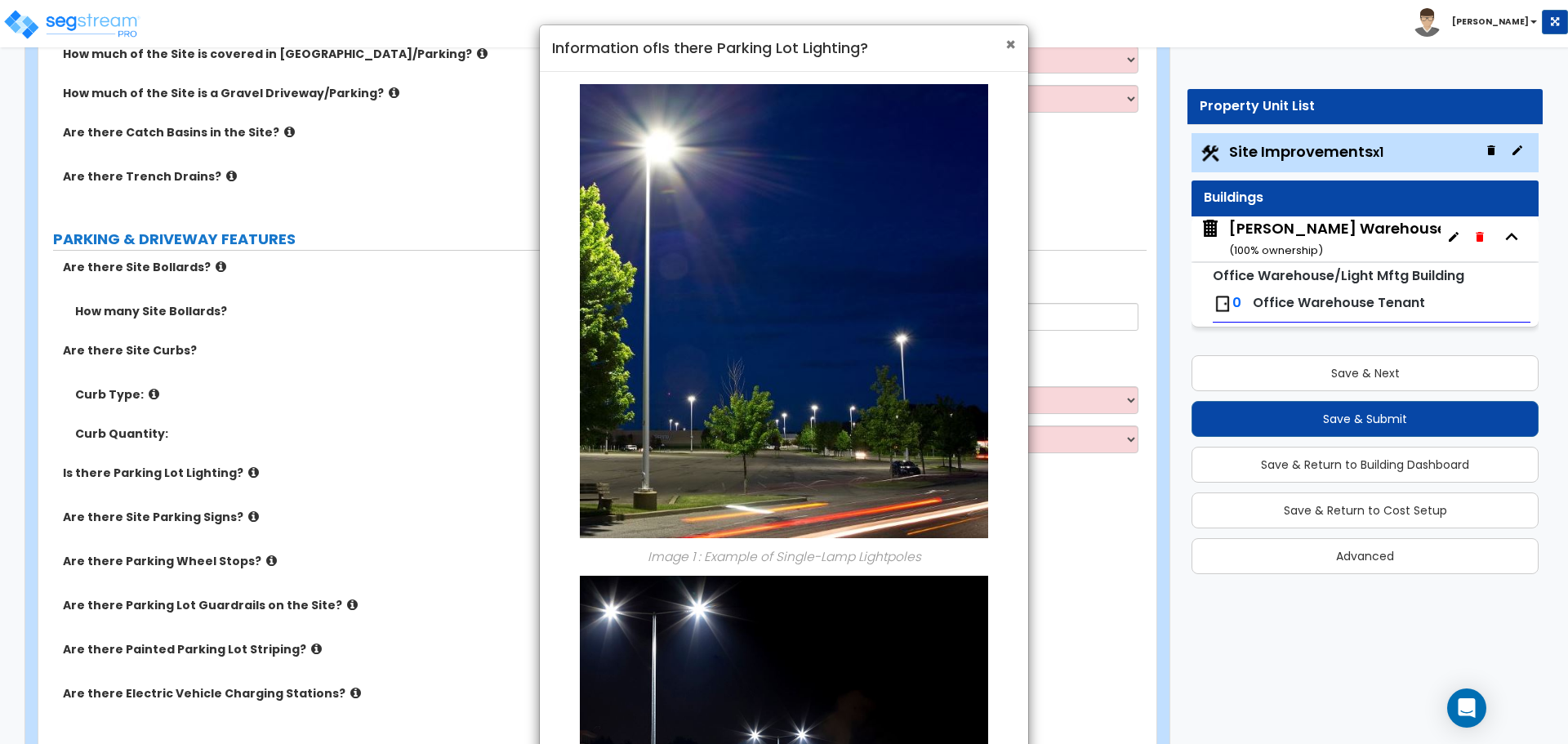
click at [1006, 41] on span "×" at bounding box center [1011, 44] width 11 height 24
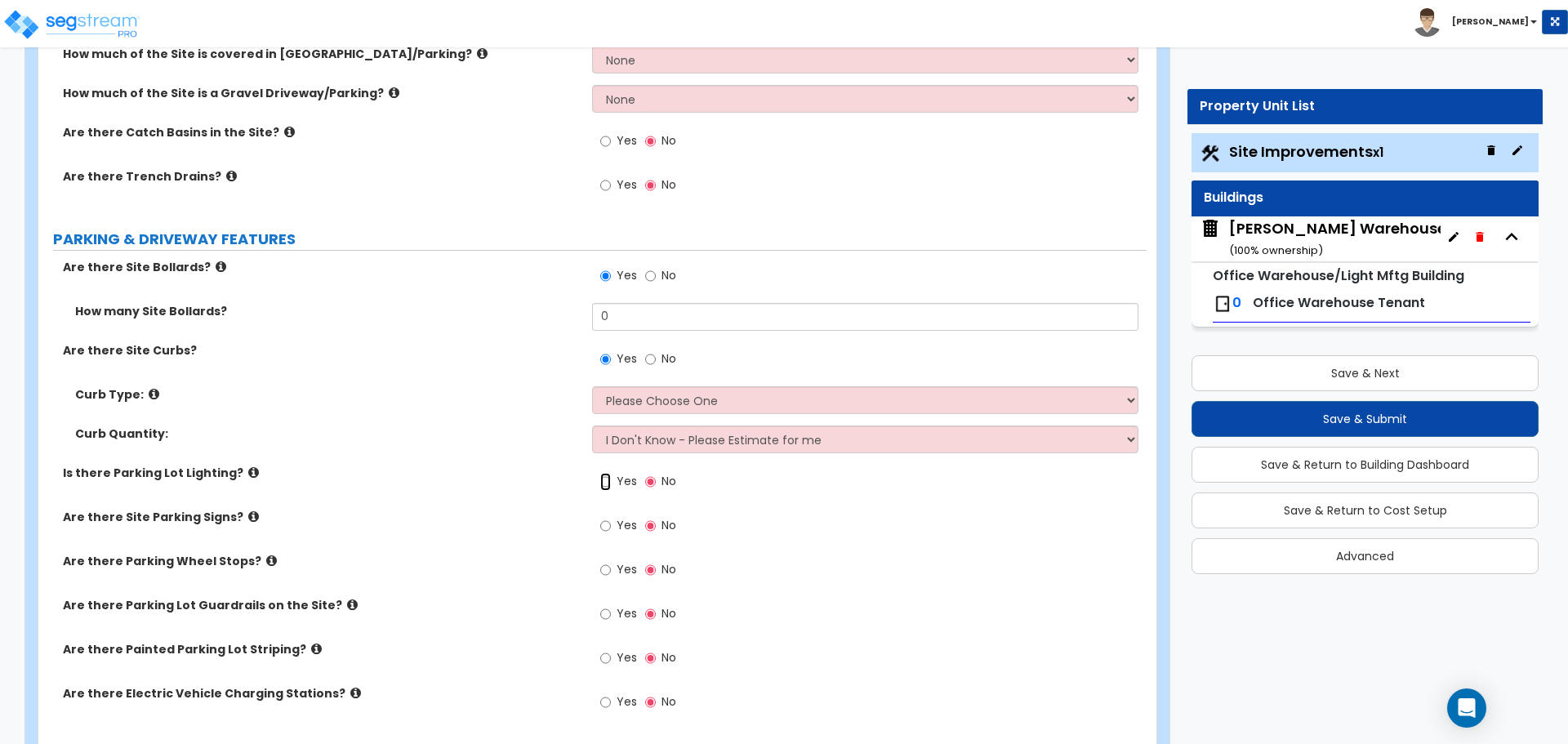
click at [607, 480] on input "Yes" at bounding box center [606, 481] width 11 height 18
radio input "true"
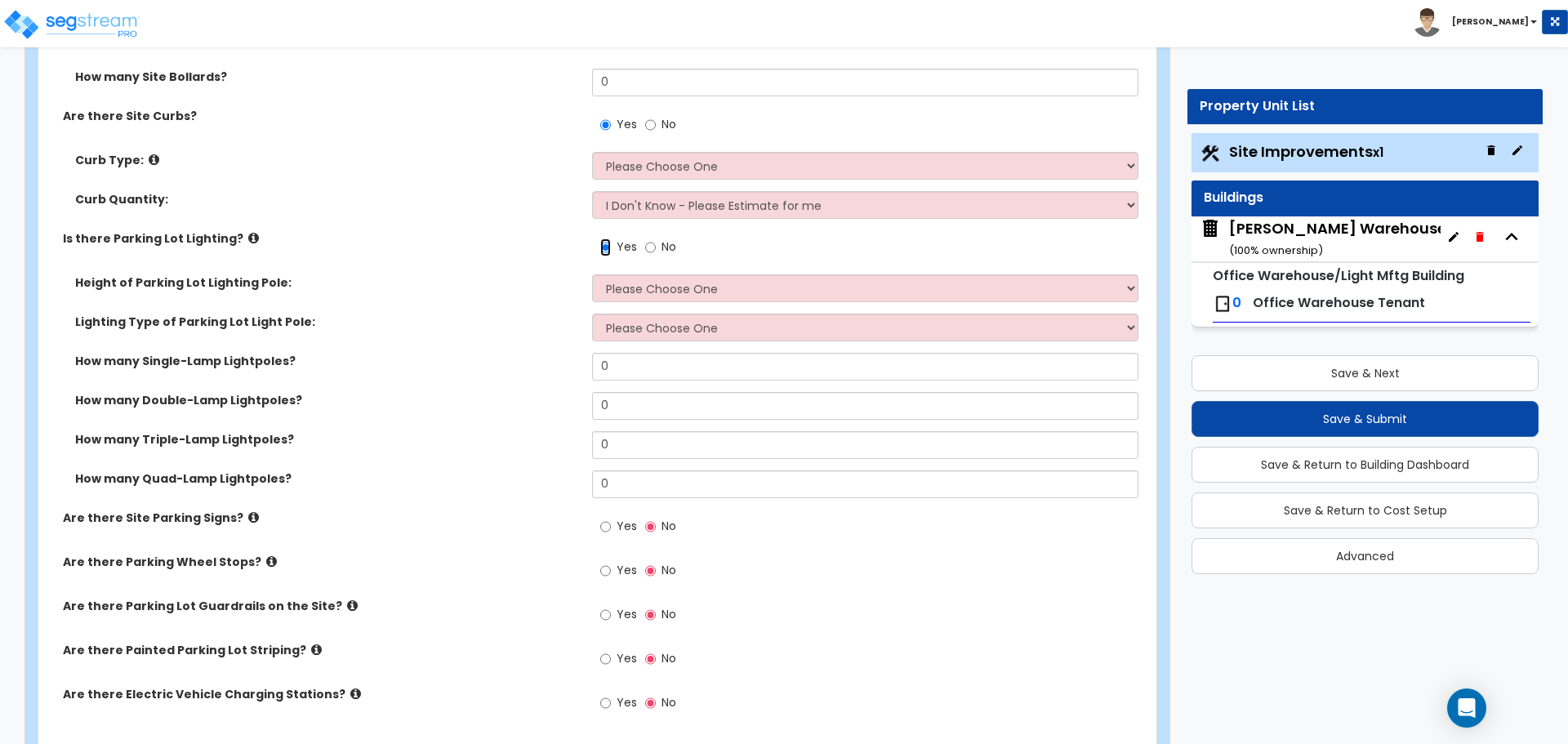
scroll to position [816, 0]
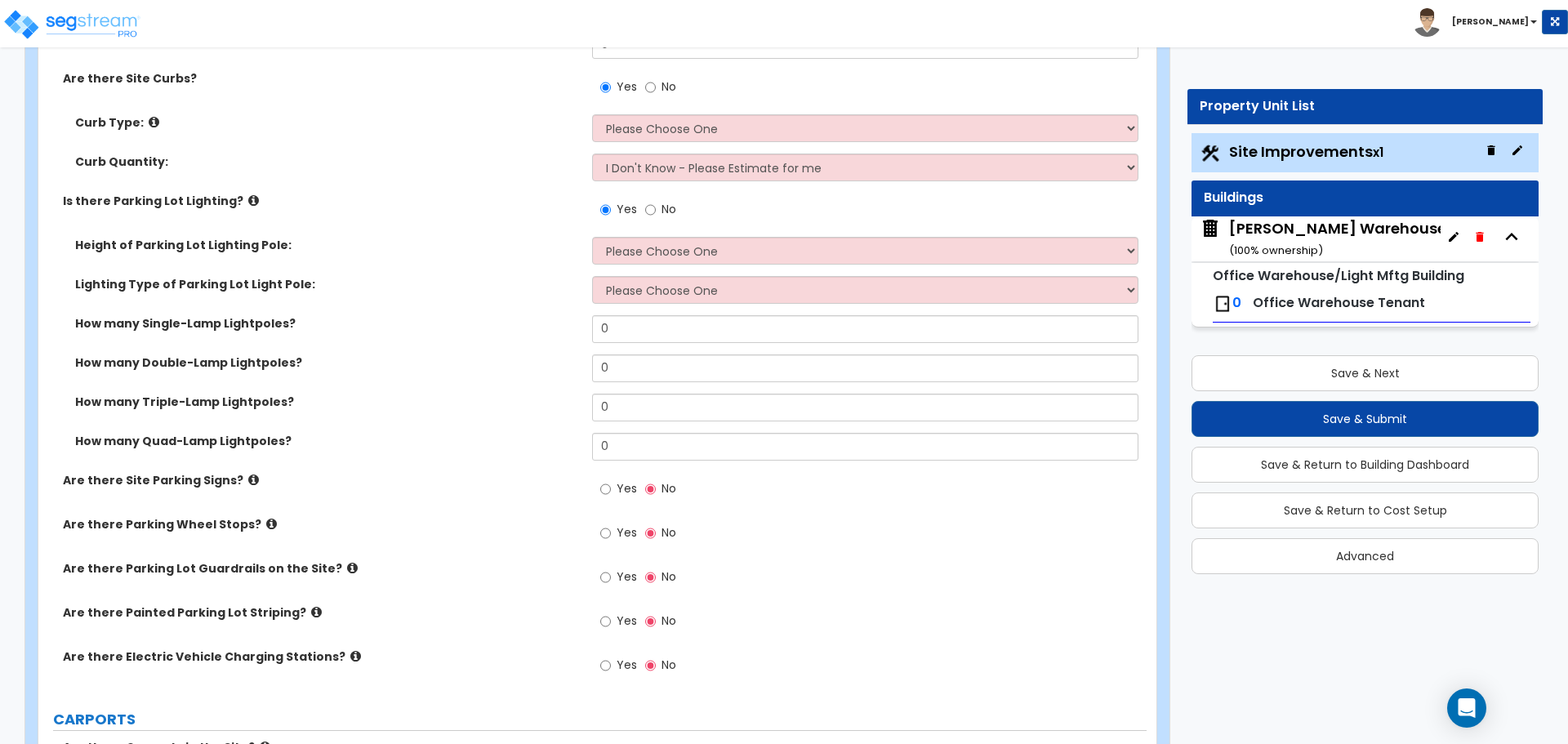
click at [249, 480] on label "Are there Site Parking Signs?" at bounding box center [321, 480] width 517 height 17
click at [249, 479] on icon at bounding box center [254, 480] width 11 height 12
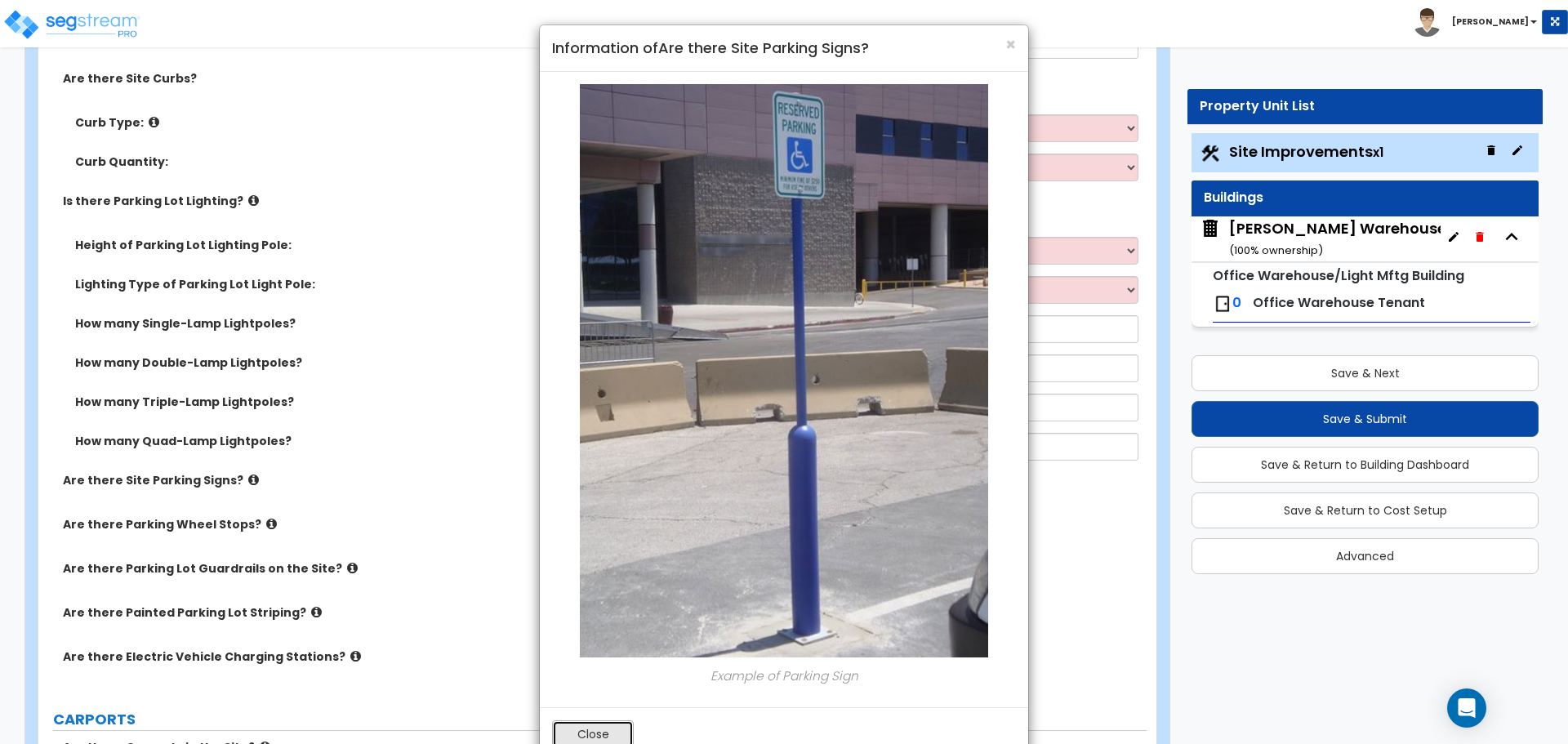
click at [601, 735] on button "Close" at bounding box center [593, 733] width 82 height 27
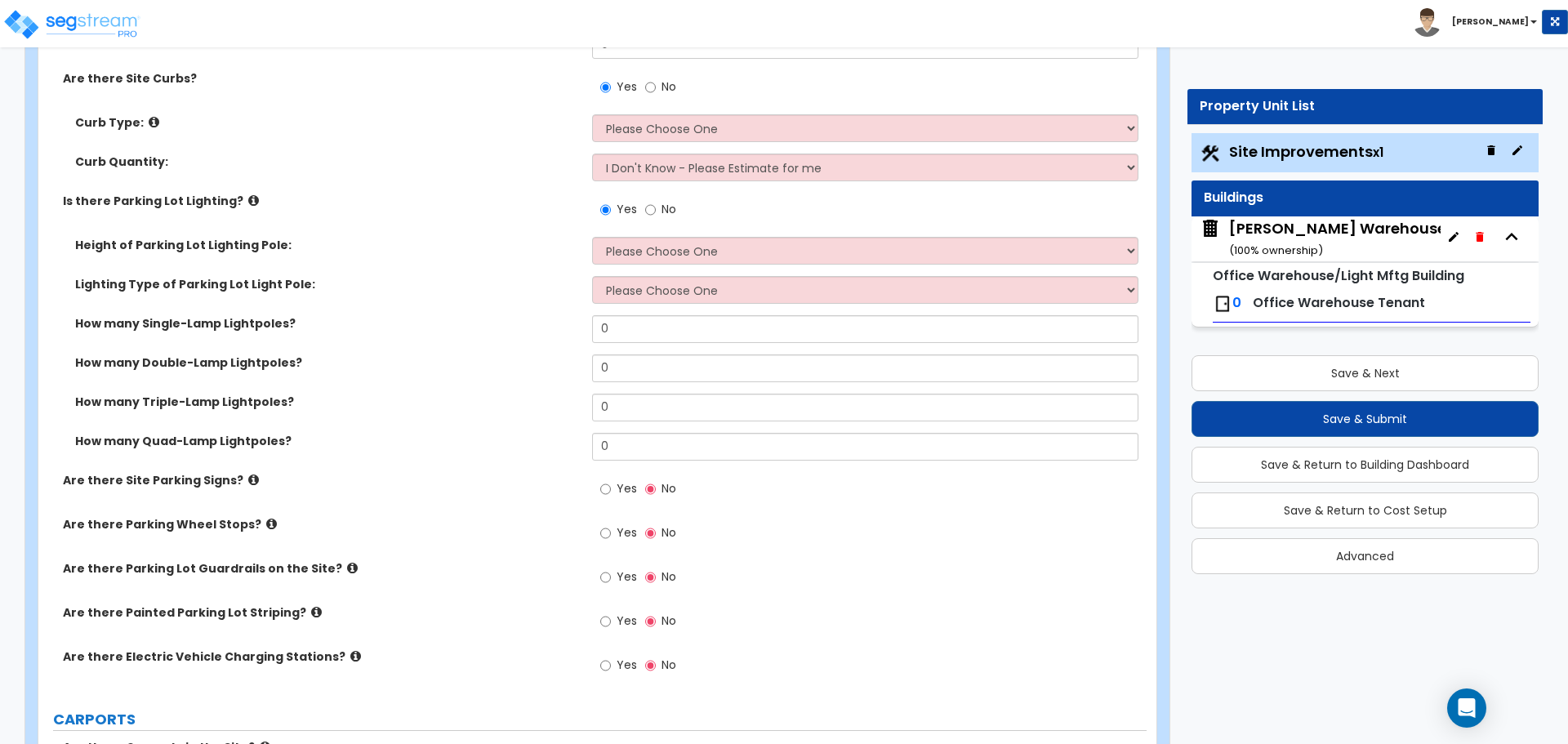
click at [266, 519] on icon at bounding box center [272, 524] width 11 height 12
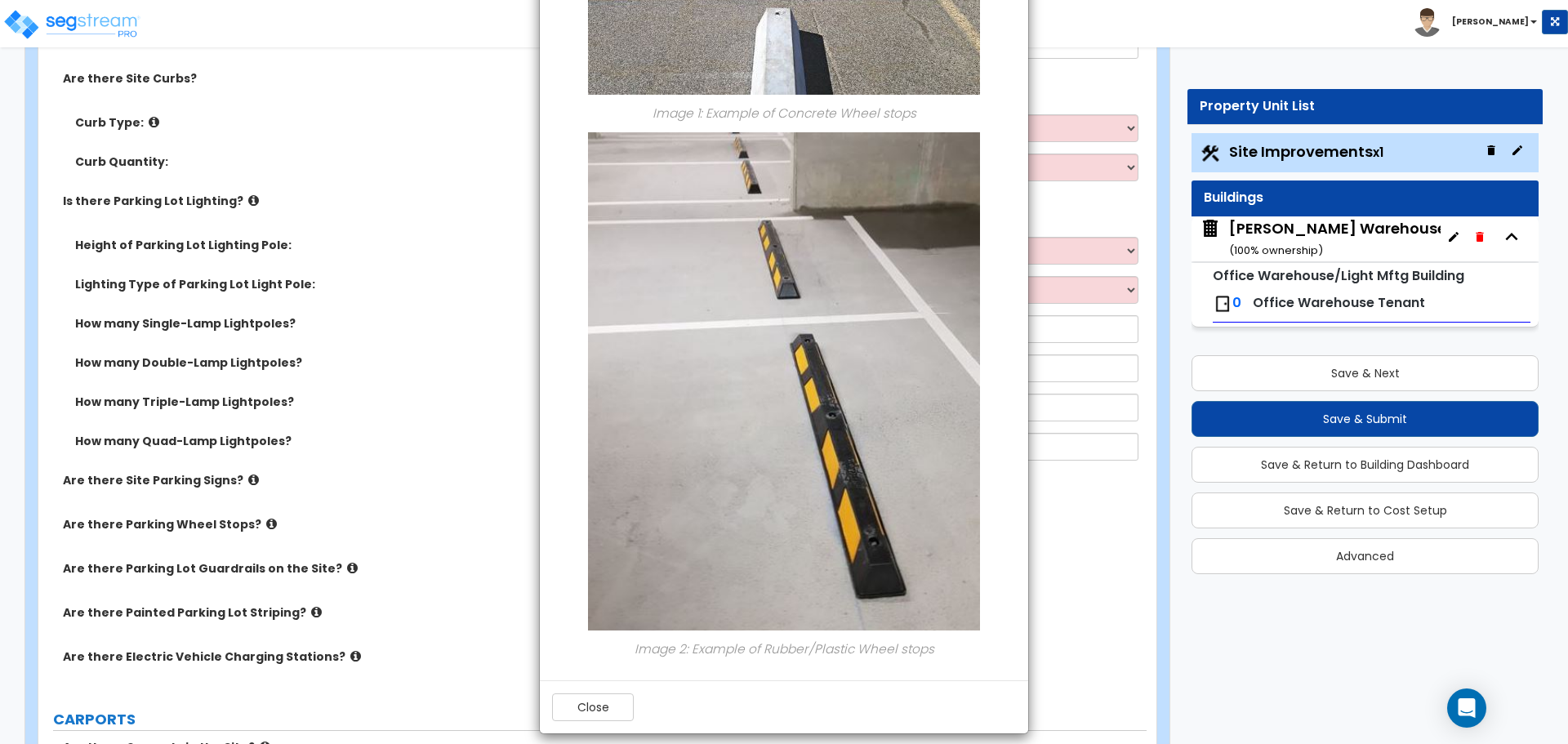
scroll to position [314, 0]
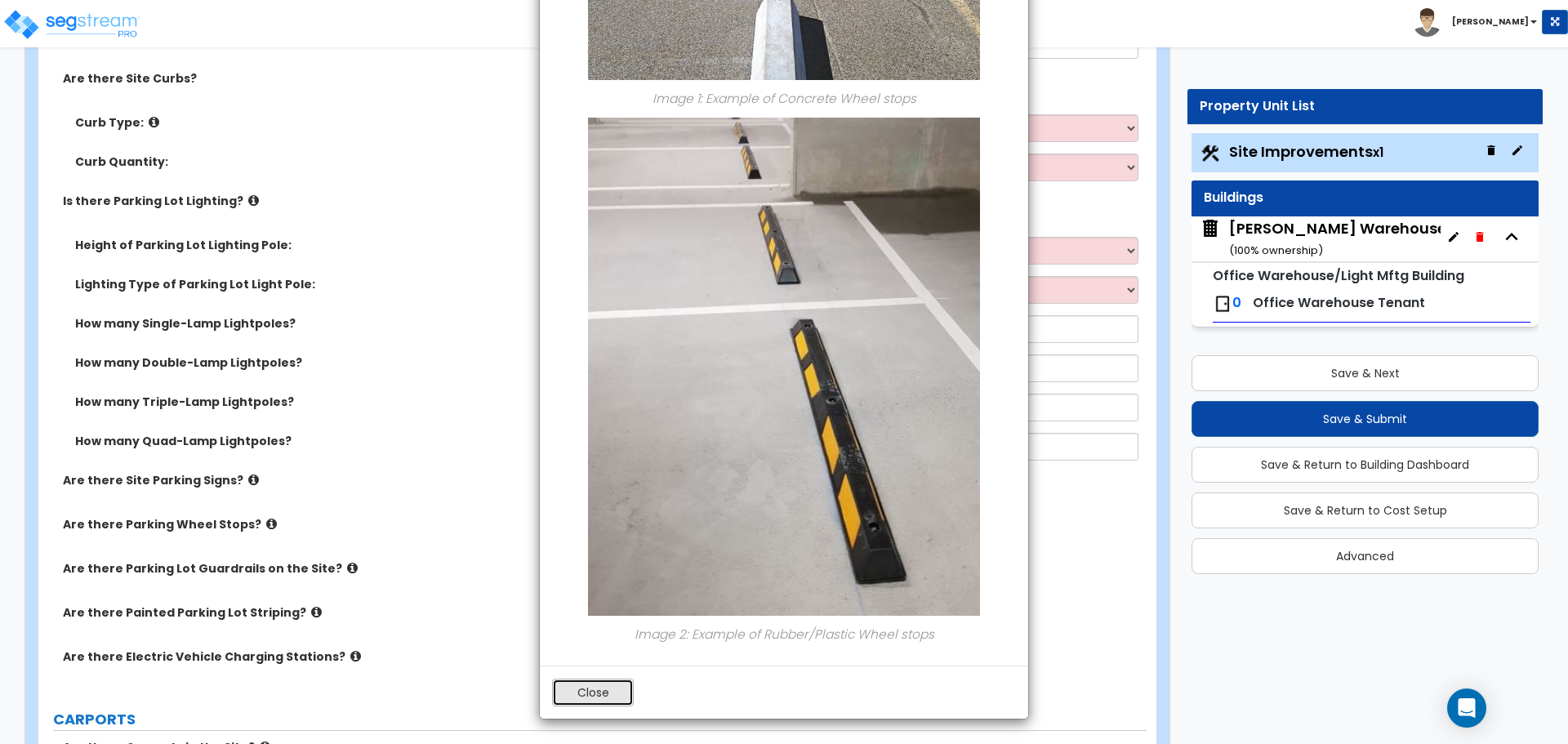
click at [594, 703] on button "Close" at bounding box center [593, 692] width 82 height 27
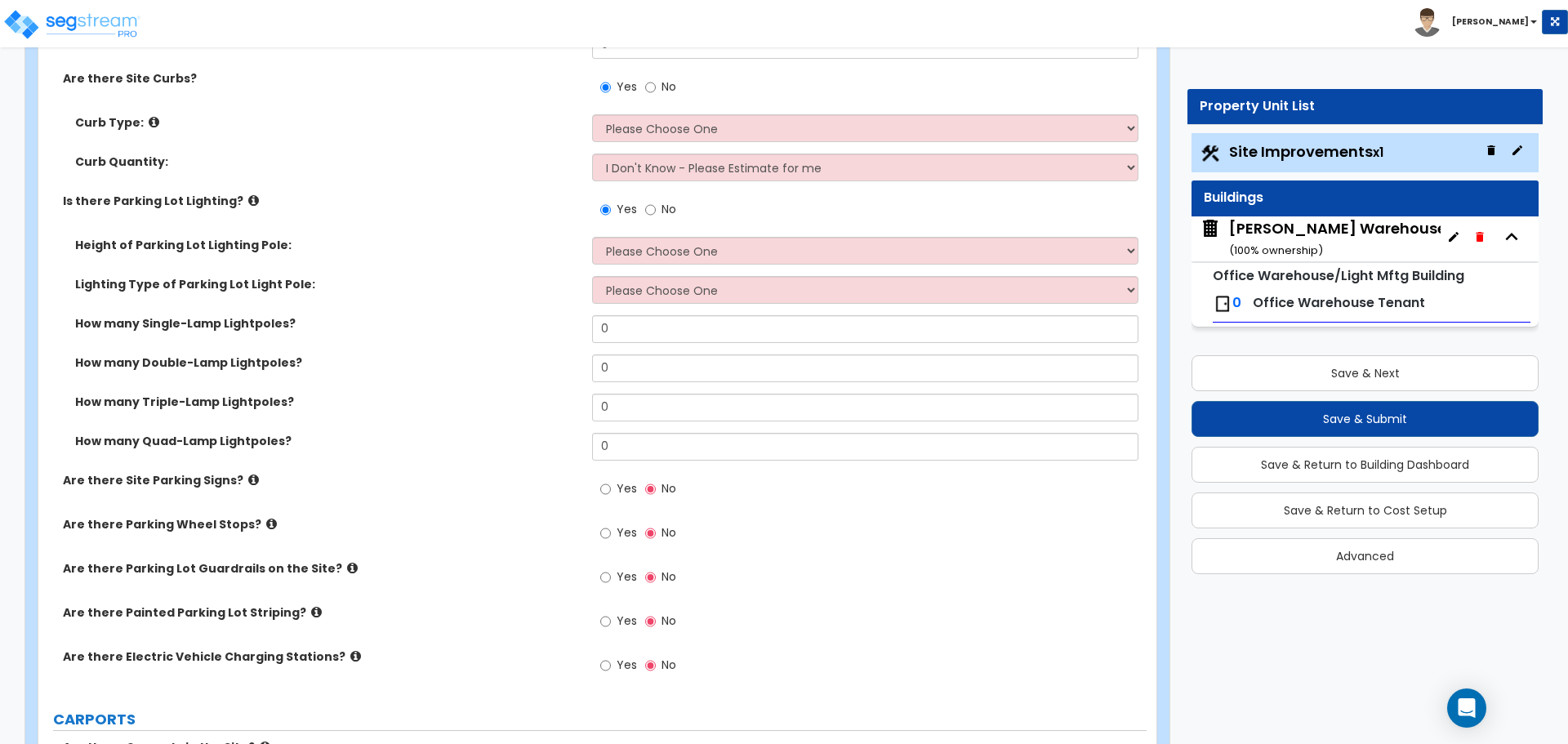
click at [622, 621] on span "Yes" at bounding box center [626, 621] width 20 height 17
click at [611, 621] on input "Yes" at bounding box center [606, 621] width 11 height 18
radio input "true"
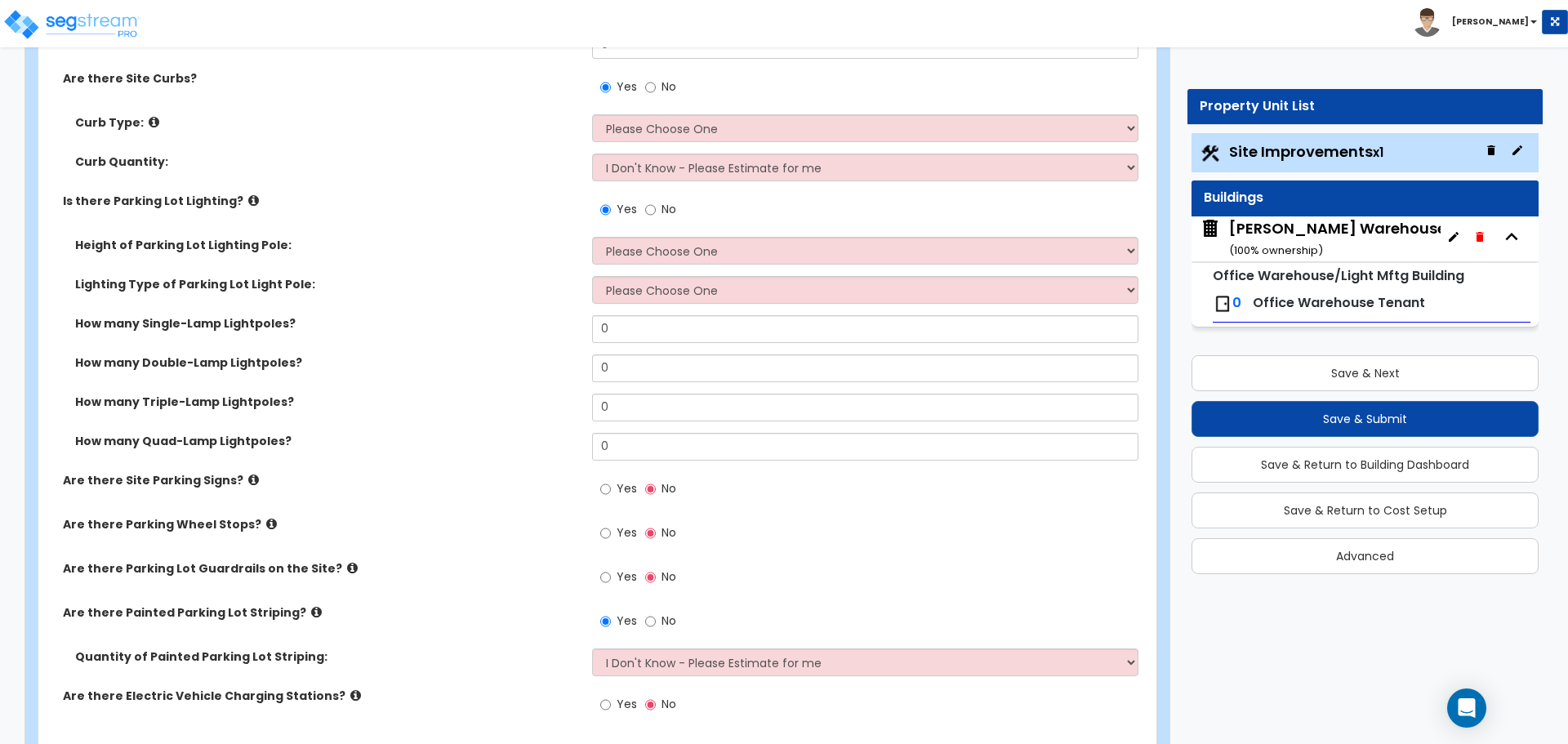
click at [311, 614] on icon at bounding box center [317, 612] width 11 height 12
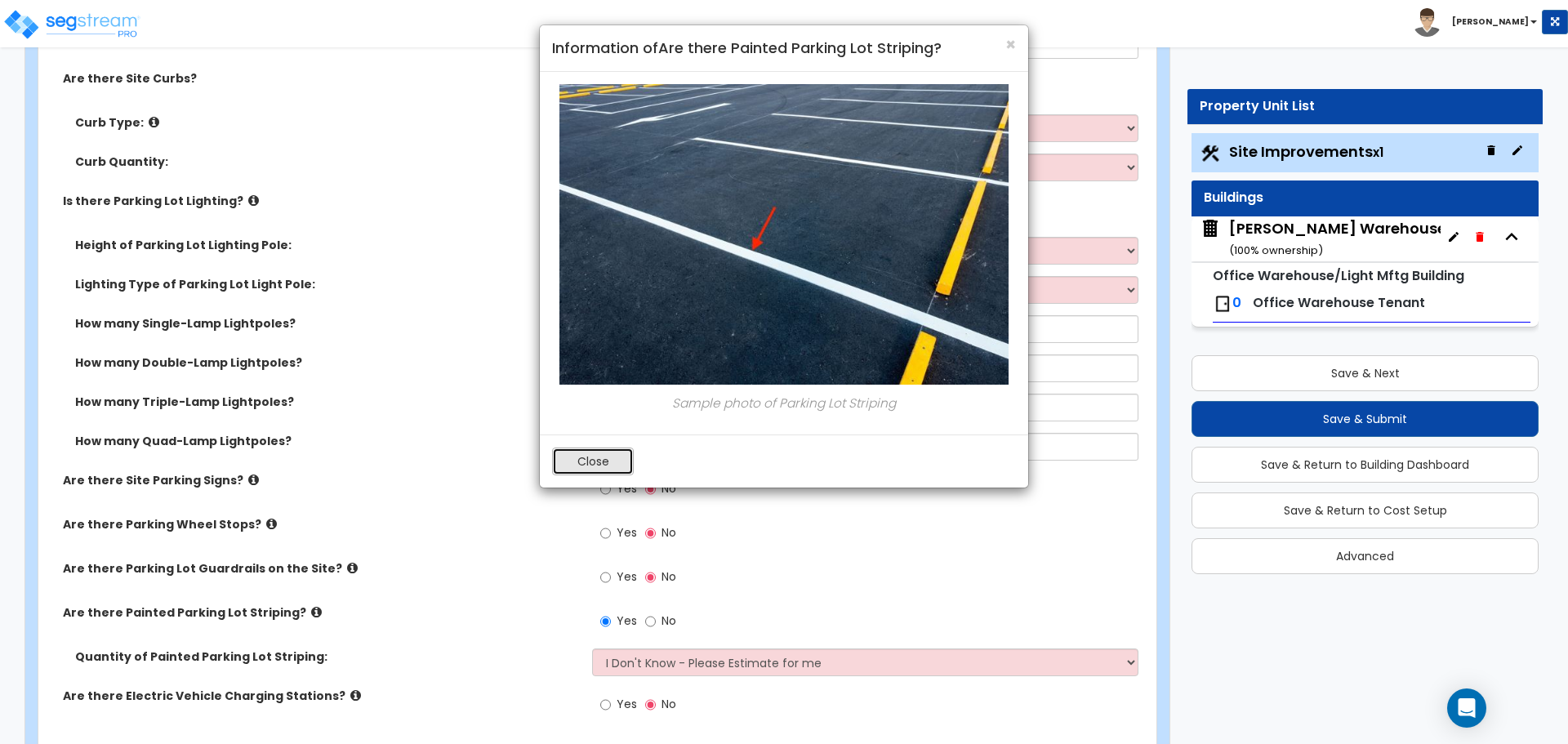
click at [612, 450] on button "Close" at bounding box center [593, 461] width 82 height 27
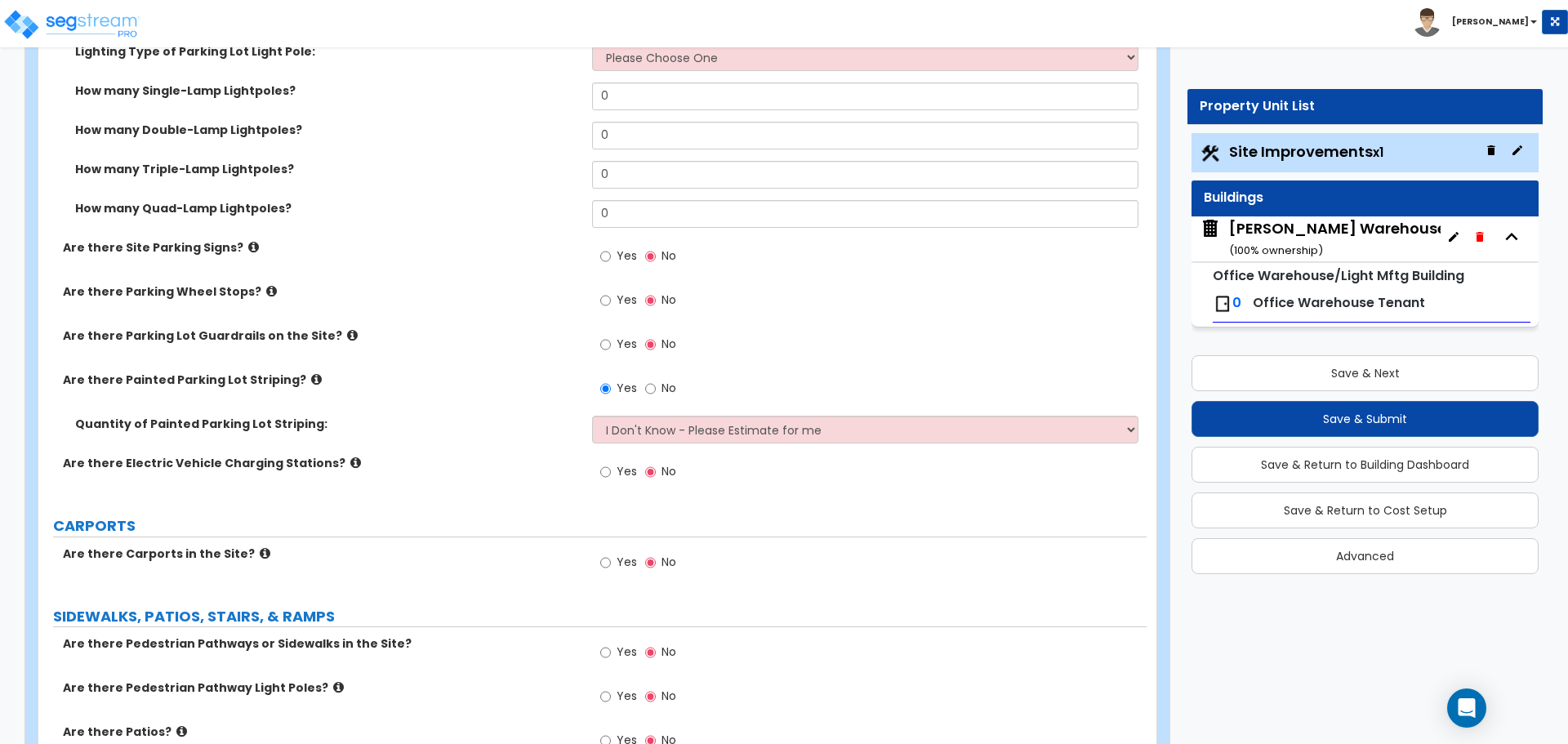
scroll to position [1089, 0]
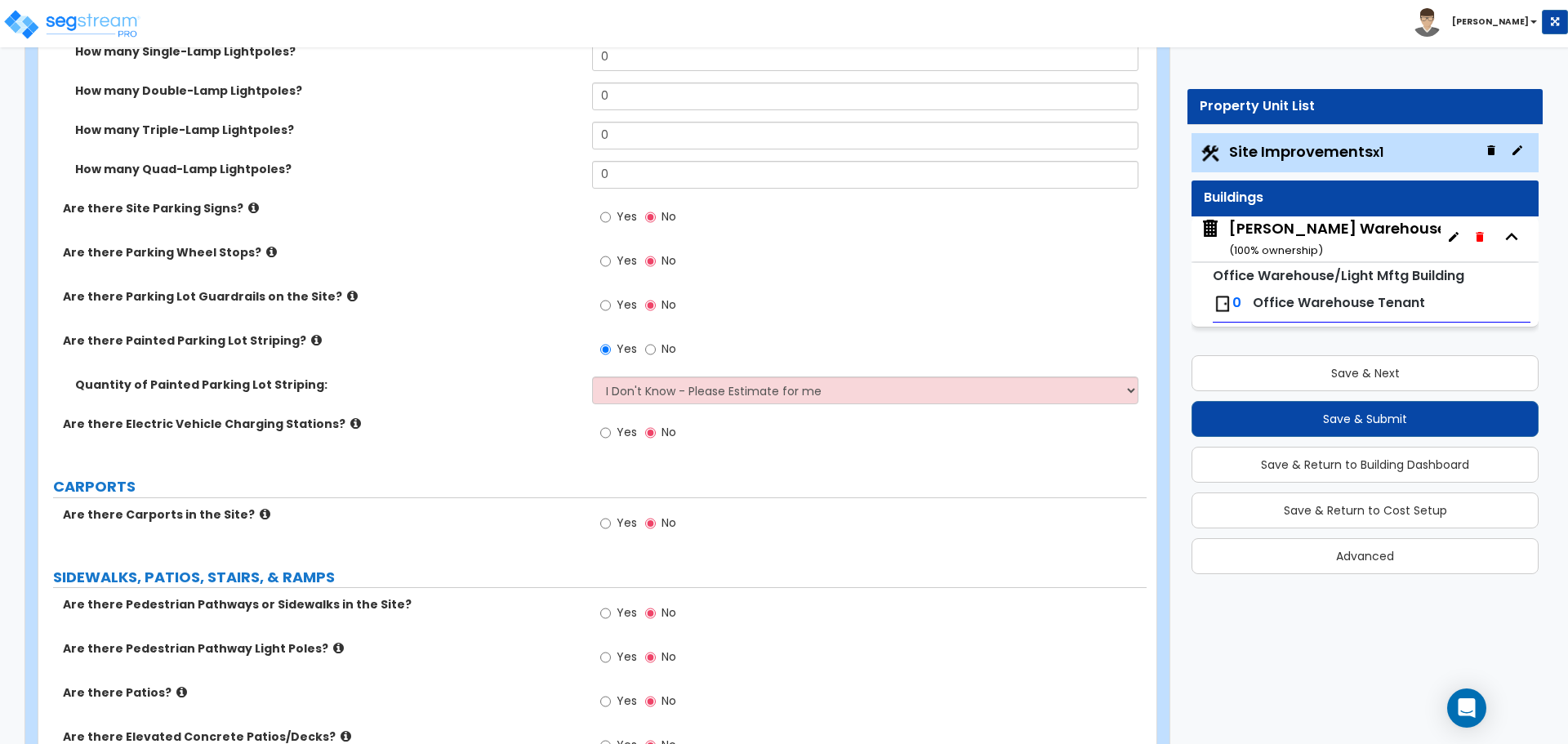
click at [260, 511] on icon at bounding box center [265, 514] width 11 height 12
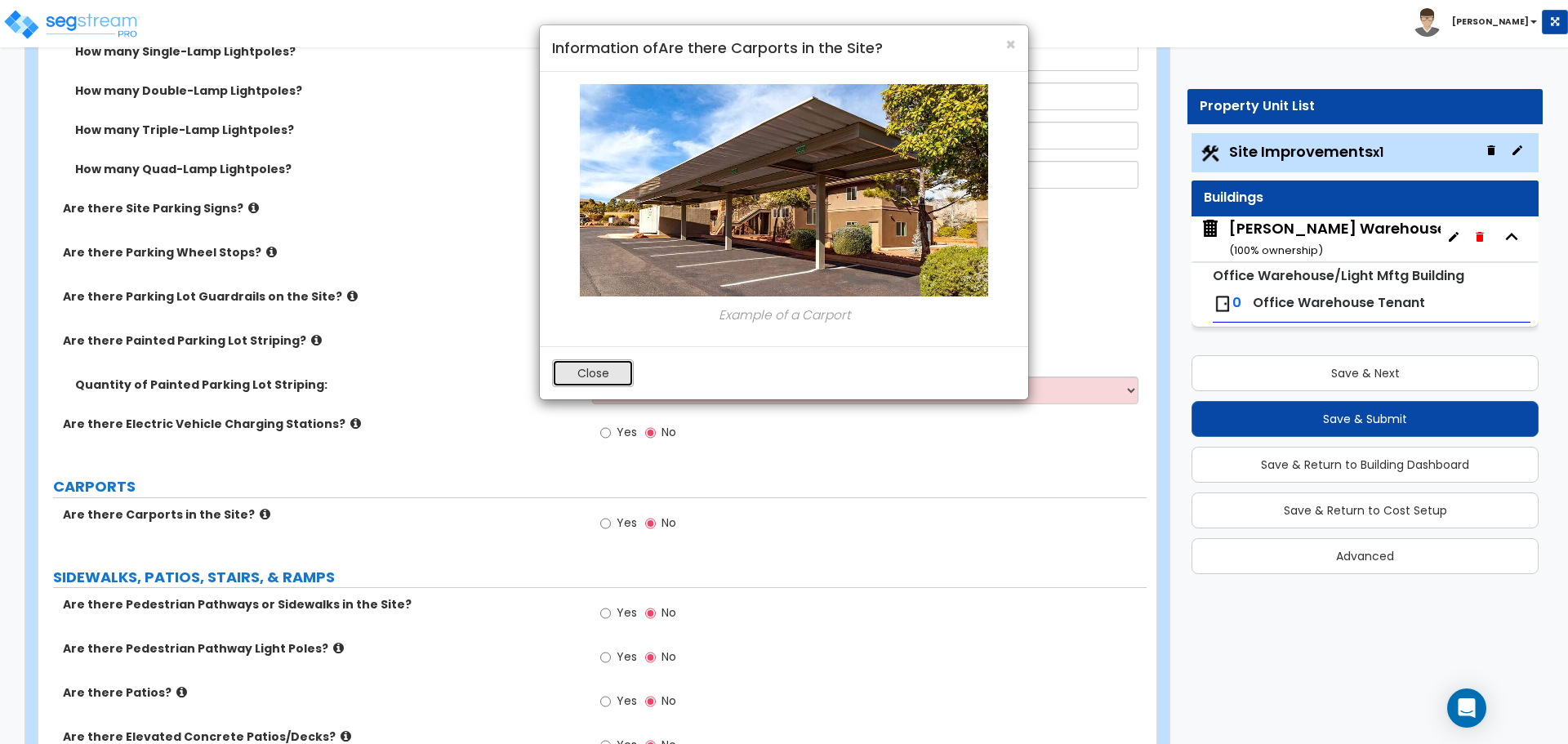
click at [615, 380] on button "Close" at bounding box center [593, 373] width 82 height 27
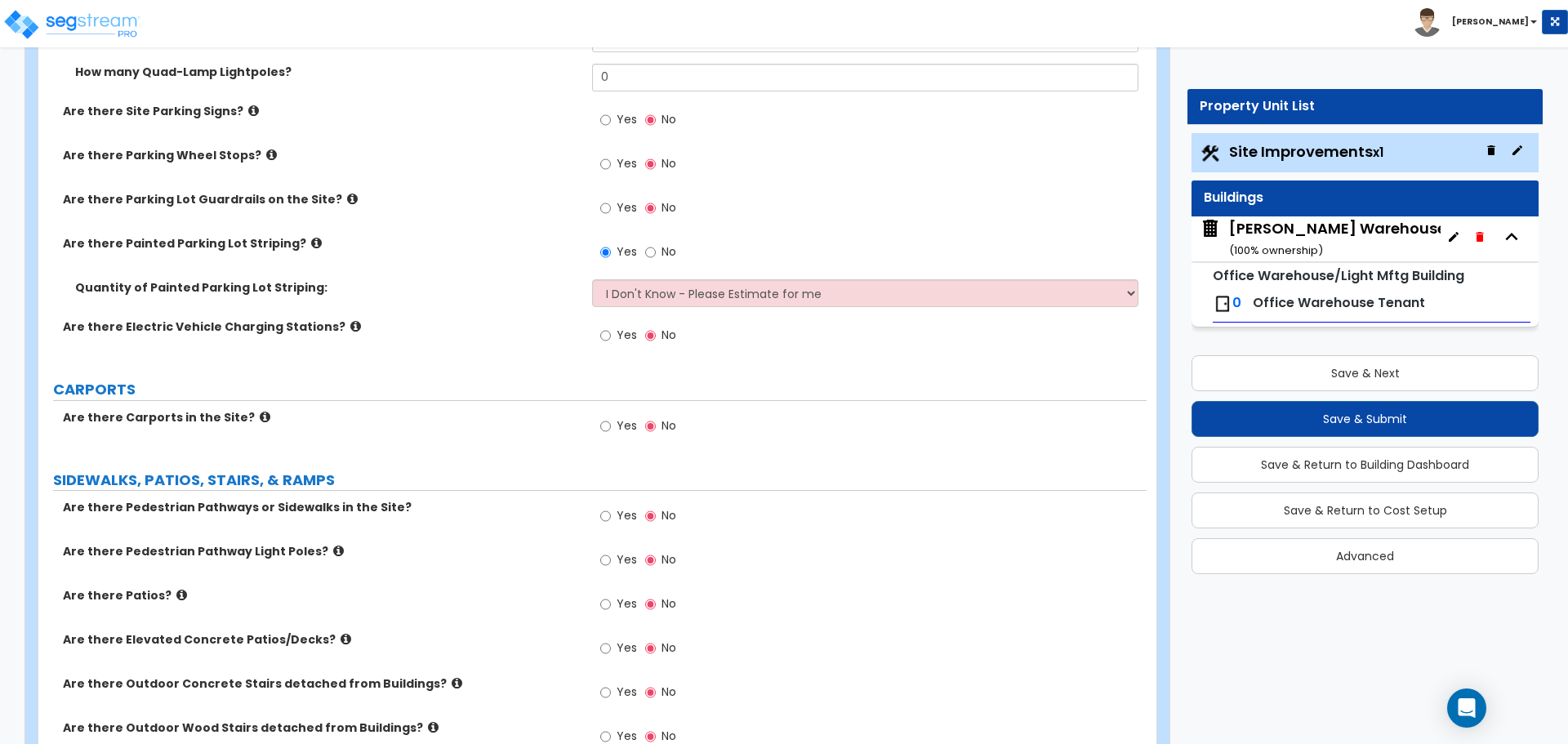
scroll to position [1224, 0]
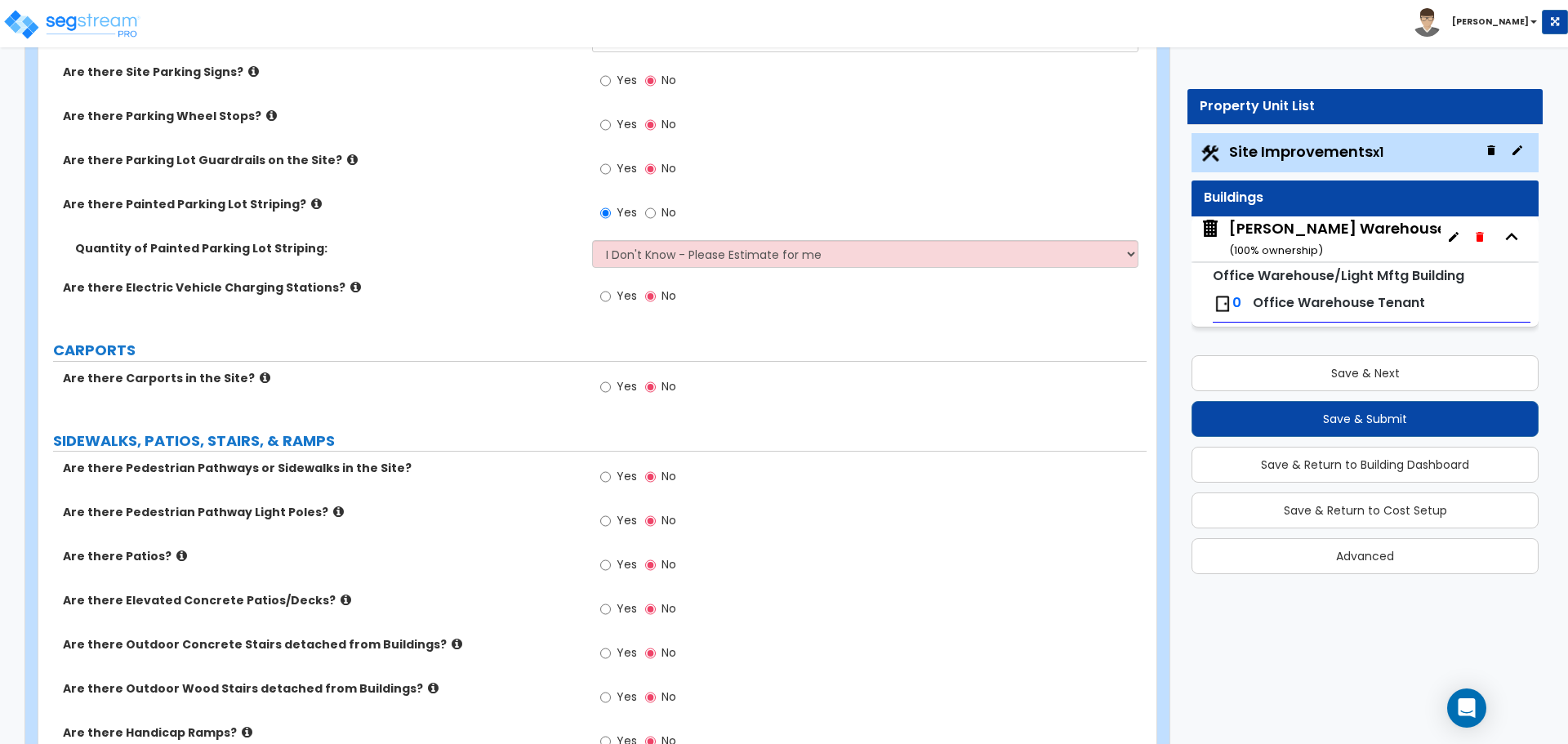
click at [385, 466] on label "Are there Pedestrian Pathways or Sidewalks in the Site?" at bounding box center [321, 467] width 517 height 17
click at [638, 484] on div "Yes No" at bounding box center [638, 478] width 93 height 38
click at [626, 479] on span "Yes" at bounding box center [626, 476] width 20 height 17
click at [611, 479] on input "Yes" at bounding box center [606, 477] width 11 height 18
radio input "true"
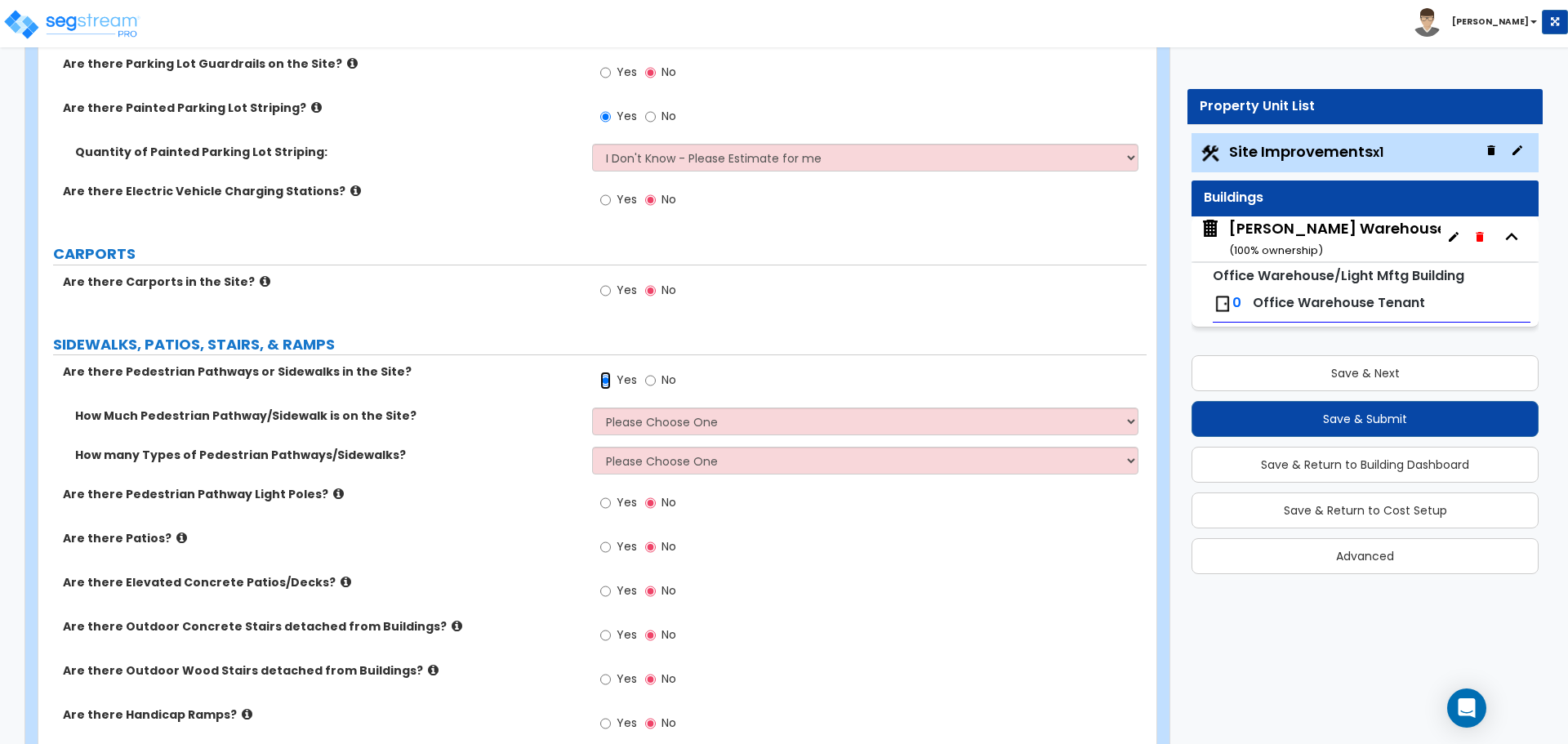
scroll to position [1361, 0]
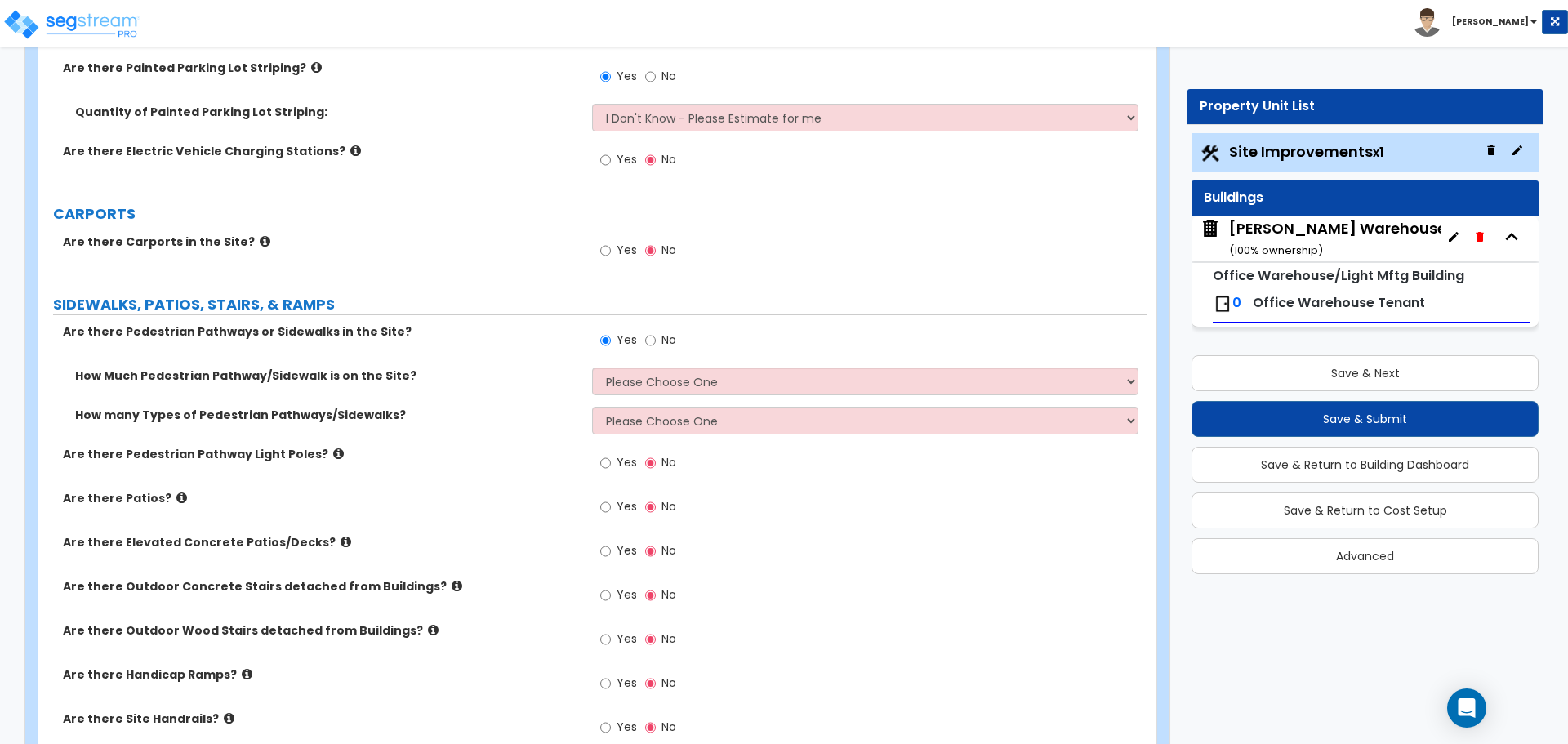
click at [333, 448] on icon at bounding box center [339, 454] width 11 height 12
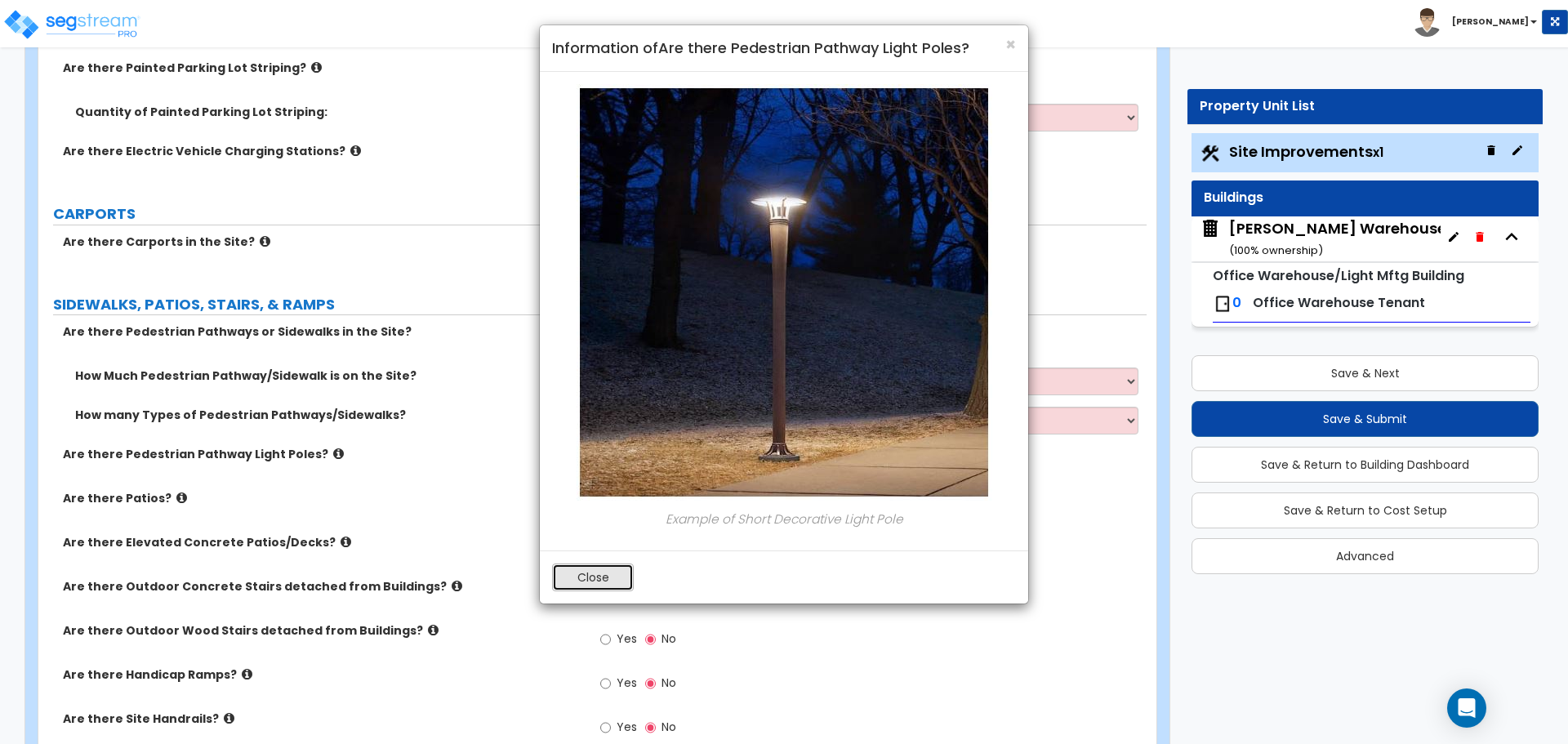
click at [596, 583] on button "Close" at bounding box center [593, 577] width 82 height 27
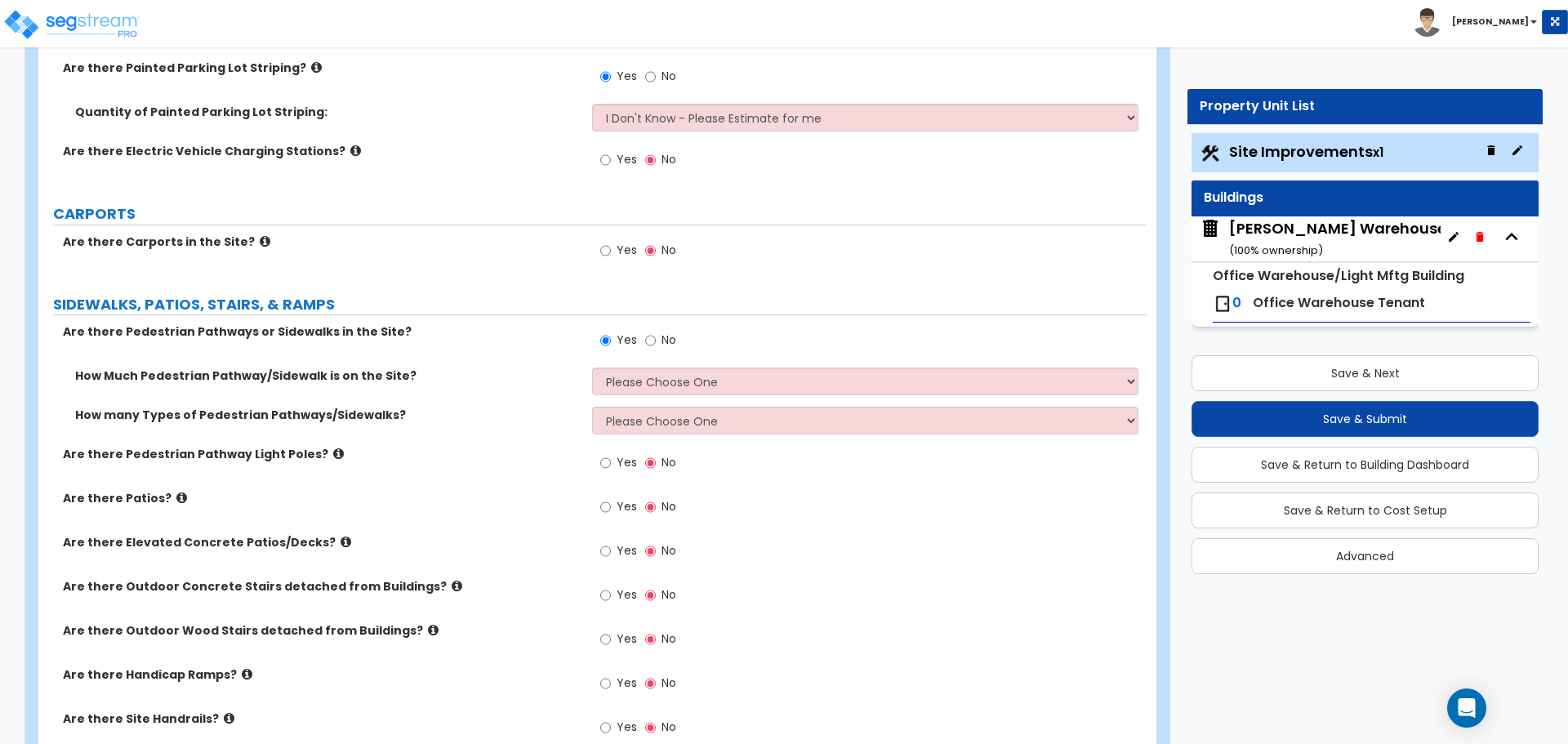
scroll to position [1497, 0]
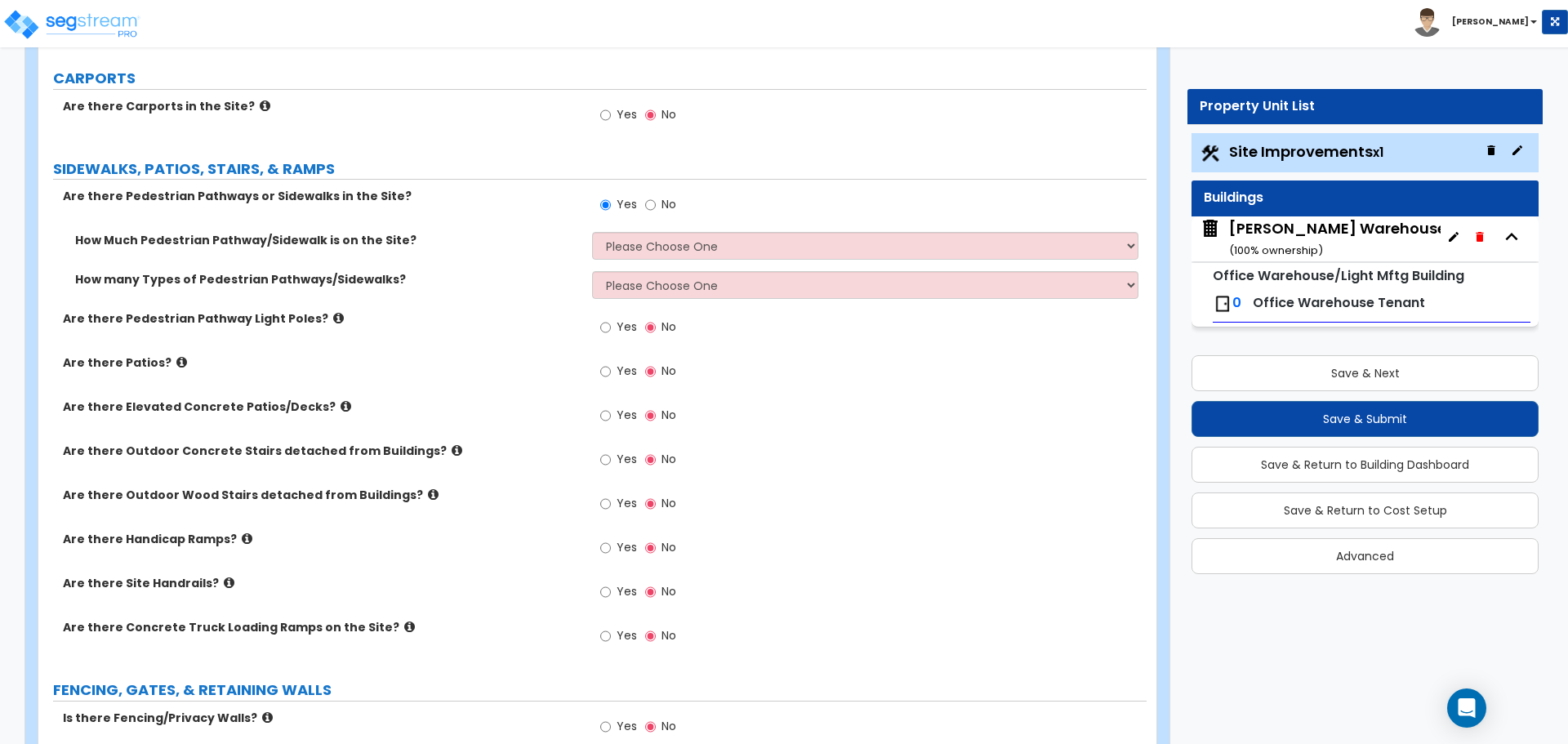
click at [224, 586] on icon at bounding box center [229, 583] width 11 height 12
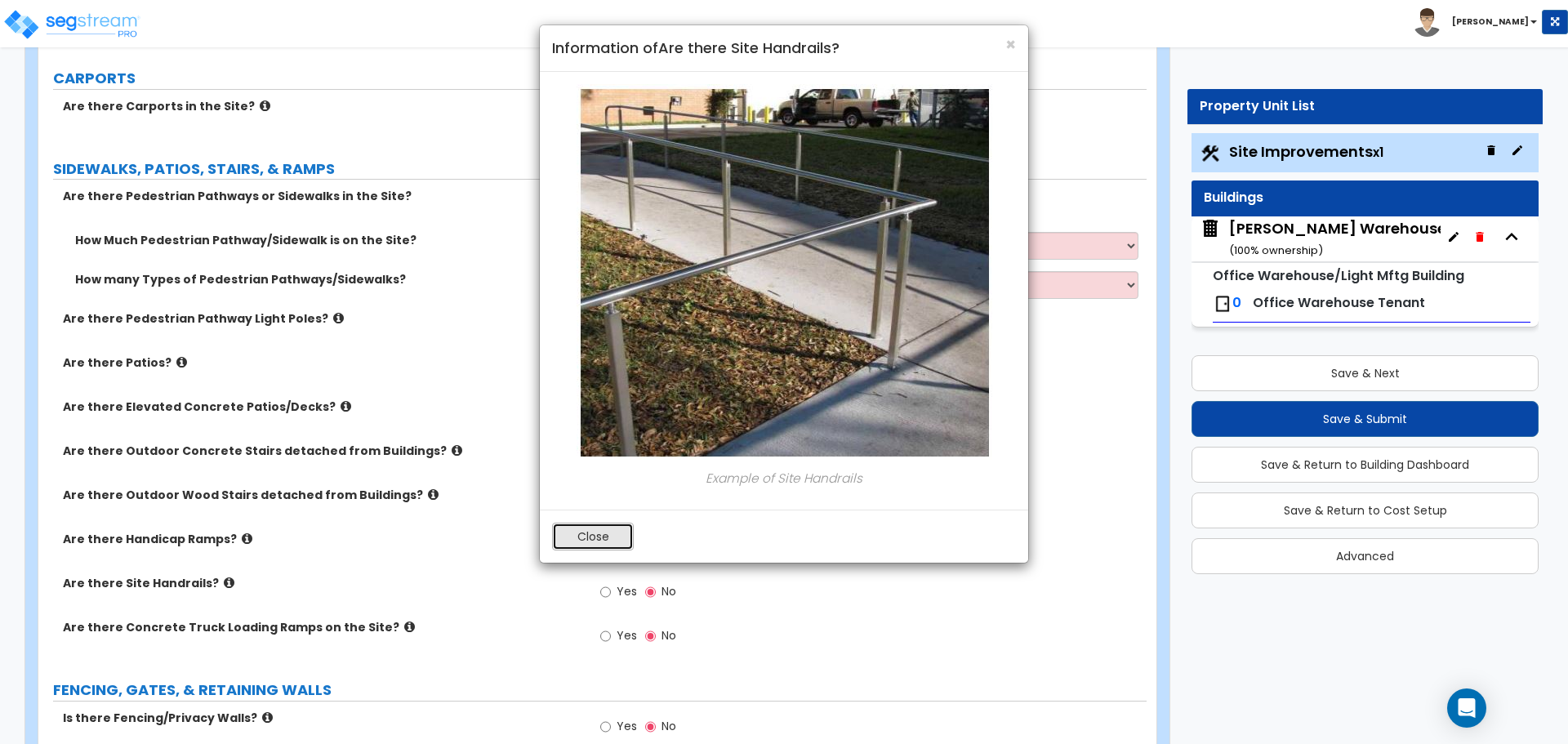
click at [573, 548] on button "Close" at bounding box center [593, 536] width 82 height 27
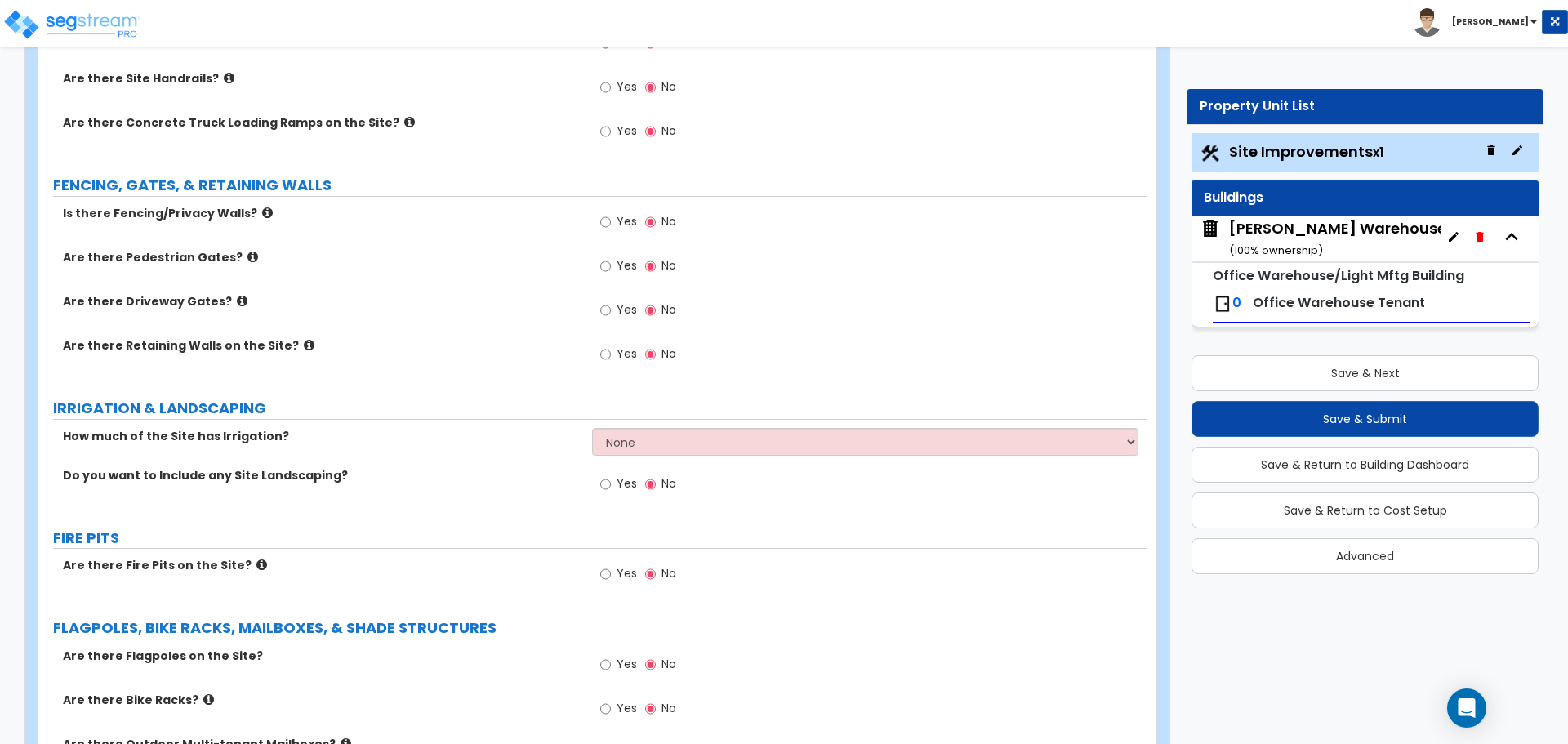
scroll to position [2041, 0]
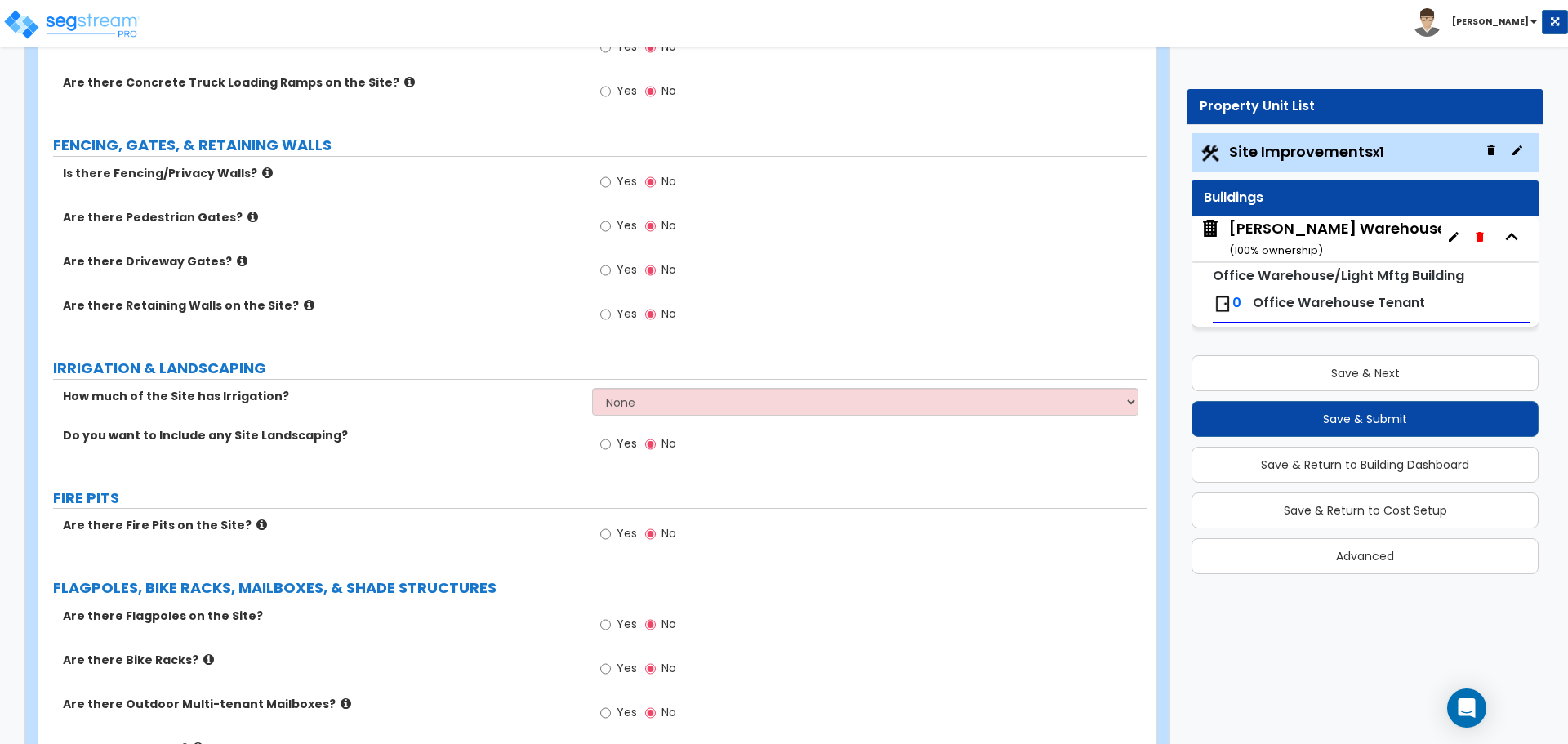
click at [614, 442] on label "Yes" at bounding box center [619, 445] width 37 height 27
click at [611, 442] on input "Yes" at bounding box center [606, 444] width 11 height 18
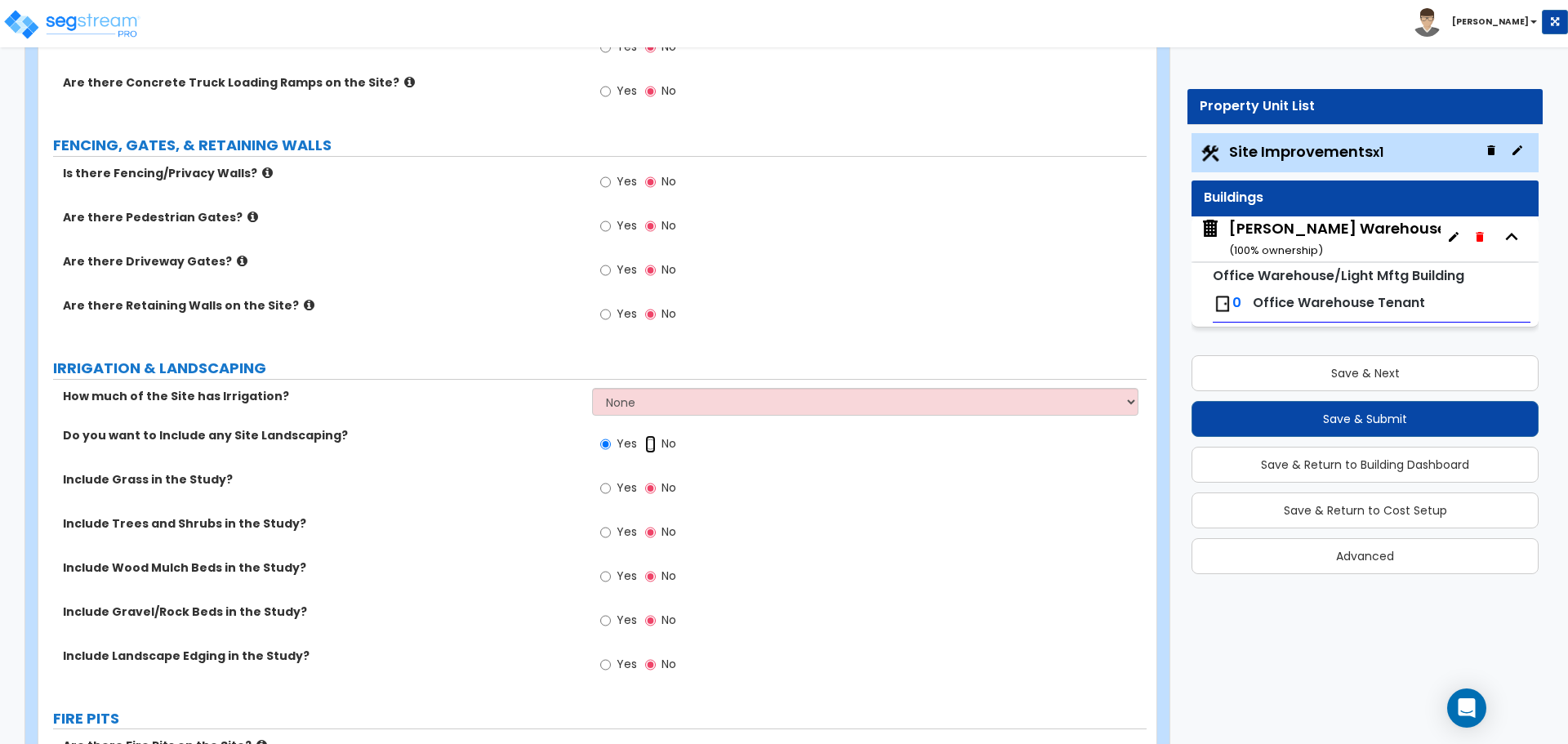
click at [654, 443] on input "No" at bounding box center [651, 444] width 11 height 18
radio input "false"
radio input "true"
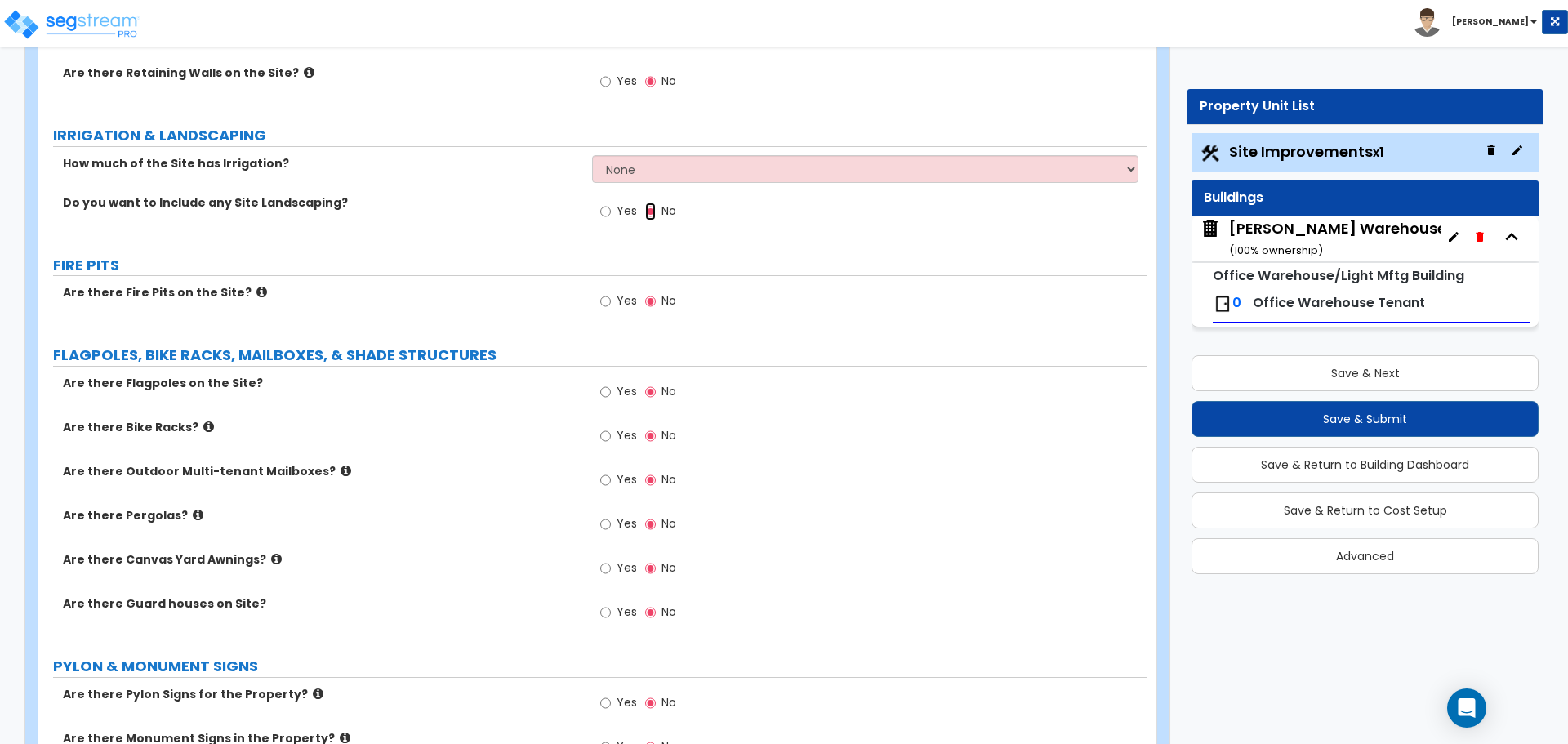
scroll to position [2313, 0]
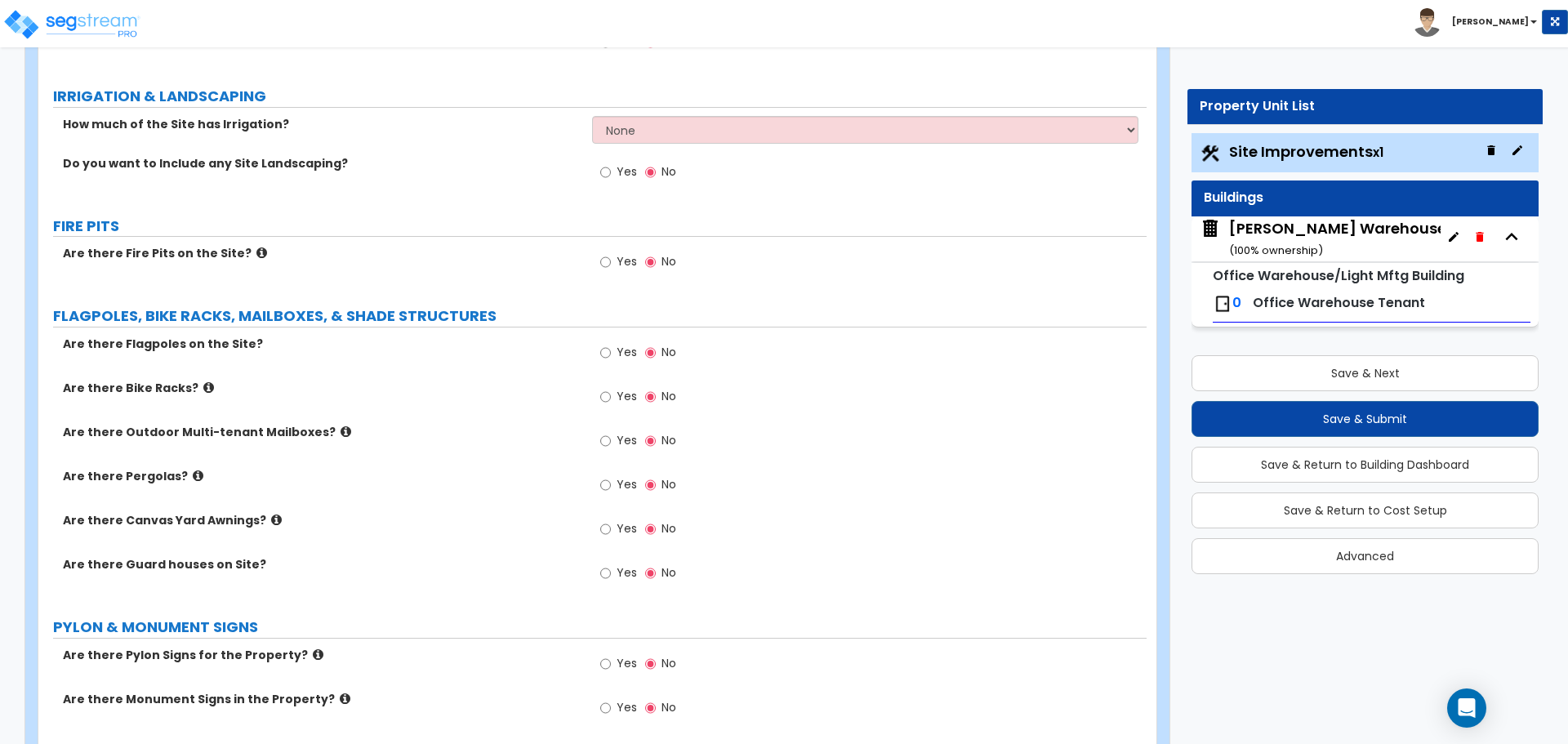
click at [340, 431] on icon at bounding box center [346, 432] width 11 height 12
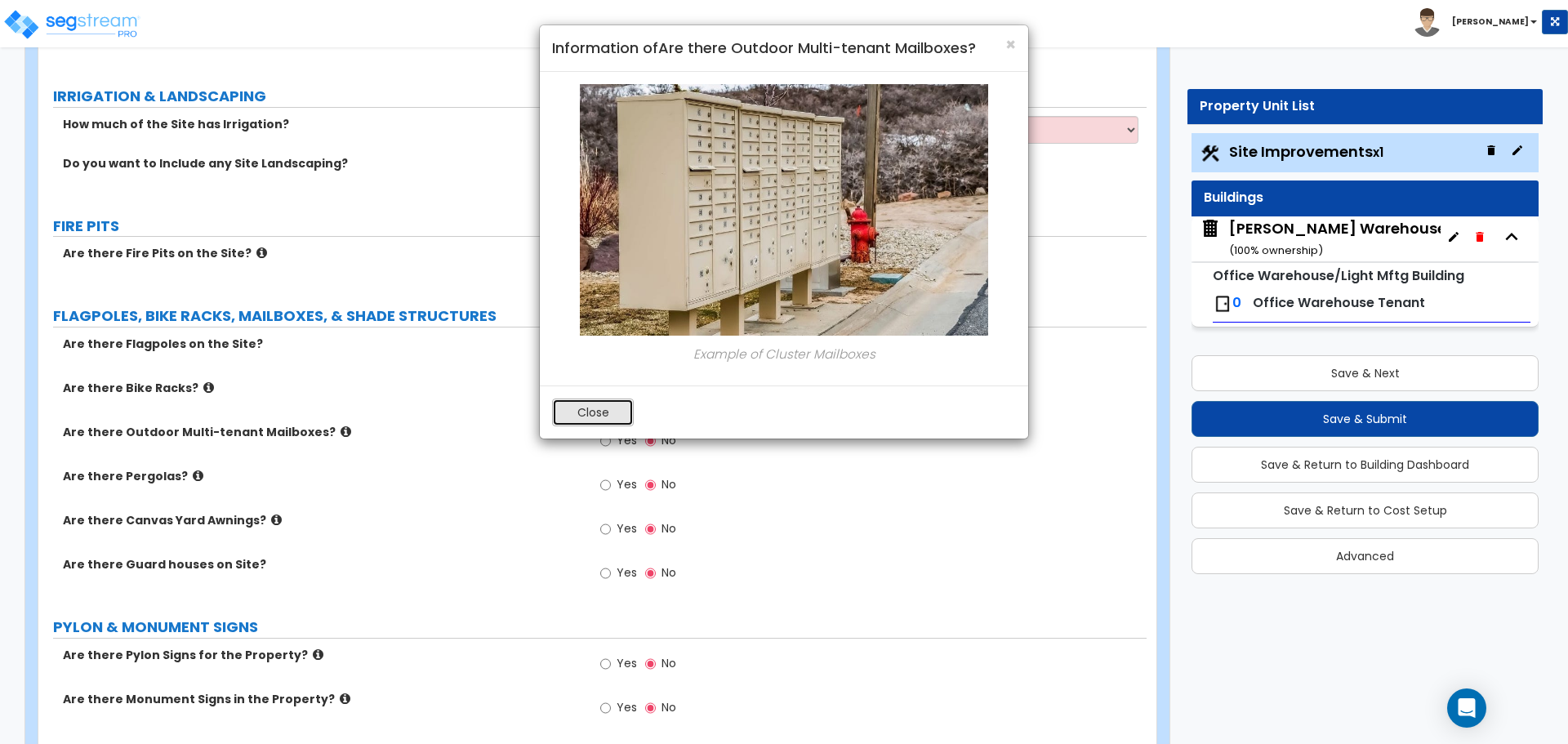
click at [595, 420] on button "Close" at bounding box center [593, 412] width 82 height 27
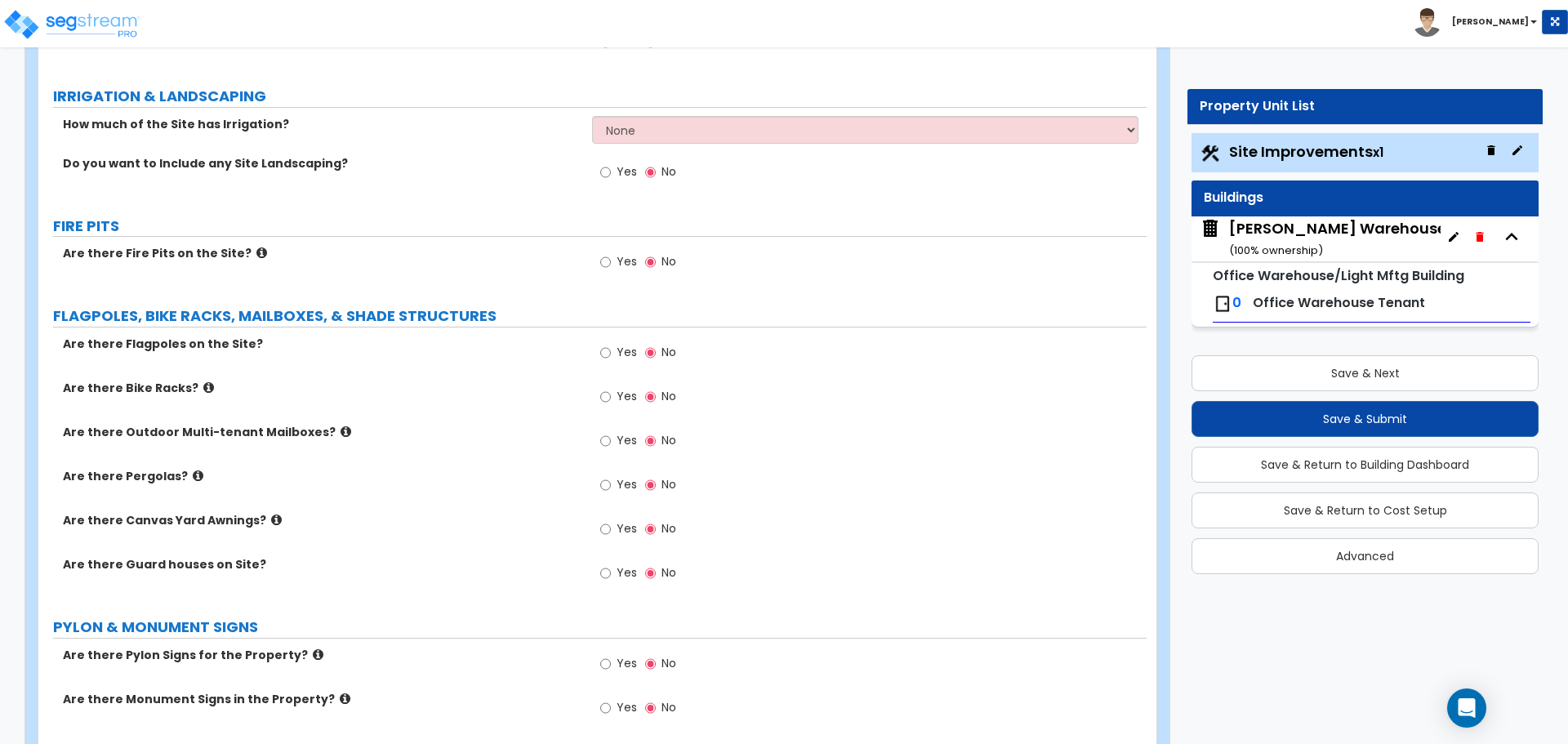
scroll to position [2450, 0]
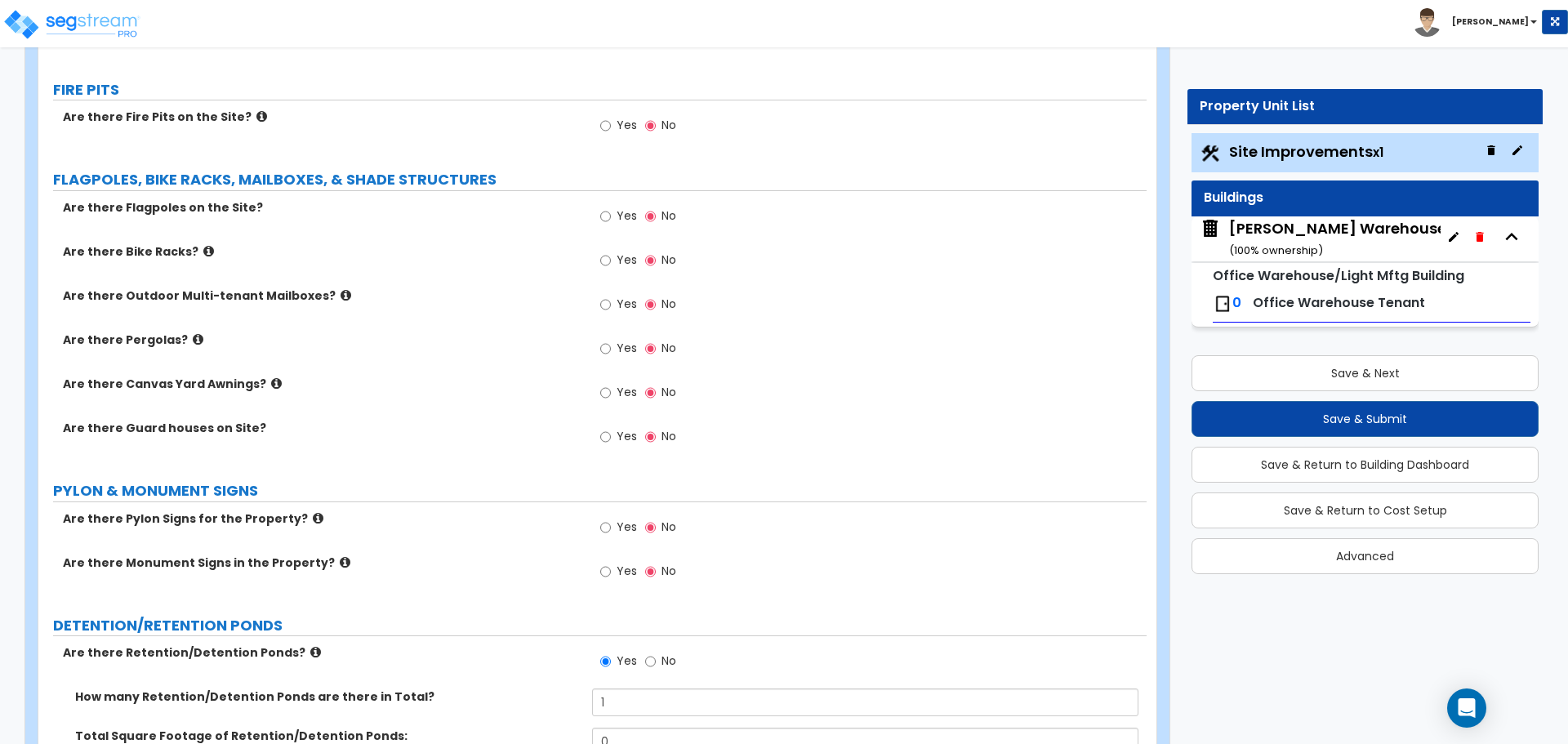
click at [313, 517] on icon at bounding box center [318, 518] width 11 height 12
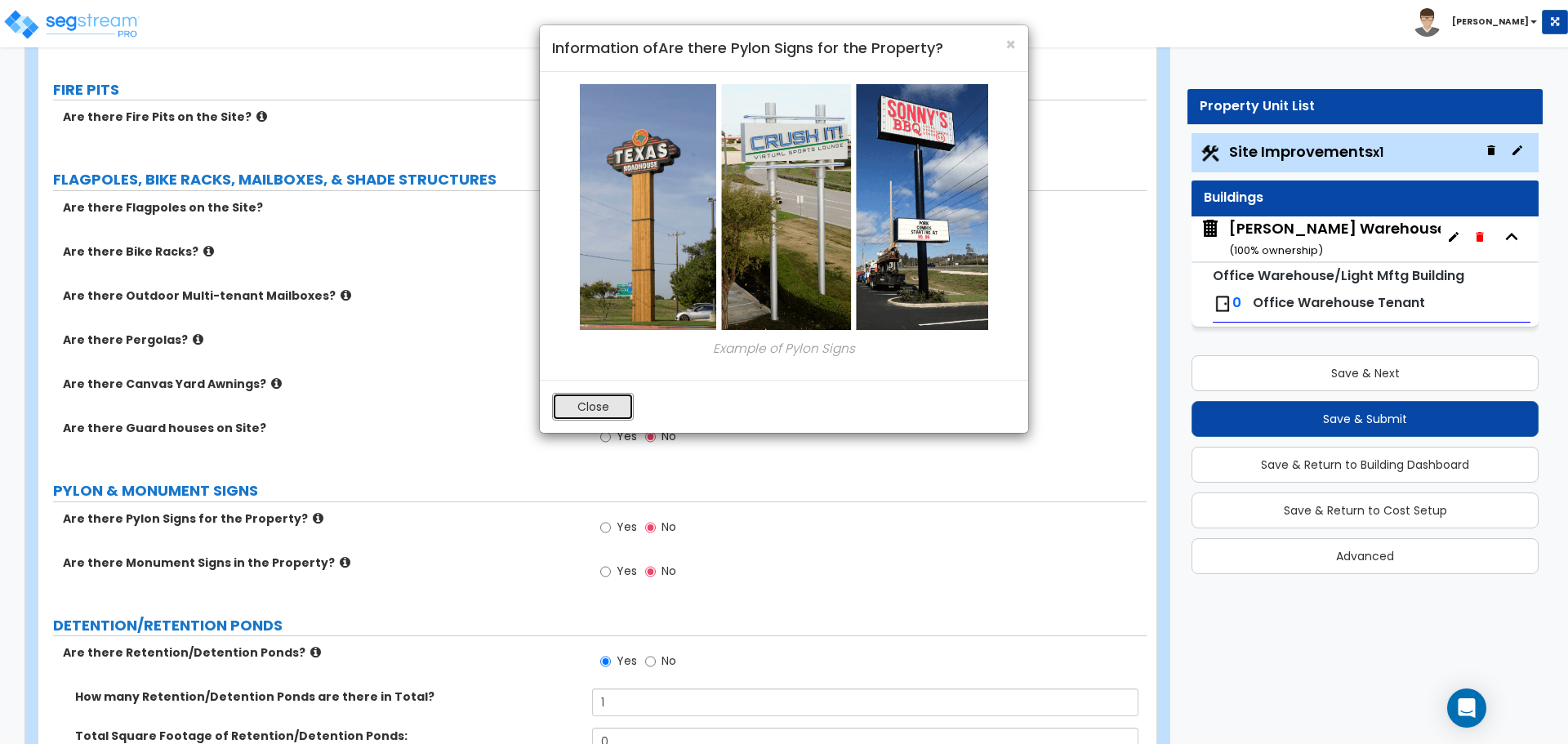
click at [590, 393] on button "Close" at bounding box center [593, 405] width 82 height 27
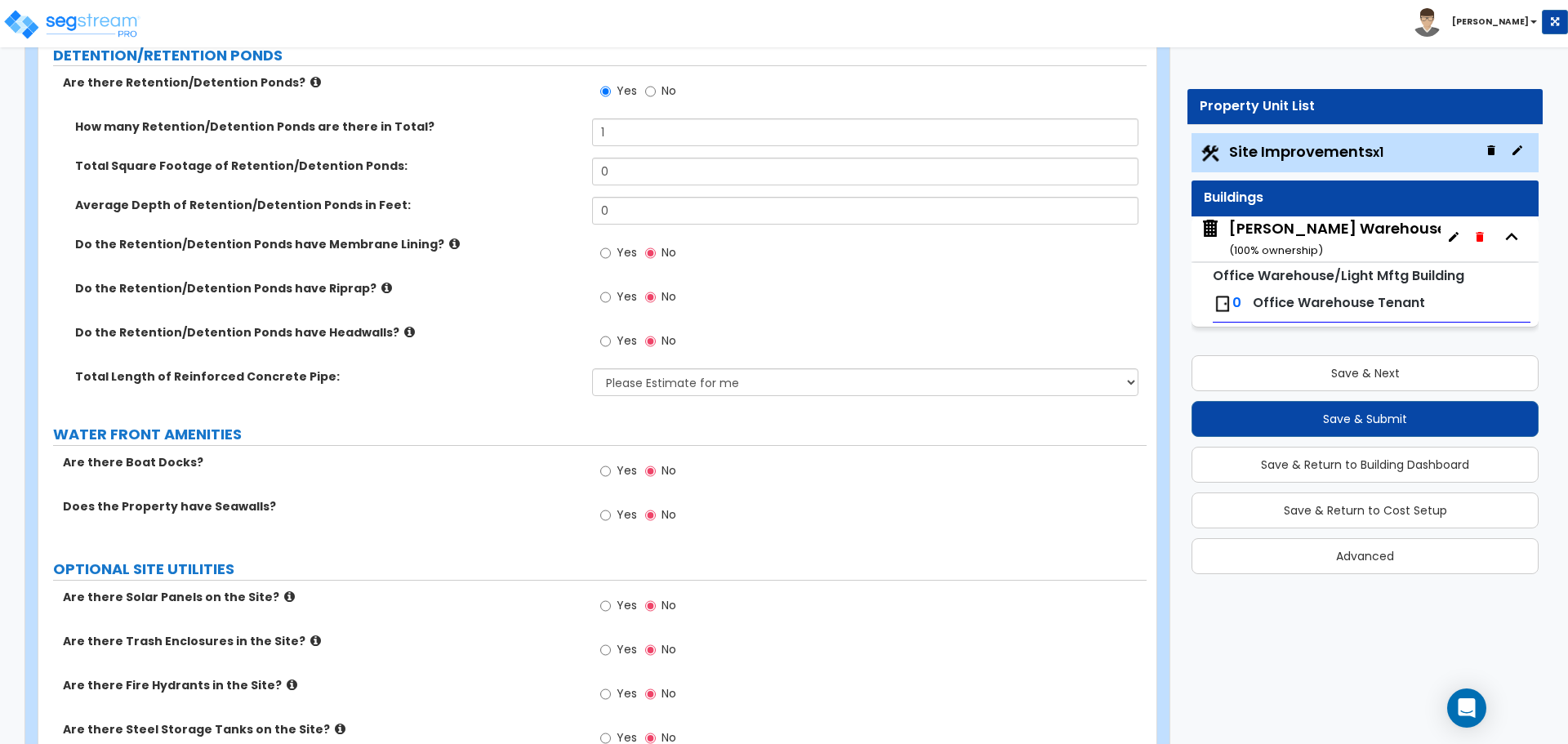
scroll to position [2299, 0]
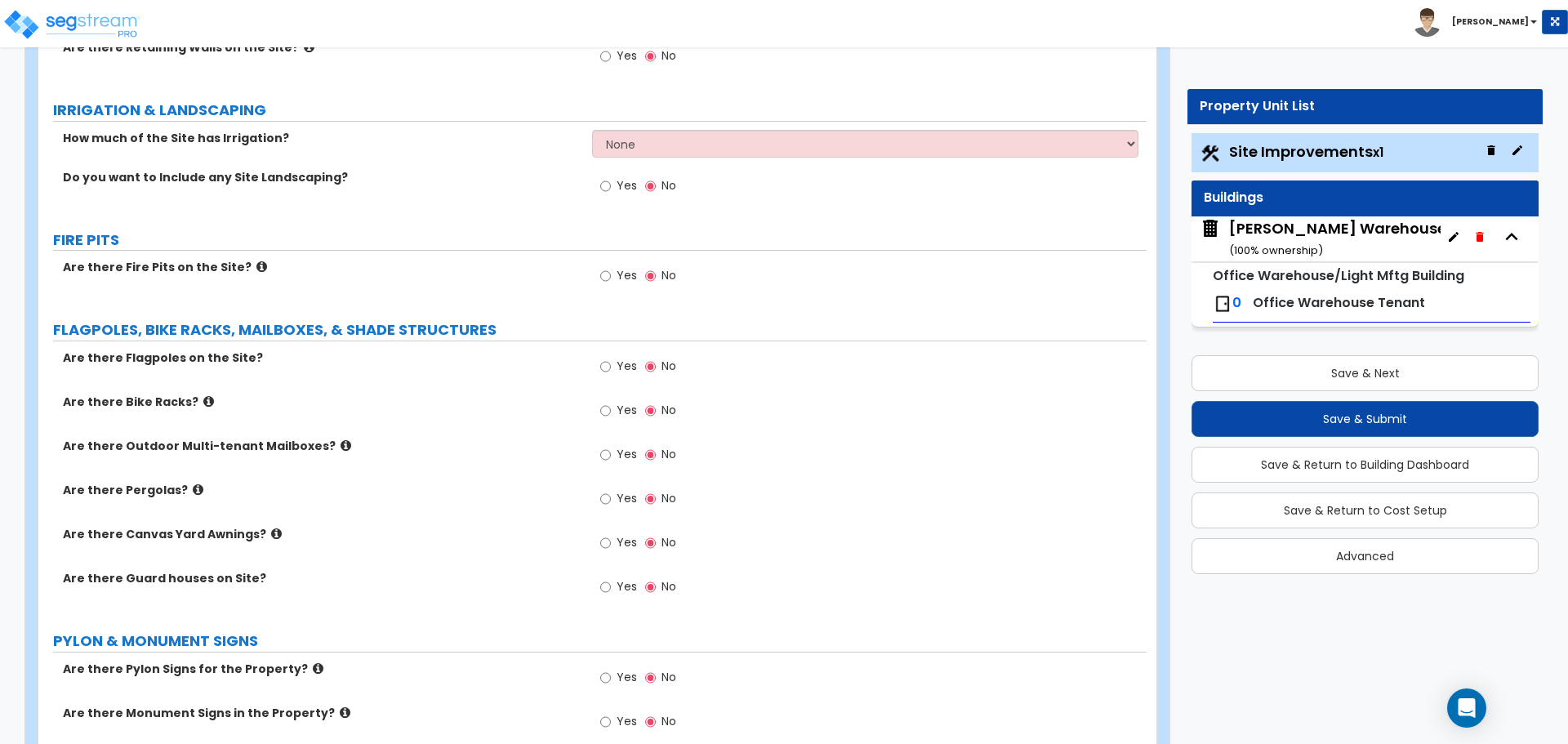
click at [1270, 232] on div "[PERSON_NAME] Warehouse ( 100 % ownership)" at bounding box center [1338, 238] width 217 height 41
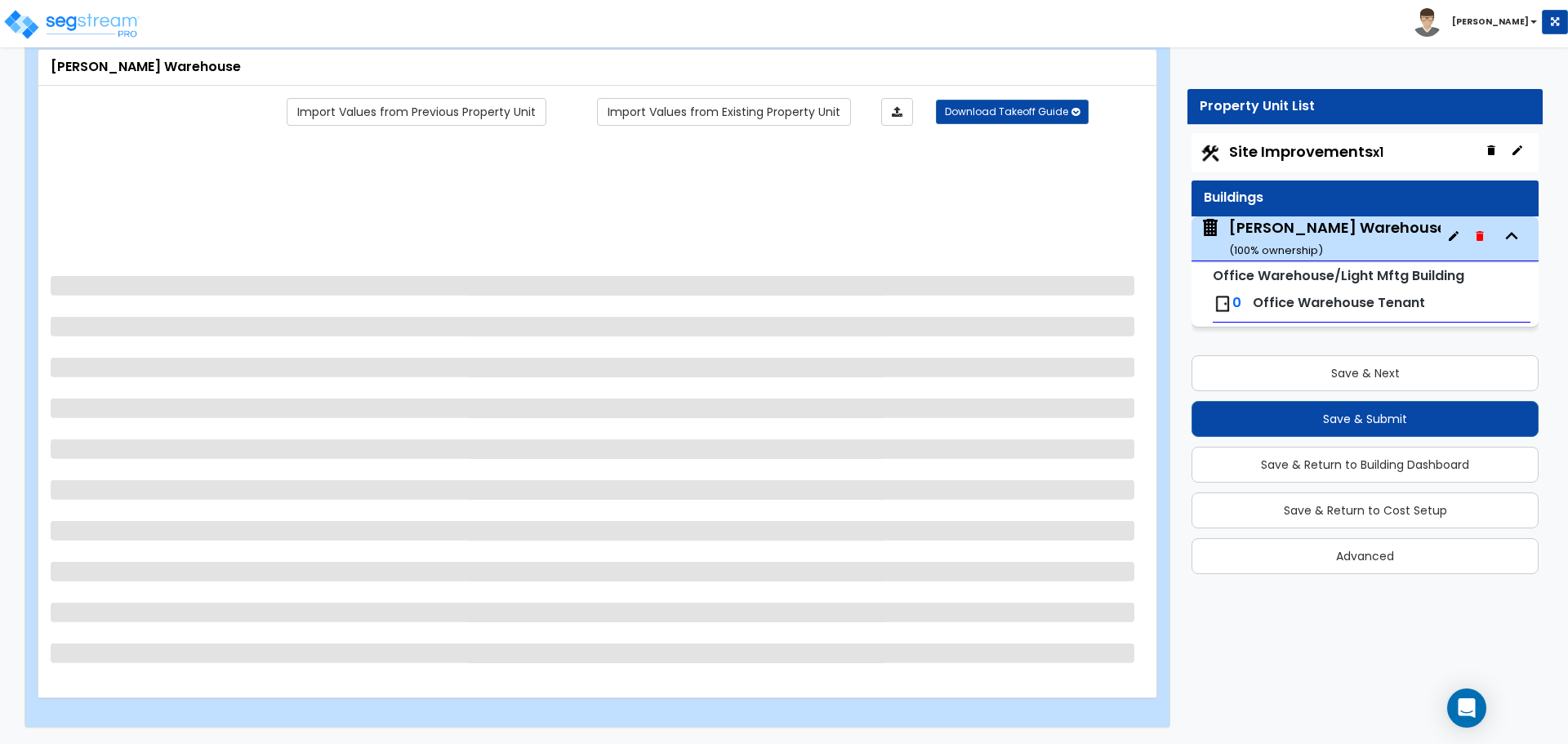
scroll to position [0, 0]
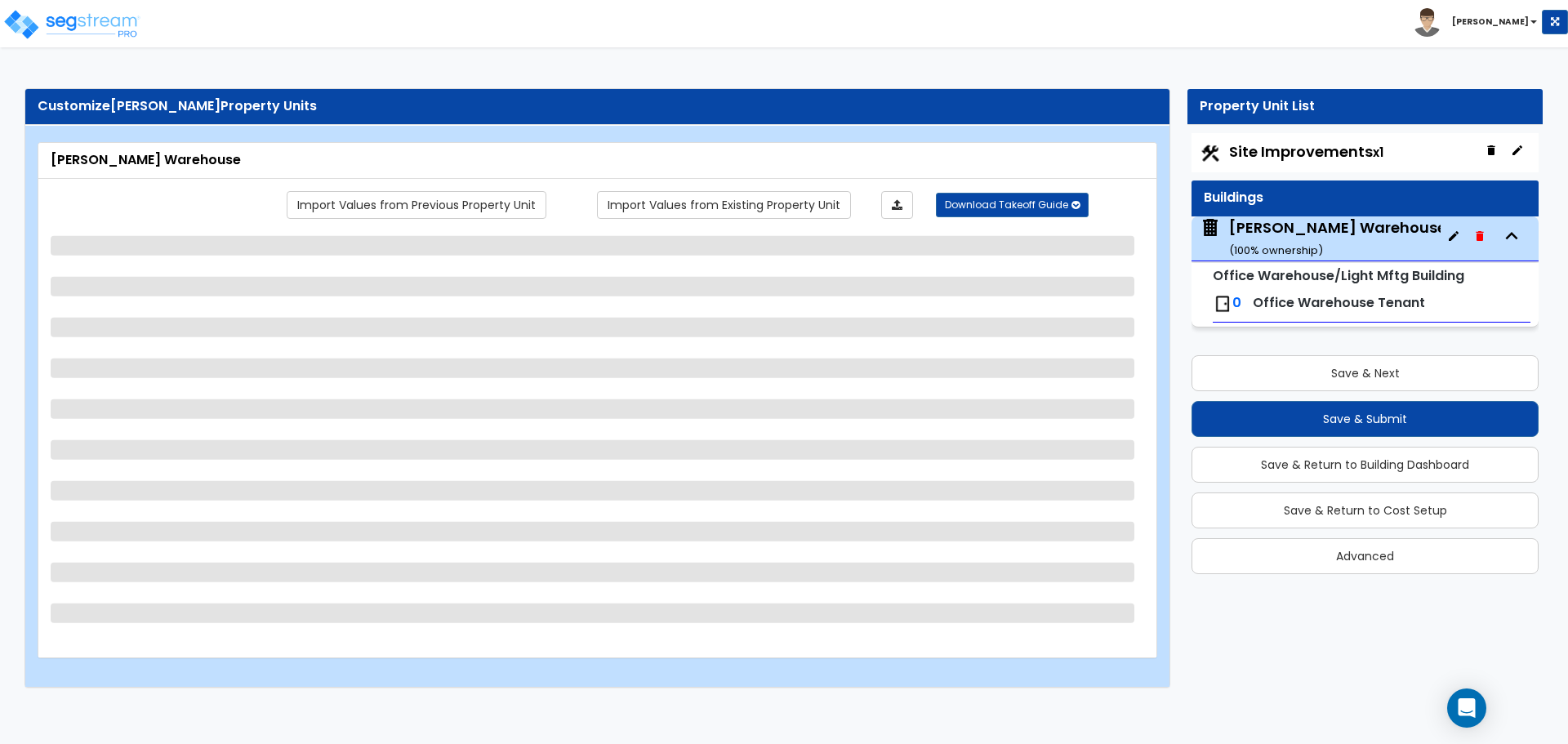
select select "1"
select select "3"
select select "2"
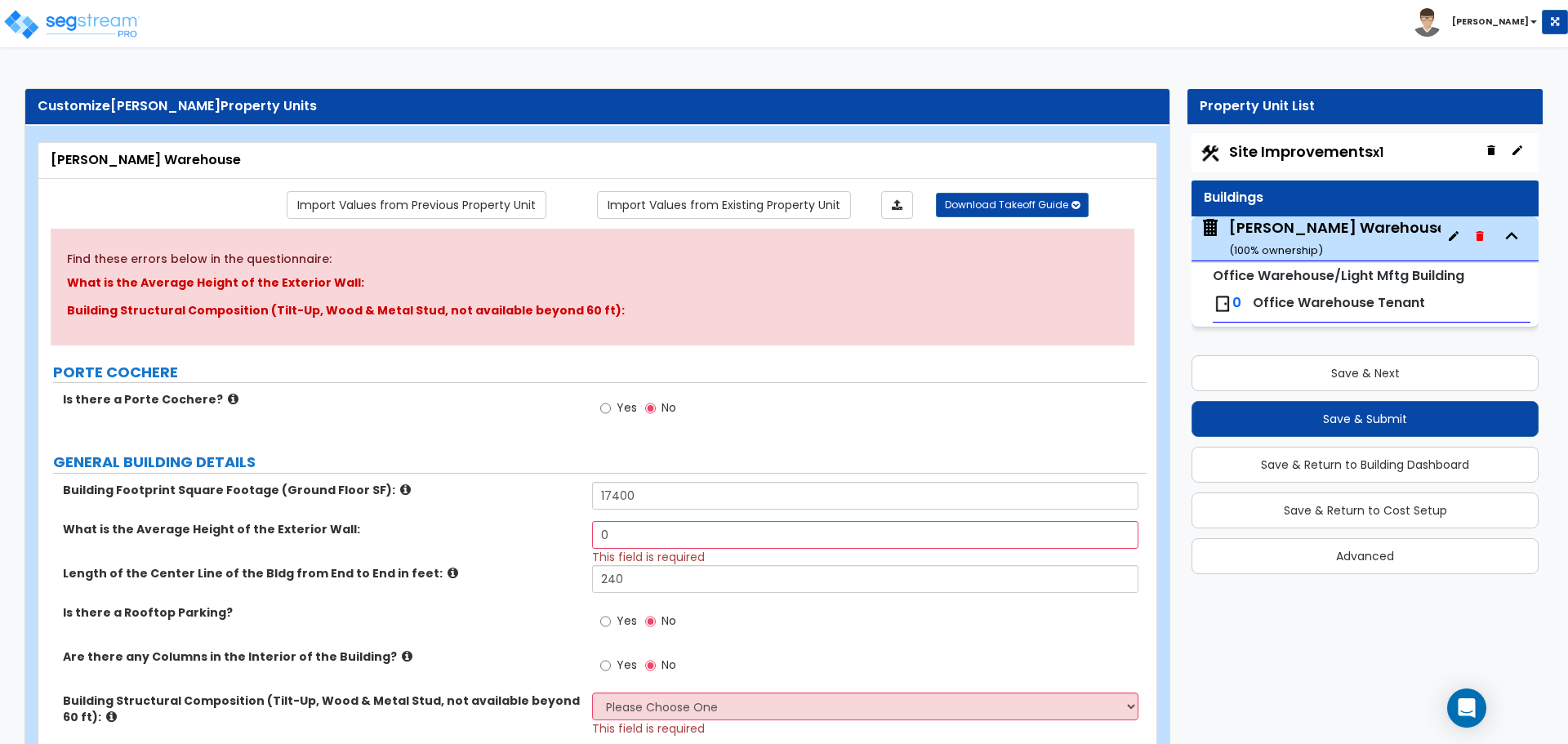
scroll to position [137, 0]
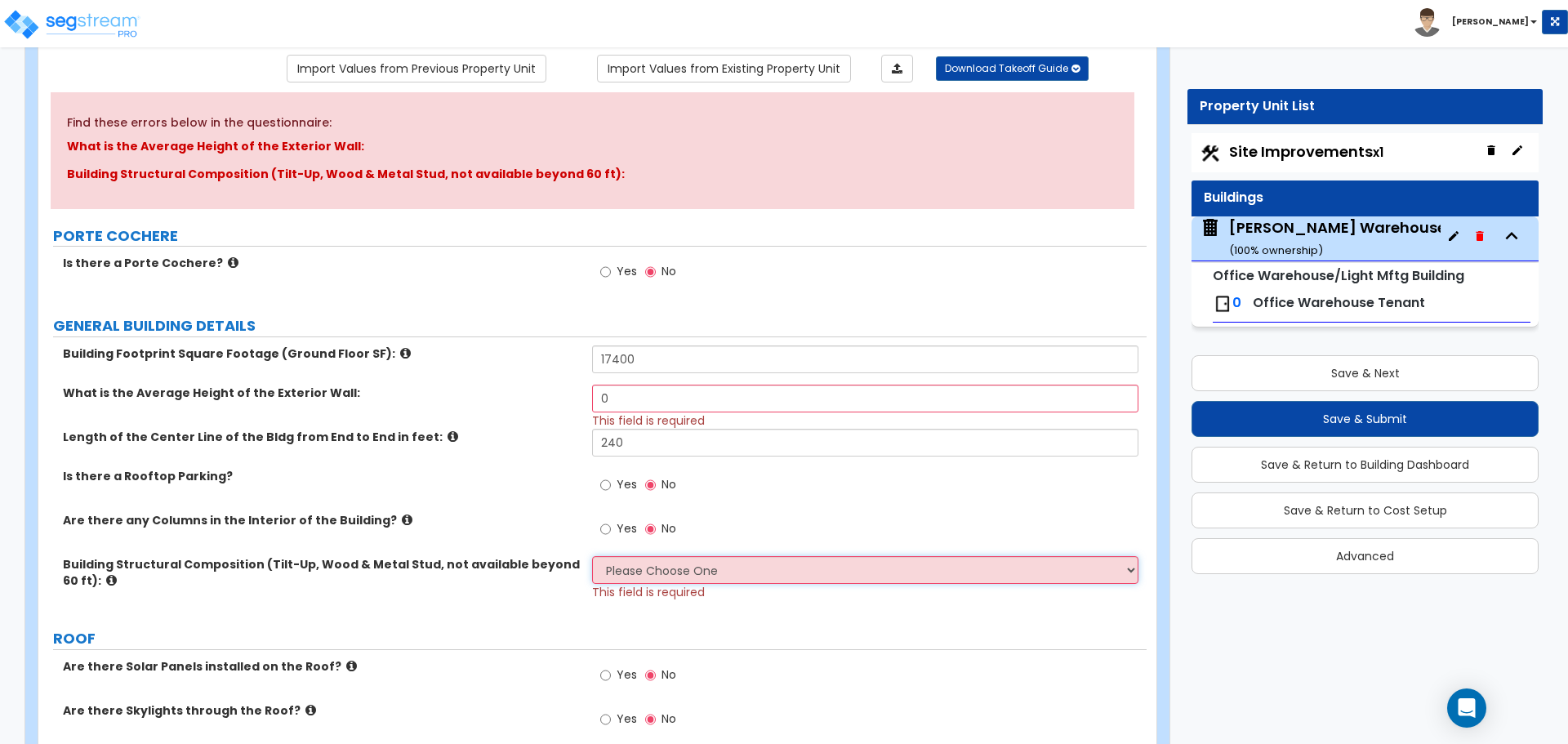
click at [691, 573] on select "Please Choose One Pre-Engineered Metal Building Tilt-up Wall Construction Reinf…" at bounding box center [864, 569] width 546 height 27
click at [743, 581] on select "Please Choose One Pre-Engineered Metal Building Tilt-up Wall Construction Reinf…" at bounding box center [864, 569] width 546 height 27
click at [735, 569] on select "Please Choose One Pre-Engineered Metal Building Tilt-up Wall Construction Reinf…" at bounding box center [864, 569] width 546 height 27
drag, startPoint x: 735, startPoint y: 569, endPoint x: 705, endPoint y: 569, distance: 30.0
click at [735, 569] on select "Please Choose One Pre-Engineered Metal Building Tilt-up Wall Construction Reinf…" at bounding box center [864, 569] width 546 height 27
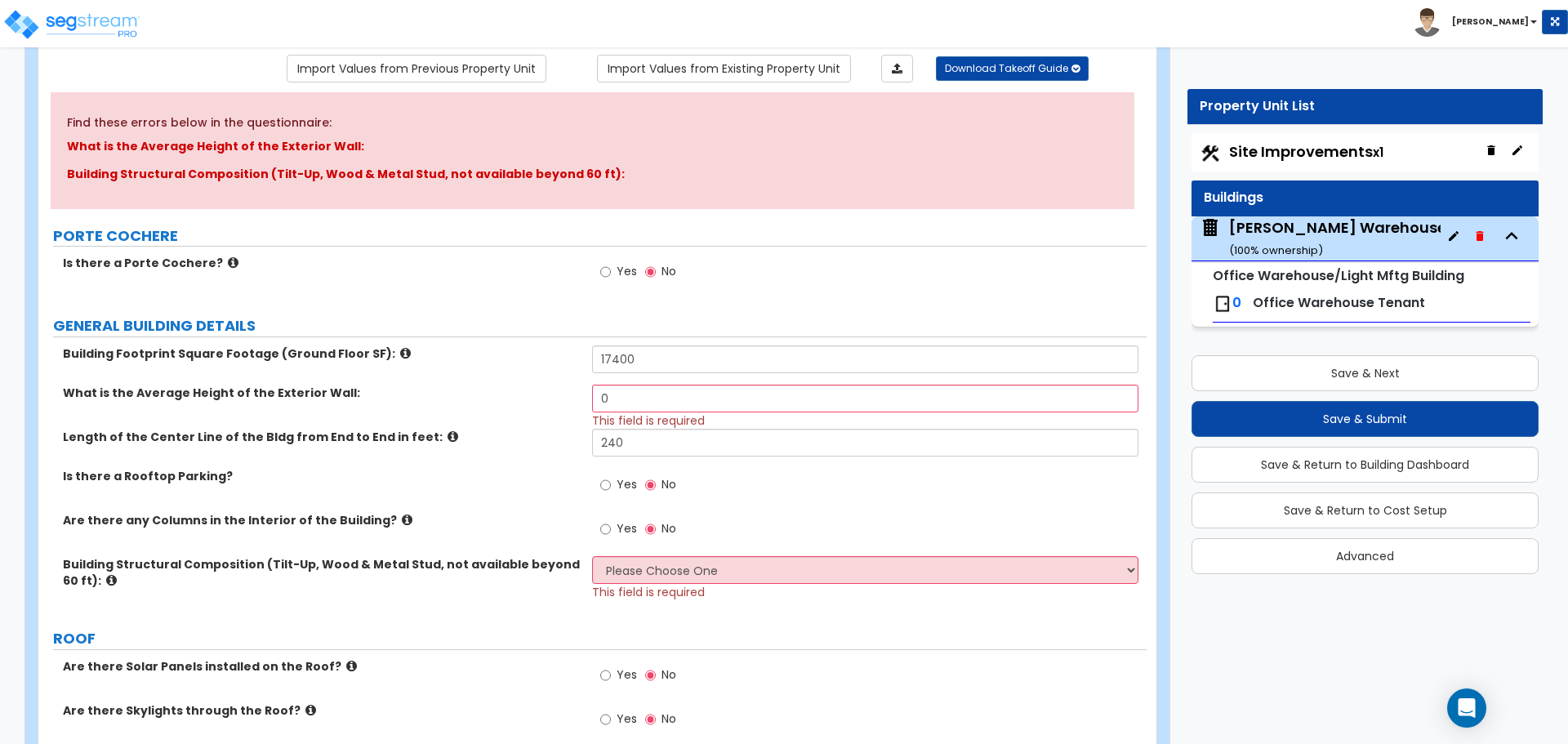
click at [106, 584] on icon at bounding box center [111, 580] width 11 height 12
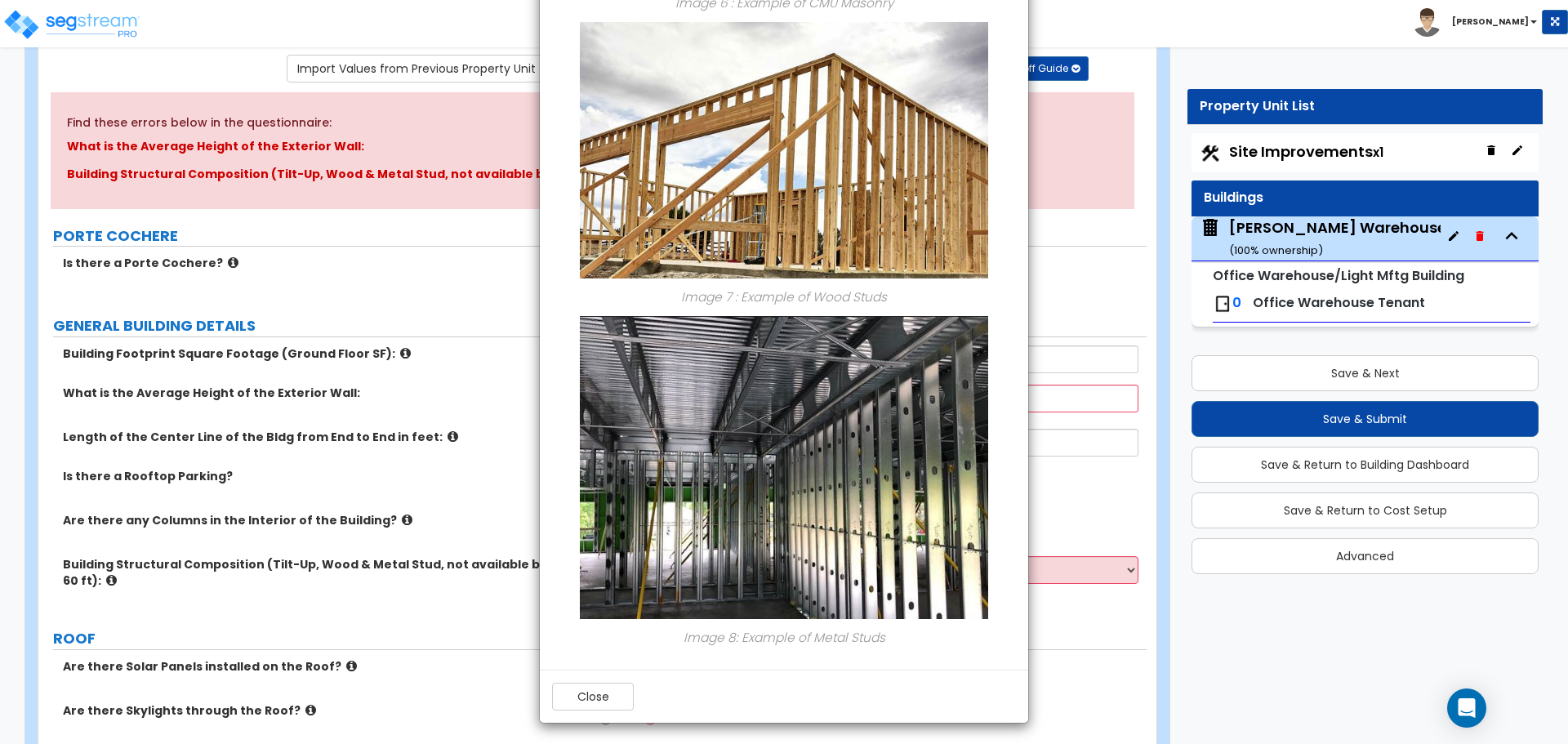
scroll to position [1916, 0]
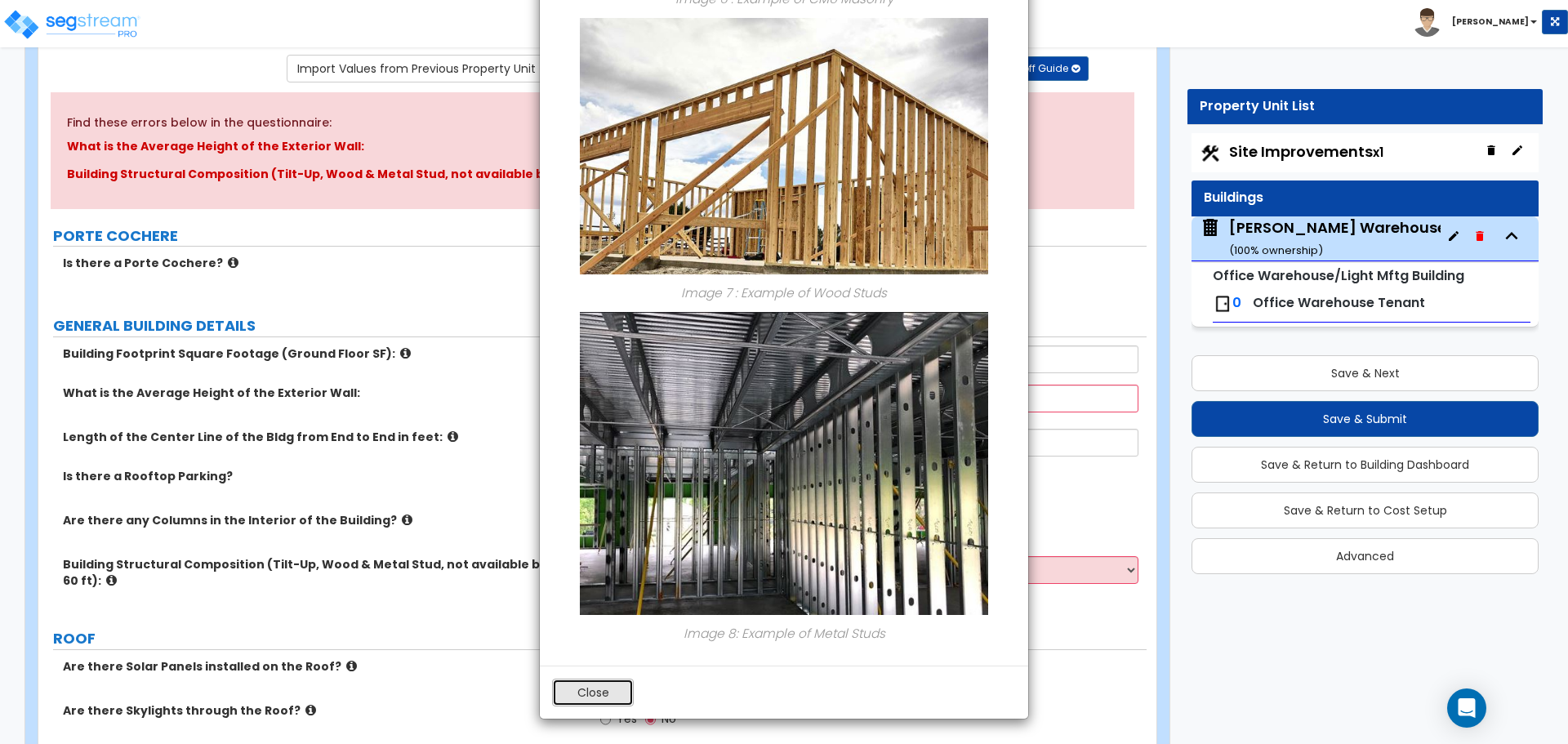
click at [616, 703] on button "Close" at bounding box center [593, 692] width 82 height 27
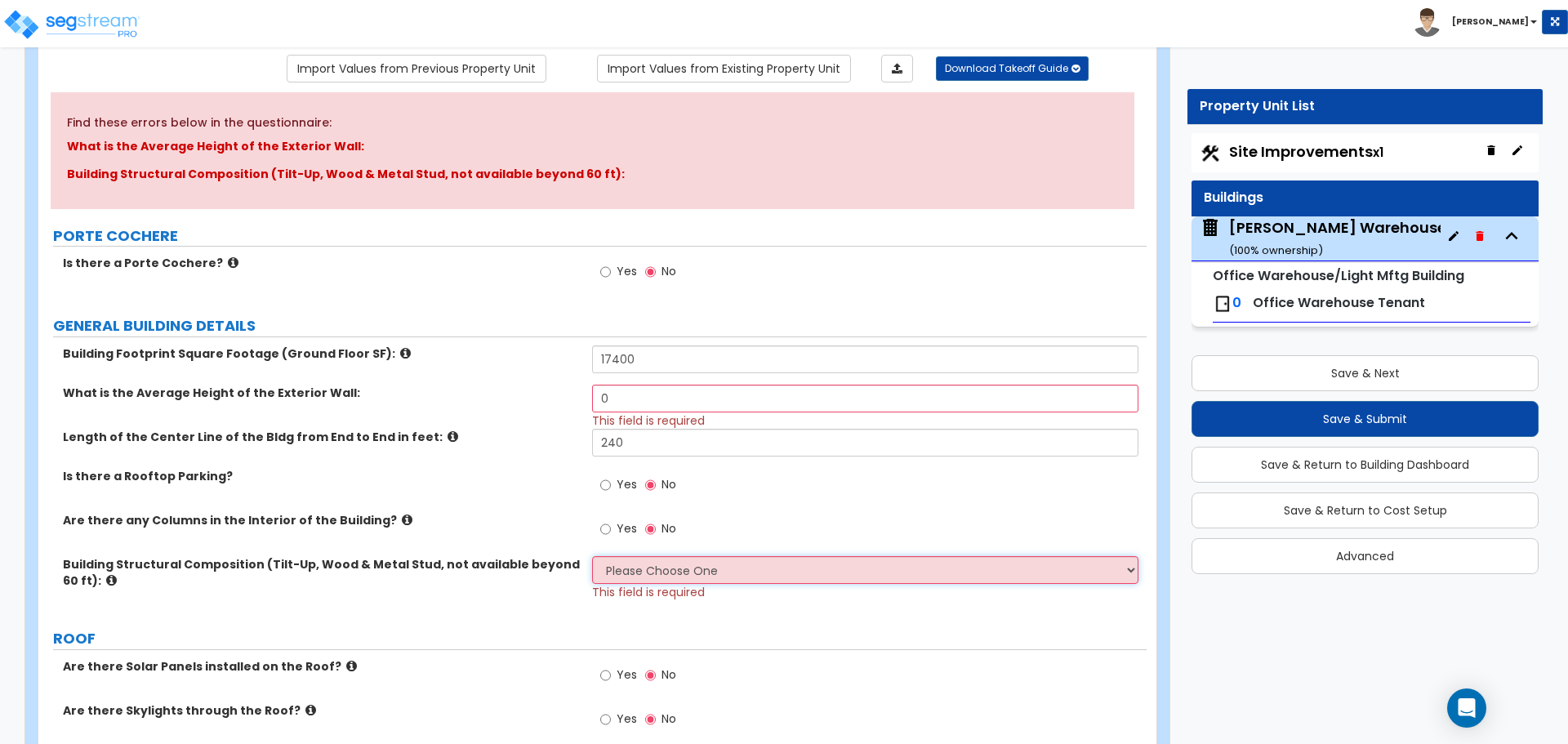
click at [703, 576] on select "Please Choose One Pre-Engineered Metal Building Tilt-up Wall Construction Reinf…" at bounding box center [864, 569] width 546 height 27
select select "4"
click at [592, 556] on select "Please Choose One Pre-Engineered Metal Building Tilt-up Wall Construction Reinf…" at bounding box center [864, 569] width 546 height 27
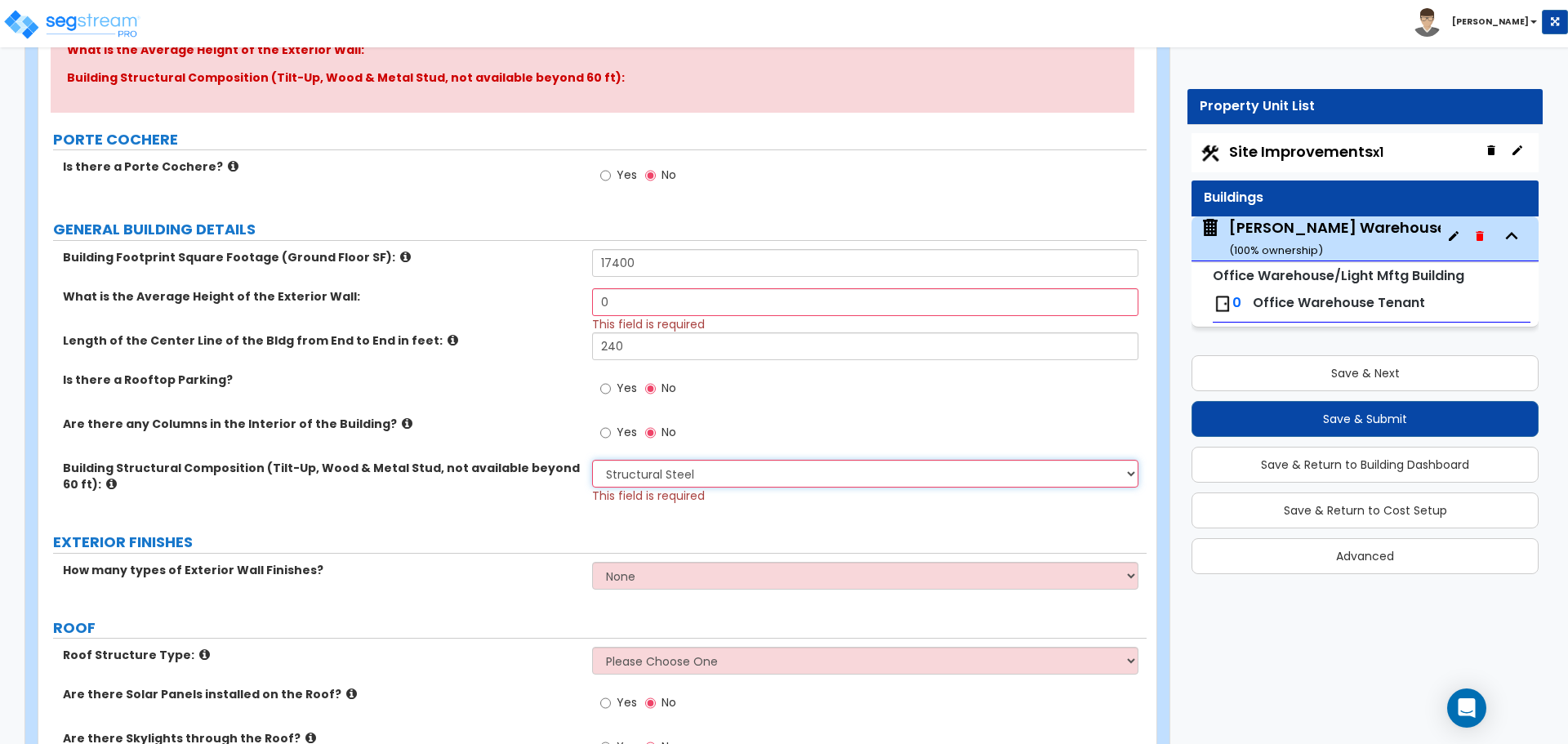
scroll to position [272, 0]
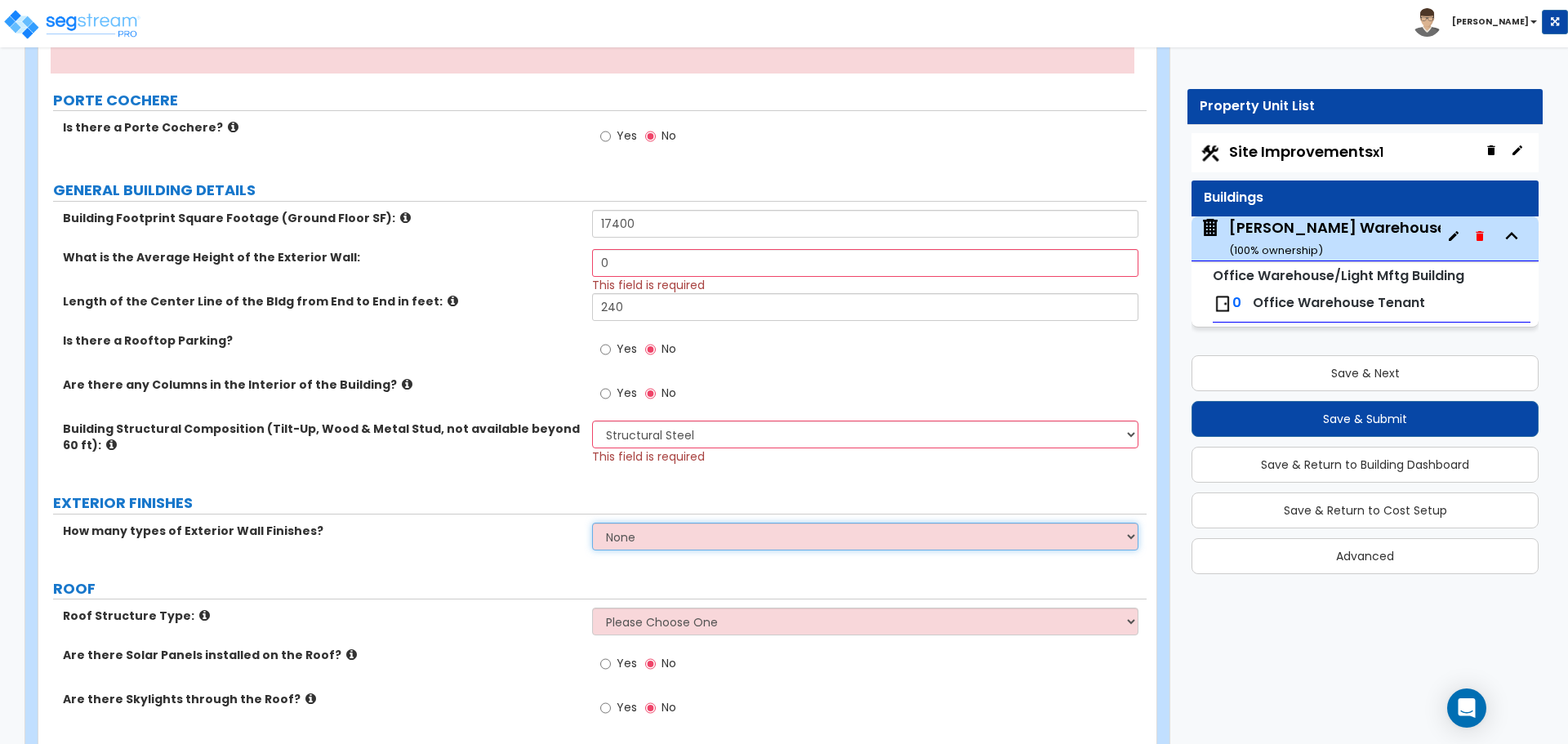
click at [691, 541] on select "None 1 2 3" at bounding box center [864, 536] width 546 height 27
select select "1"
click at [592, 523] on select "None 1 2 3" at bounding box center [864, 536] width 546 height 27
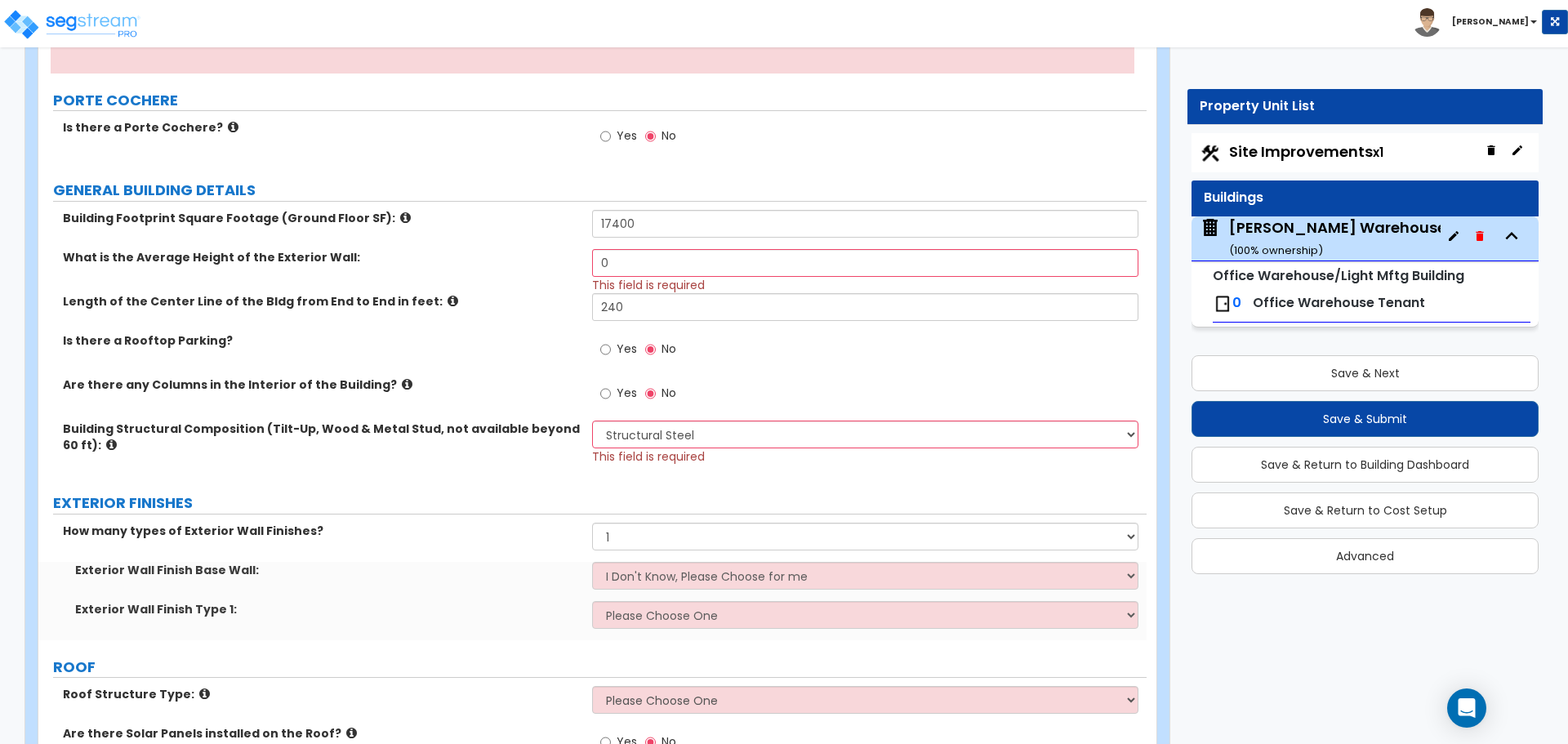
click at [702, 591] on div "Exterior Wall Finish Base Wall: I Don't Know, Please Choose for me Concrete Mas…" at bounding box center [593, 581] width 1109 height 39
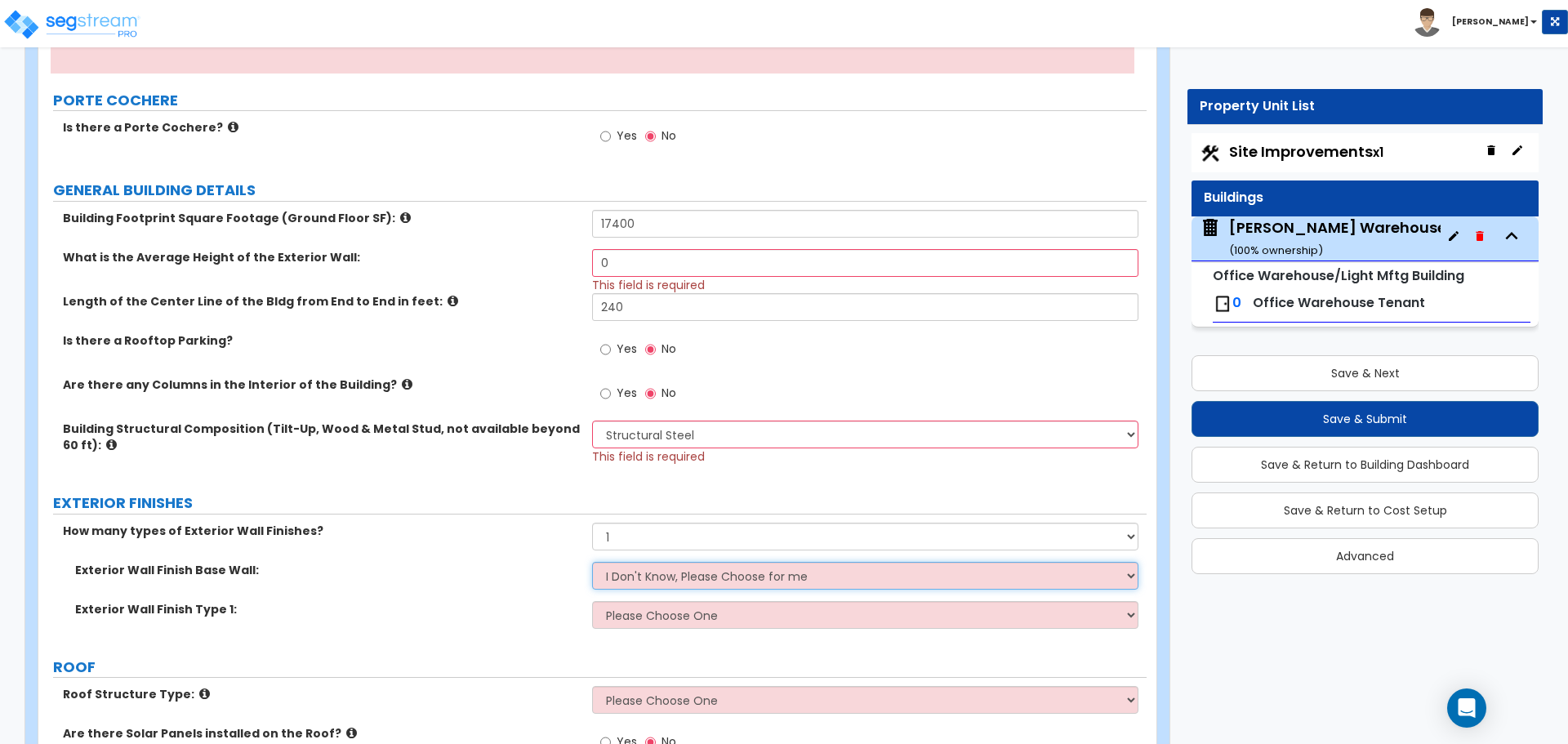
click at [703, 576] on select "I Don't Know, Please Choose for me Concrete Masonry Units (CMU) Cast-in-Place C…" at bounding box center [864, 575] width 546 height 27
click at [712, 584] on select "I Don't Know, Please Choose for me Concrete Masonry Units (CMU) Cast-in-Place C…" at bounding box center [864, 575] width 546 height 27
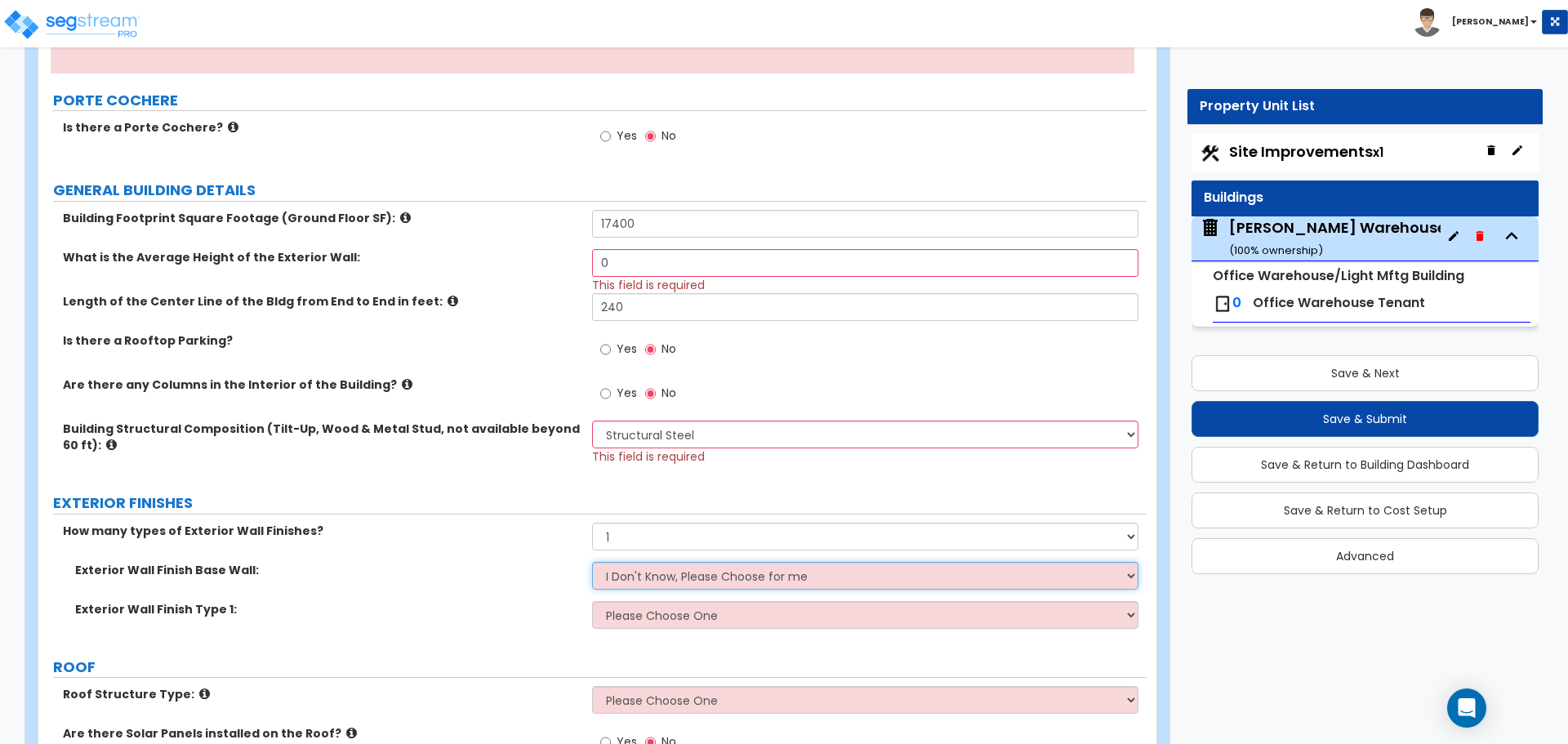
click at [691, 570] on select "I Don't Know, Please Choose for me Concrete Masonry Units (CMU) Cast-in-Place C…" at bounding box center [864, 575] width 546 height 27
click at [691, 619] on select "Please Choose One No Finish/Shared Wall No Wall Brick Veneer Stone Veneer Wood …" at bounding box center [864, 614] width 546 height 27
click at [592, 601] on select "Please Choose One No Finish/Shared Wall No Wall Brick Veneer Stone Veneer Wood …" at bounding box center [864, 614] width 546 height 27
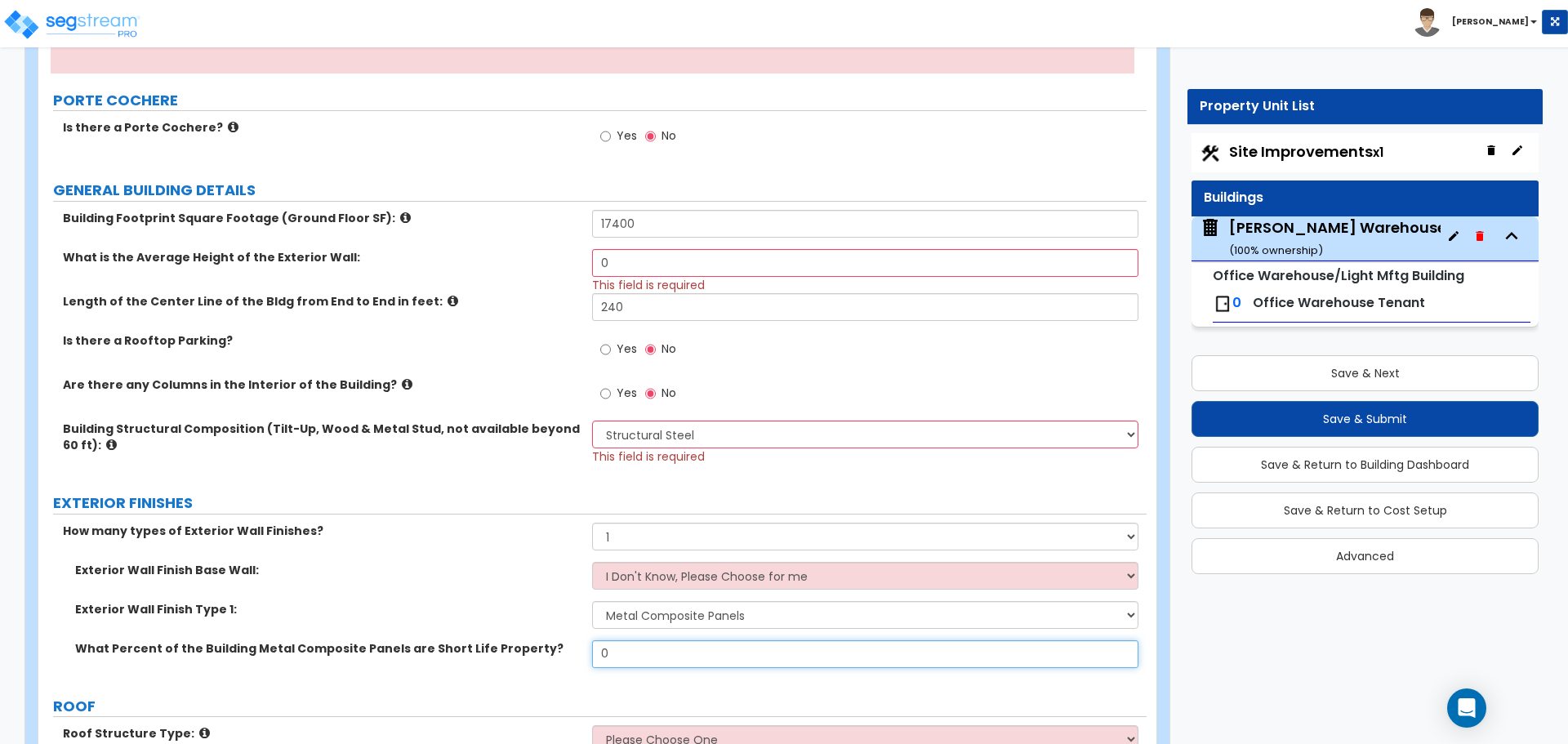
click at [668, 647] on input "0" at bounding box center [864, 653] width 546 height 27
click at [664, 618] on select "Please Choose One No Finish/Shared Wall No Wall Brick Veneer Stone Veneer Wood …" at bounding box center [864, 614] width 546 height 27
select select "6"
click at [592, 601] on select "Please Choose One No Finish/Shared Wall No Wall Brick Veneer Stone Veneer Wood …" at bounding box center [864, 614] width 546 height 27
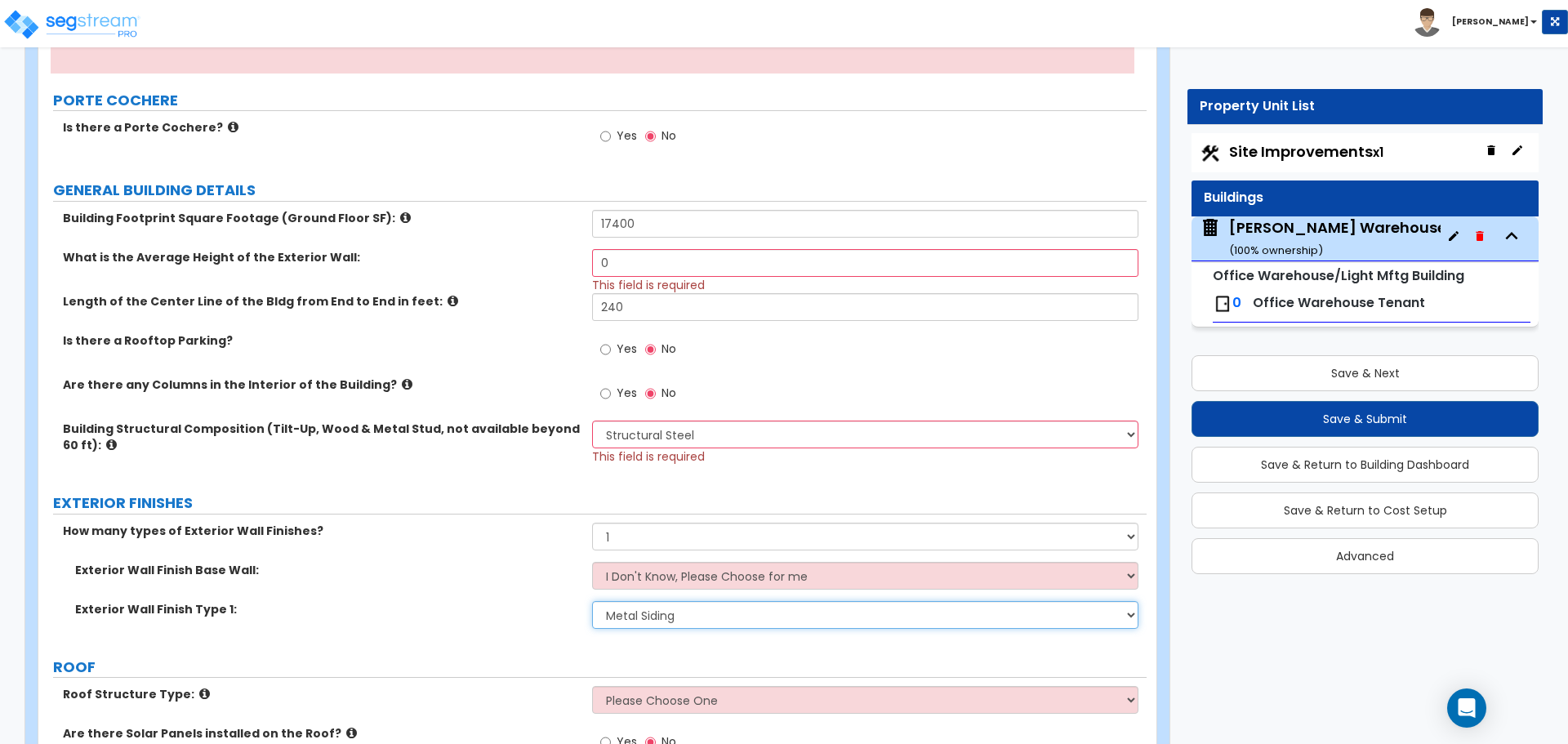
click at [692, 602] on select "Please Choose One No Finish/Shared Wall No Wall Brick Veneer Stone Veneer Wood …" at bounding box center [864, 614] width 546 height 27
click at [592, 601] on select "Please Choose One No Finish/Shared Wall No Wall Brick Veneer Stone Veneer Wood …" at bounding box center [864, 614] width 546 height 27
click at [687, 535] on select "None 1 2 3" at bounding box center [864, 536] width 546 height 27
click at [688, 536] on select "None 1 2 3" at bounding box center [864, 536] width 546 height 27
click at [699, 580] on select "I Don't Know, Please Choose for me Concrete Masonry Units (CMU) Cast-in-Place C…" at bounding box center [864, 575] width 546 height 27
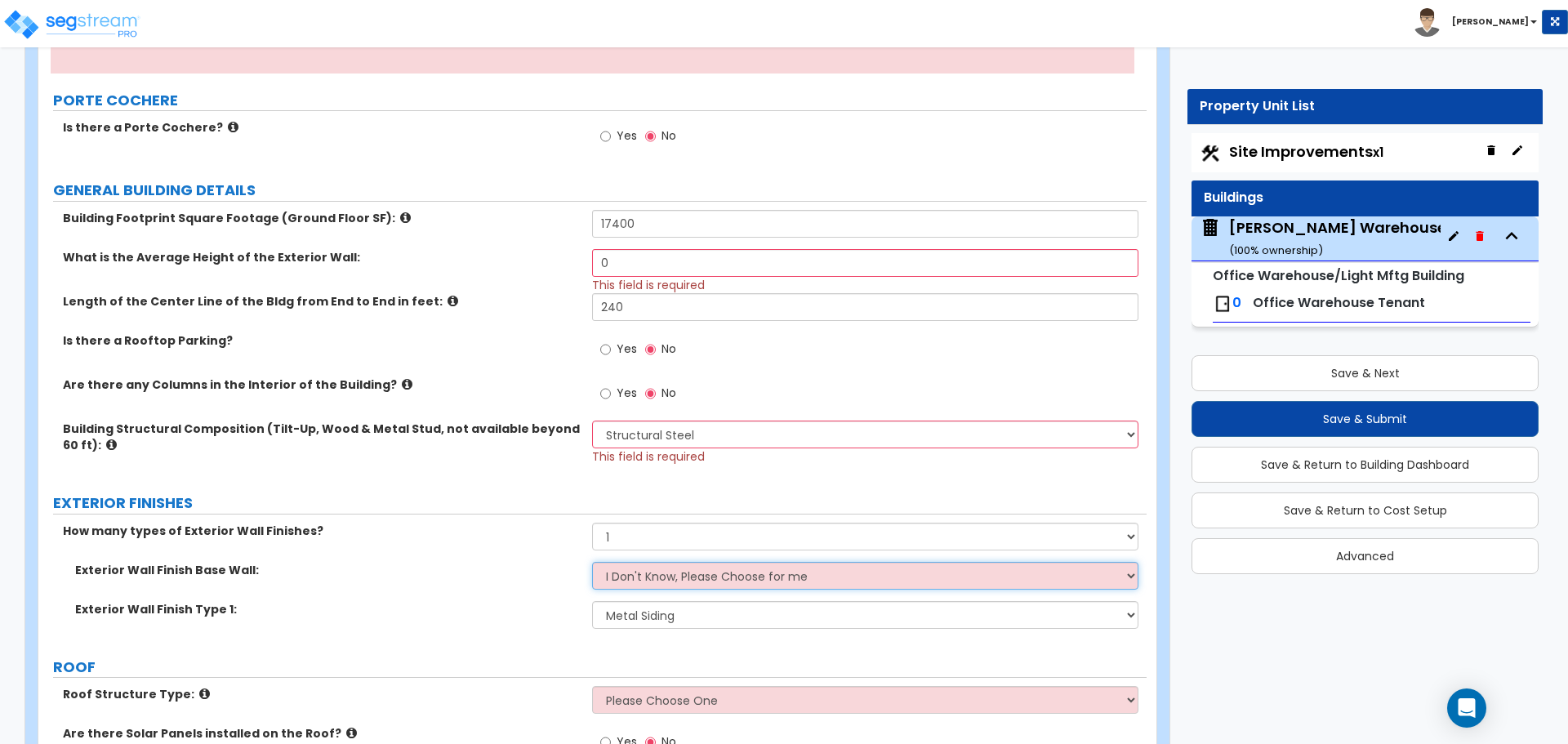
select select "2"
click at [592, 562] on select "I Don't Know, Please Choose for me Concrete Masonry Units (CMU) Cast-in-Place C…" at bounding box center [864, 575] width 546 height 27
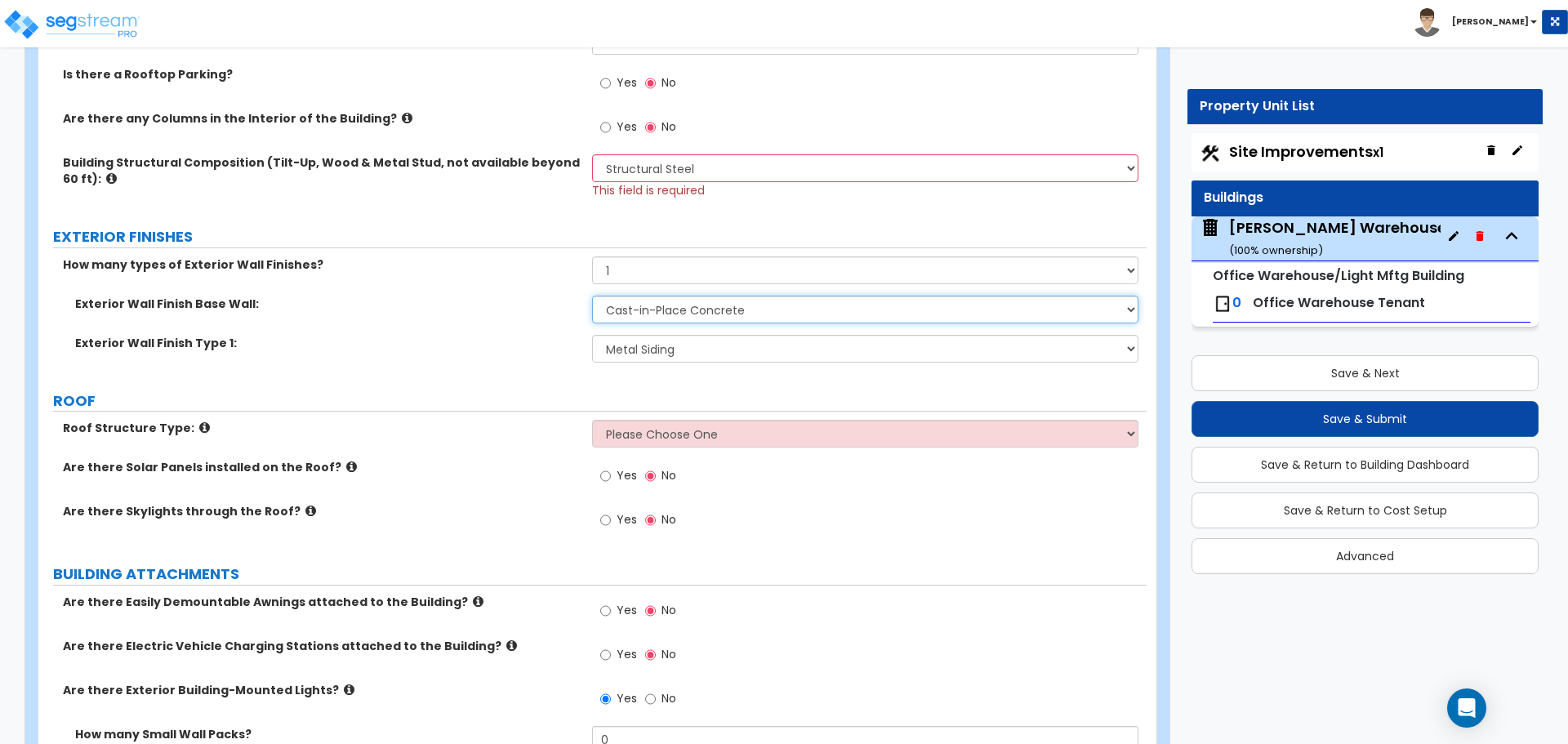
scroll to position [545, 0]
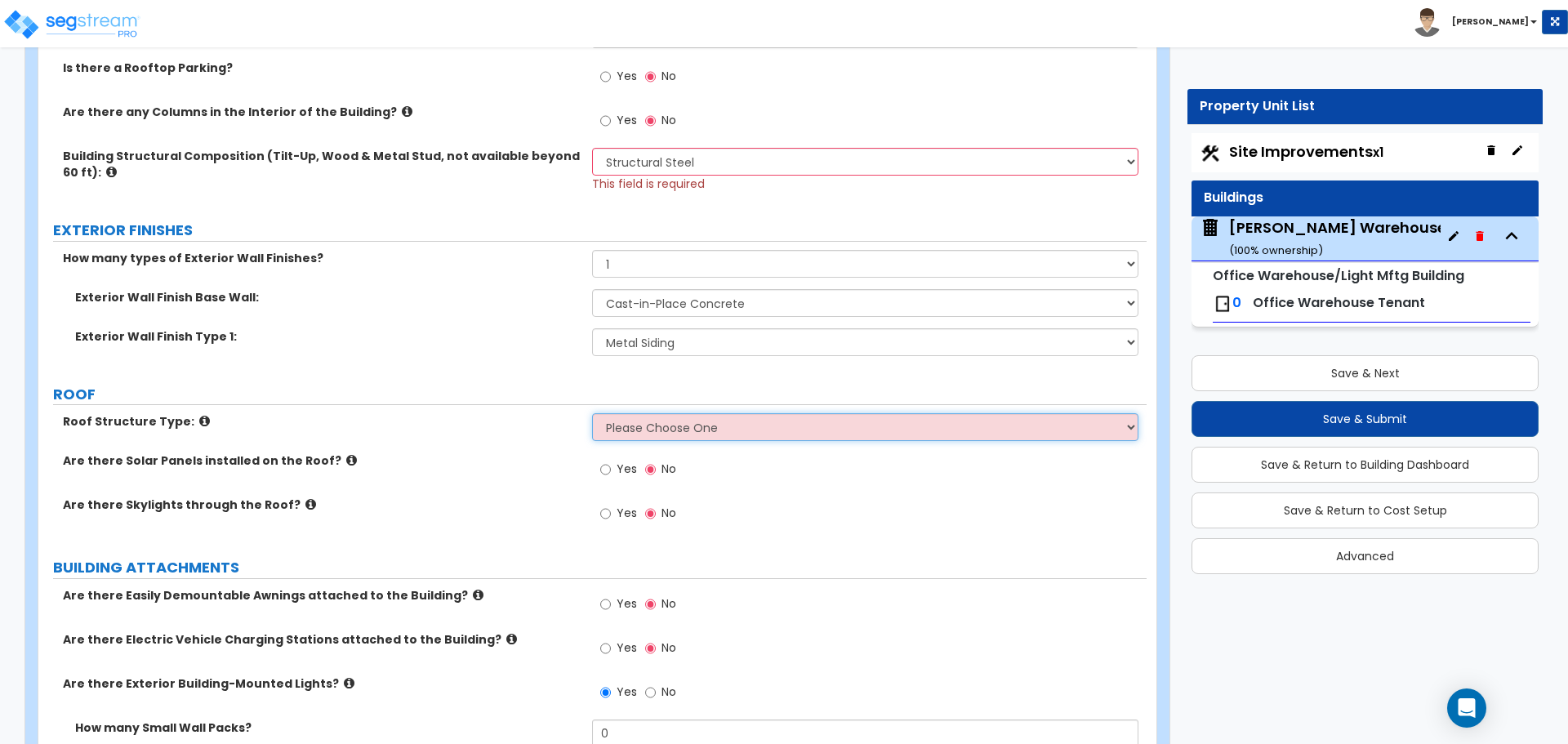
click at [658, 418] on select "Please Choose One [PERSON_NAME] Roof Flat Roof Hybrid [PERSON_NAME] & Flat Roof" at bounding box center [864, 427] width 546 height 27
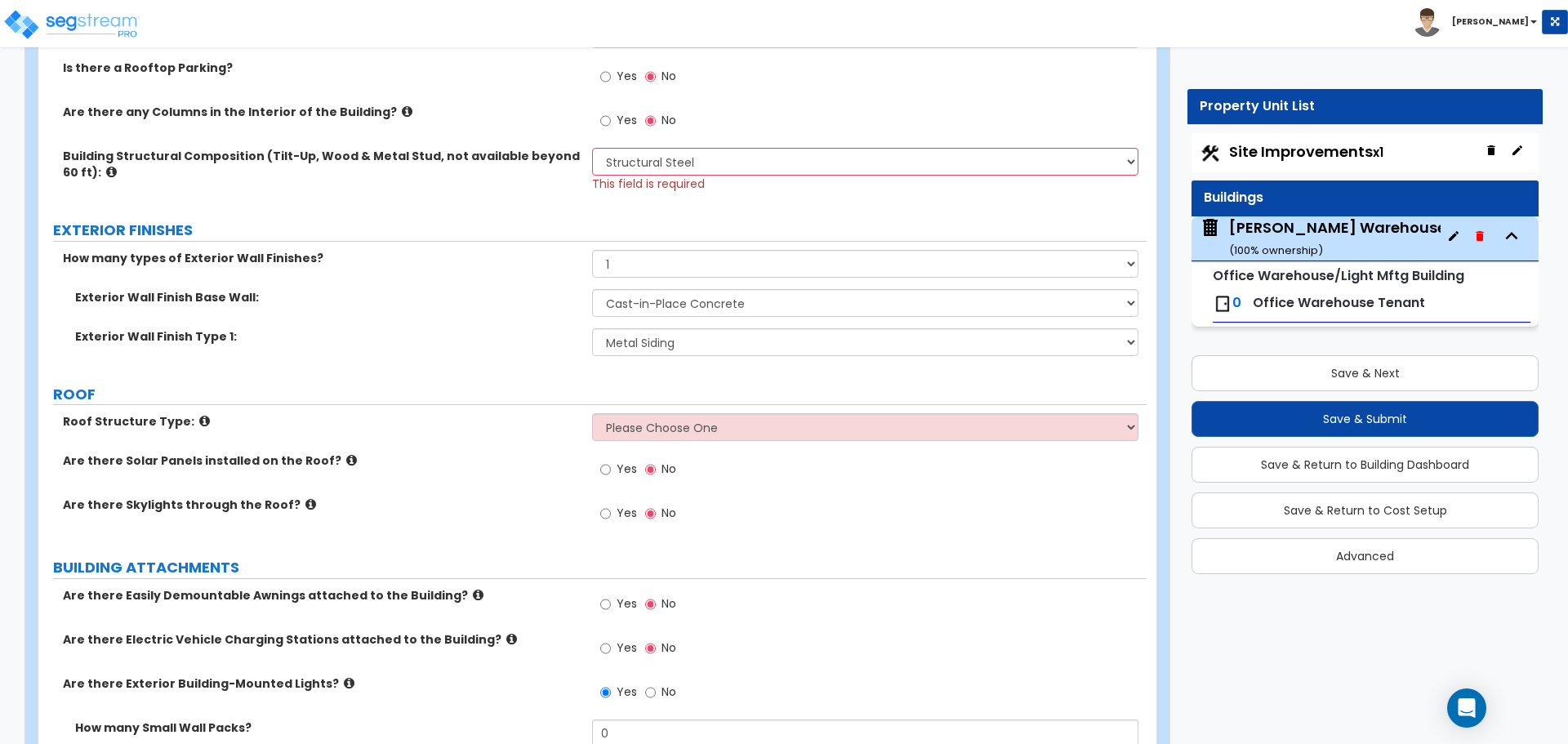
click at [391, 437] on div "Roof Structure Type: Please Choose One [PERSON_NAME] Roof Flat Roof Hybrid [PER…" at bounding box center [593, 433] width 1109 height 39
click at [199, 426] on icon at bounding box center [205, 421] width 11 height 12
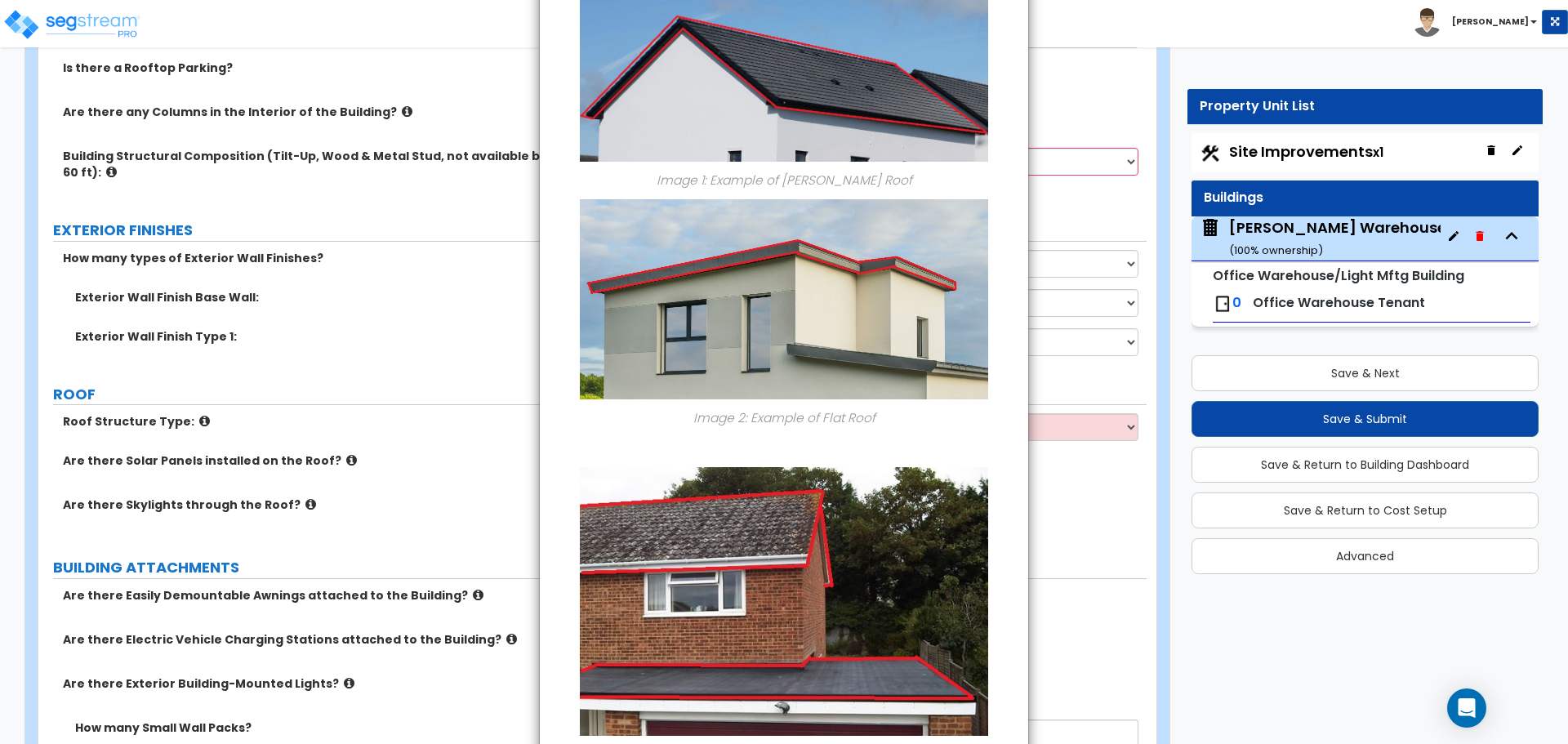
scroll to position [0, 0]
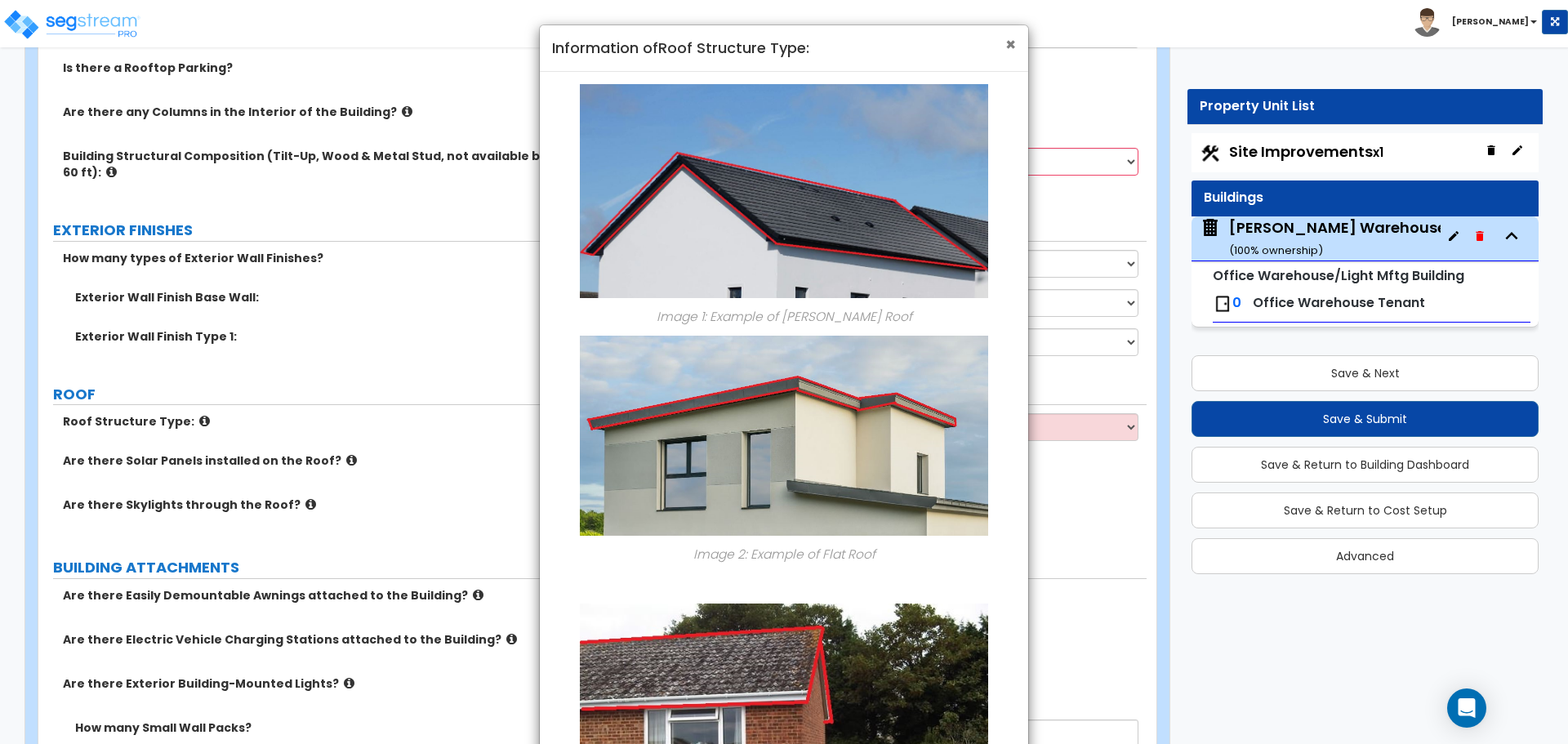
click at [1008, 46] on span "×" at bounding box center [1011, 44] width 11 height 24
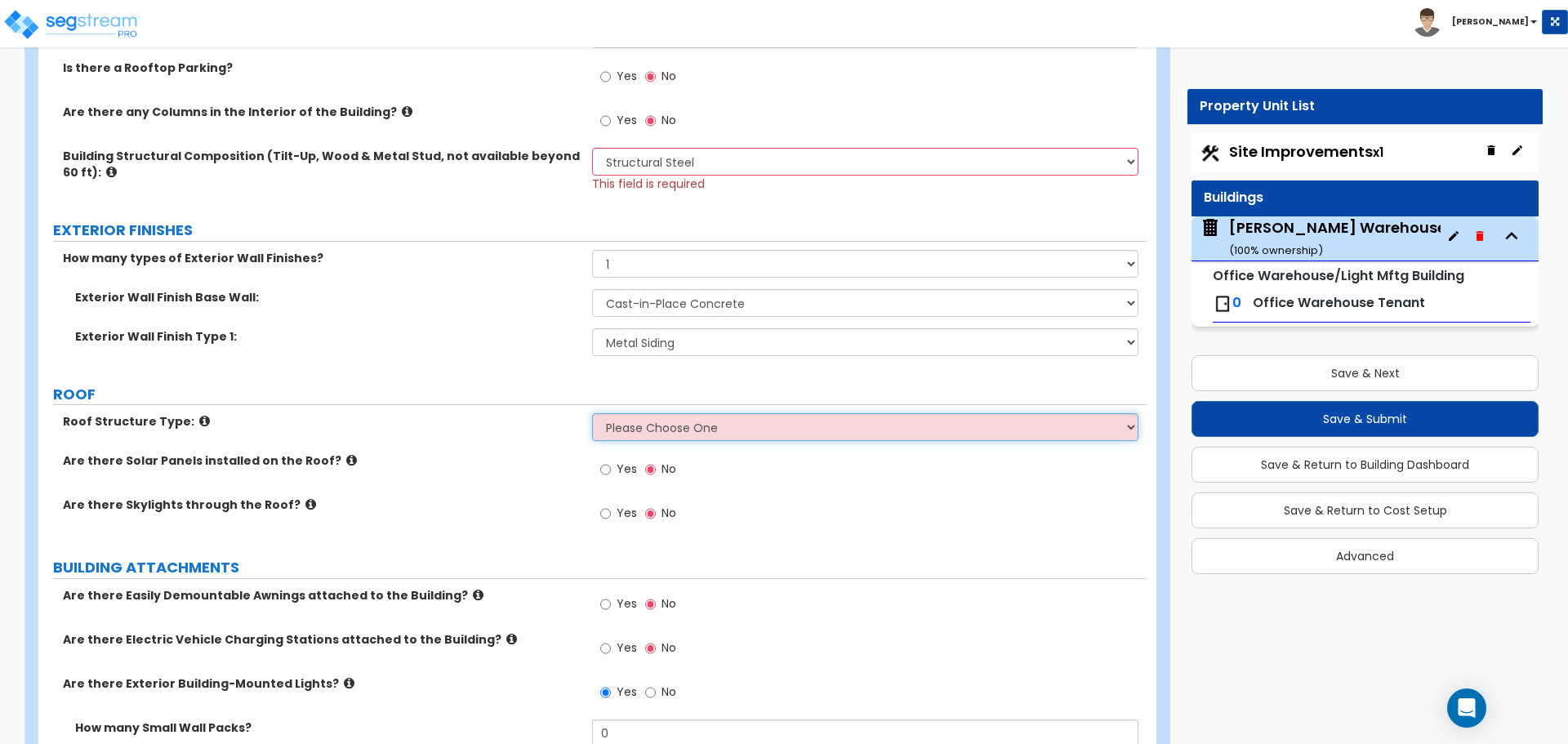
click at [664, 434] on select "Please Choose One [PERSON_NAME] Roof Flat Roof Hybrid [PERSON_NAME] & Flat Roof" at bounding box center [864, 427] width 546 height 27
select select "1"
click at [592, 413] on select "Please Choose One [PERSON_NAME] Roof Flat Roof Hybrid [PERSON_NAME] & Flat Roof" at bounding box center [864, 427] width 546 height 27
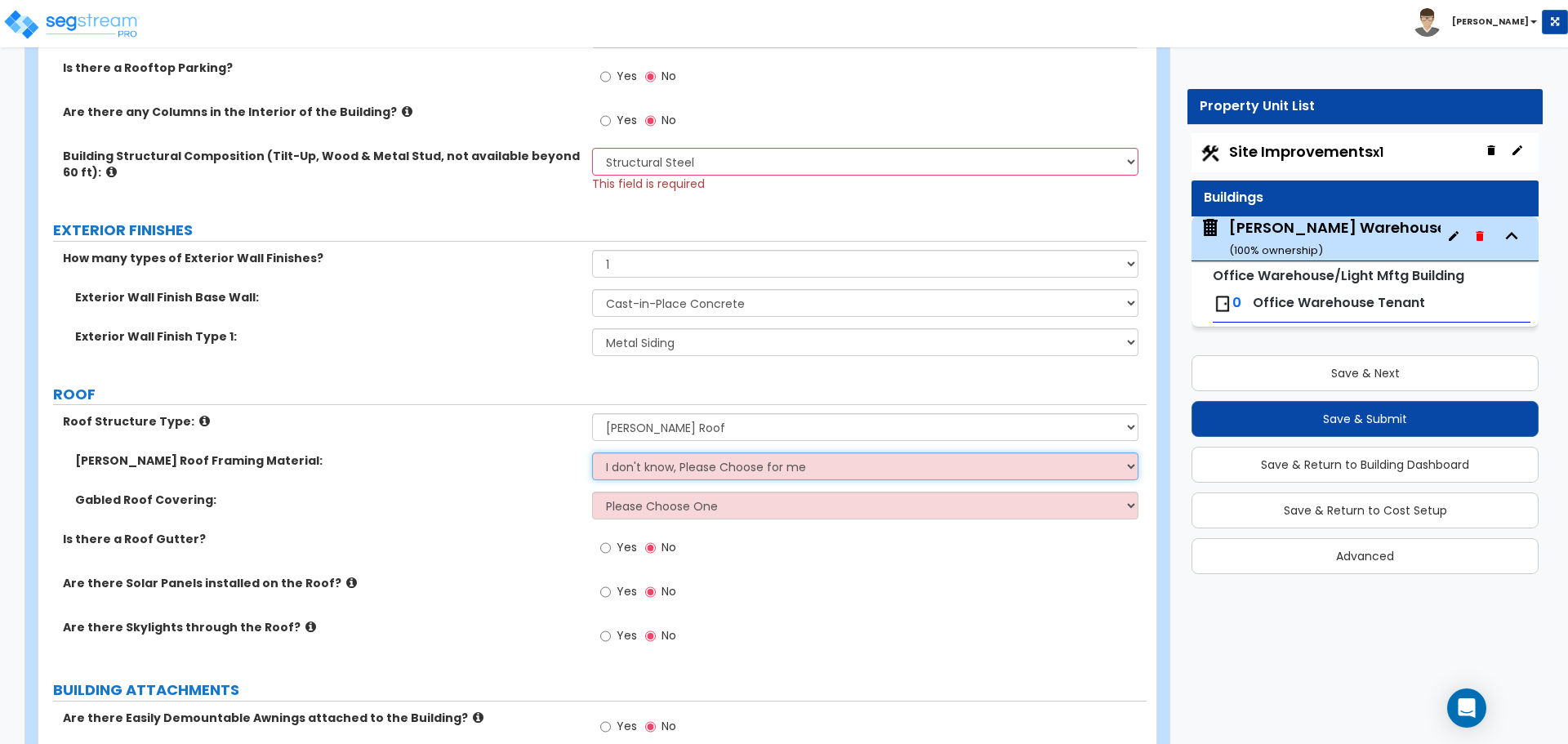
click at [720, 470] on select "I don't know, Please Choose for me Metal Wood" at bounding box center [864, 465] width 546 height 27
click at [592, 452] on select "I don't know, Please Choose for me Metal Wood" at bounding box center [864, 465] width 546 height 27
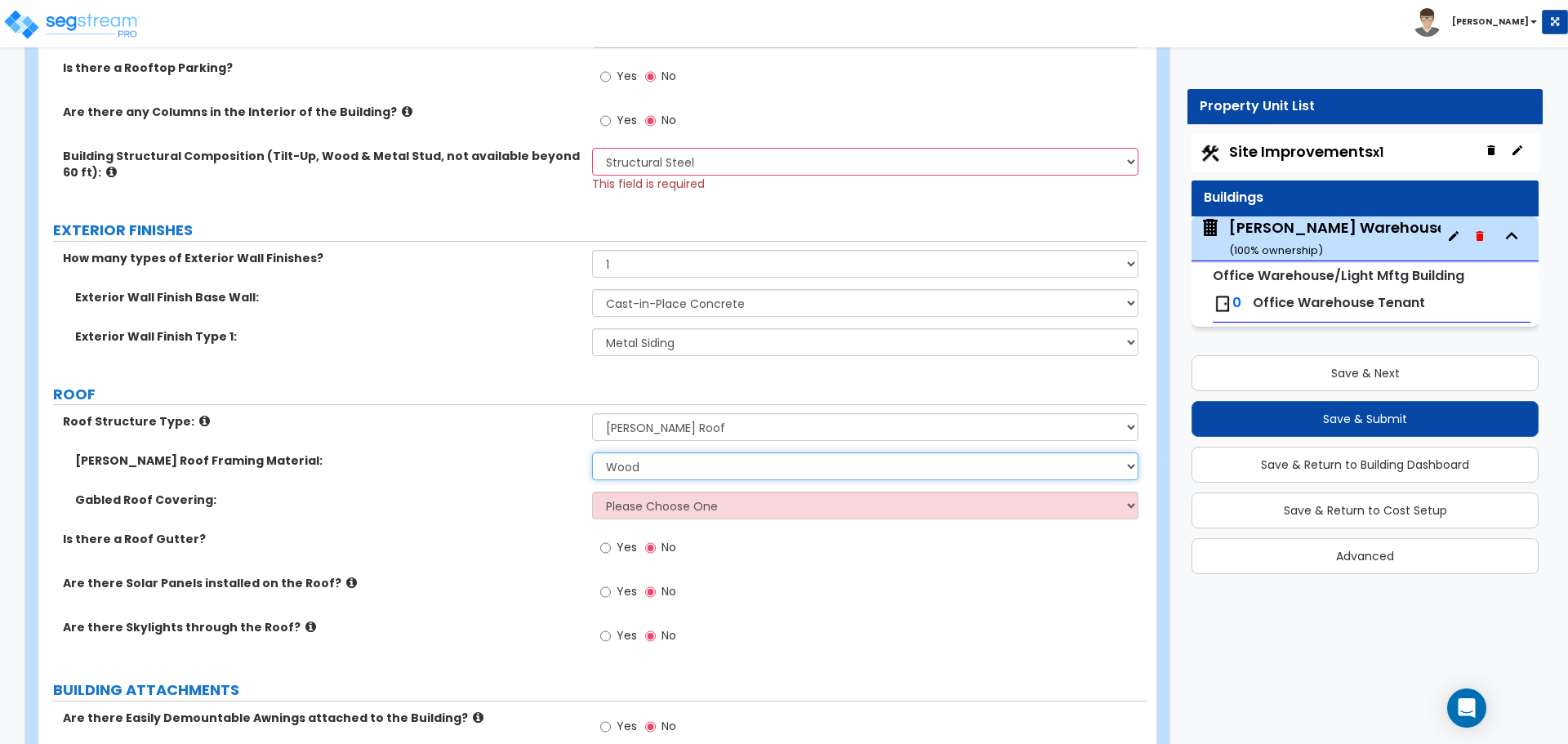
click at [679, 455] on select "I don't know, Please Choose for me Metal Wood" at bounding box center [864, 465] width 546 height 27
select select "1"
click at [592, 452] on select "I don't know, Please Choose for me Metal Wood" at bounding box center [864, 465] width 546 height 27
click at [664, 509] on select "Please Choose One Asphalt Shingle Clay Tile Wood Shingle Metal Shingle Standing…" at bounding box center [864, 505] width 546 height 27
select select "4"
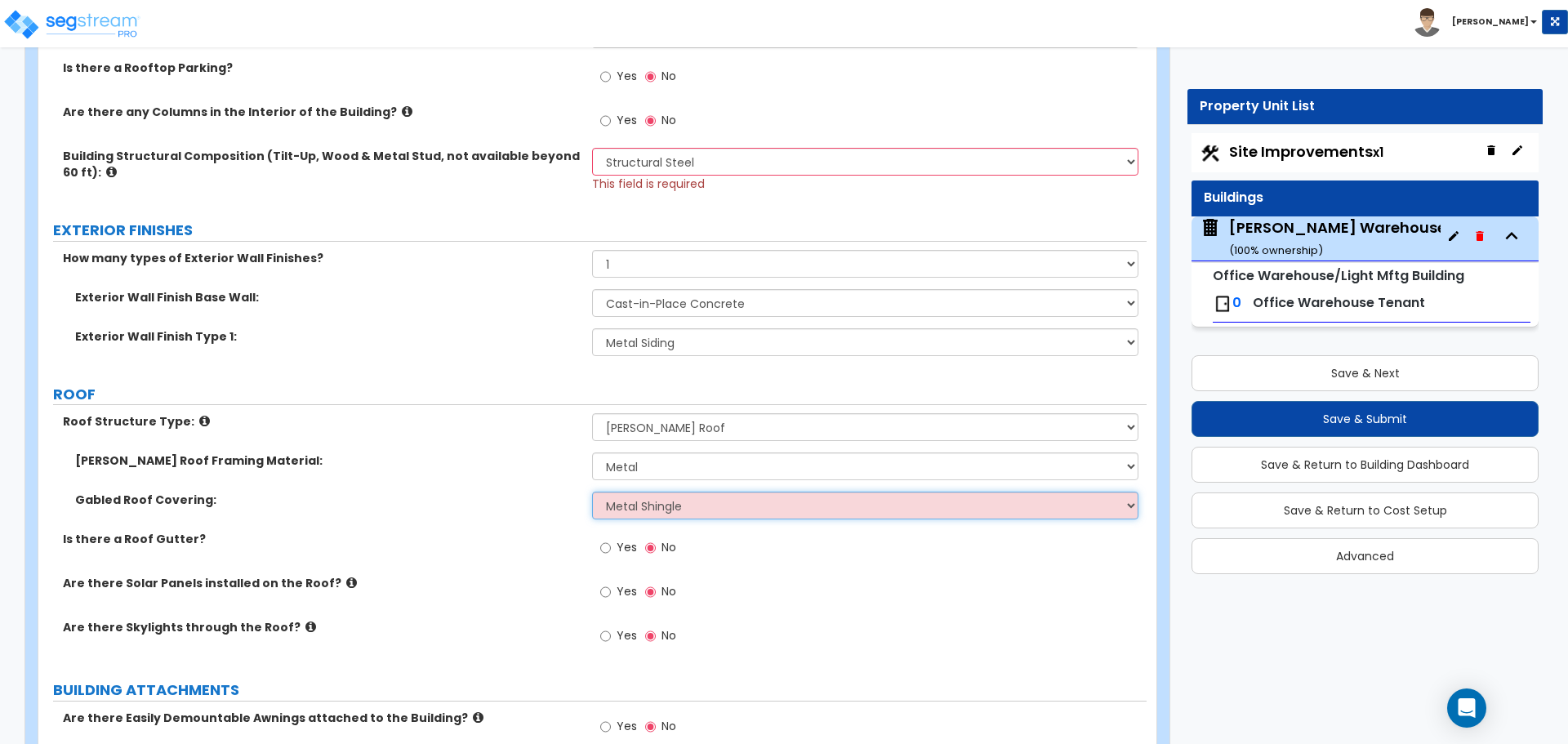
click at [592, 492] on select "Please Choose One Asphalt Shingle Clay Tile Wood Shingle Metal Shingle Standing…" at bounding box center [864, 505] width 546 height 27
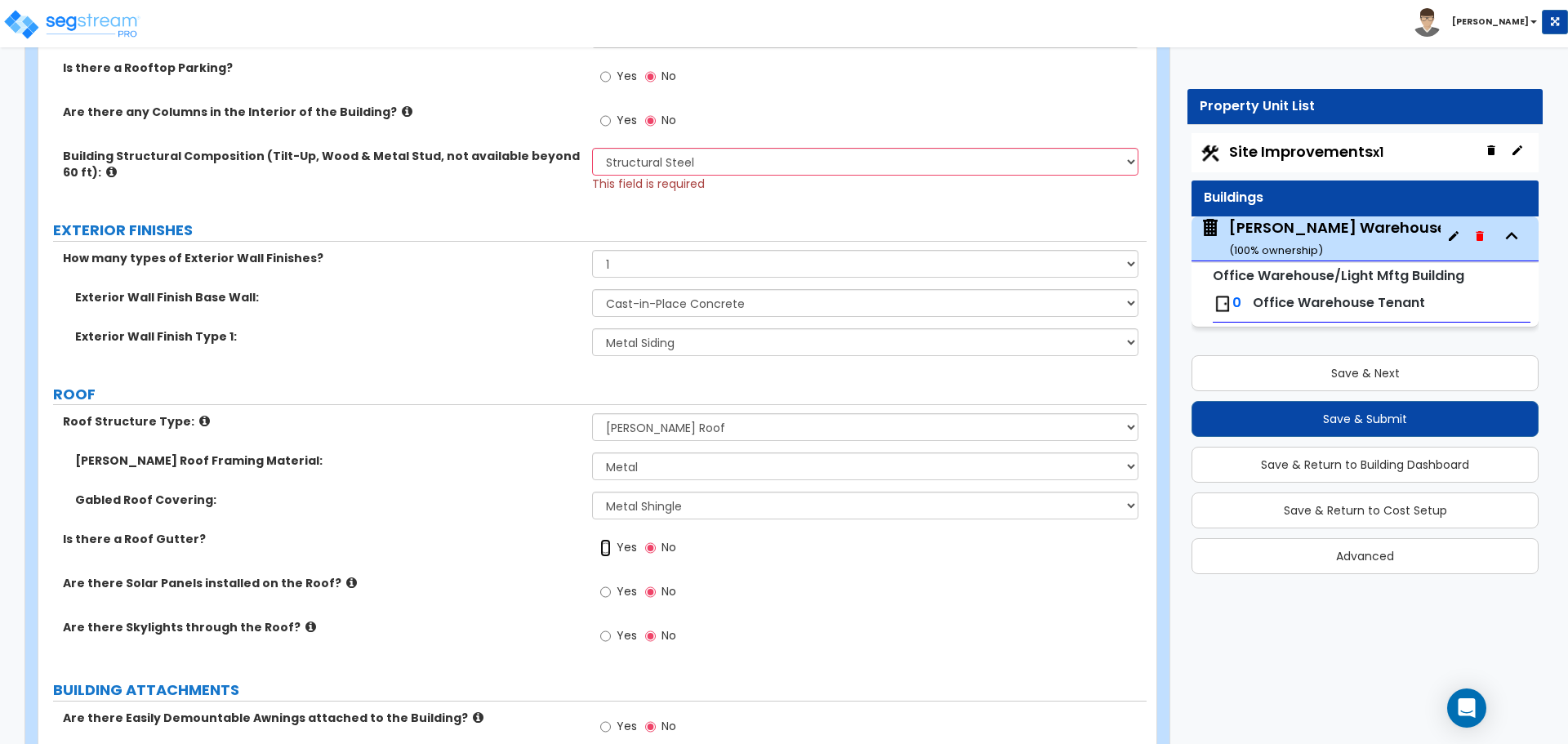
click at [601, 547] on input "Yes" at bounding box center [606, 547] width 11 height 18
radio input "true"
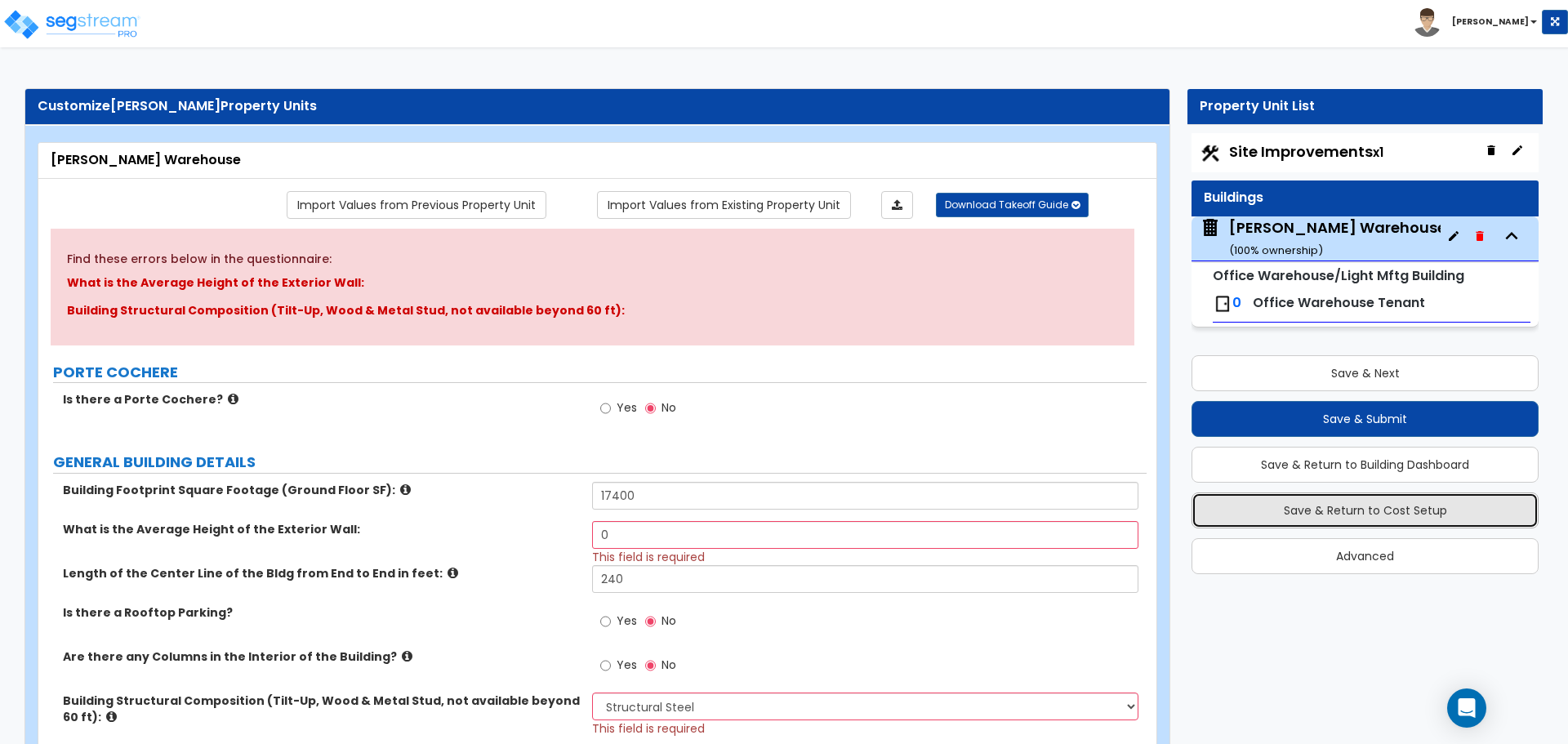
click at [1402, 514] on button "Save & Return to Cost Setup" at bounding box center [1365, 510] width 347 height 36
select select "1"
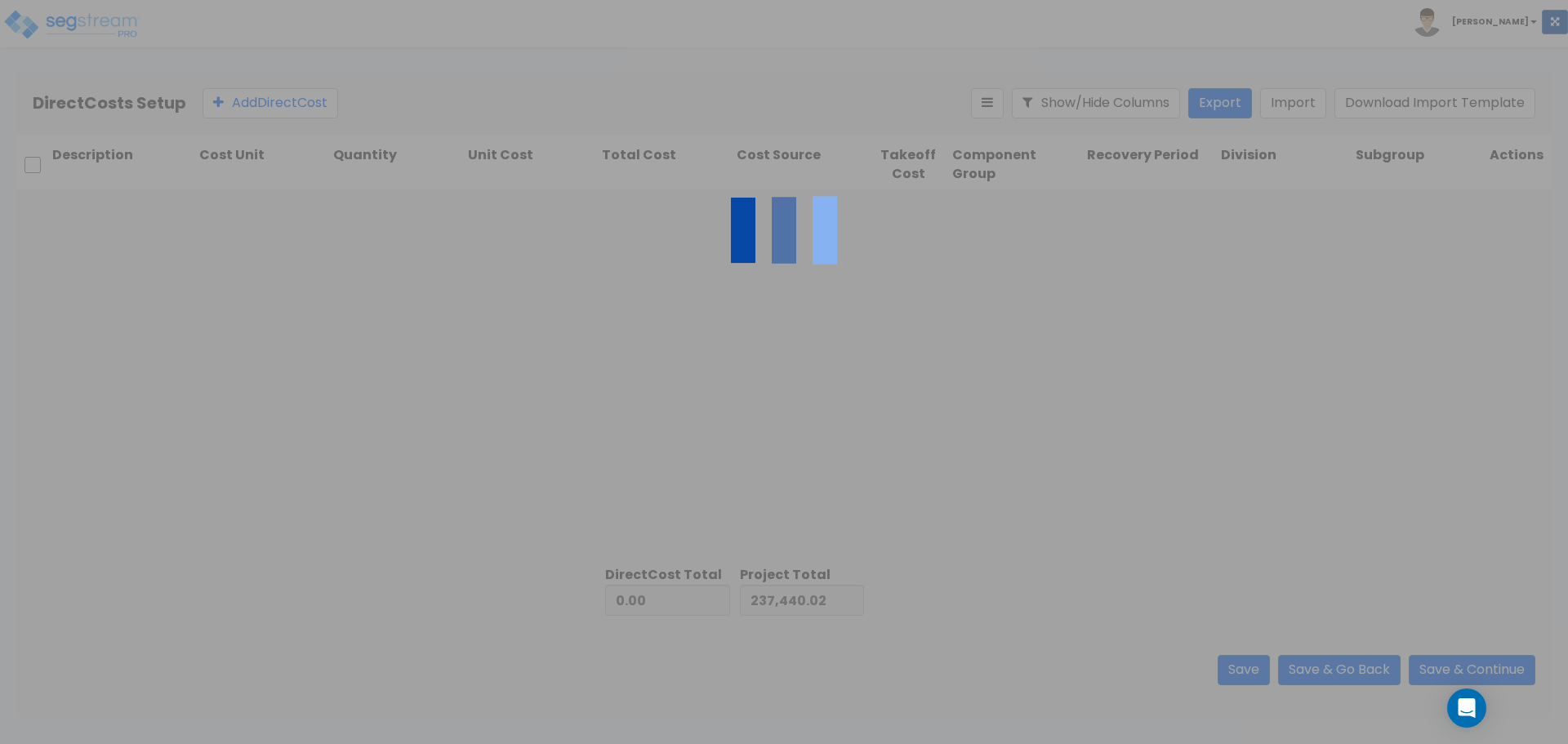
type input "1,017,259.67"
type input "1,254,699.69"
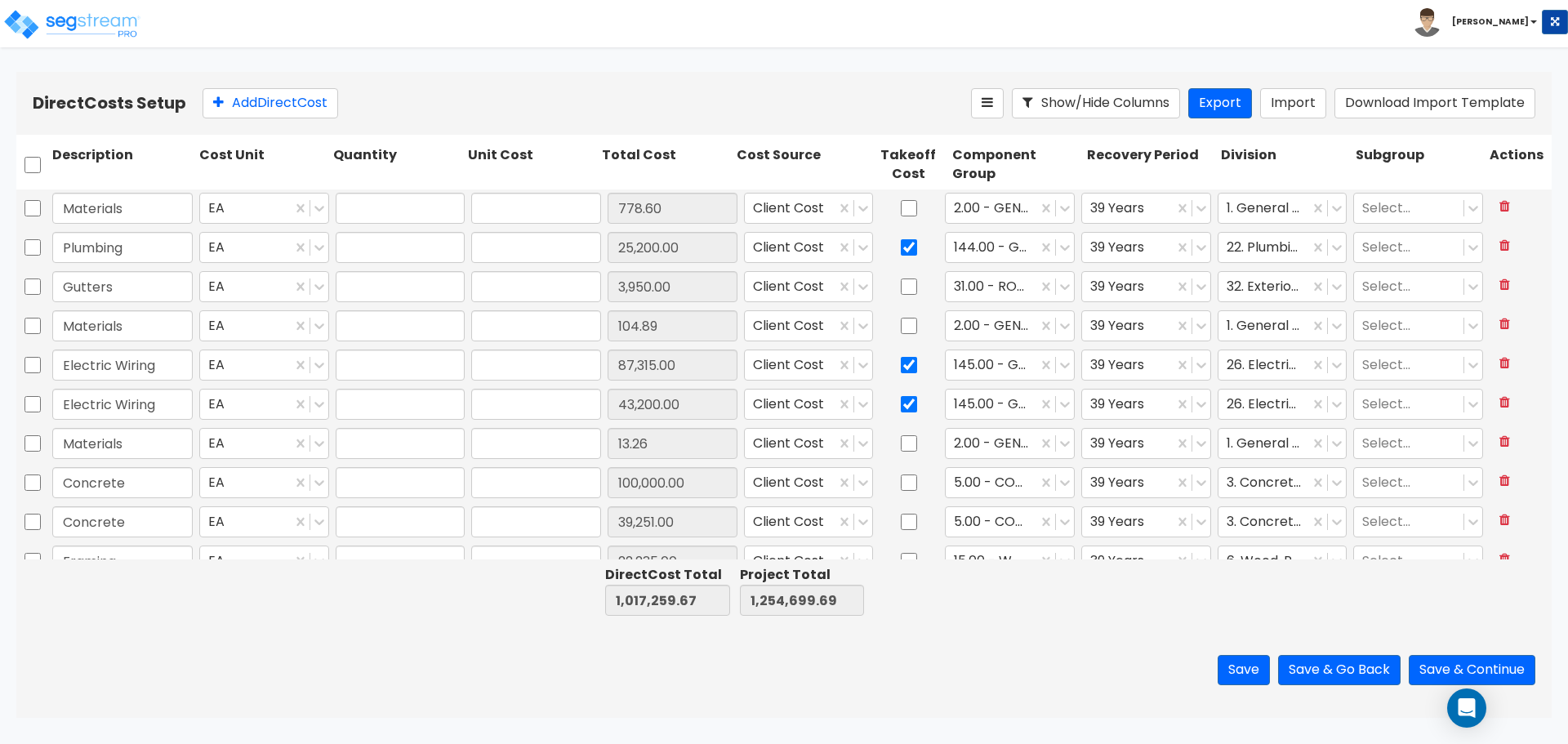
type input "1.00"
type input "778.60"
type input "1.00"
type input "25,200.00"
type input "1.00"
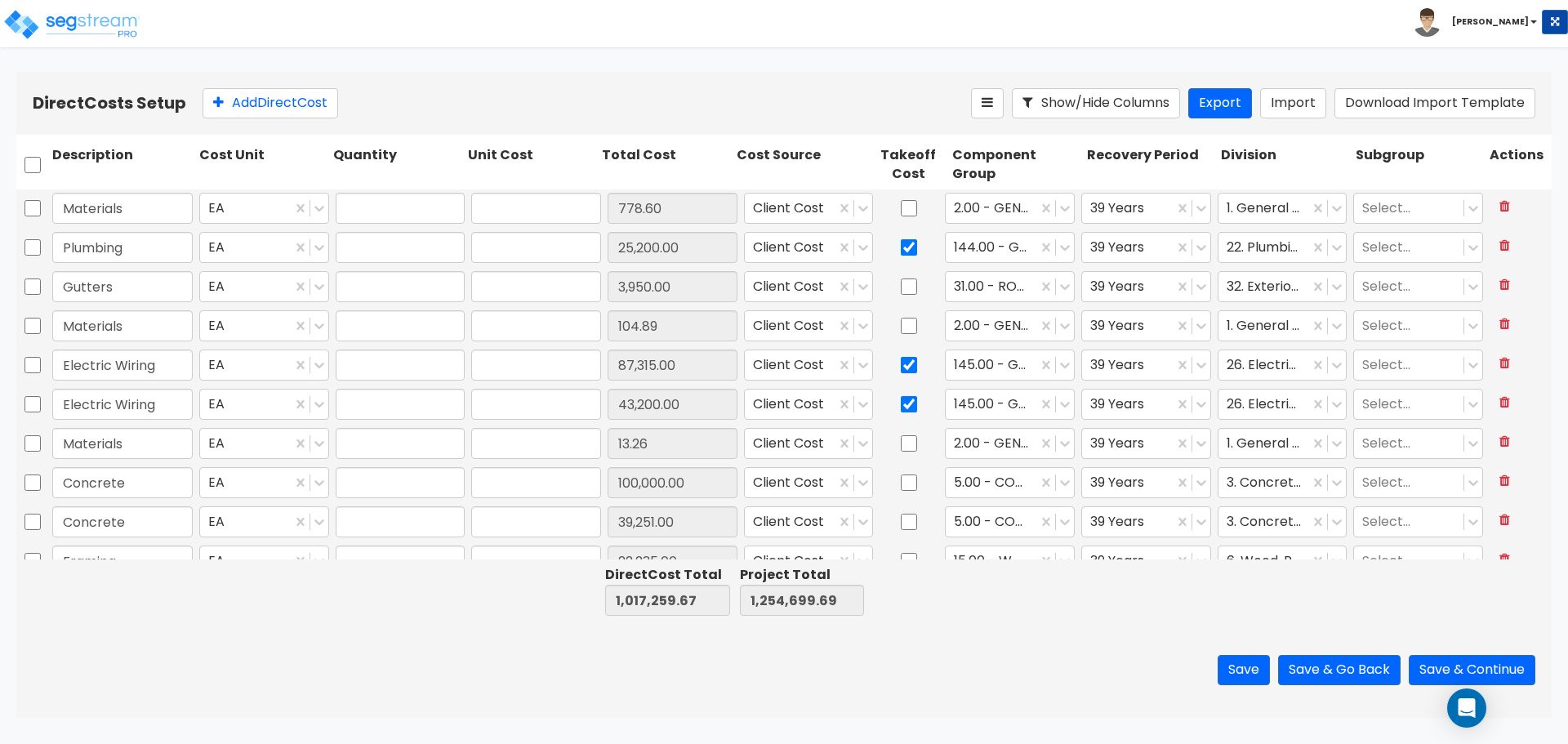
type input "3,950.00"
type input "1.00"
type input "104.89"
type input "1.00"
type input "87,315.00"
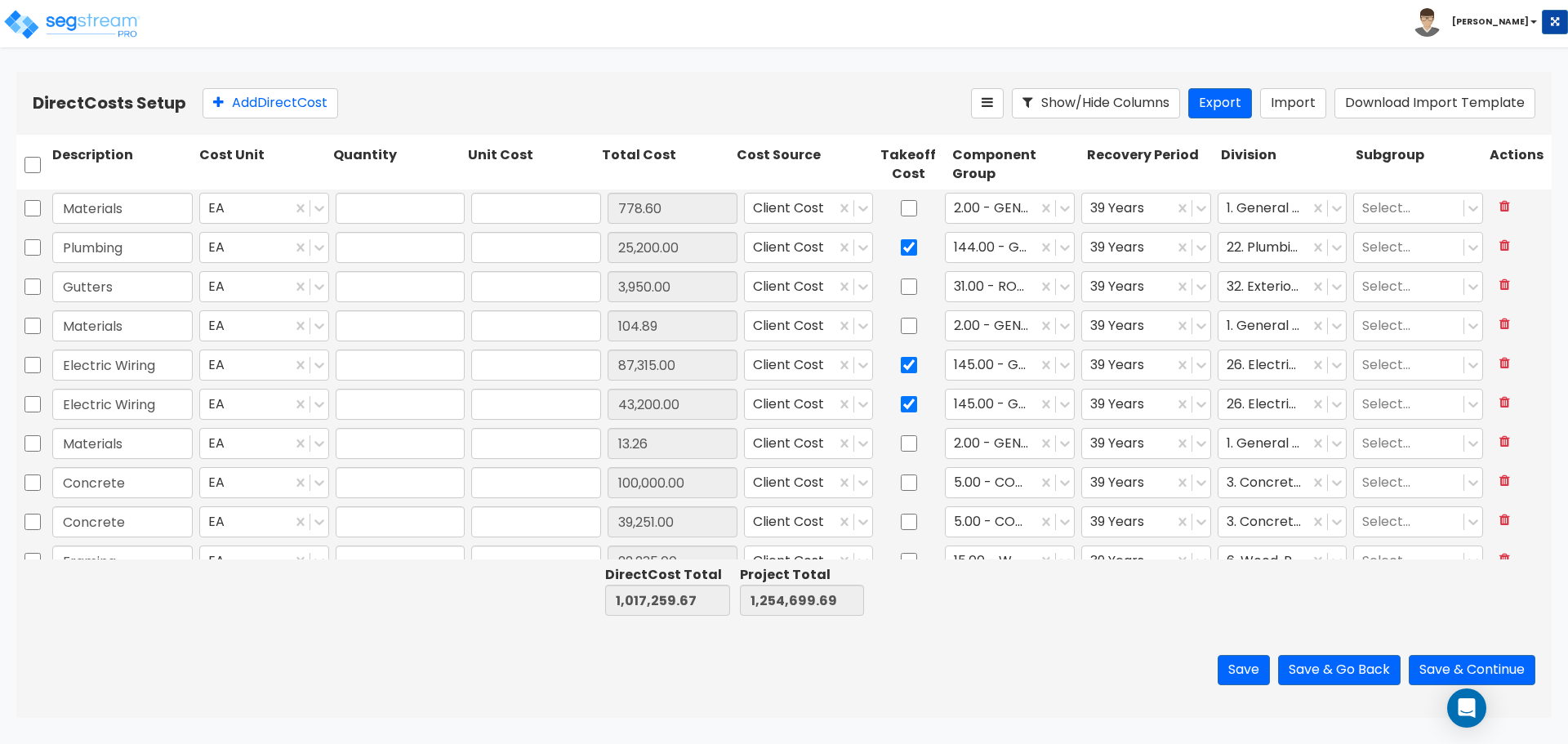
type input "1.00"
type input "43,200.00"
type input "1.00"
type input "13.26"
type input "1.00"
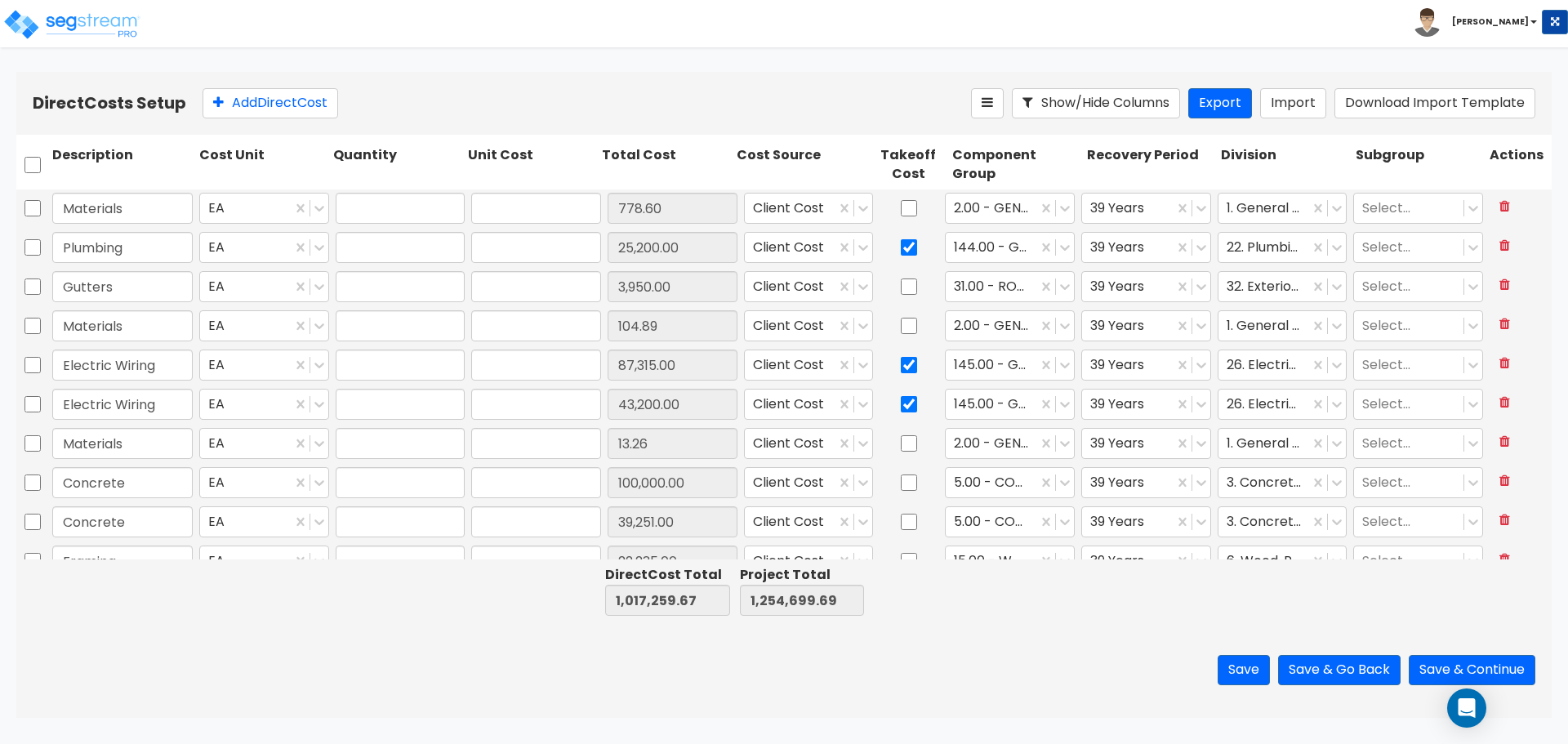
type input "100,000.00"
type input "1.00"
type input "39,251.00"
type input "1.00"
type input "22,235.00"
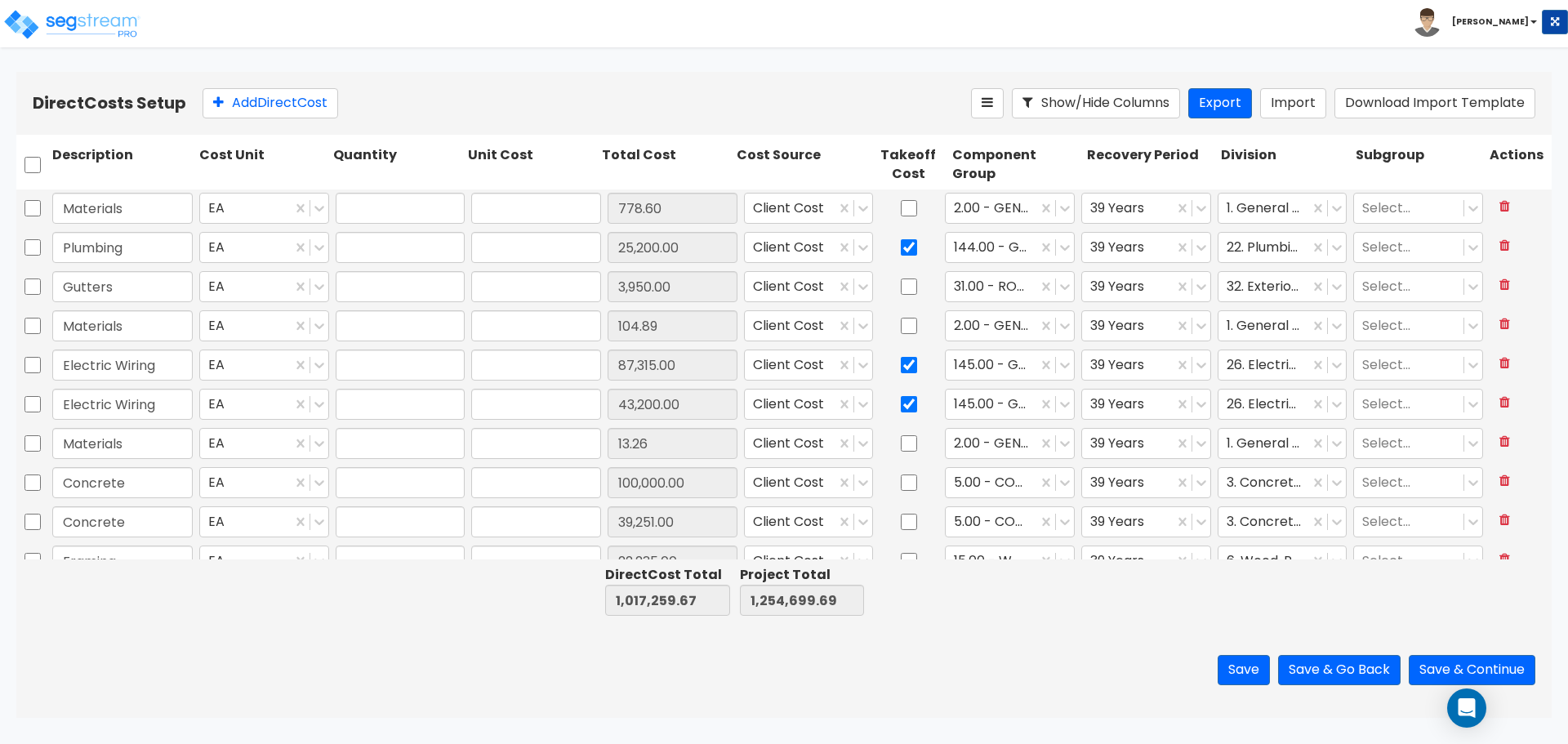
type input "1.00"
type input "900.00"
type input "1.00"
type input "24,600.00"
type input "1.00"
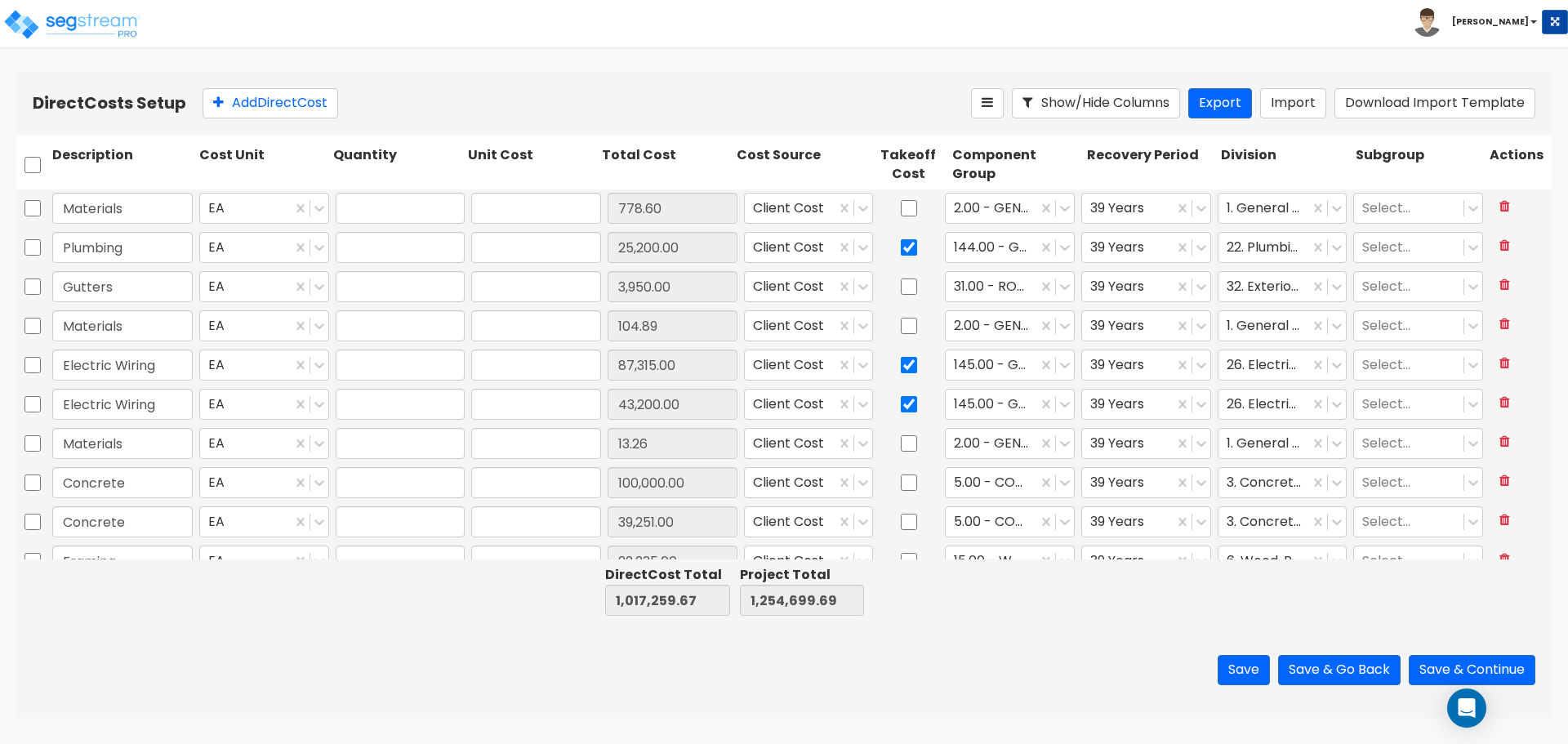
type input "24,600.00"
type input "1.00"
type input "14,676.90"
type input "1.00"
type input "108,527.25"
